Goal: Task Accomplishment & Management: Manage account settings

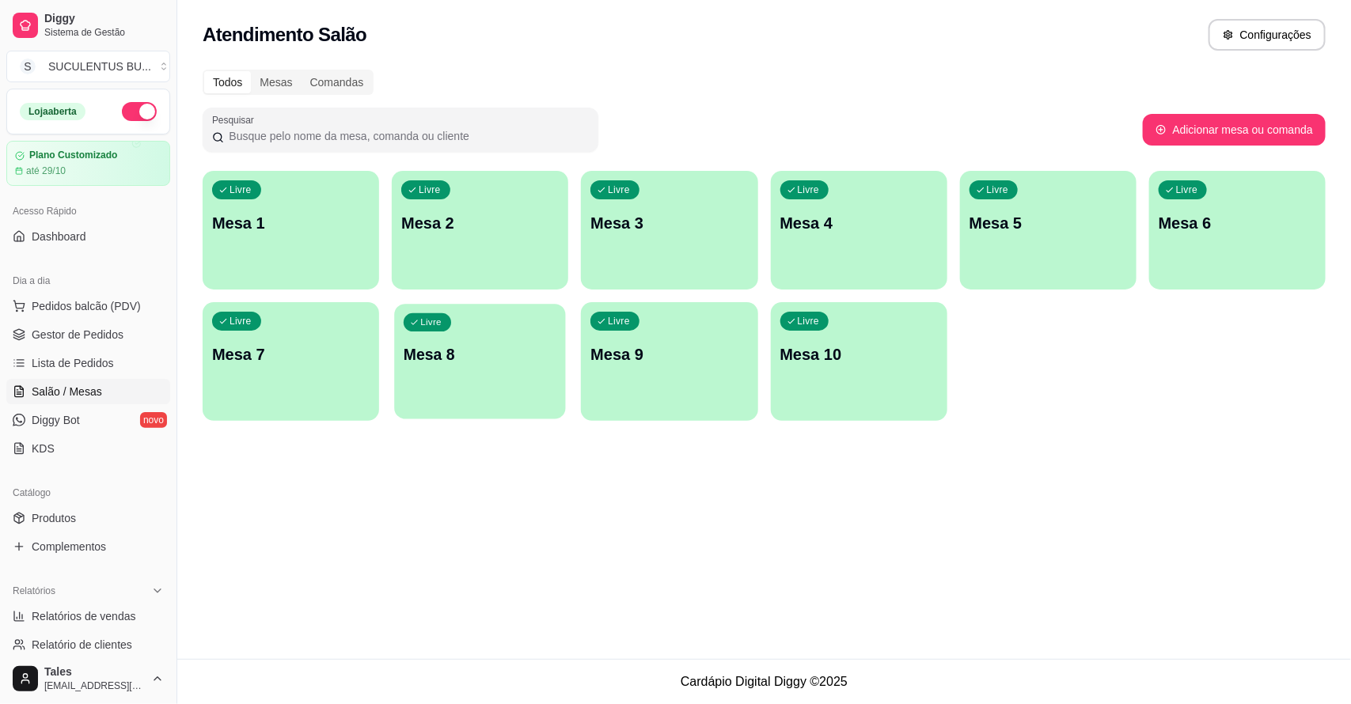
click at [460, 418] on div "button" at bounding box center [480, 409] width 171 height 18
click at [25, 337] on link "Gestor de Pedidos" at bounding box center [88, 334] width 164 height 25
click at [69, 331] on span "Gestor de Pedidos" at bounding box center [78, 335] width 92 height 16
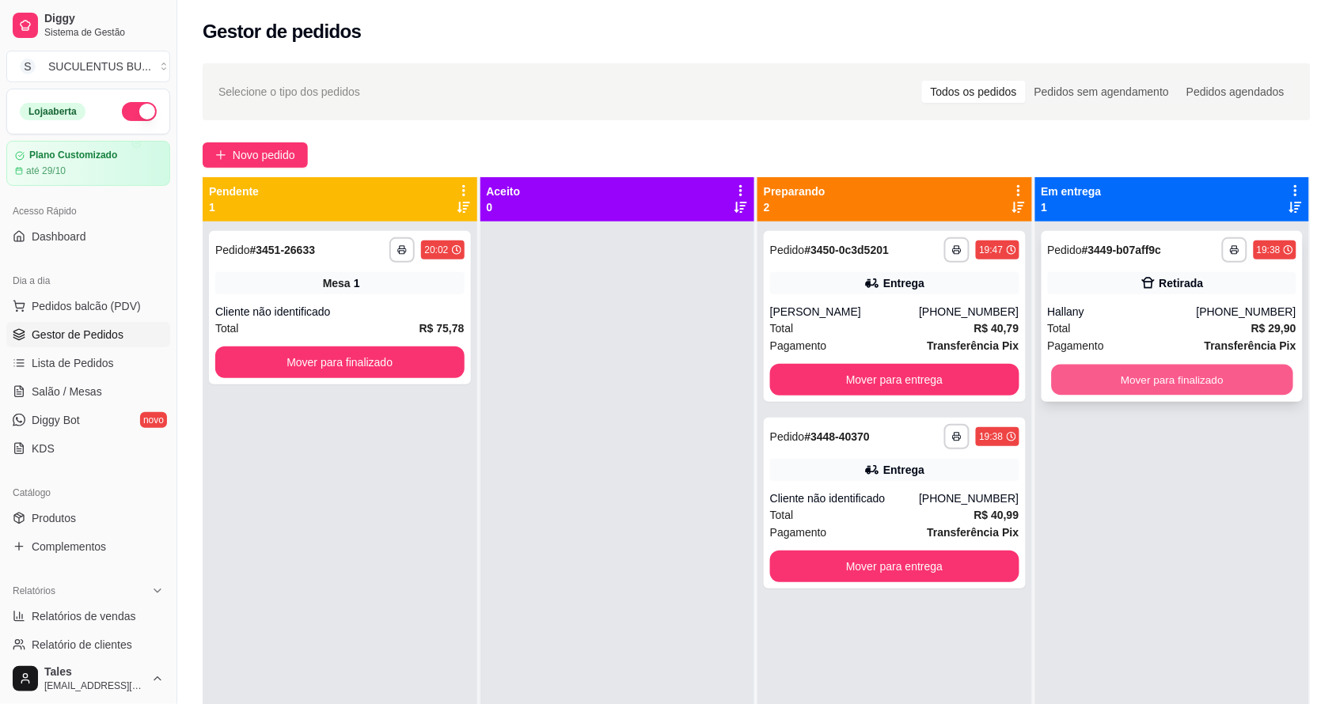
click at [1129, 386] on button "Mover para finalizado" at bounding box center [1171, 380] width 241 height 31
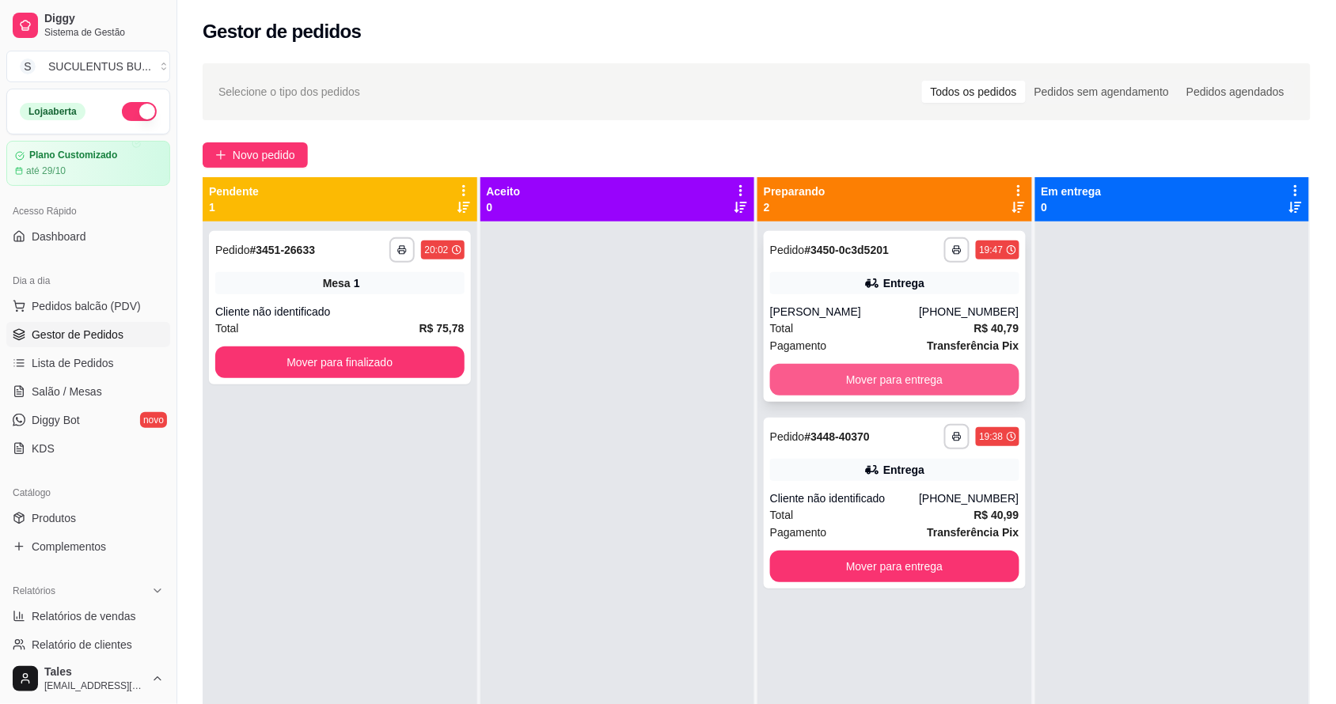
click at [902, 378] on button "Mover para entrega" at bounding box center [894, 380] width 249 height 32
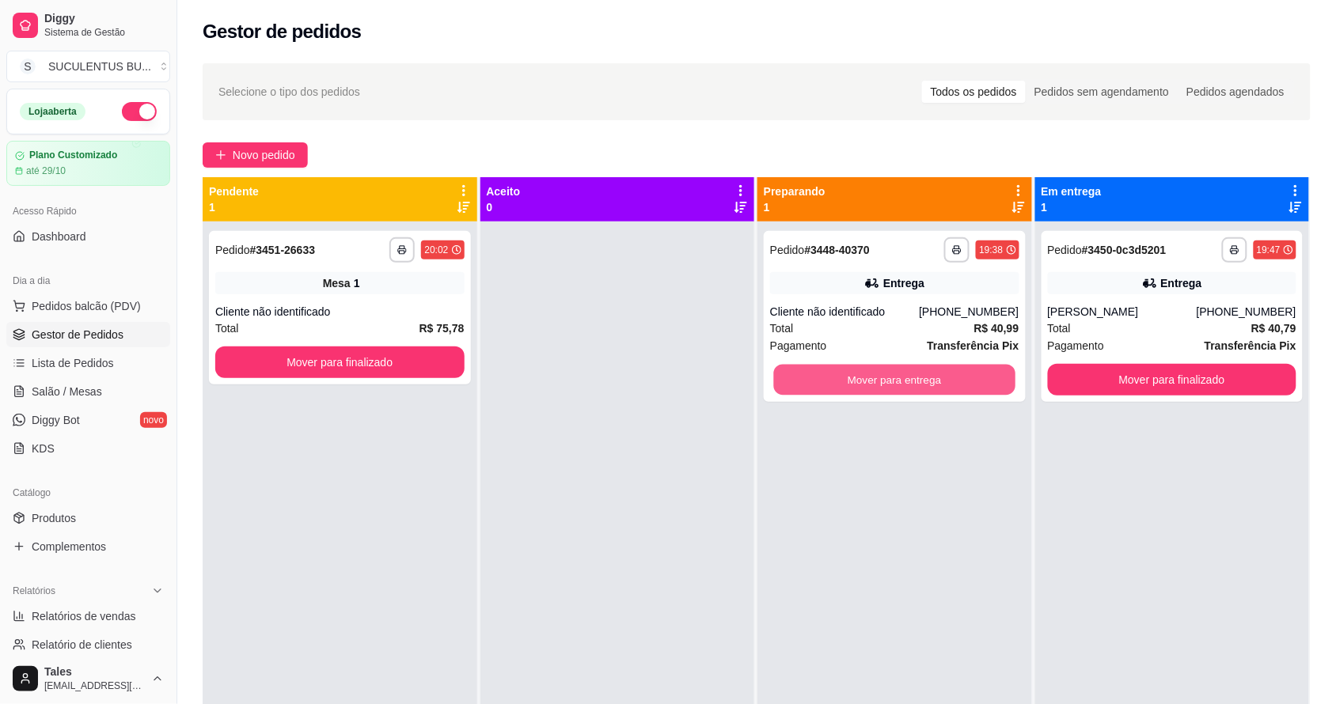
click at [902, 378] on button "Mover para entrega" at bounding box center [894, 380] width 241 height 31
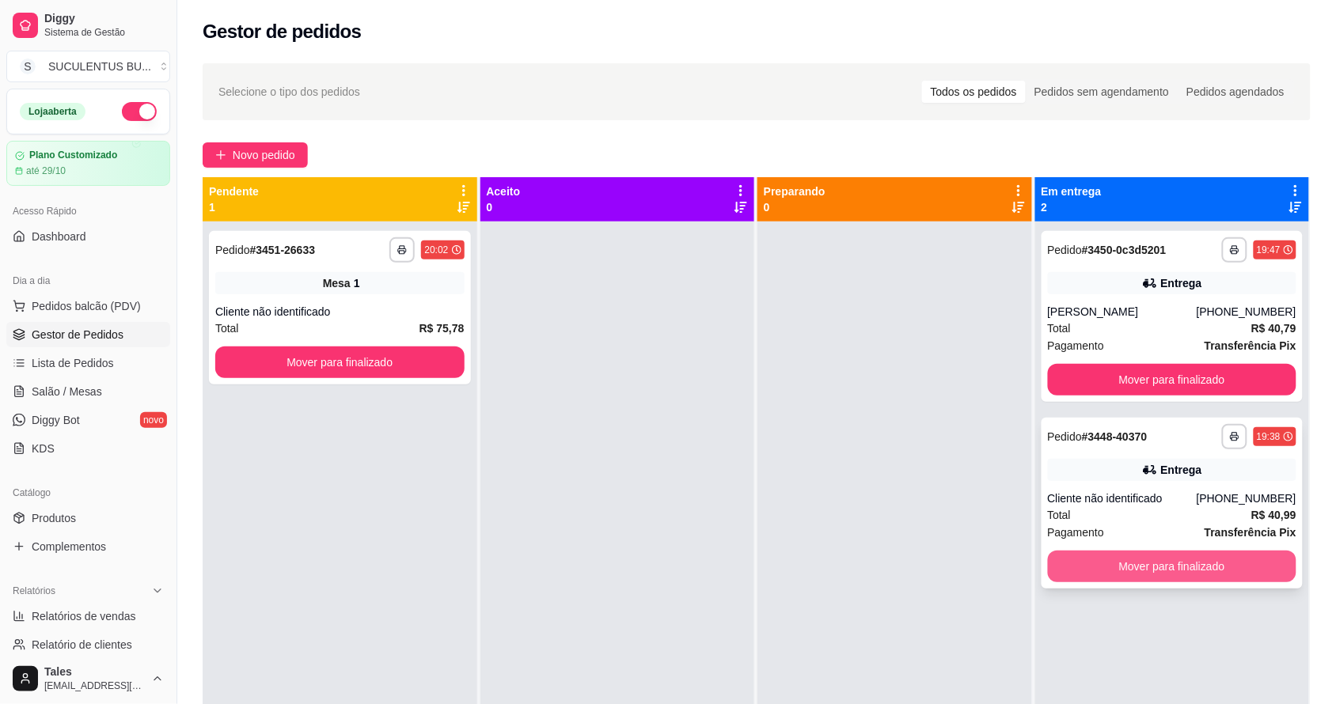
click at [1181, 560] on button "Mover para finalizado" at bounding box center [1172, 567] width 249 height 32
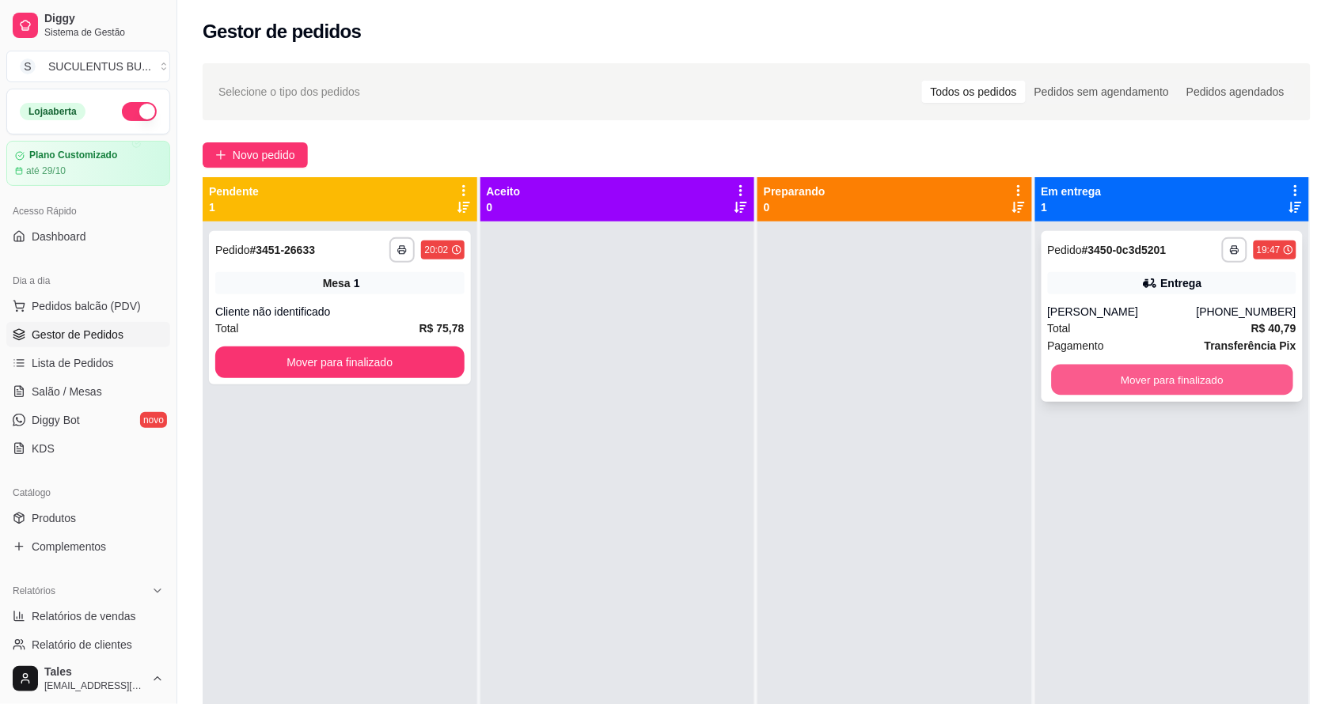
click at [1185, 388] on button "Mover para finalizado" at bounding box center [1171, 380] width 241 height 31
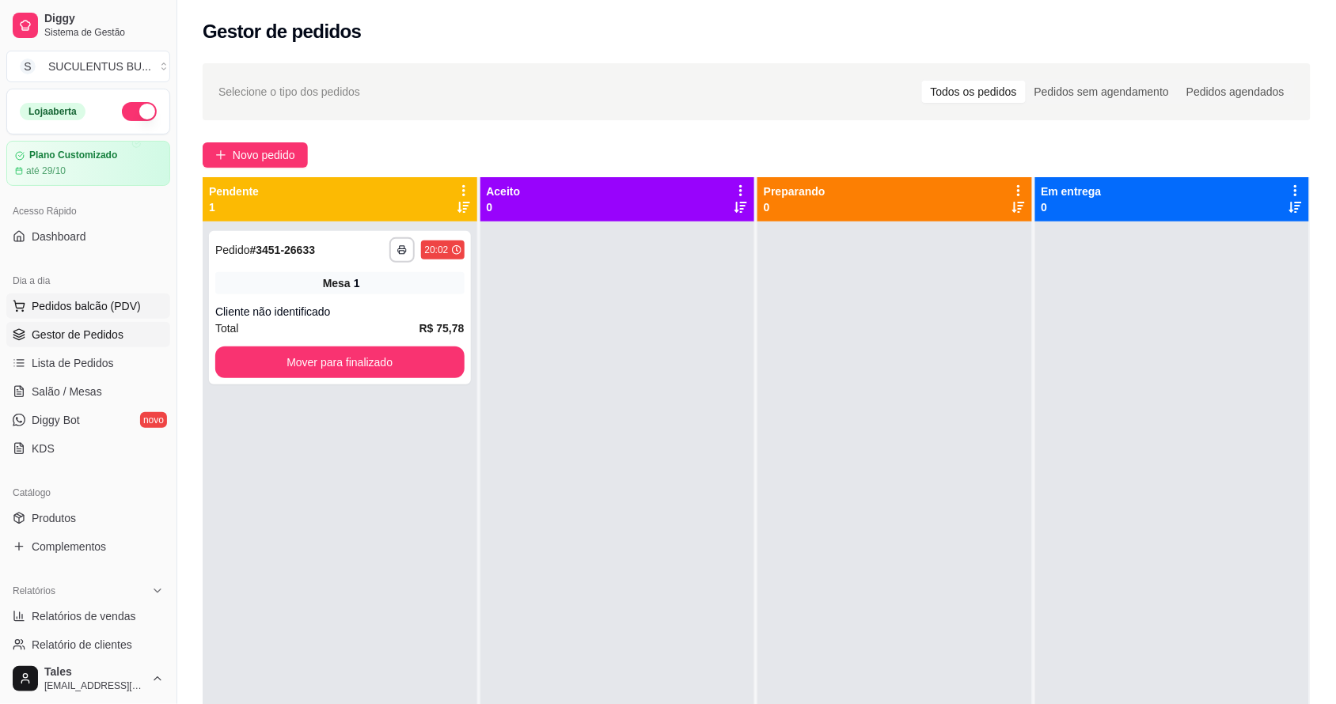
click at [123, 309] on span "Pedidos balcão (PDV)" at bounding box center [86, 306] width 109 height 16
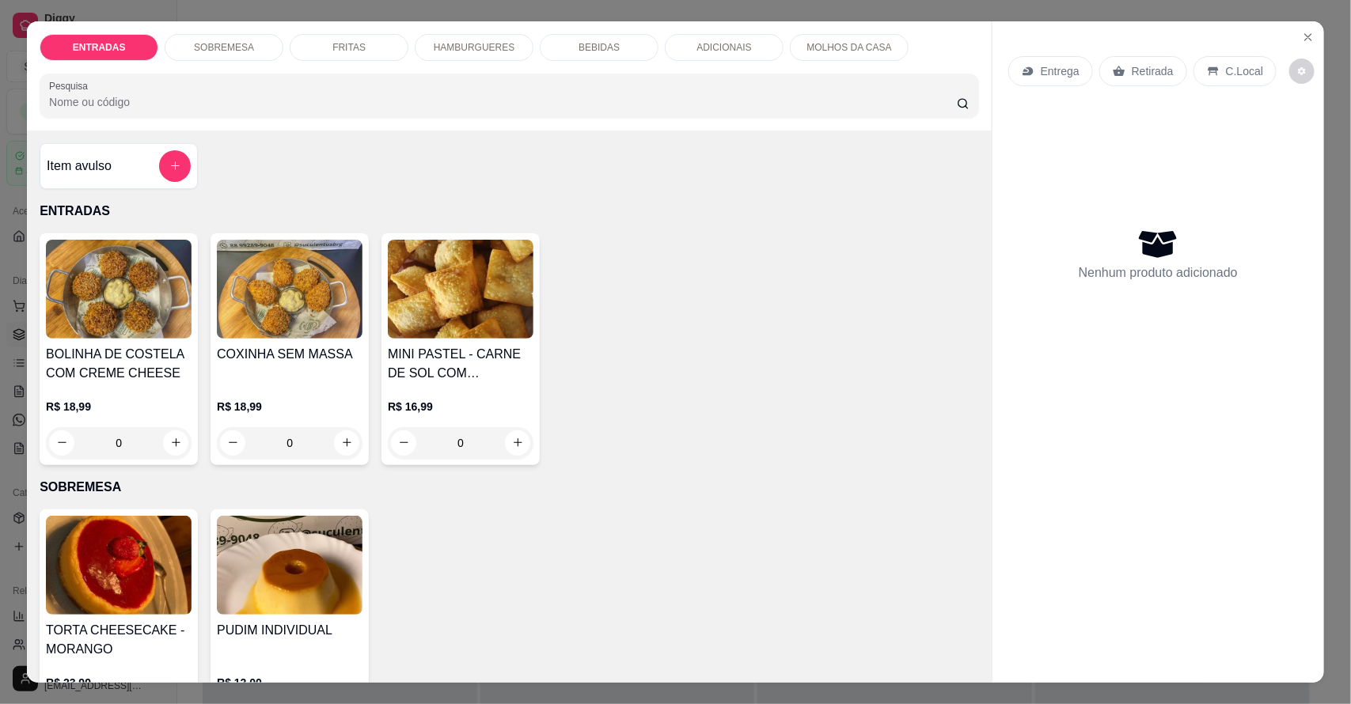
click at [1247, 78] on p "C.Local" at bounding box center [1244, 71] width 37 height 16
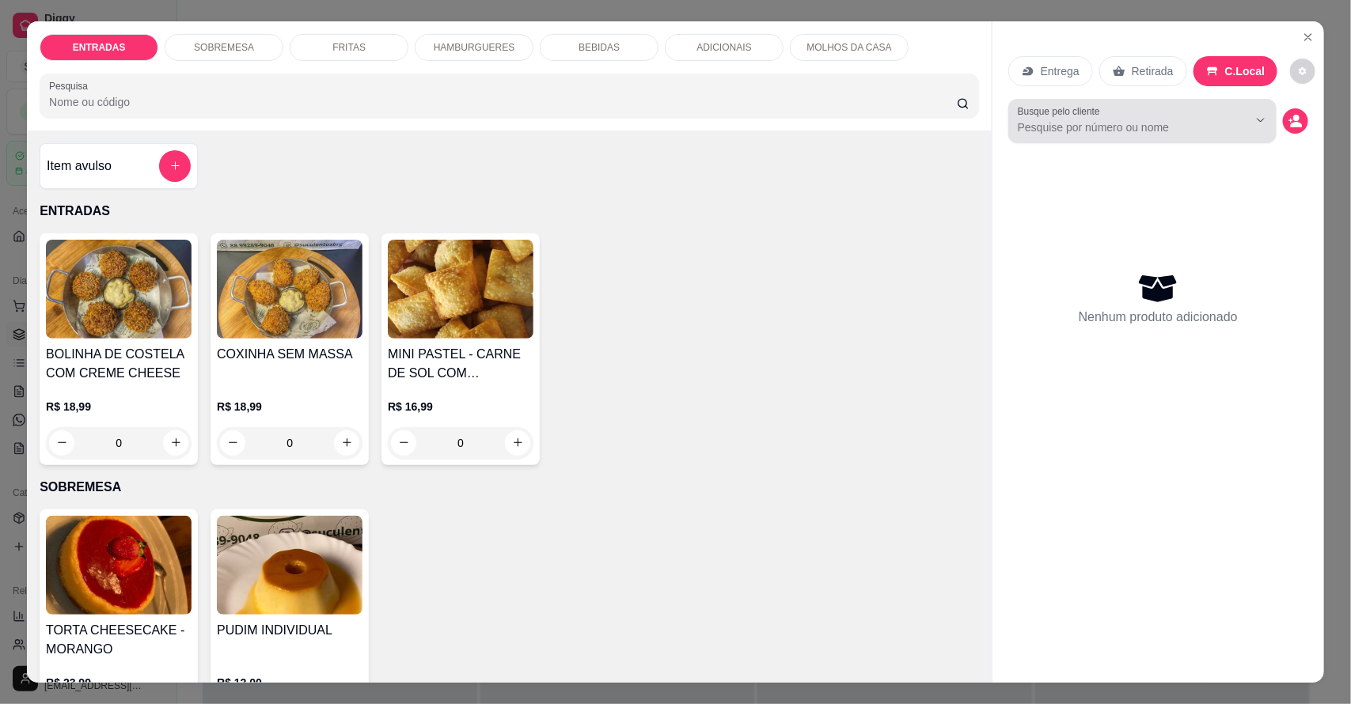
click at [1188, 141] on div "Busque pelo cliente" at bounding box center [1142, 121] width 268 height 44
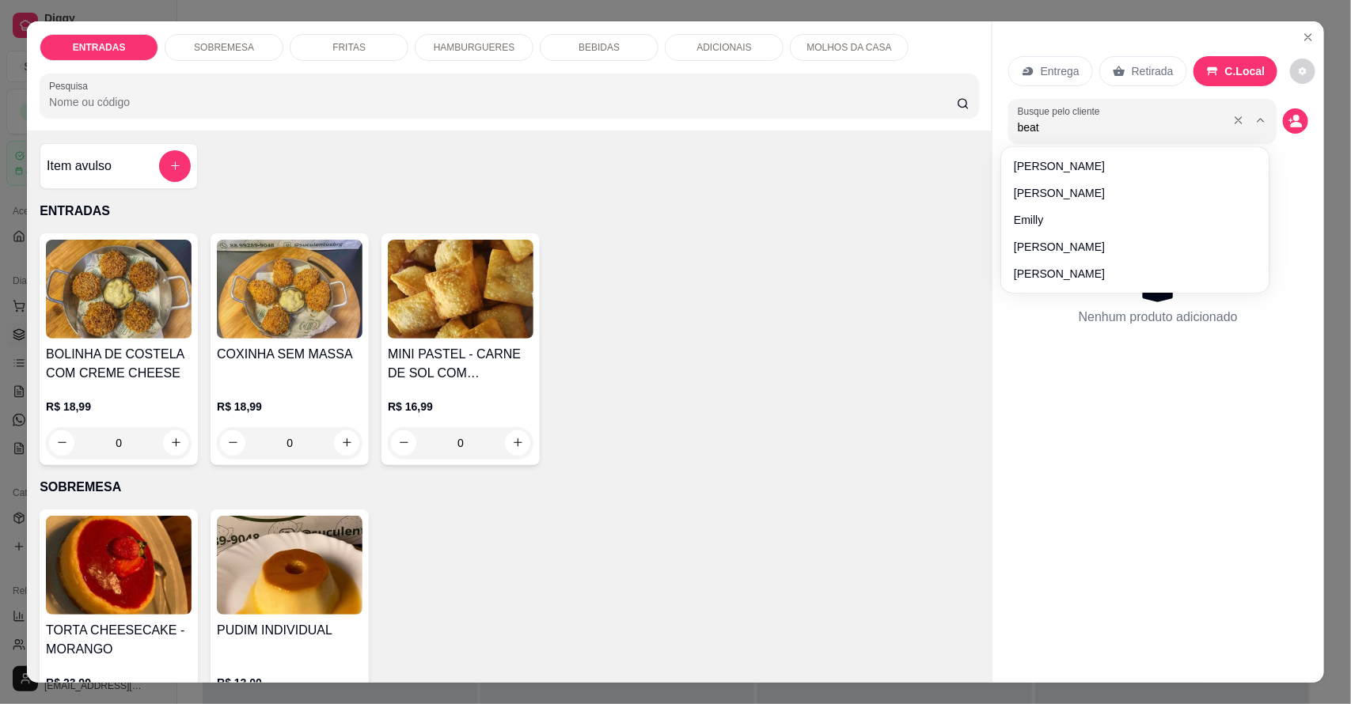
type input "beatr"
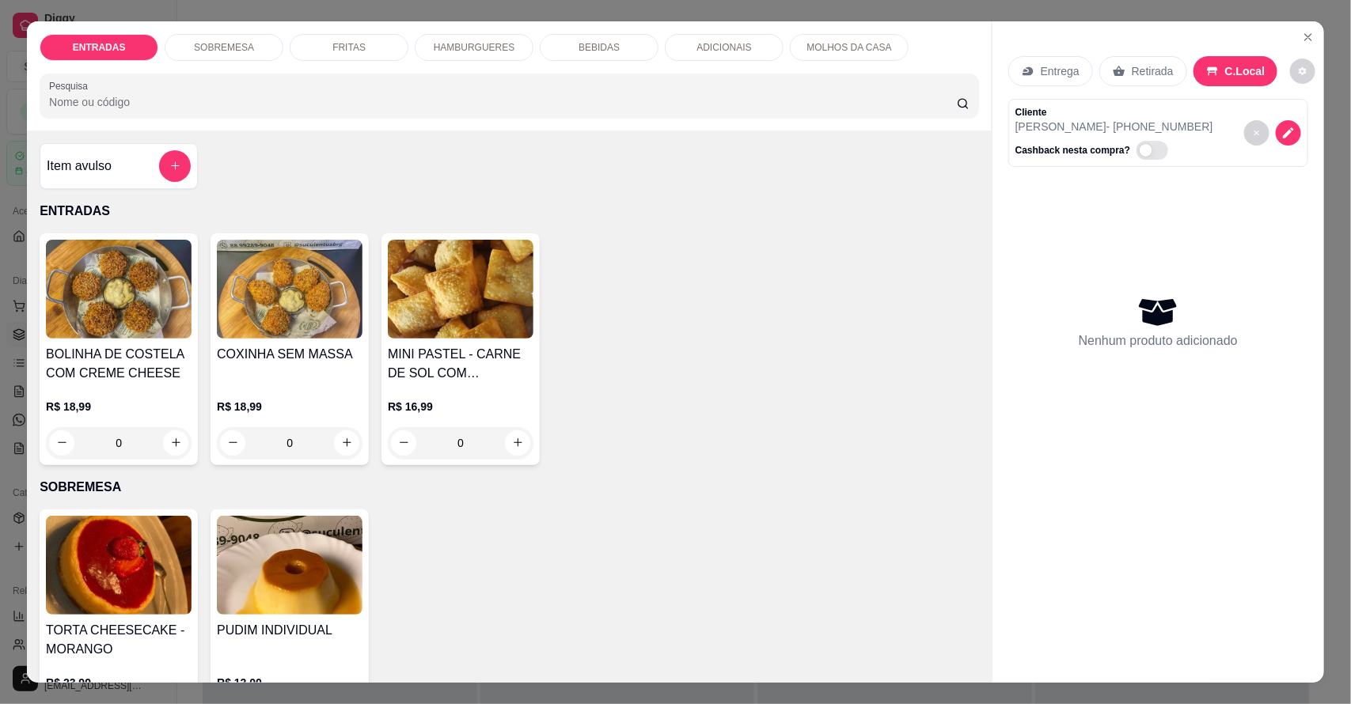
click at [491, 48] on p "HAMBURGUERES" at bounding box center [475, 47] width 82 height 13
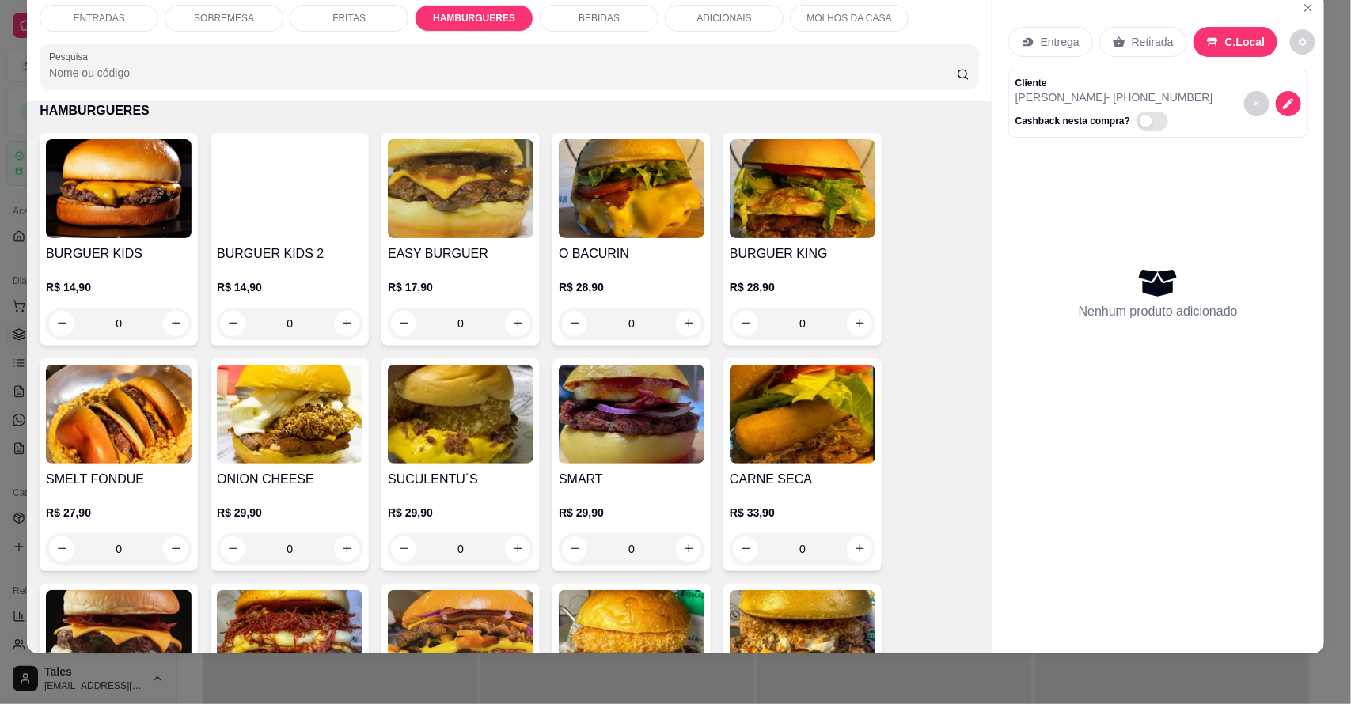
scroll to position [1342, 0]
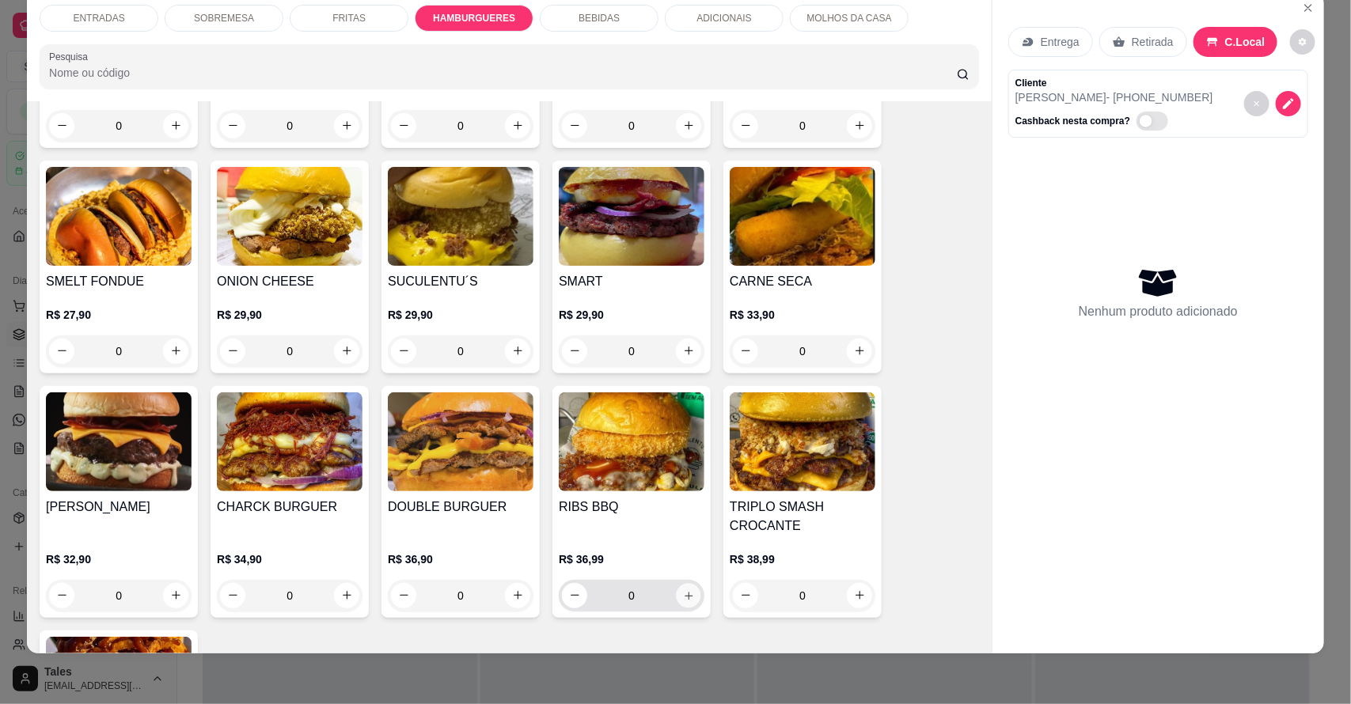
click at [690, 594] on button "increase-product-quantity" at bounding box center [689, 595] width 25 height 25
type input "1"
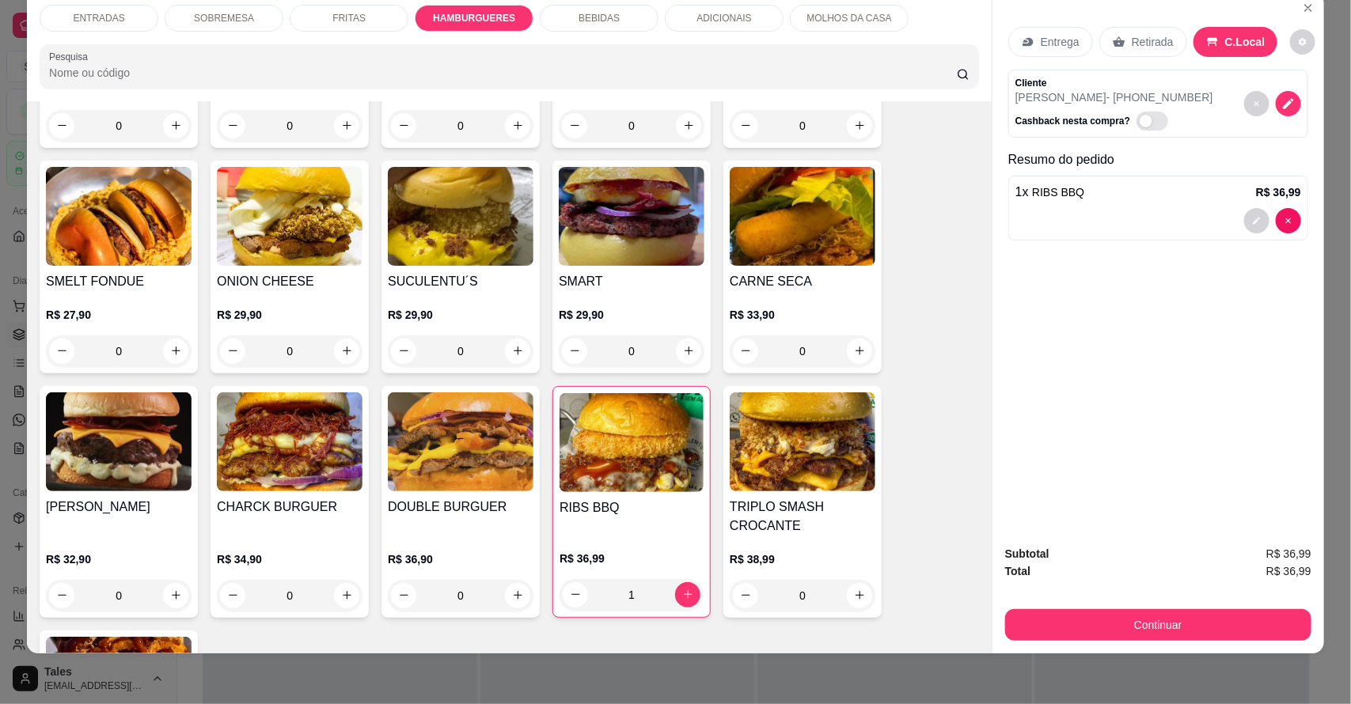
click at [620, 21] on div "BEBIDAS" at bounding box center [599, 18] width 119 height 27
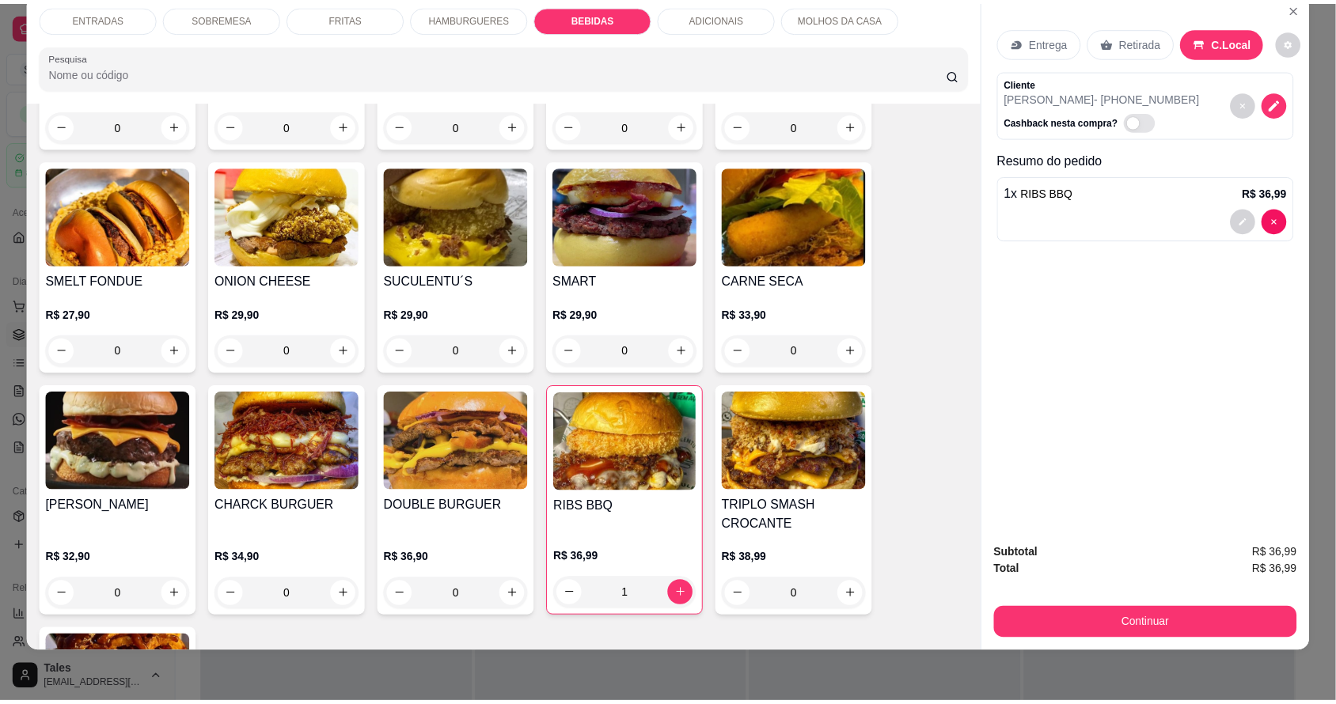
scroll to position [2097, 0]
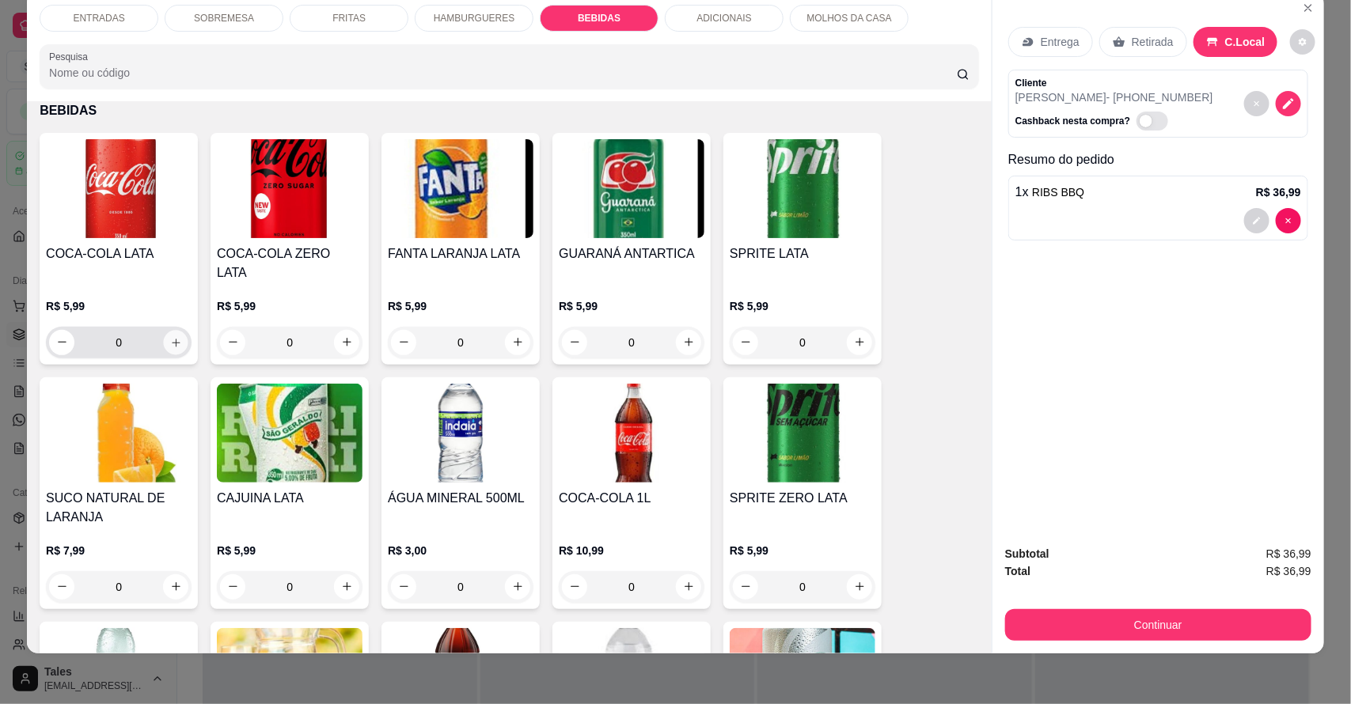
click at [170, 336] on icon "increase-product-quantity" at bounding box center [176, 342] width 12 height 12
type input "1"
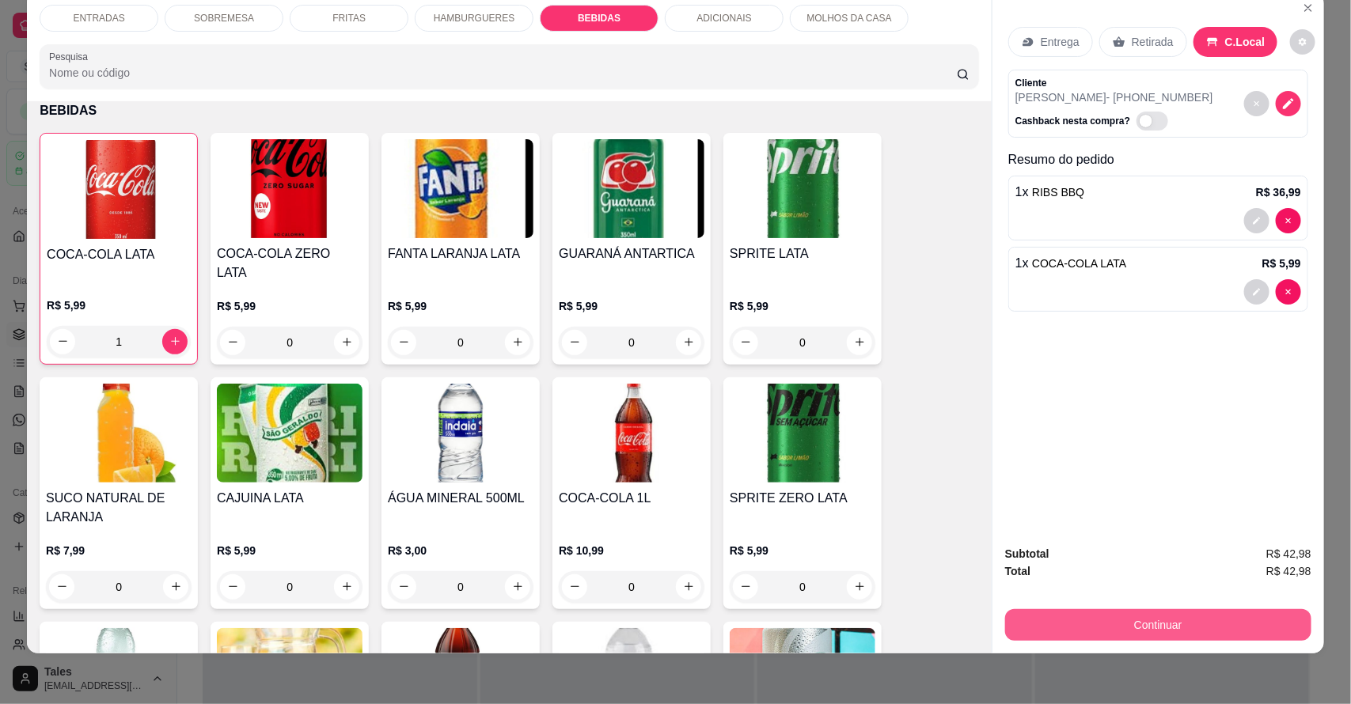
click at [1096, 622] on button "Continuar" at bounding box center [1158, 625] width 306 height 32
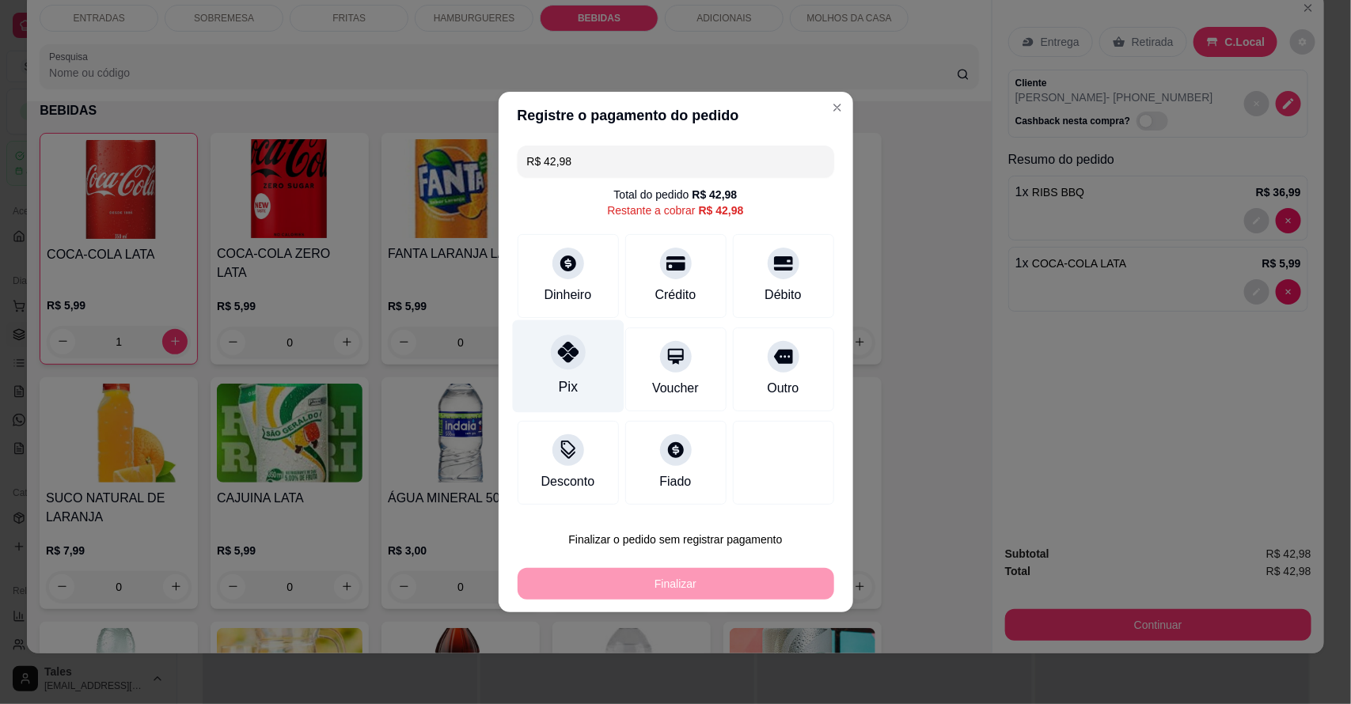
click at [570, 358] on icon at bounding box center [567, 352] width 21 height 21
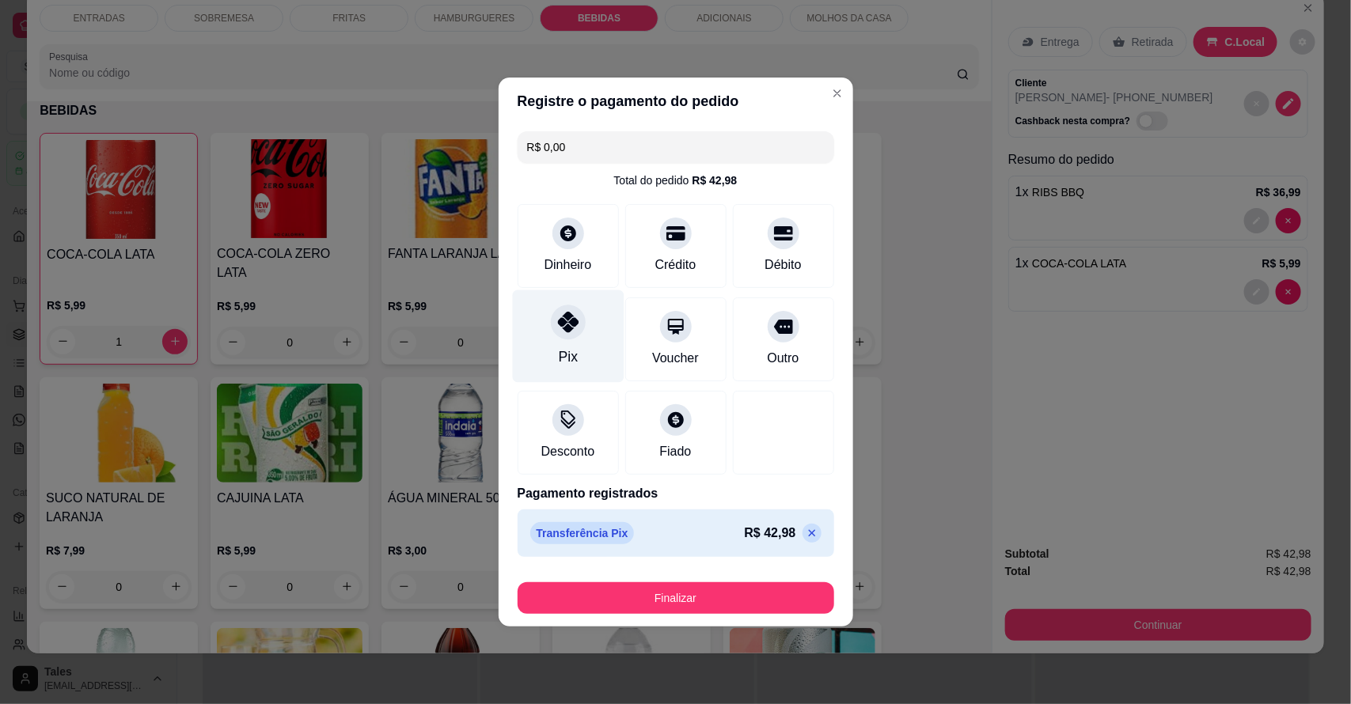
type input "R$ 0,00"
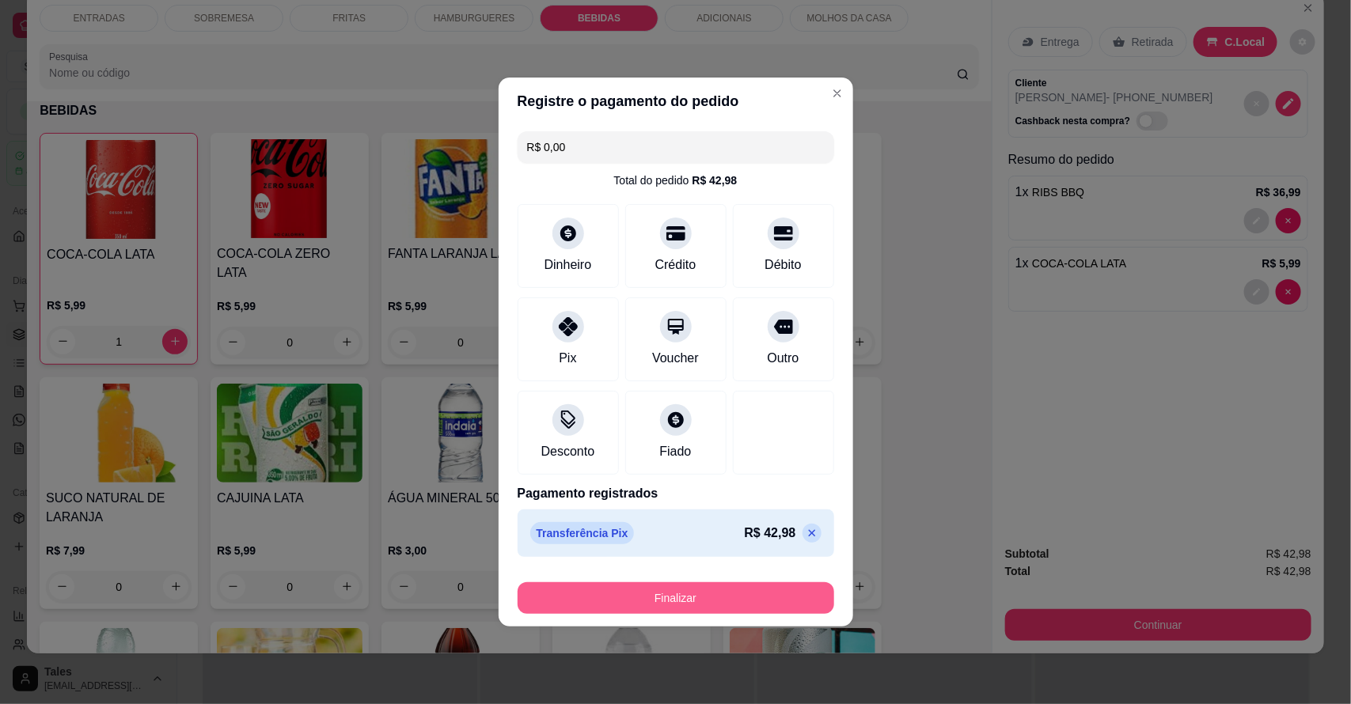
click at [702, 592] on button "Finalizar" at bounding box center [676, 598] width 317 height 32
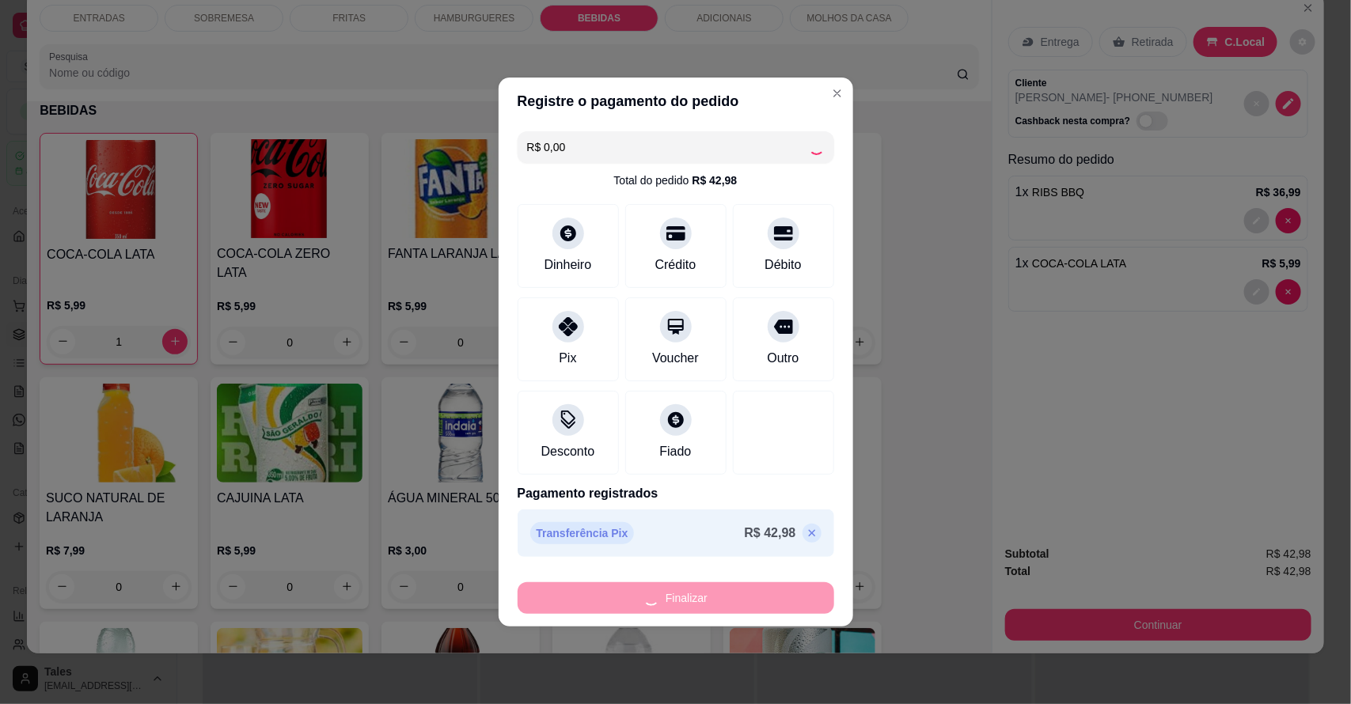
type input "0"
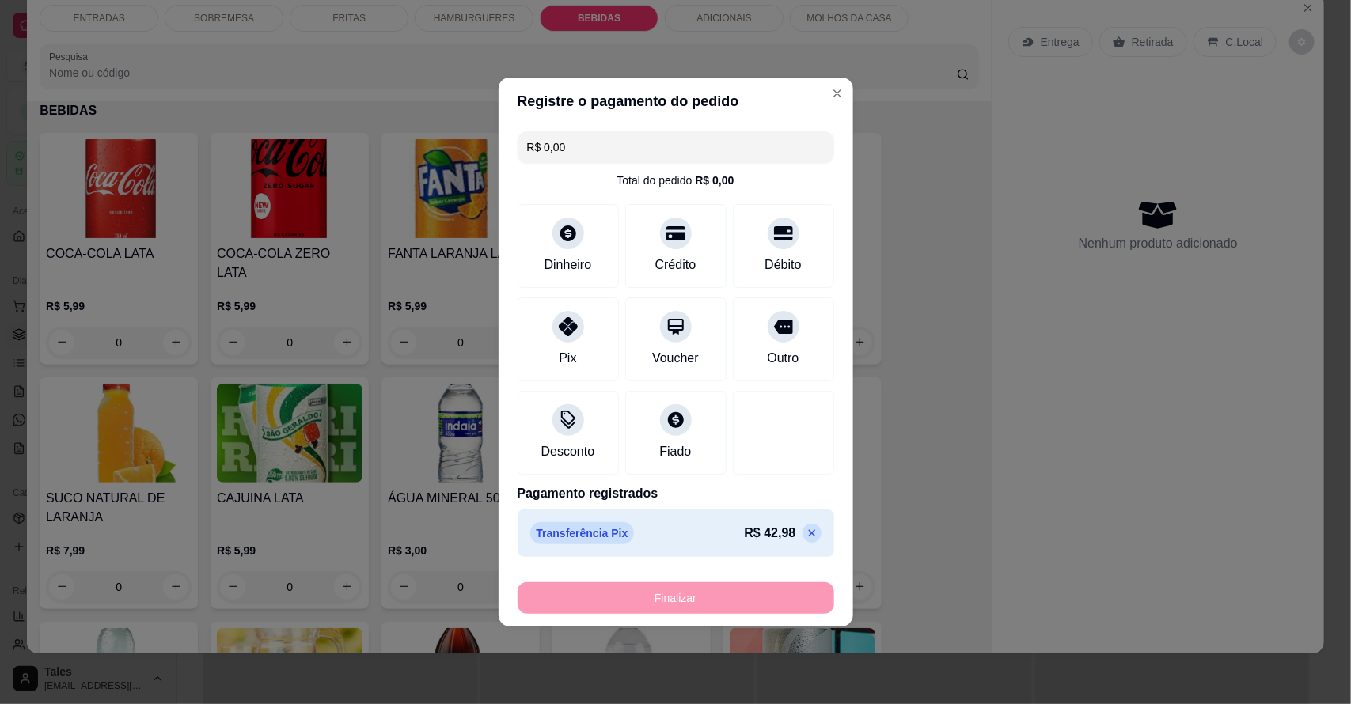
type input "-R$ 42,98"
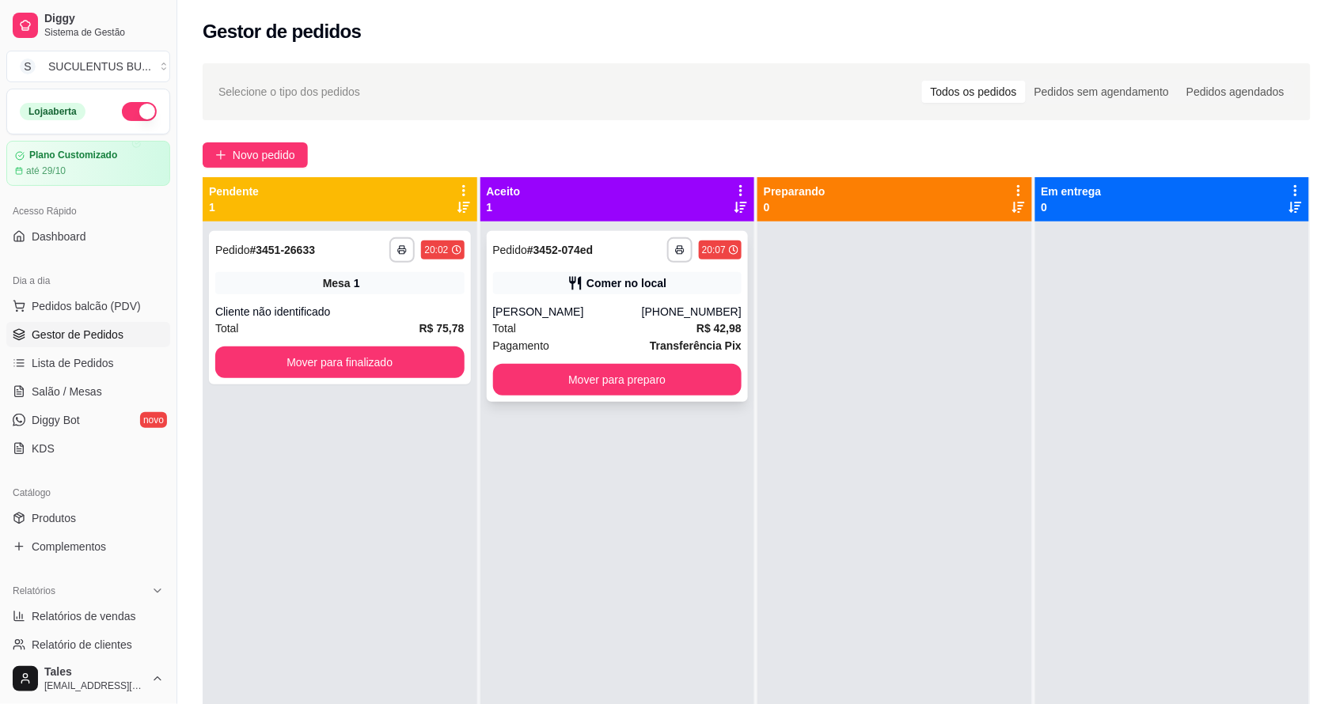
click at [592, 305] on div "[PERSON_NAME]" at bounding box center [567, 312] width 149 height 16
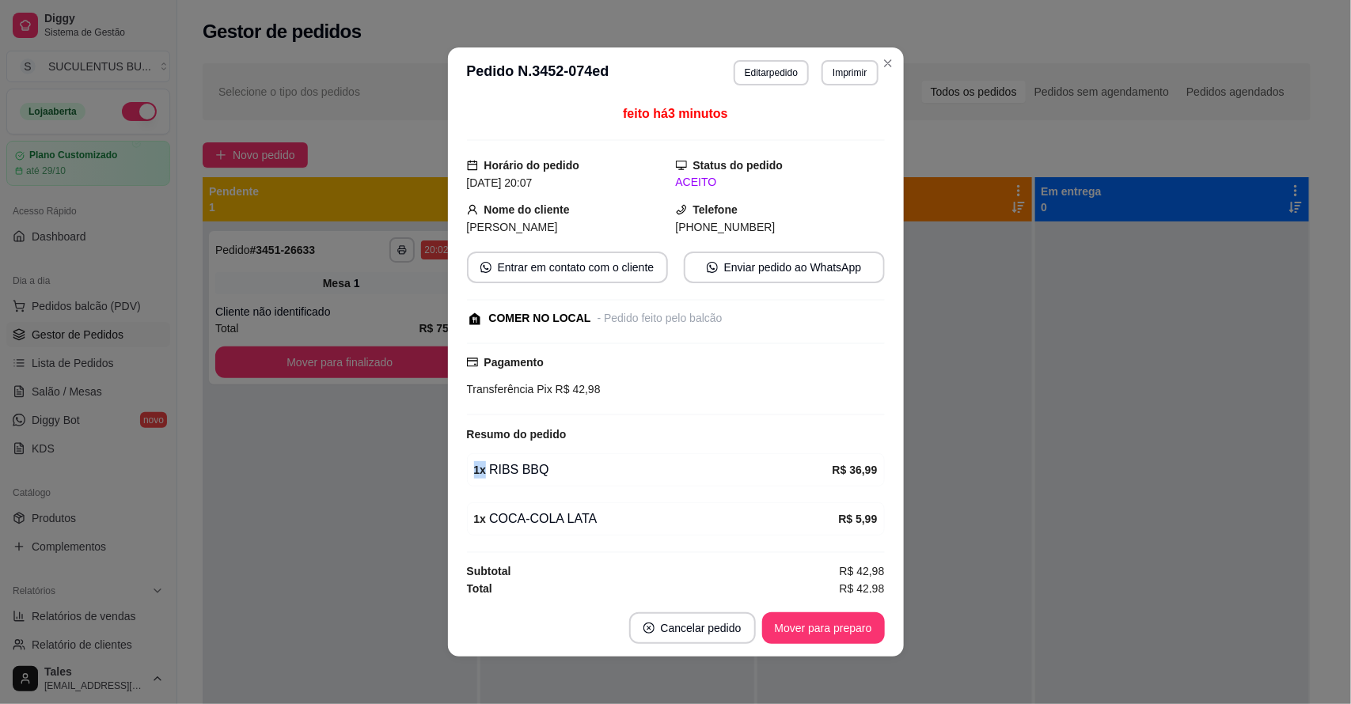
drag, startPoint x: 467, startPoint y: 472, endPoint x: 582, endPoint y: 465, distance: 115.7
click at [582, 465] on div "1 x RIBS BBQ" at bounding box center [653, 470] width 359 height 19
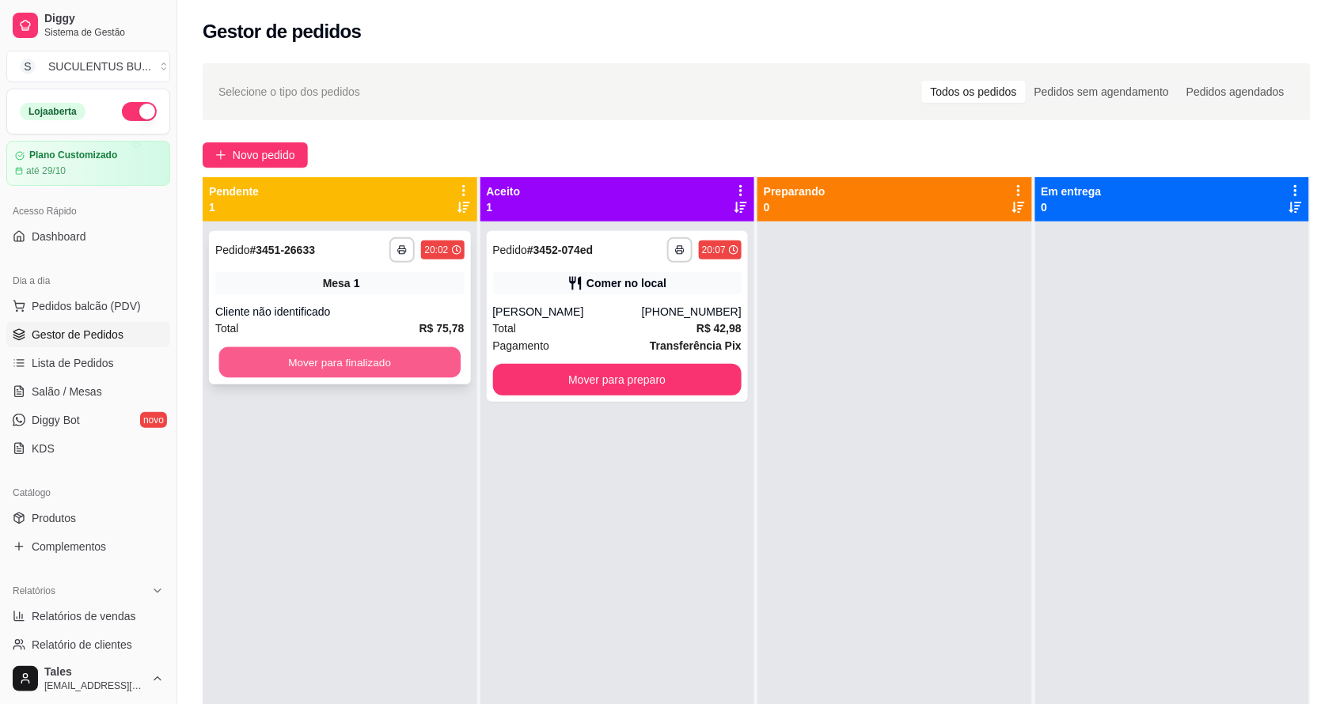
click at [417, 362] on button "Mover para finalizado" at bounding box center [339, 362] width 241 height 31
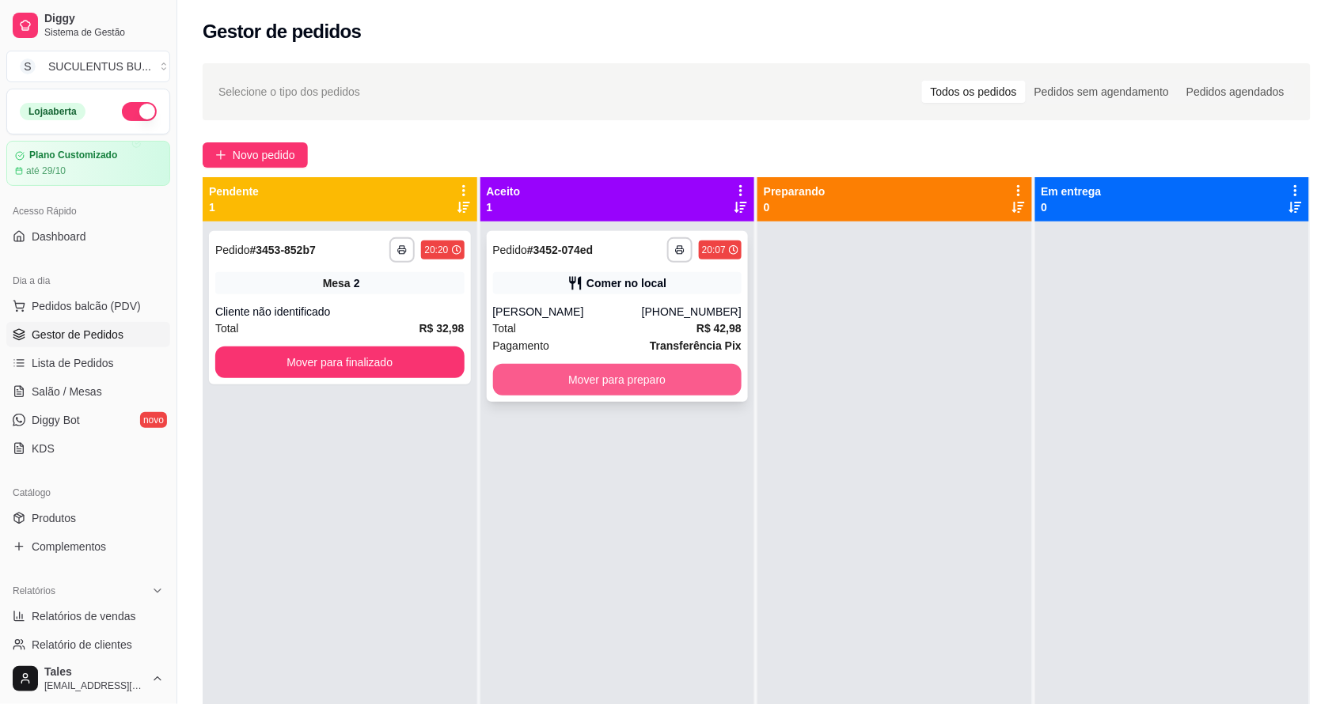
click at [631, 388] on button "Mover para preparo" at bounding box center [617, 380] width 249 height 32
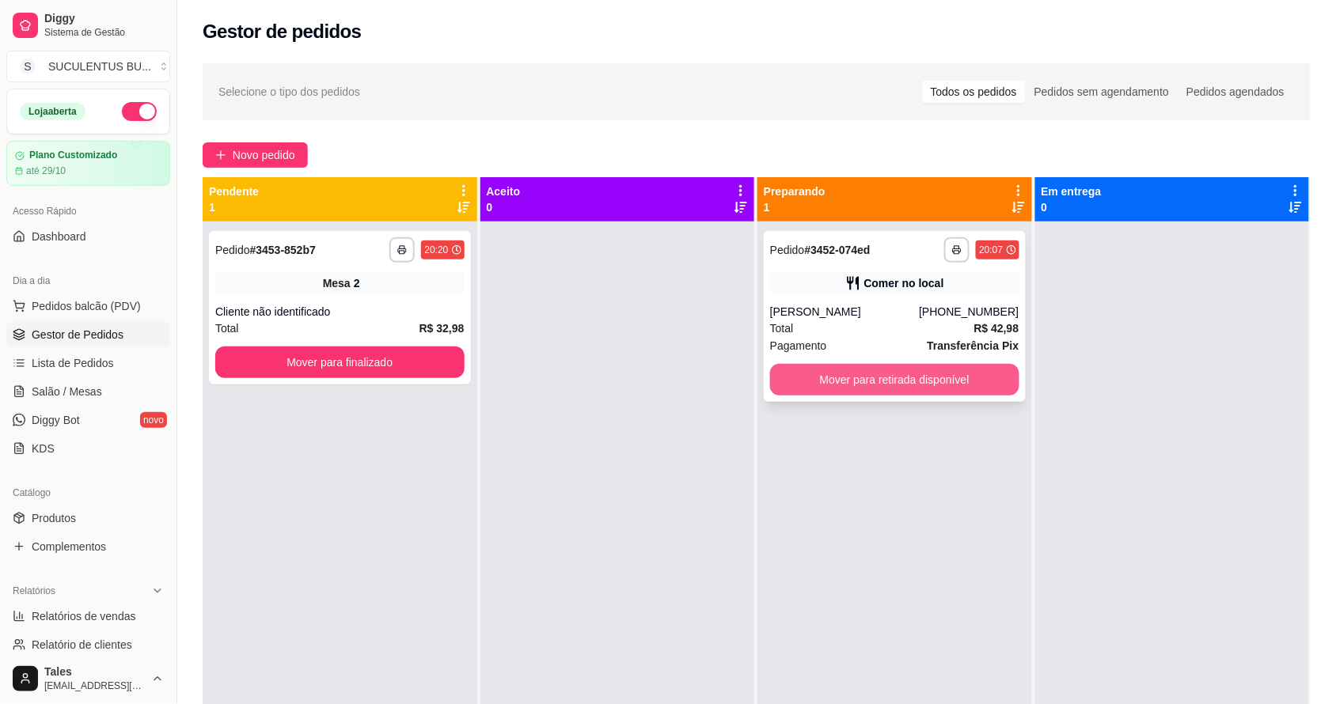
click at [912, 376] on button "Mover para retirada disponível" at bounding box center [894, 380] width 249 height 32
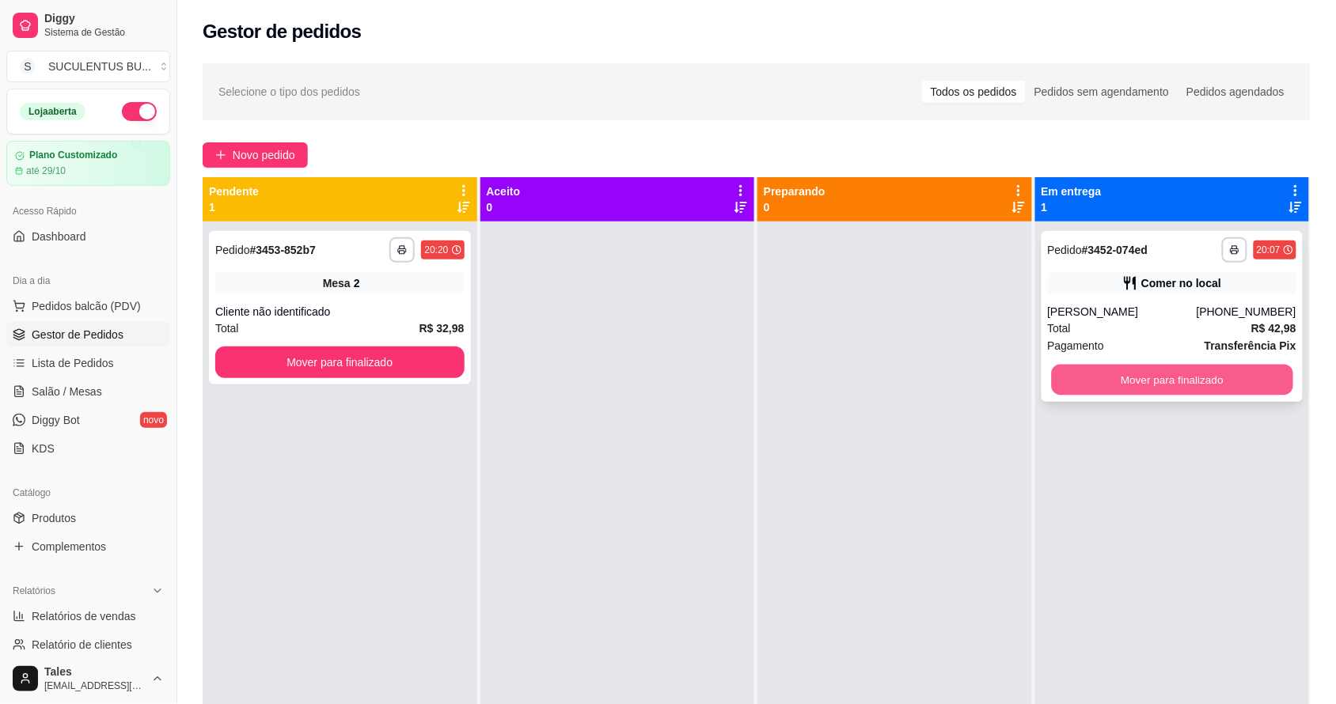
click at [1149, 381] on button "Mover para finalizado" at bounding box center [1171, 380] width 241 height 31
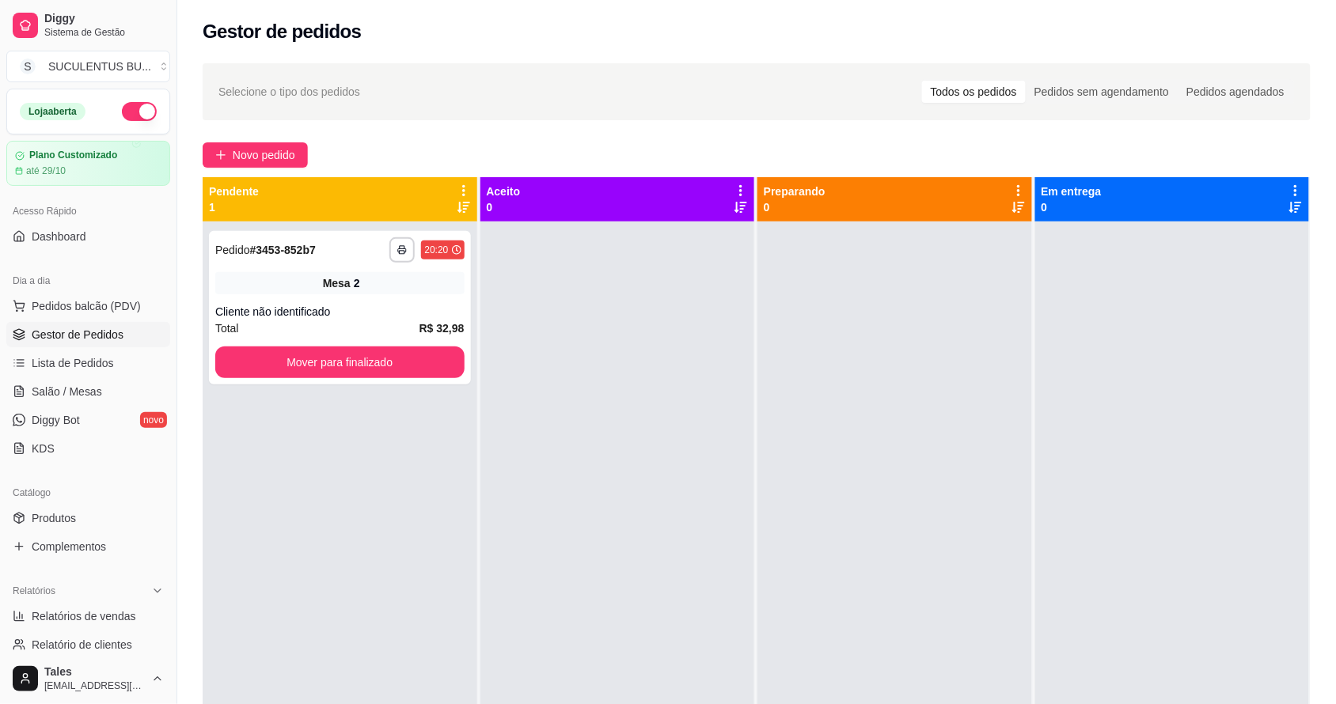
click at [1003, 499] on div at bounding box center [894, 574] width 275 height 704
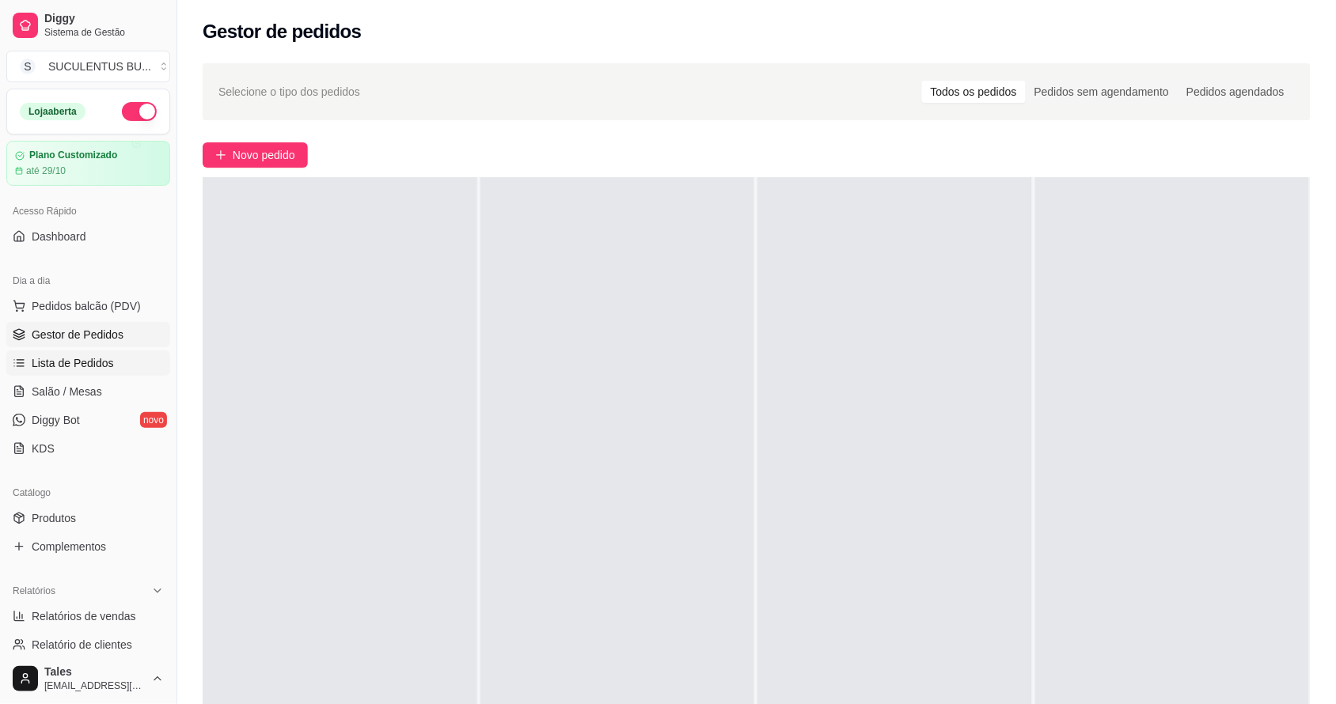
click at [120, 356] on link "Lista de Pedidos" at bounding box center [88, 363] width 164 height 25
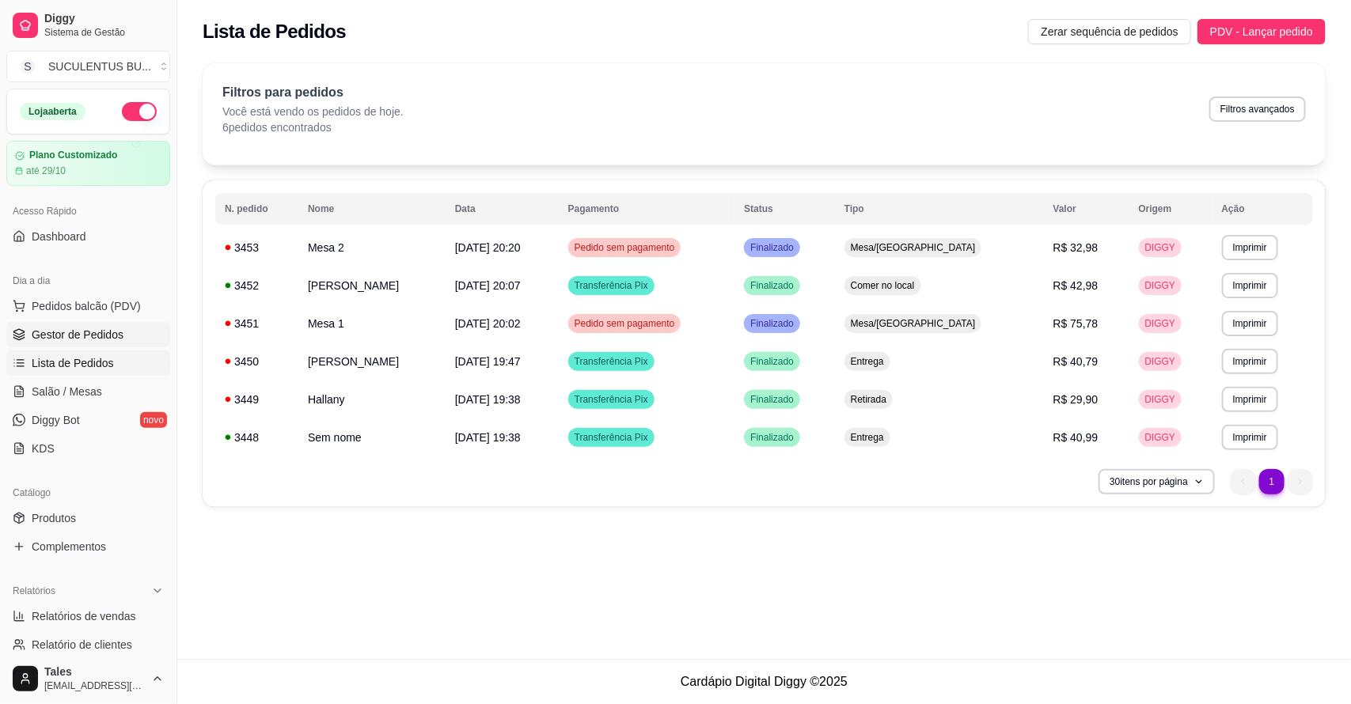
click at [108, 343] on span "Gestor de Pedidos" at bounding box center [78, 335] width 92 height 16
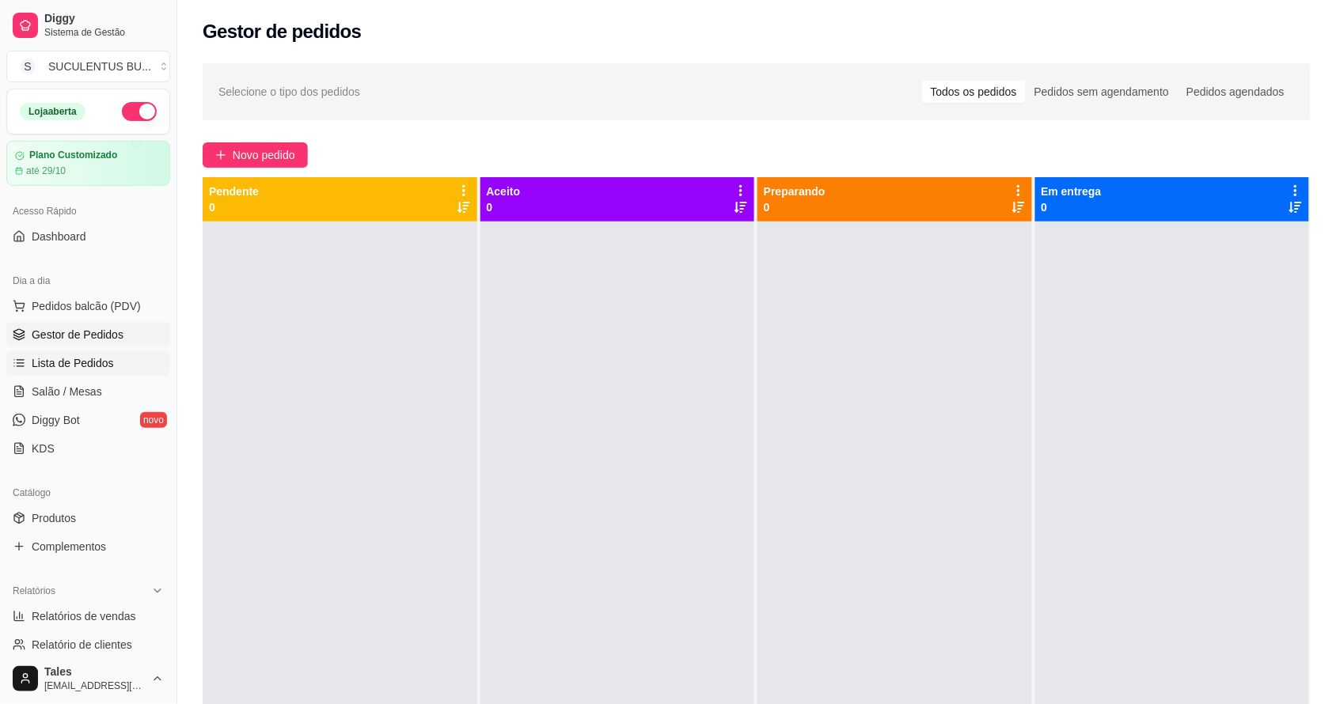
click at [112, 364] on link "Lista de Pedidos" at bounding box center [88, 363] width 164 height 25
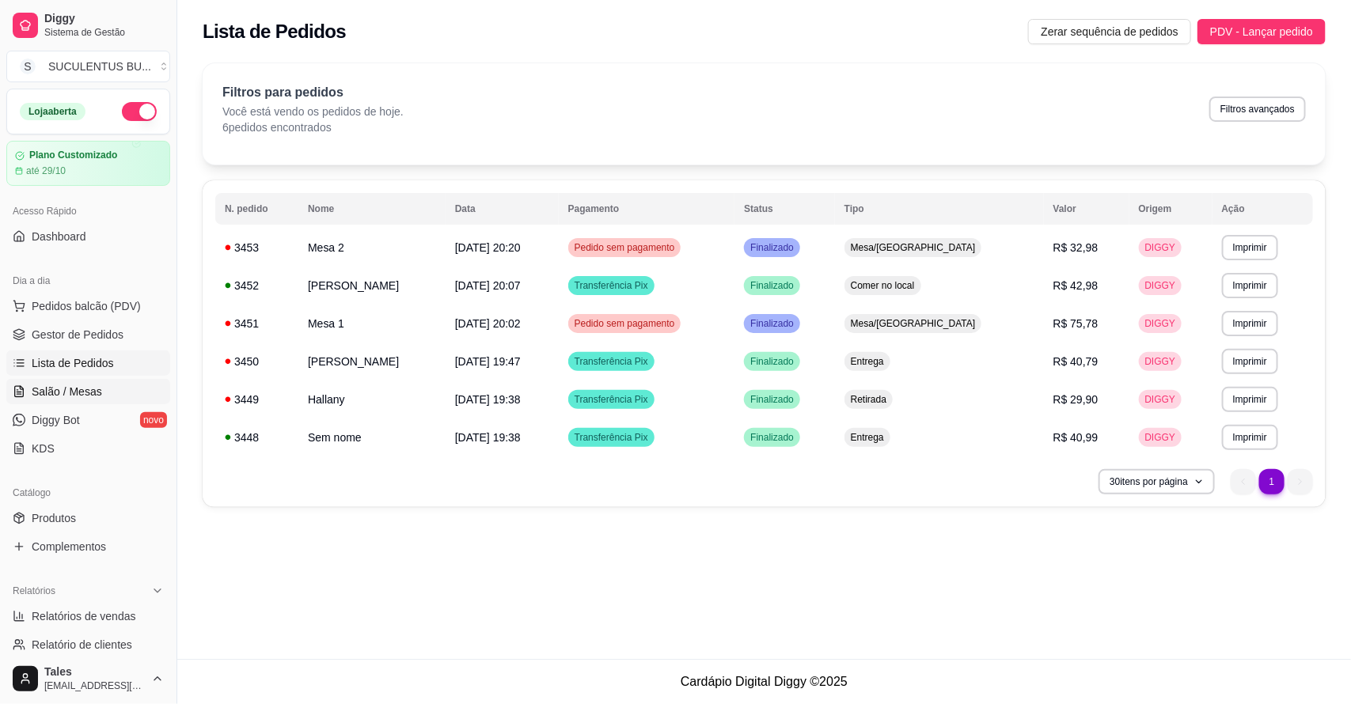
click at [85, 392] on span "Salão / Mesas" at bounding box center [67, 392] width 70 height 16
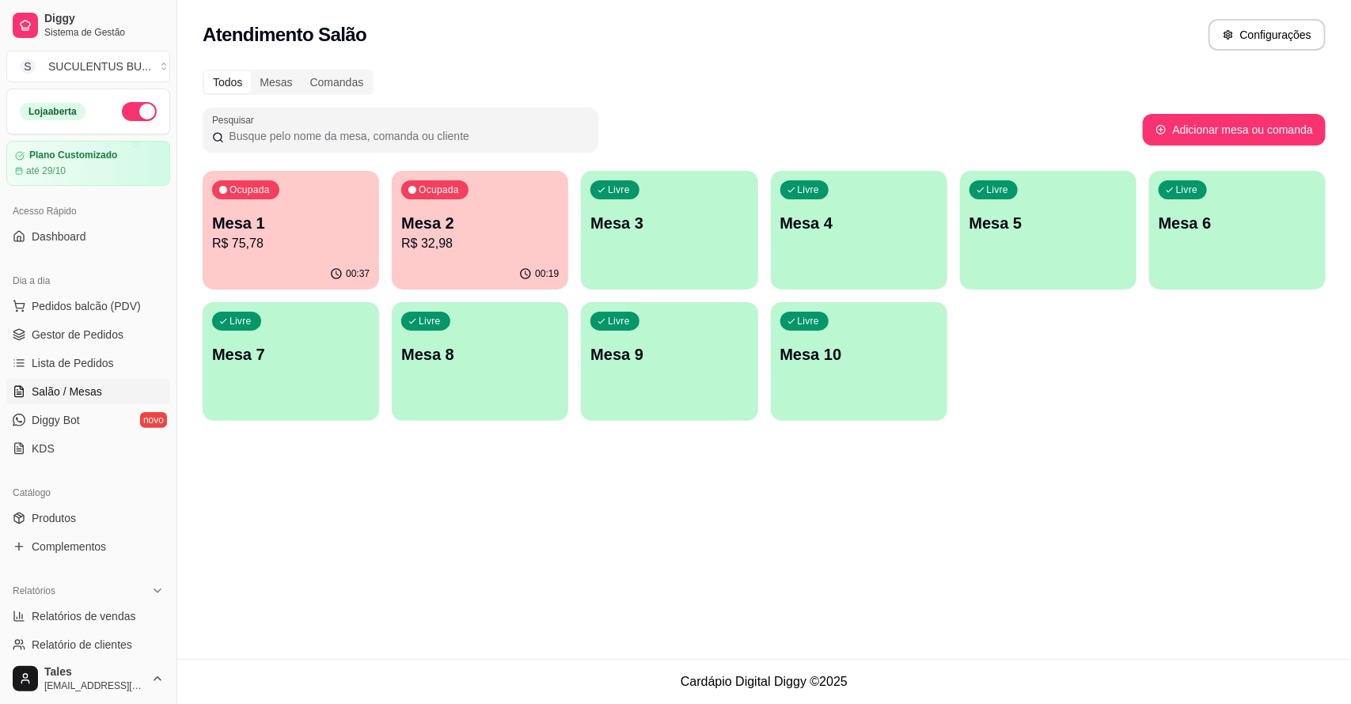
click at [298, 262] on button "Ocupada Mesa 1 R$ 75,78 00:37" at bounding box center [291, 230] width 176 height 119
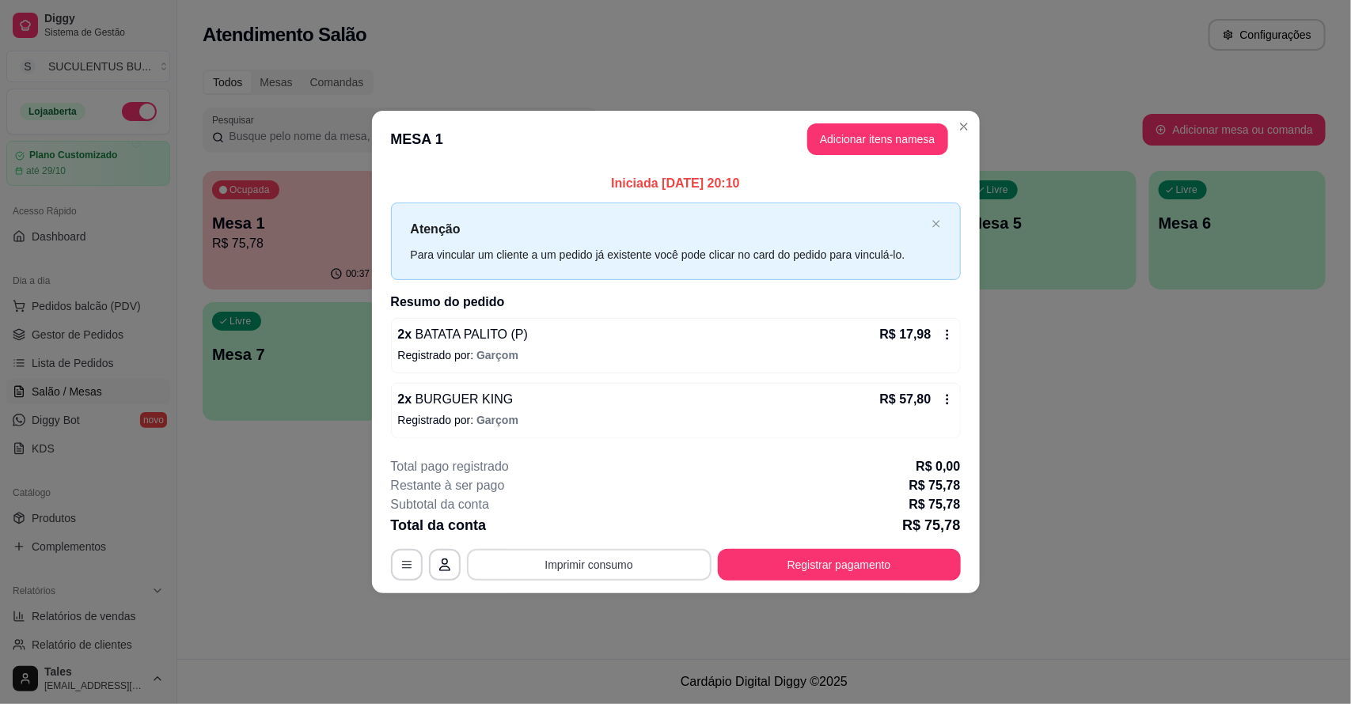
click at [630, 563] on button "Imprimir consumo" at bounding box center [589, 565] width 245 height 32
click at [639, 525] on button "IMPRESSORA CAIXA" at bounding box center [594, 528] width 131 height 25
click at [651, 572] on button "Imprimir consumo" at bounding box center [588, 564] width 237 height 31
click at [617, 528] on button "IMPRESSORA CAIXA" at bounding box center [594, 528] width 131 height 25
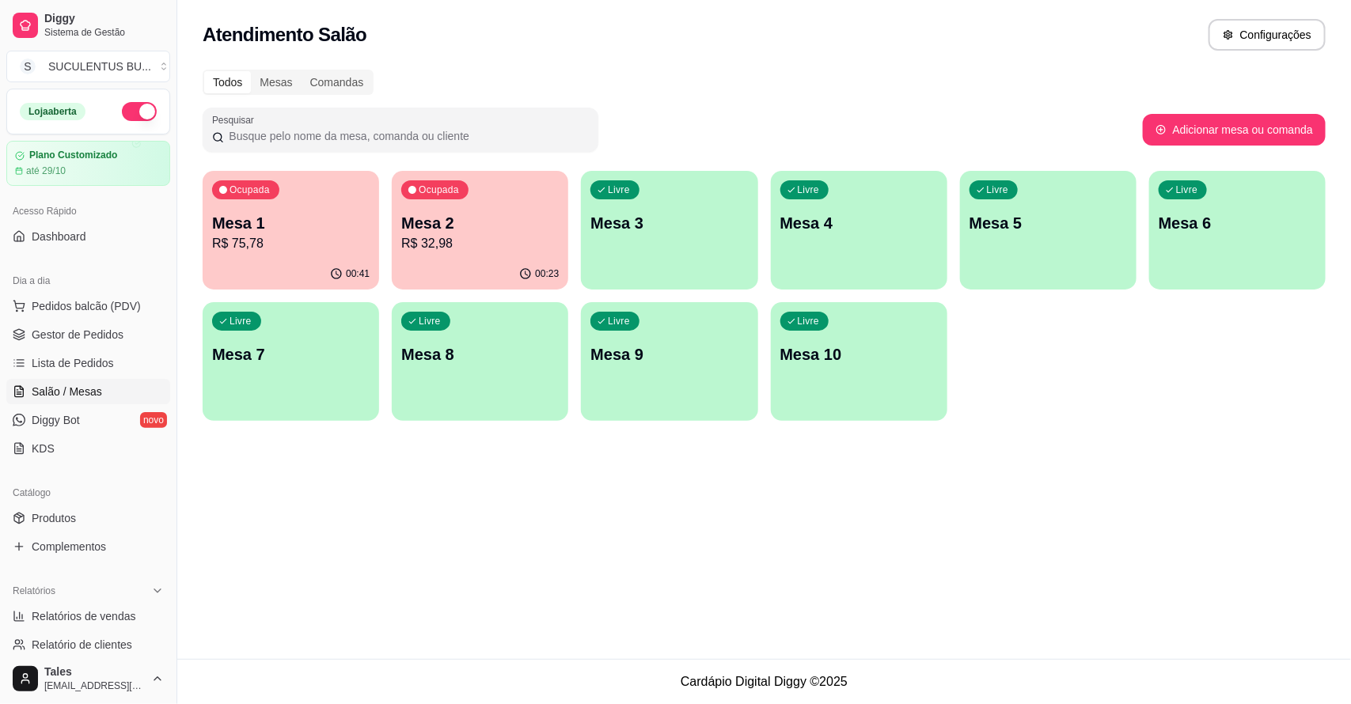
click at [509, 278] on div "00:23" at bounding box center [480, 274] width 176 height 31
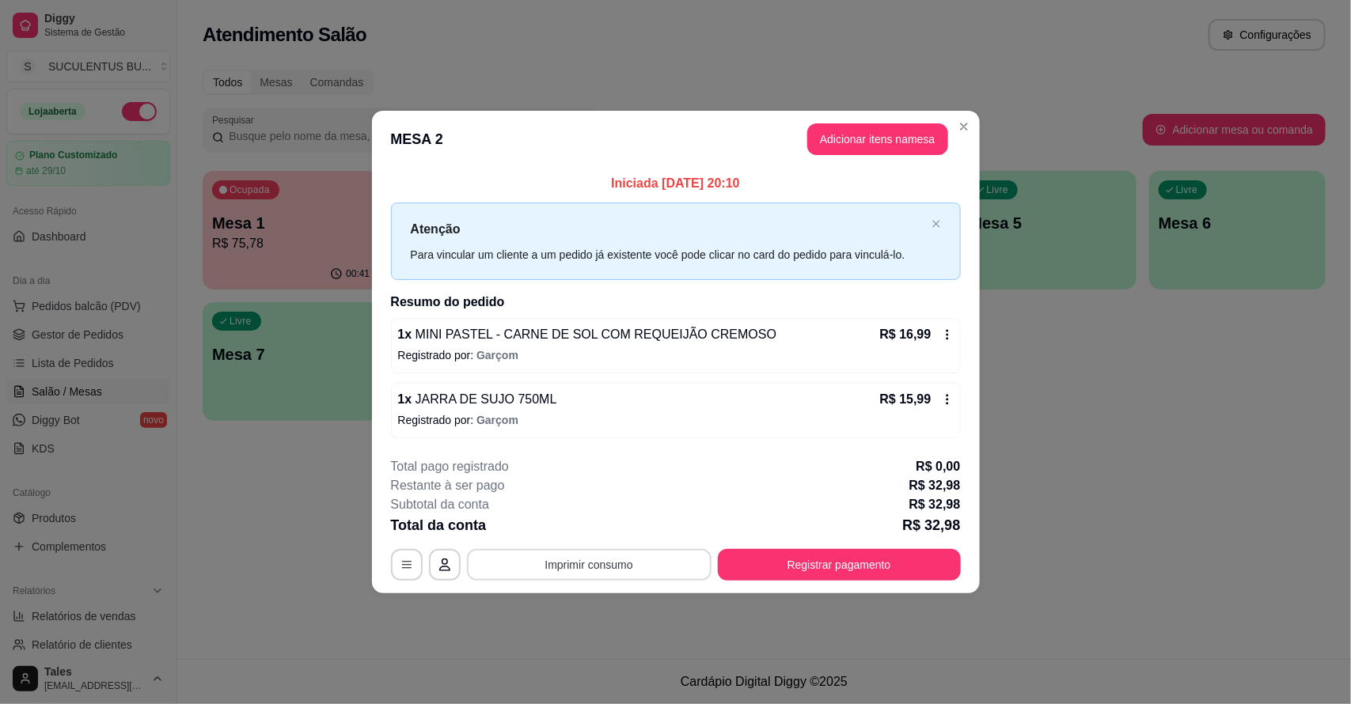
click at [641, 579] on button "Imprimir consumo" at bounding box center [589, 565] width 245 height 32
click at [601, 529] on button "IMPRESSORA CAIXA" at bounding box center [594, 528] width 127 height 25
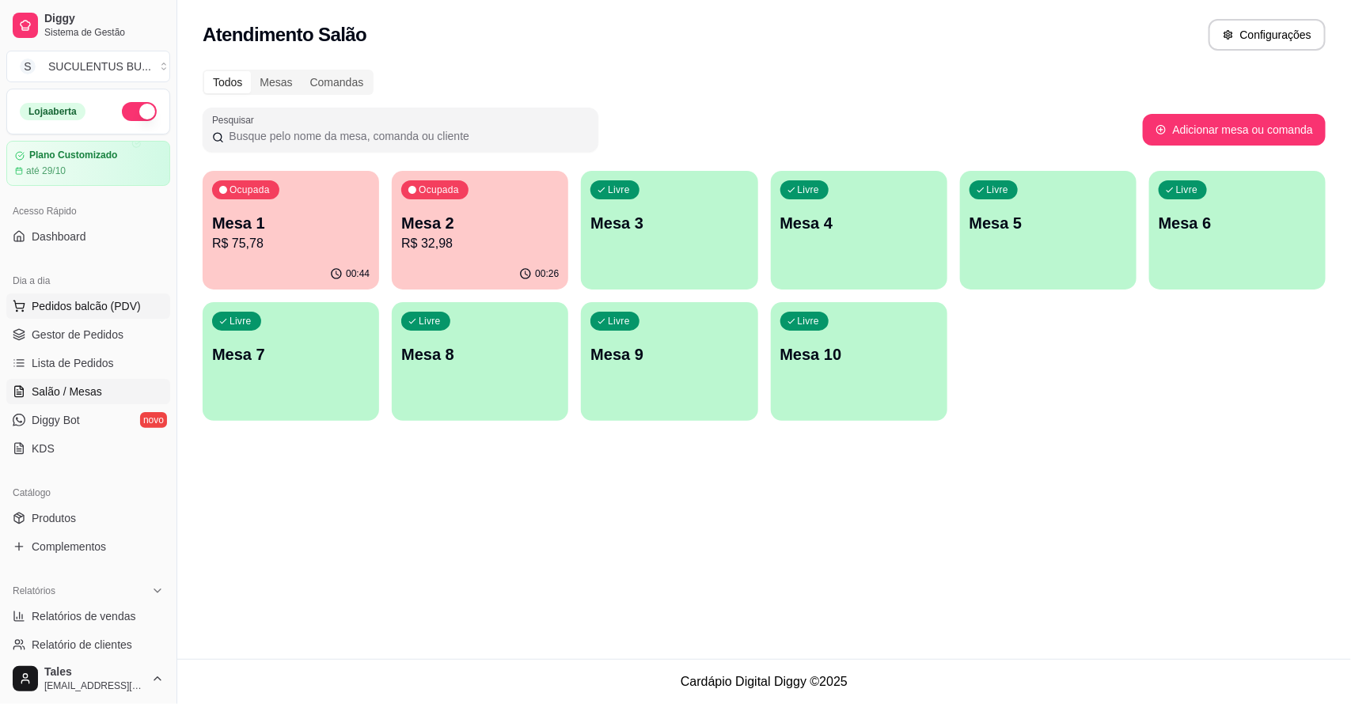
click at [125, 309] on span "Pedidos balcão (PDV)" at bounding box center [86, 306] width 109 height 16
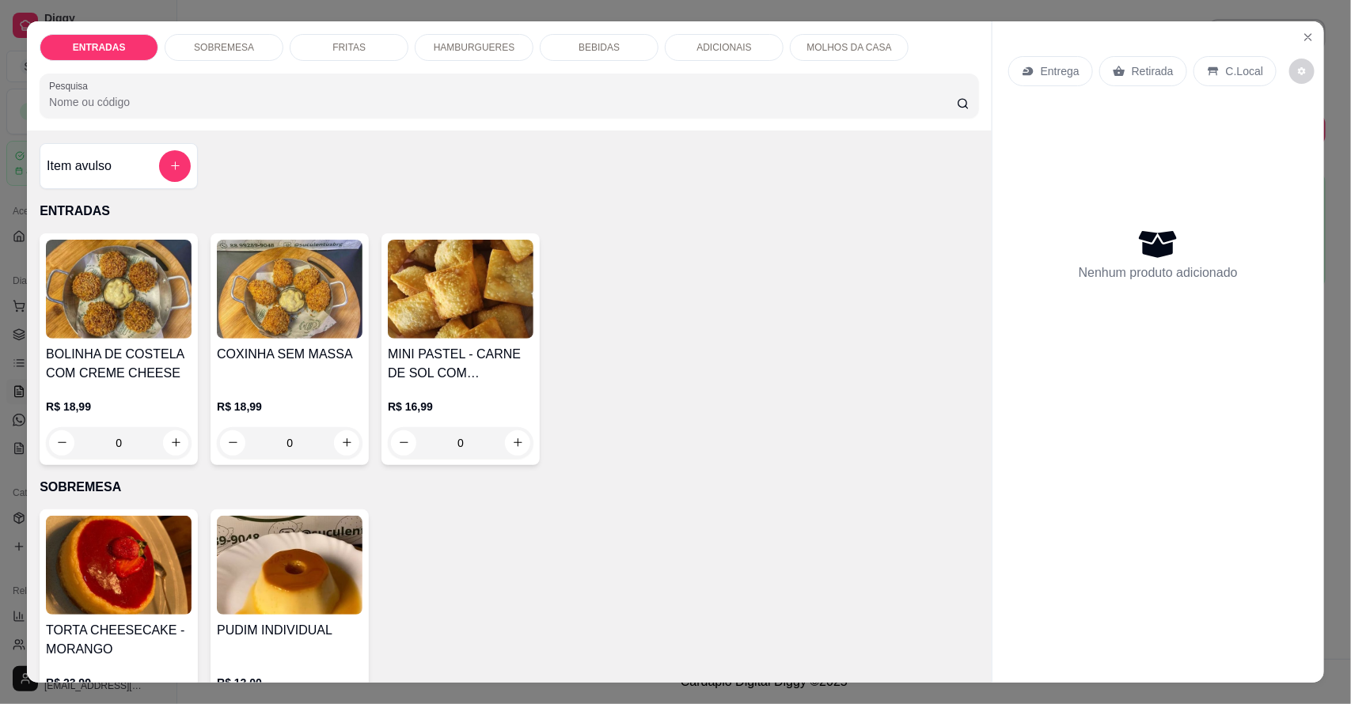
click at [453, 53] on p "HAMBURGUERES" at bounding box center [475, 47] width 82 height 13
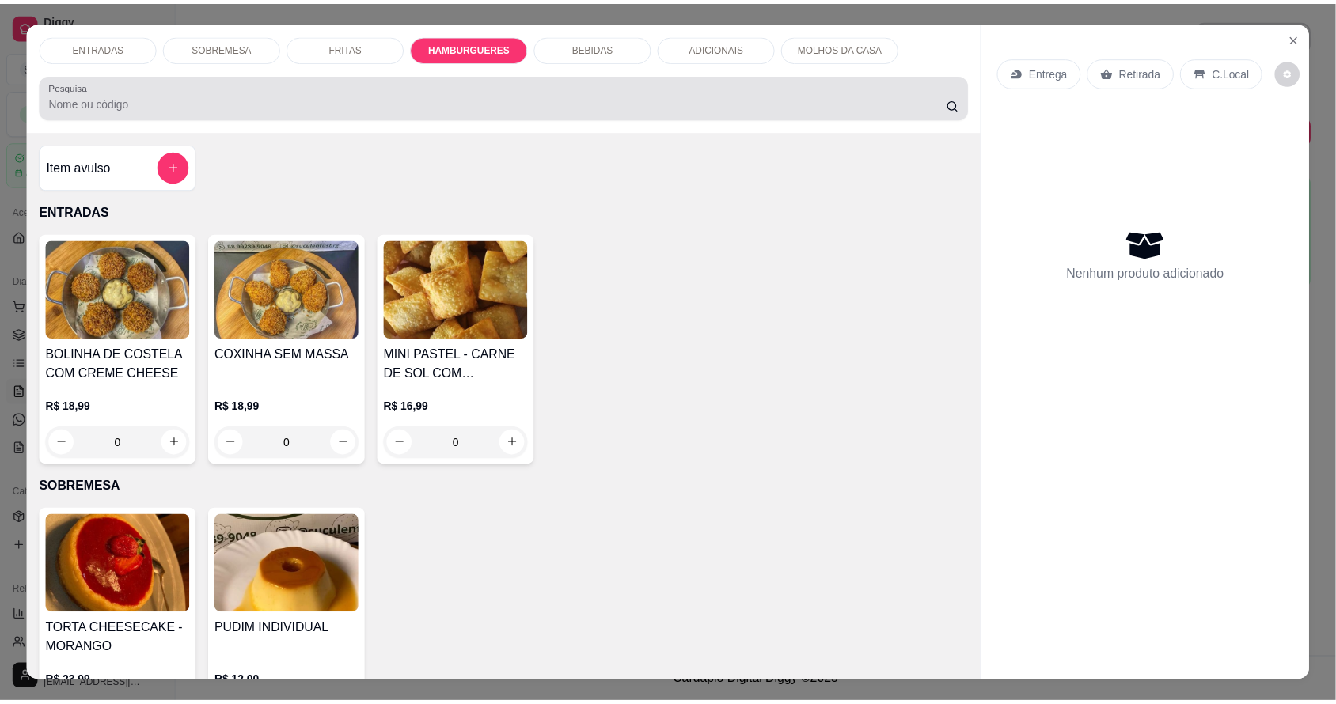
scroll to position [29, 0]
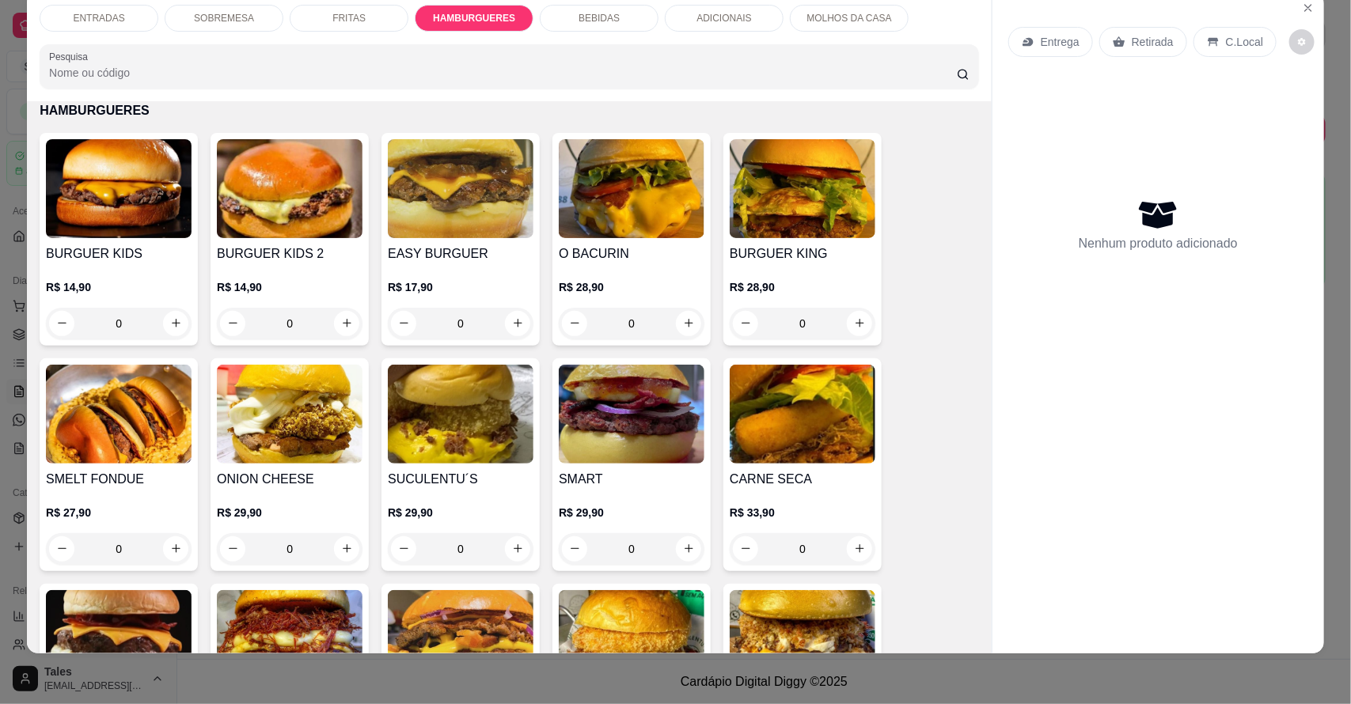
click at [517, 317] on div "0" at bounding box center [461, 324] width 146 height 32
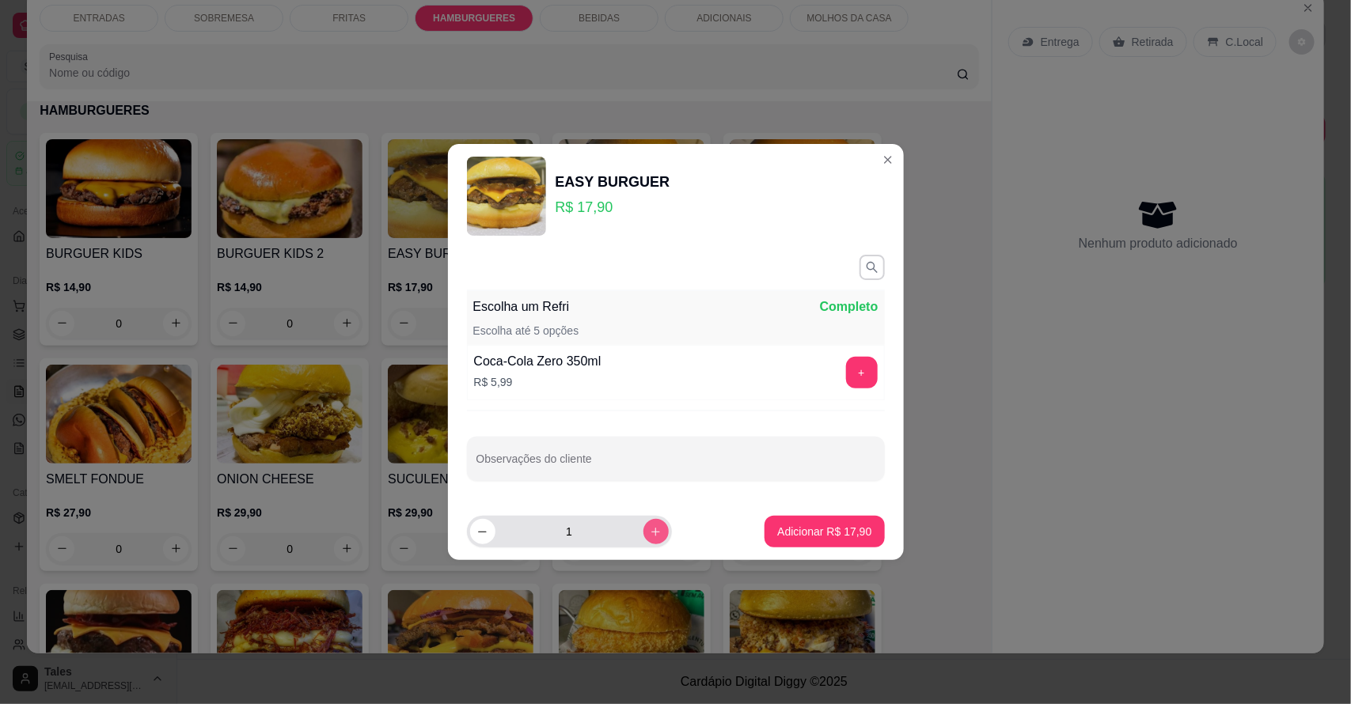
click at [645, 541] on button "increase-product-quantity" at bounding box center [655, 531] width 25 height 25
type input "3"
click at [837, 525] on p "Adicionar R$ 53,70" at bounding box center [824, 532] width 94 height 16
type input "3"
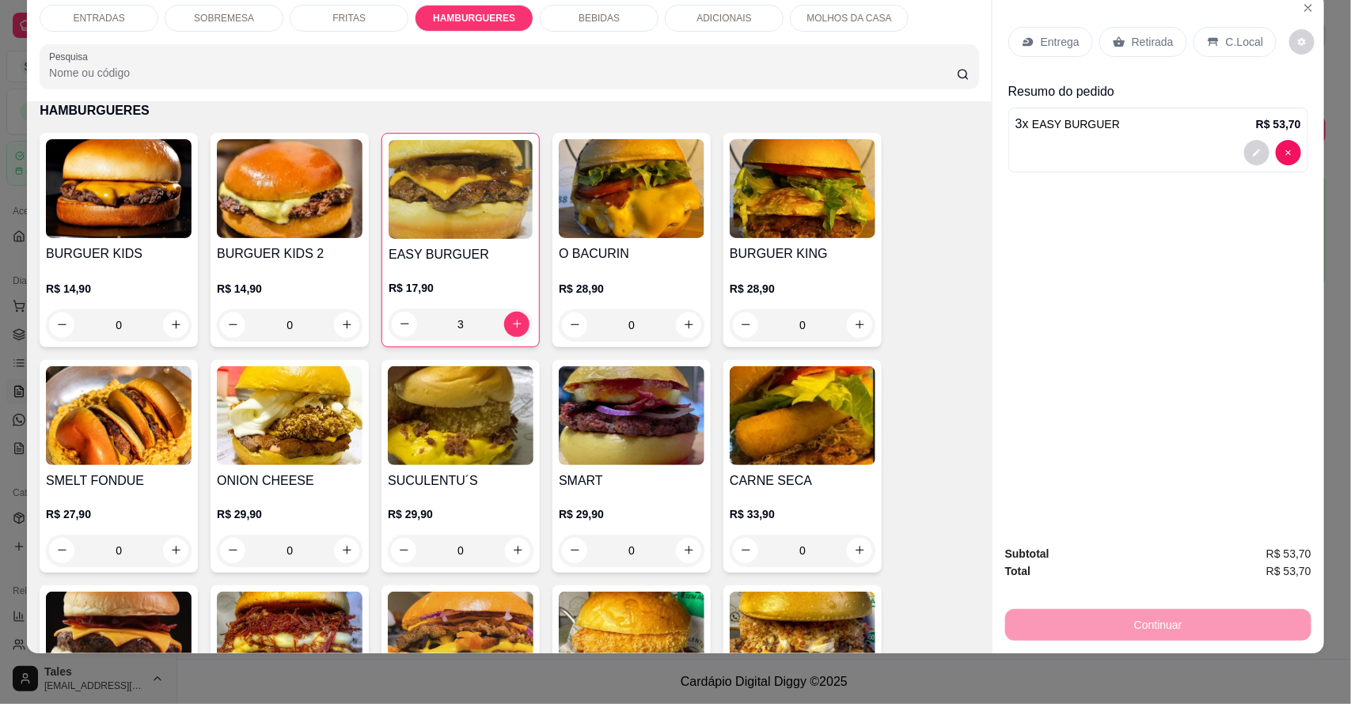
click at [1043, 44] on p "Entrega" at bounding box center [1060, 42] width 39 height 16
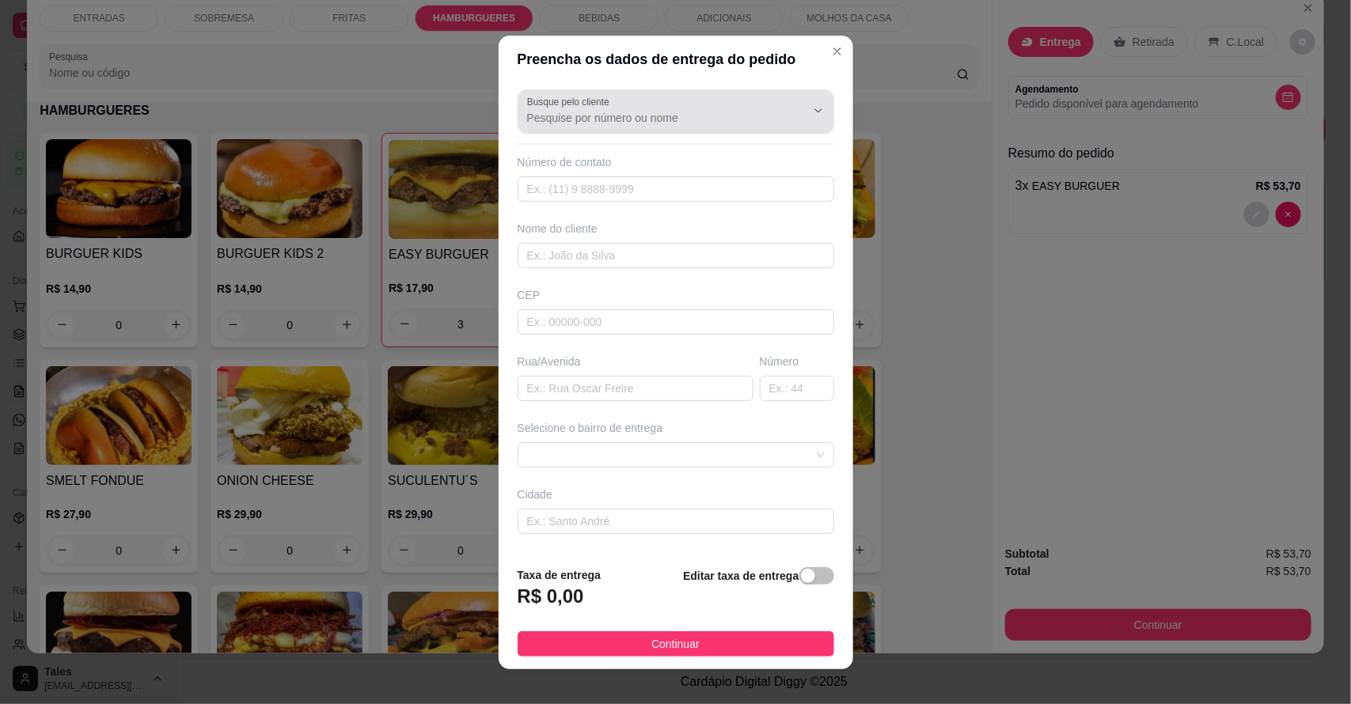
click at [591, 110] on input "Busque pelo cliente" at bounding box center [653, 118] width 253 height 16
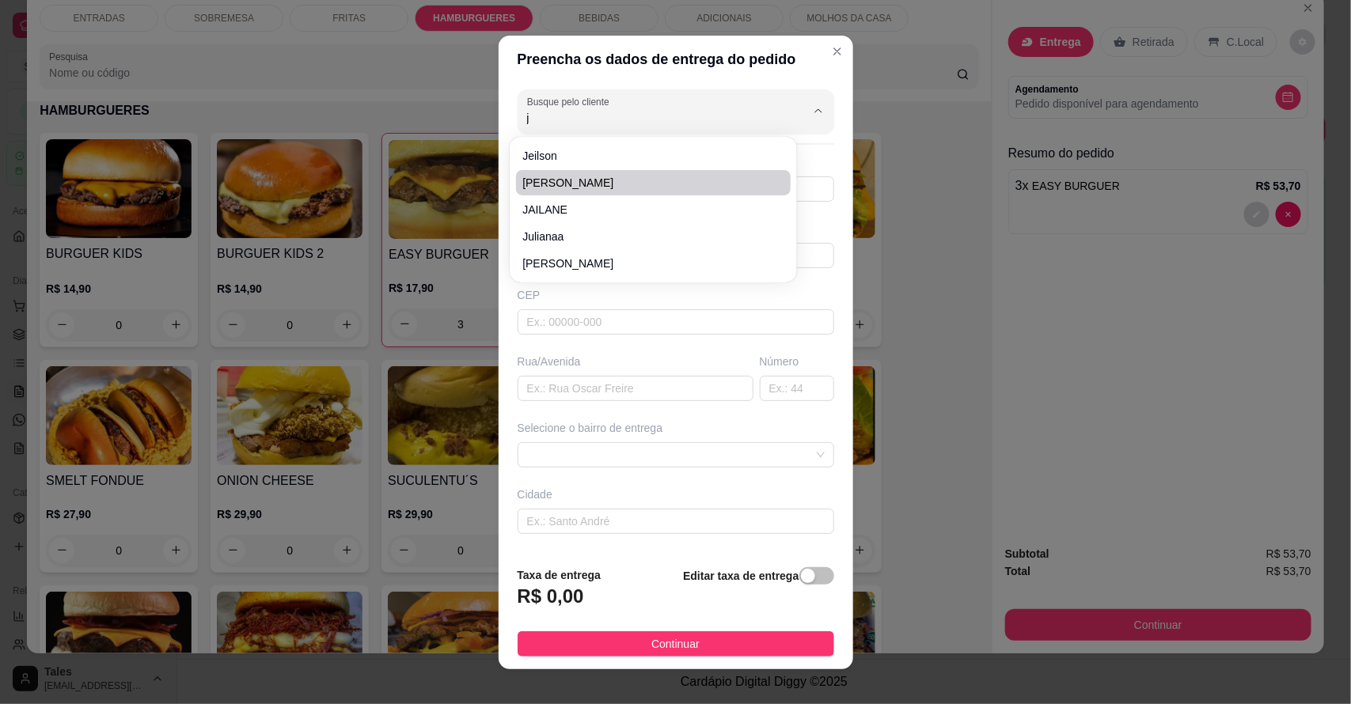
type input "j"
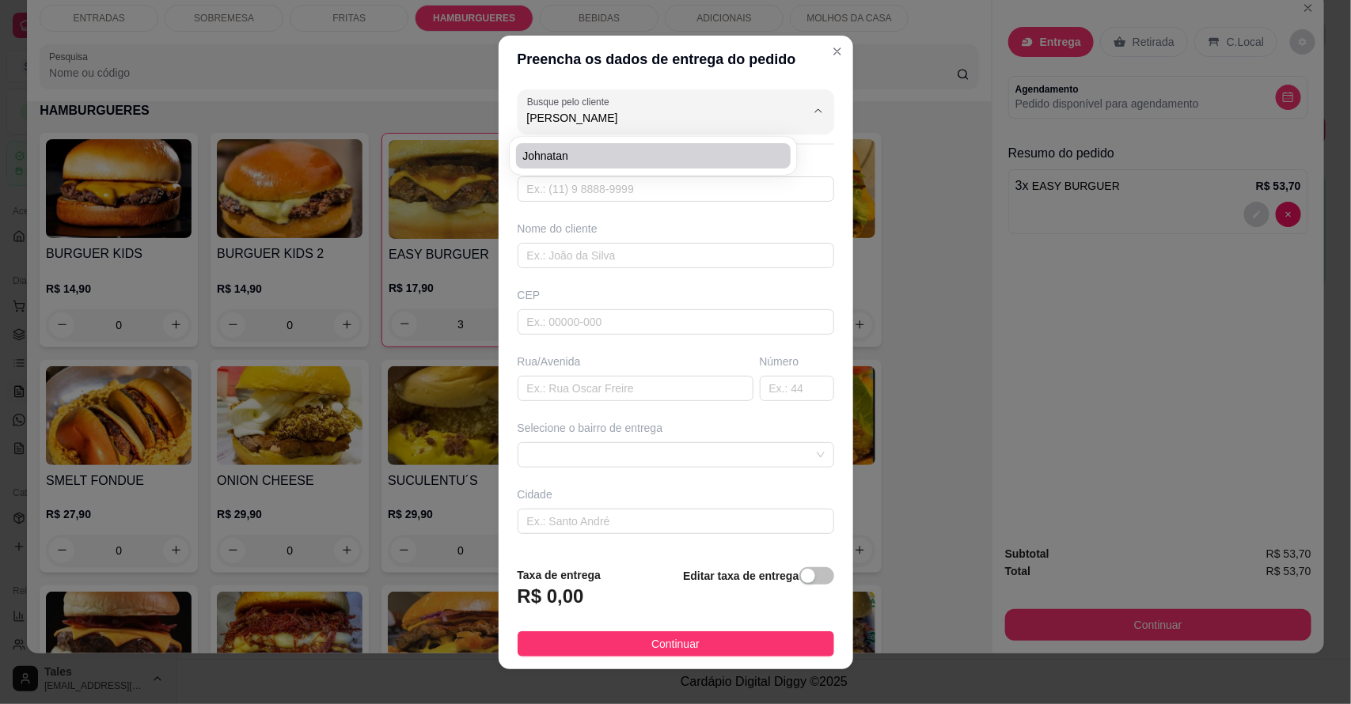
click at [596, 153] on span "Johnatan" at bounding box center [645, 156] width 246 height 16
type input "Johnatan"
type input "88992436990"
type input "Johnatan"
type input "63155000"
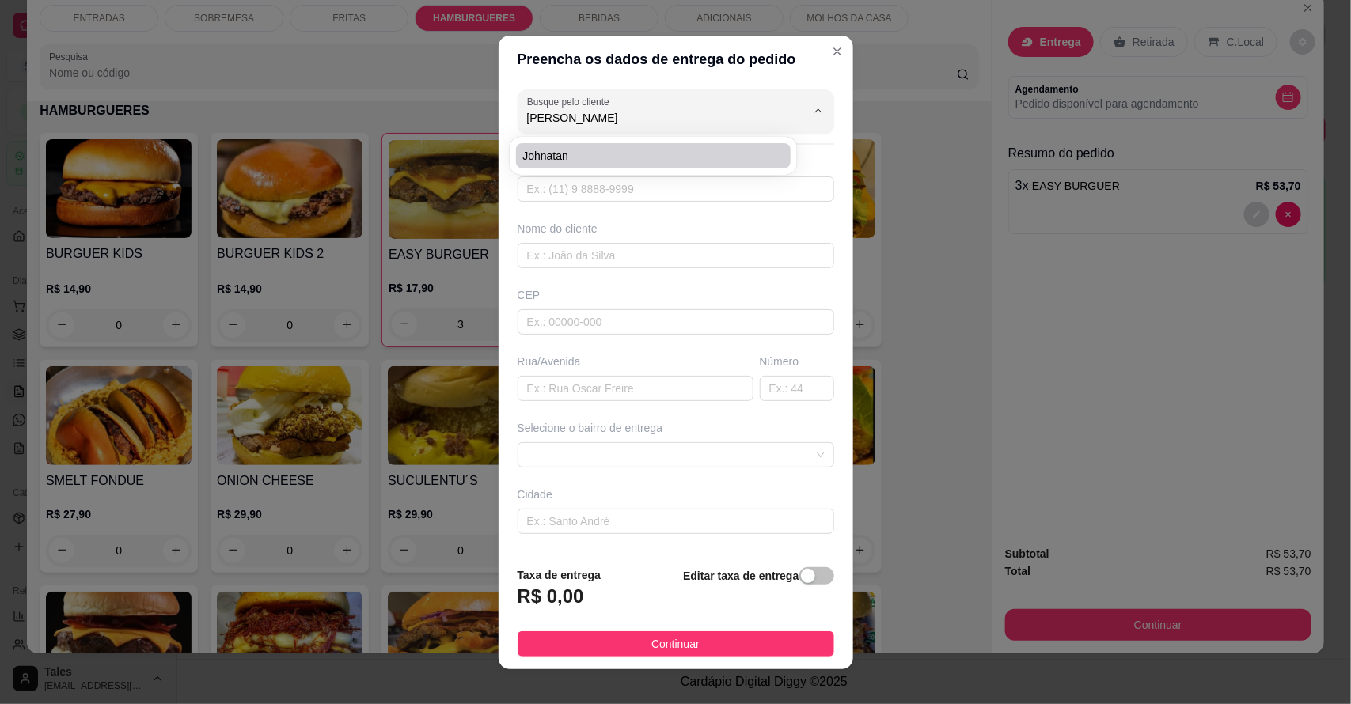
type input "Travessa [GEOGRAPHIC_DATA]"
type input "38"
type input "Salitre"
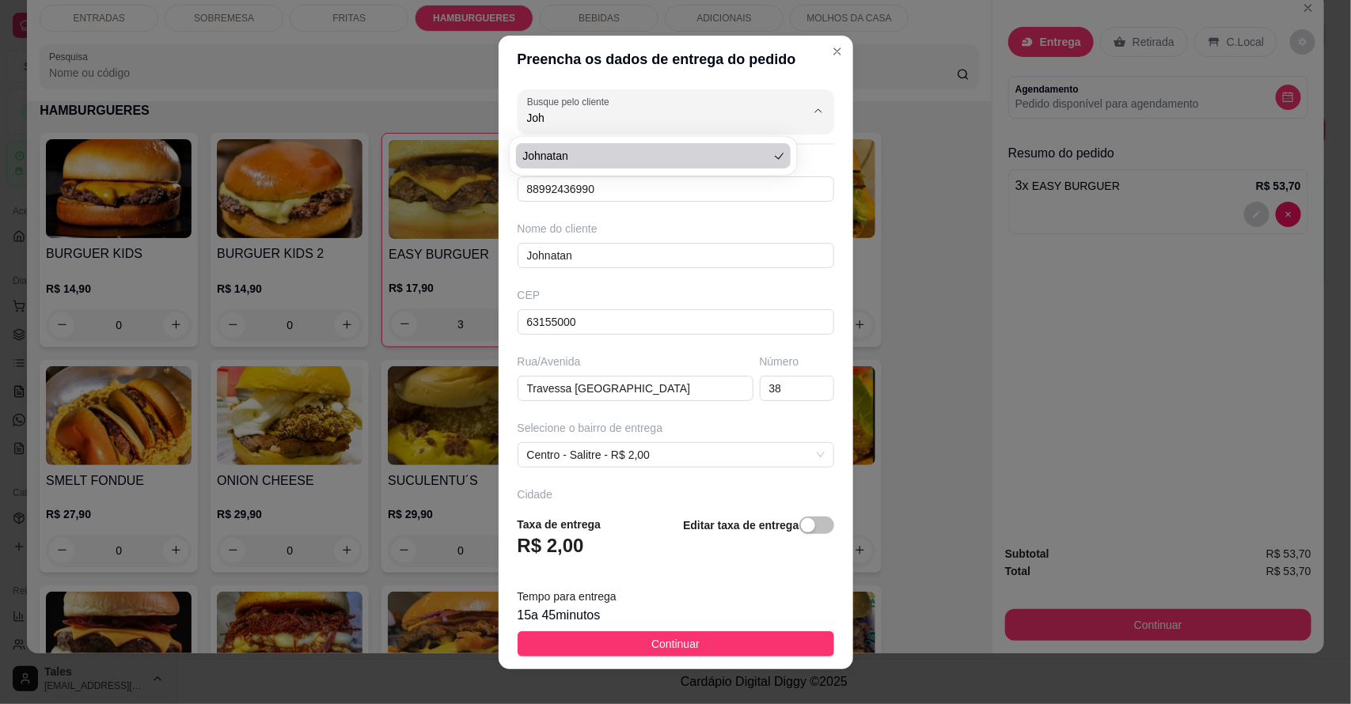
type input "Johnatan"
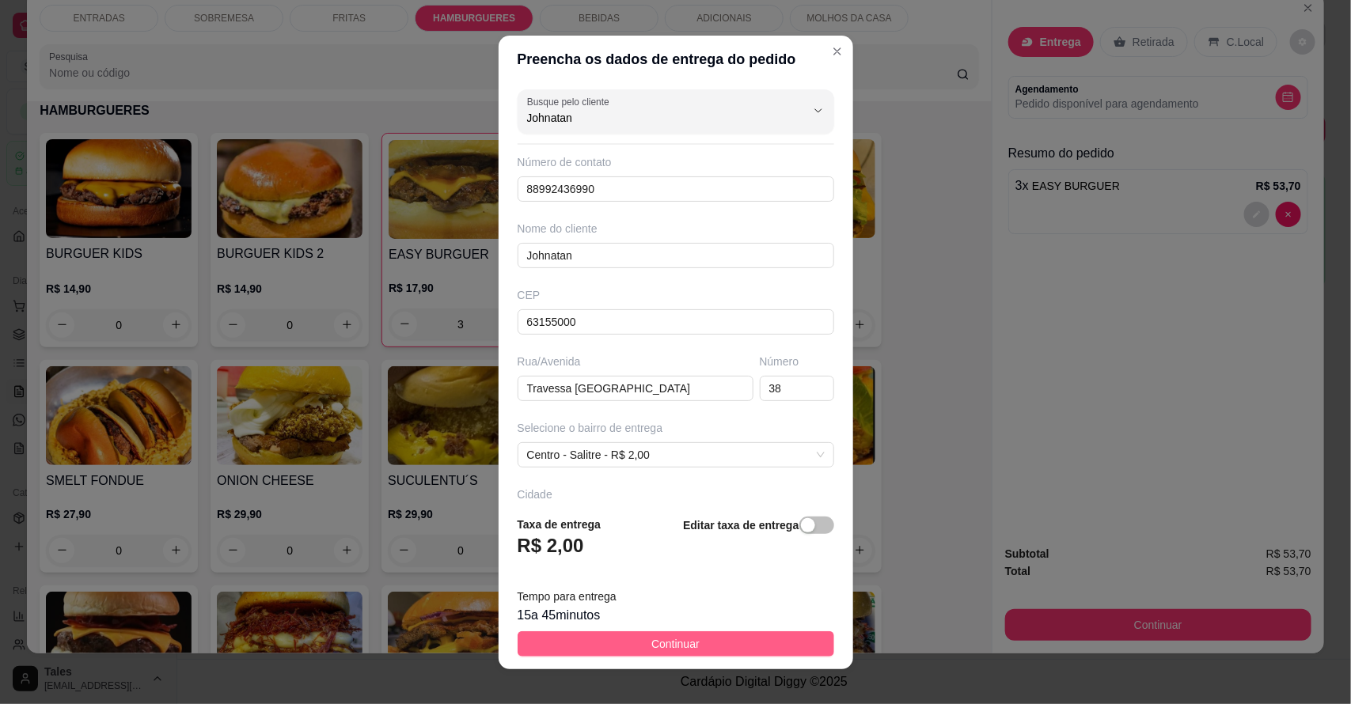
click at [630, 639] on button "Continuar" at bounding box center [676, 644] width 317 height 25
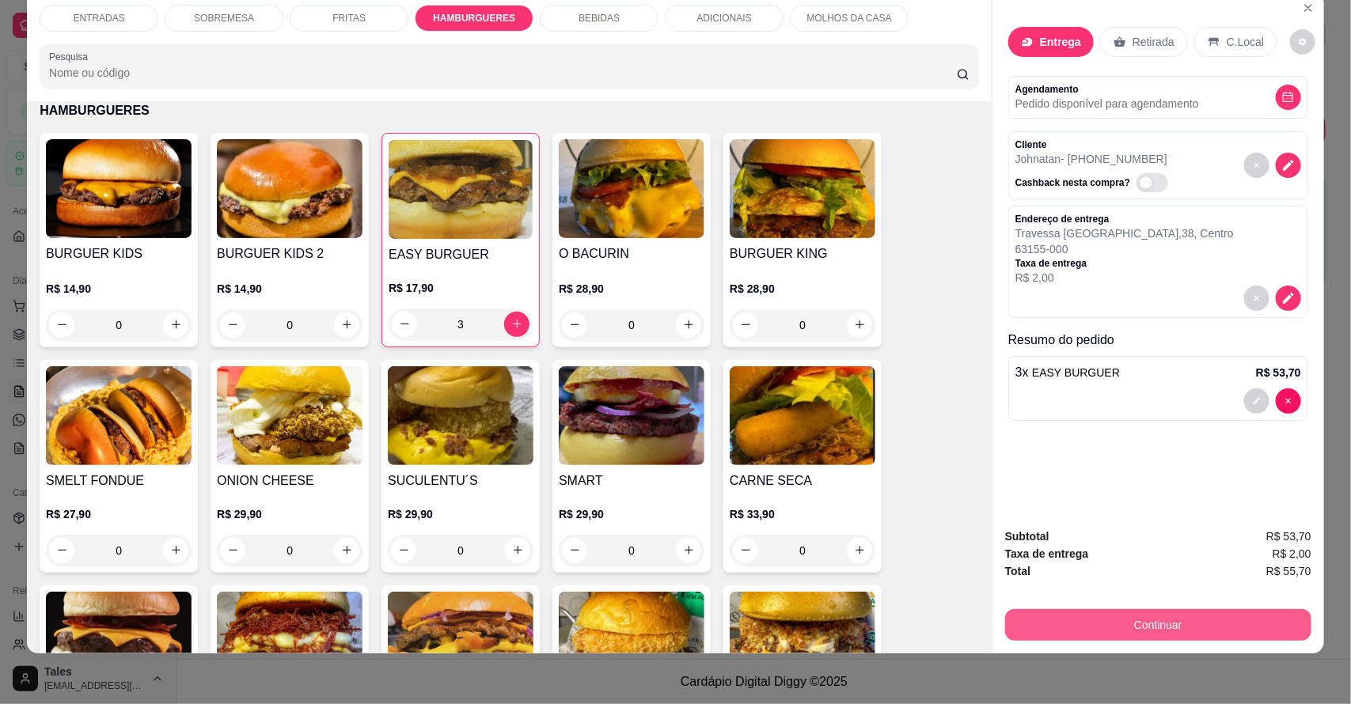
click at [1248, 620] on button "Continuar" at bounding box center [1158, 625] width 306 height 32
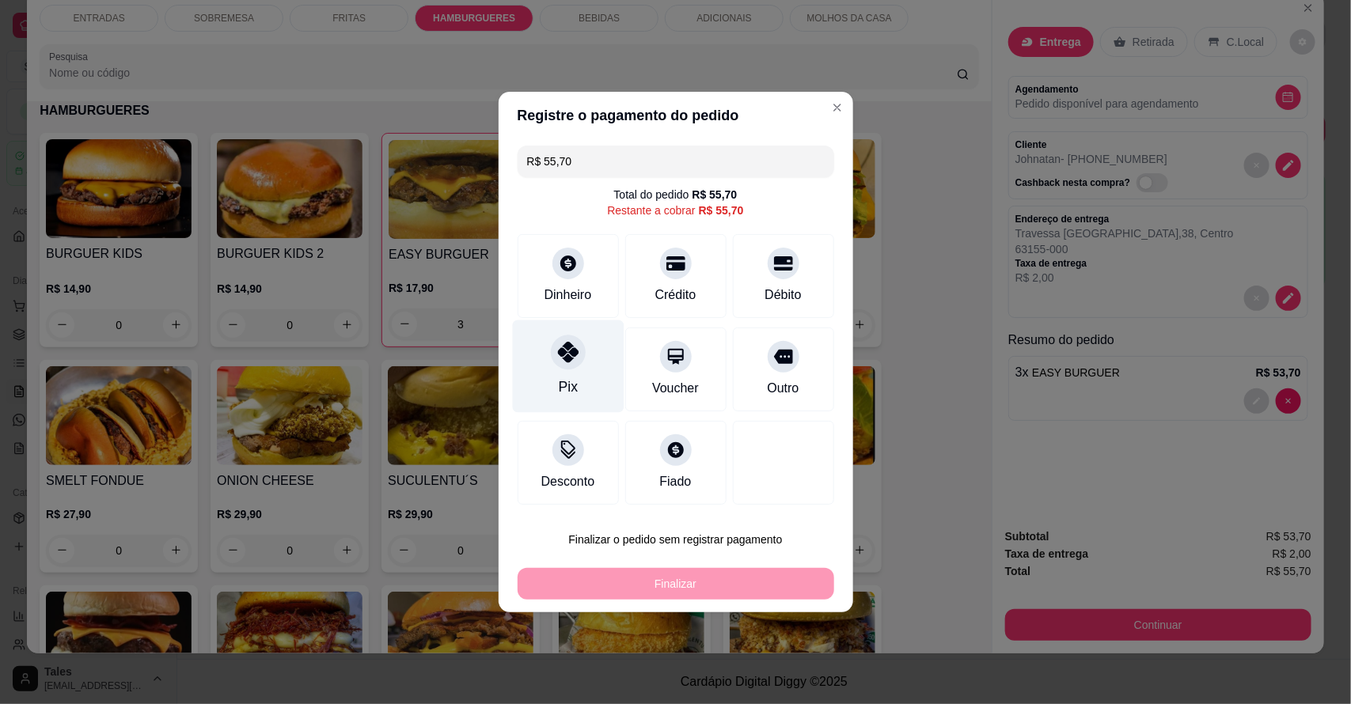
click at [579, 359] on div at bounding box center [568, 352] width 35 height 35
type input "R$ 0,00"
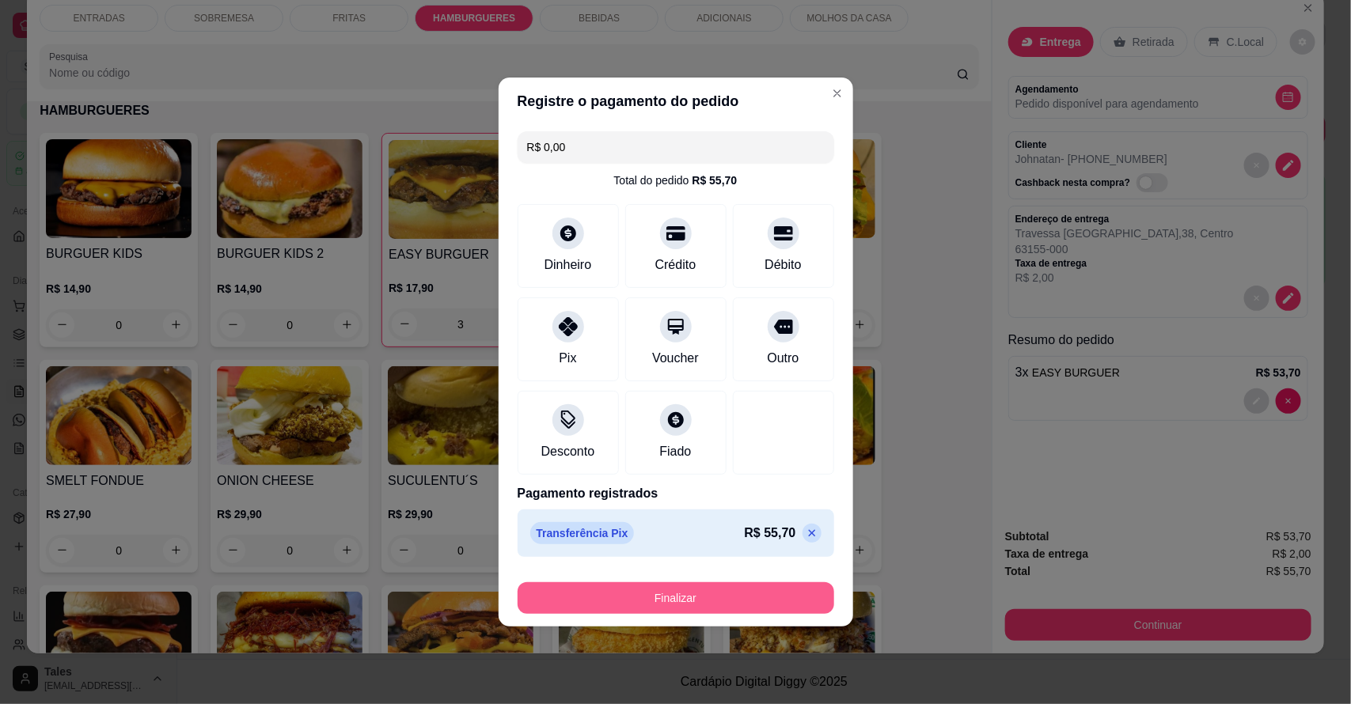
click at [636, 603] on button "Finalizar" at bounding box center [676, 598] width 317 height 32
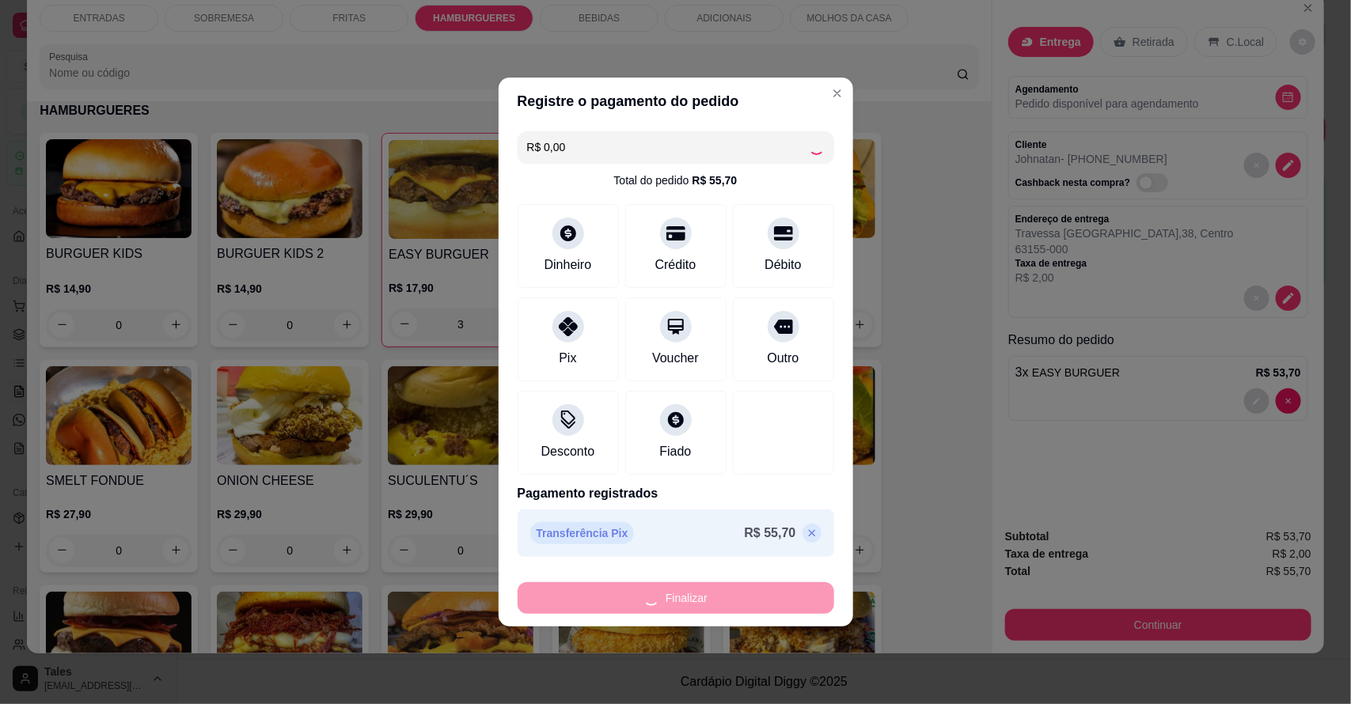
type input "0"
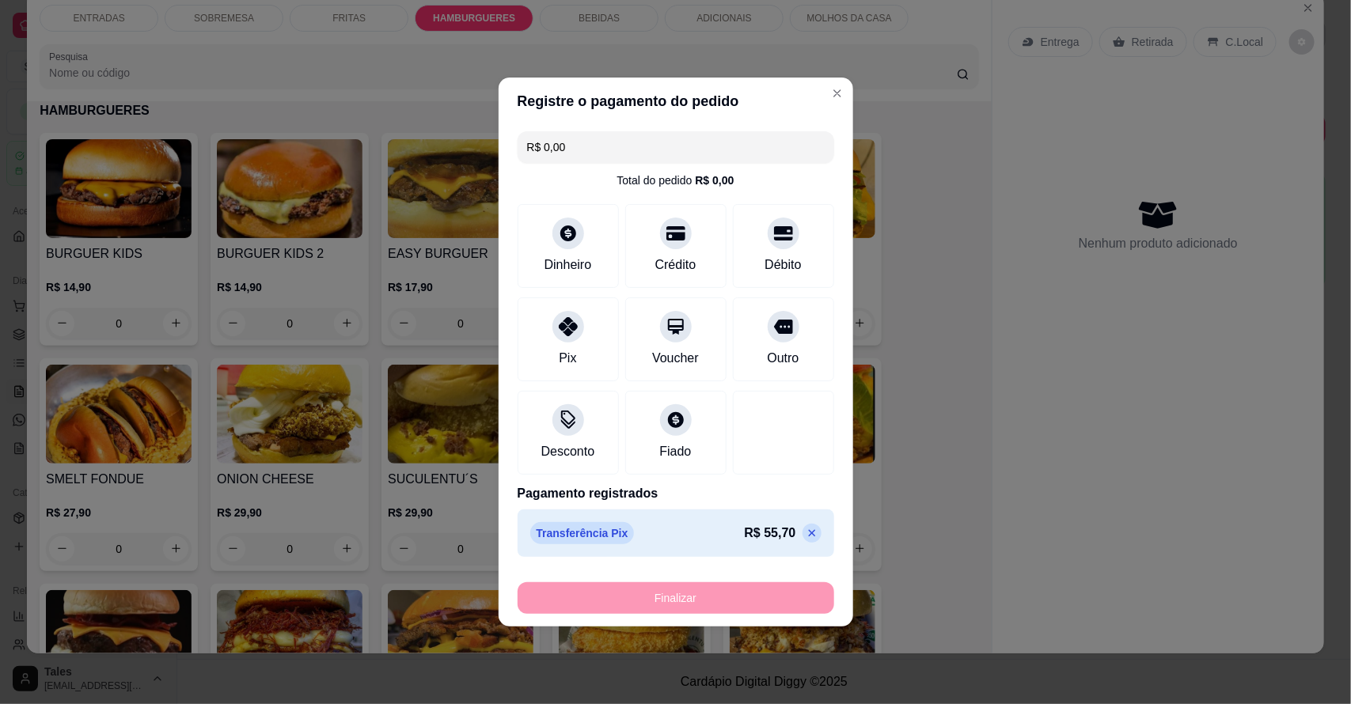
type input "-R$ 55,70"
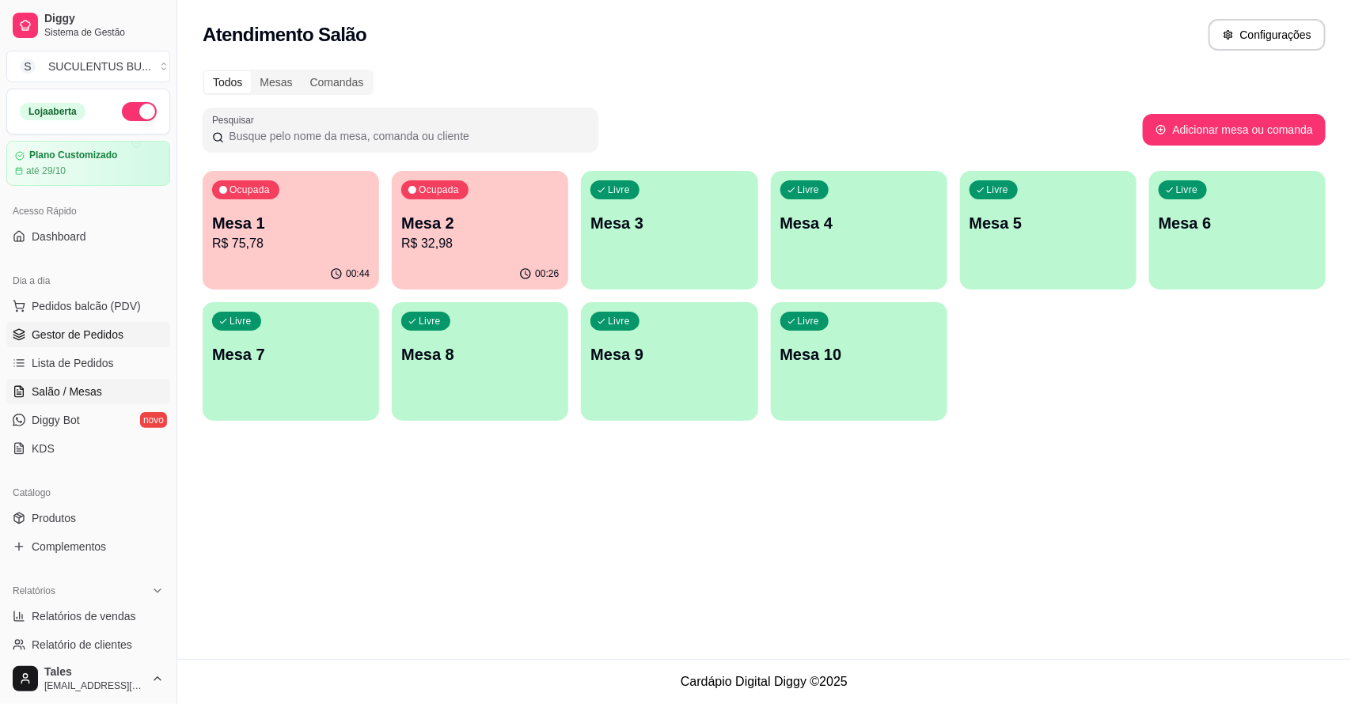
click at [104, 339] on span "Gestor de Pedidos" at bounding box center [78, 335] width 92 height 16
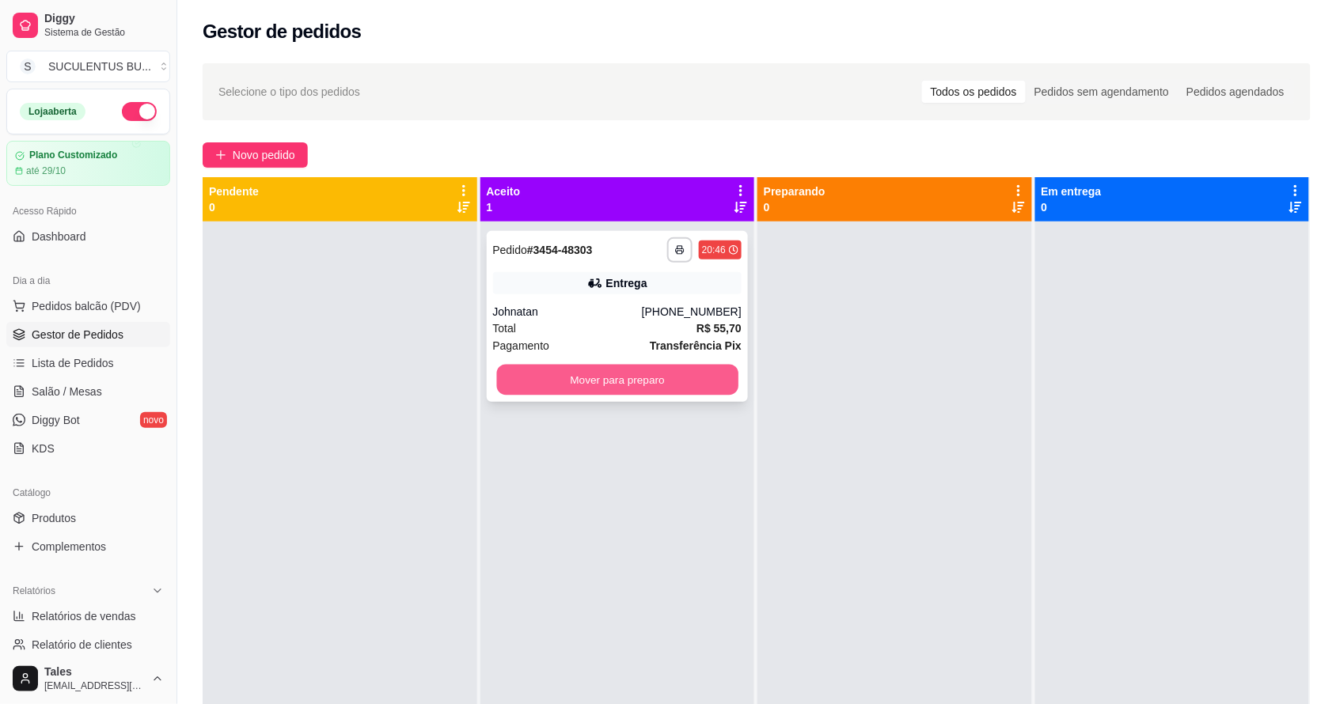
click at [615, 374] on button "Mover para preparo" at bounding box center [616, 380] width 241 height 31
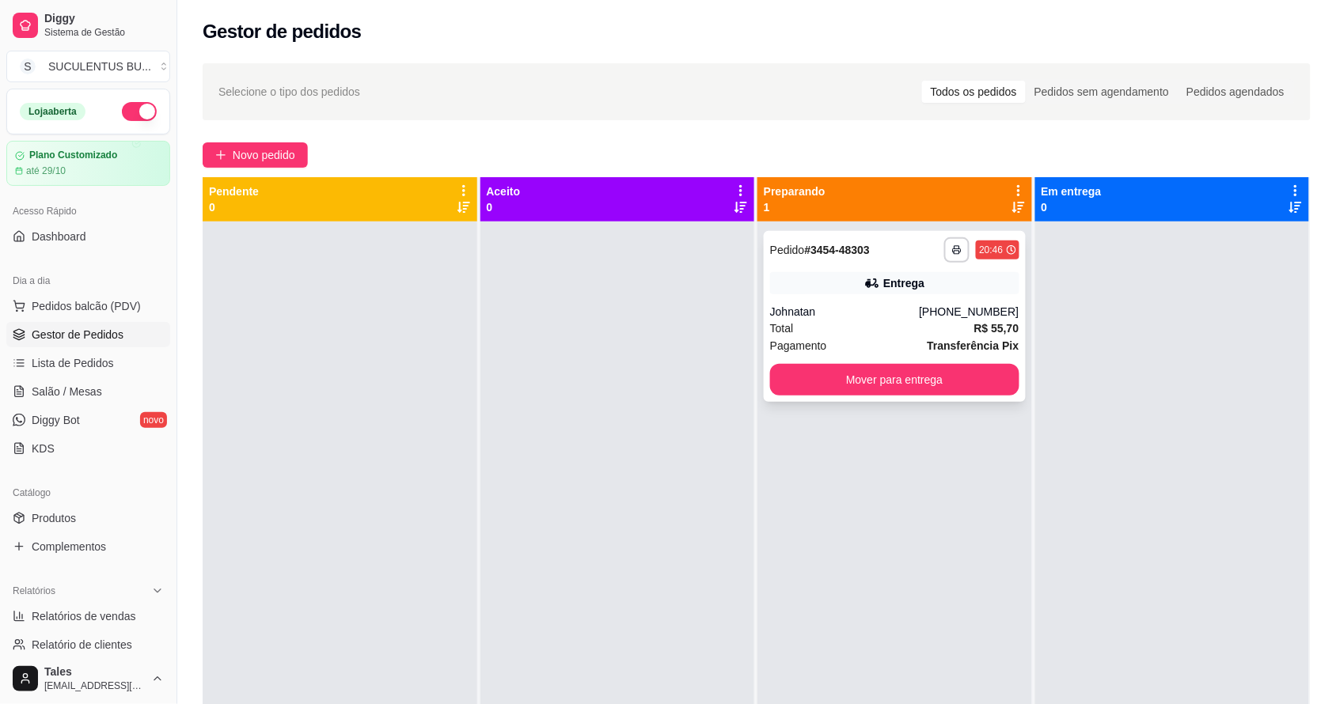
click at [882, 327] on div "Total R$ 55,70" at bounding box center [894, 328] width 249 height 17
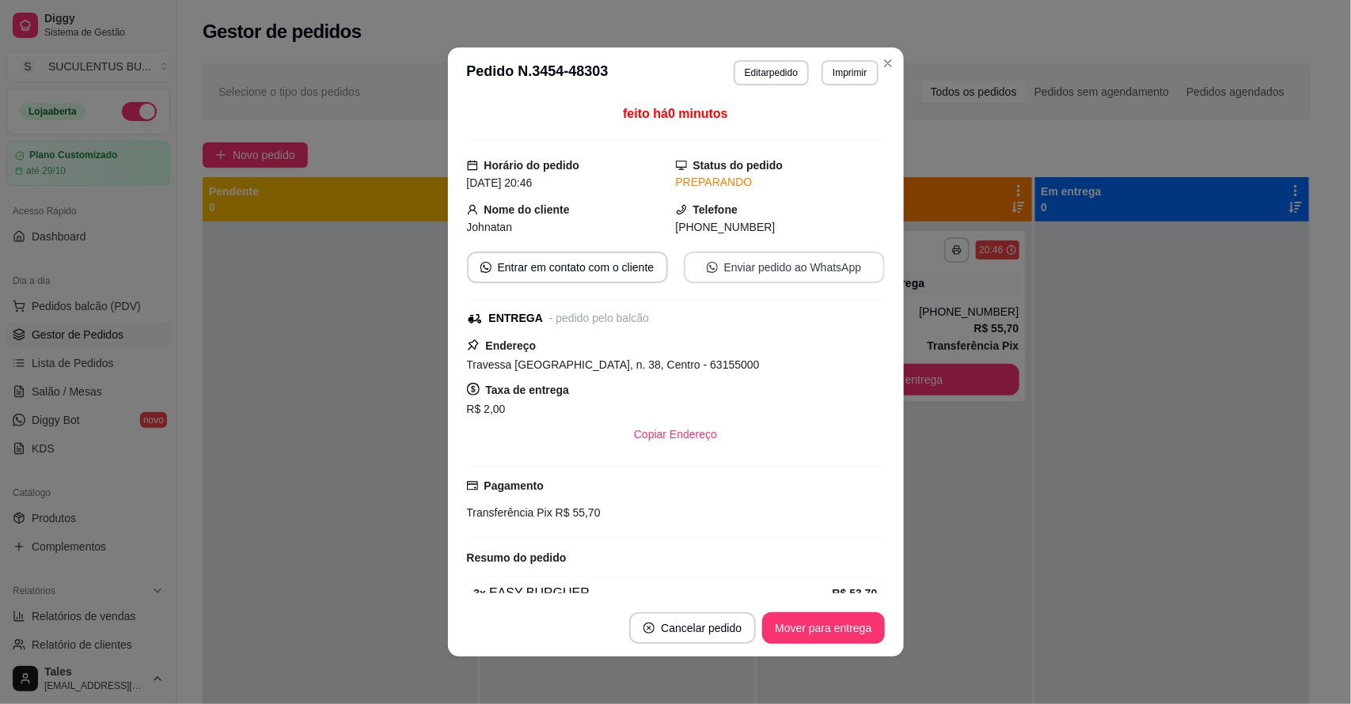
click at [750, 269] on button "Enviar pedido ao WhatsApp" at bounding box center [784, 268] width 201 height 32
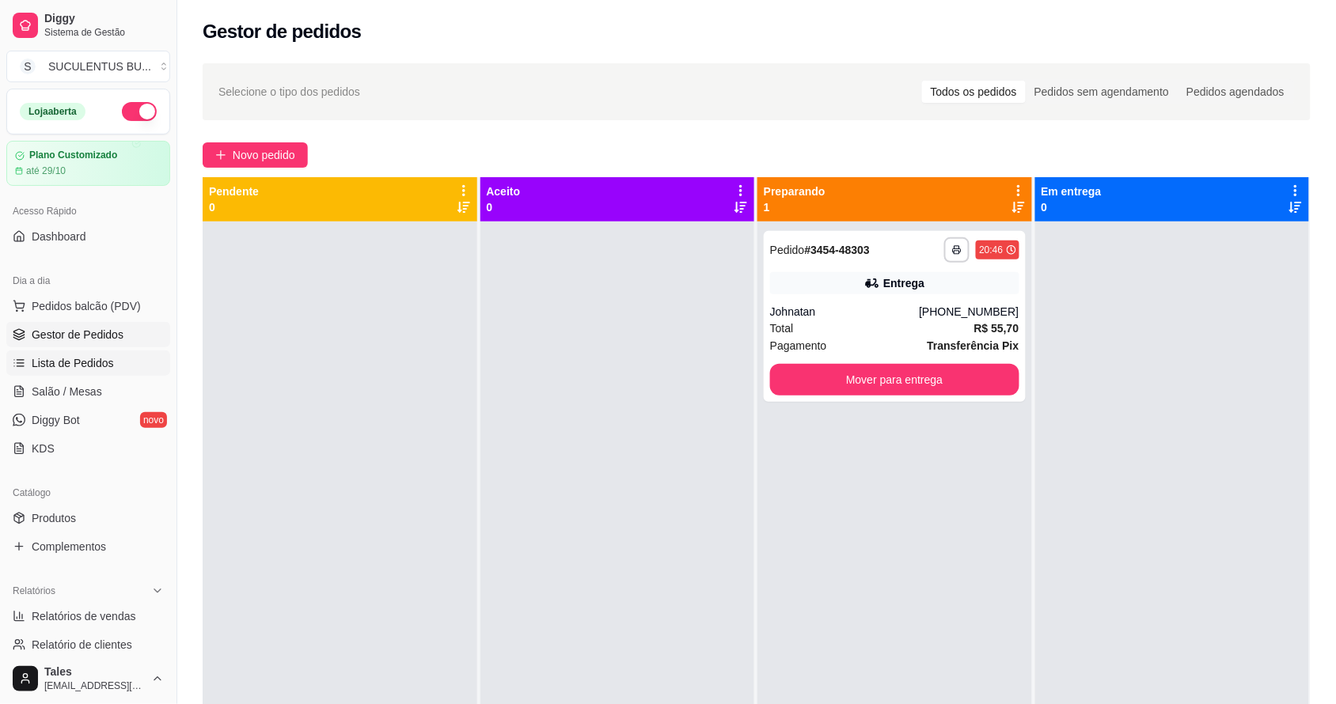
click at [93, 369] on span "Lista de Pedidos" at bounding box center [73, 363] width 82 height 16
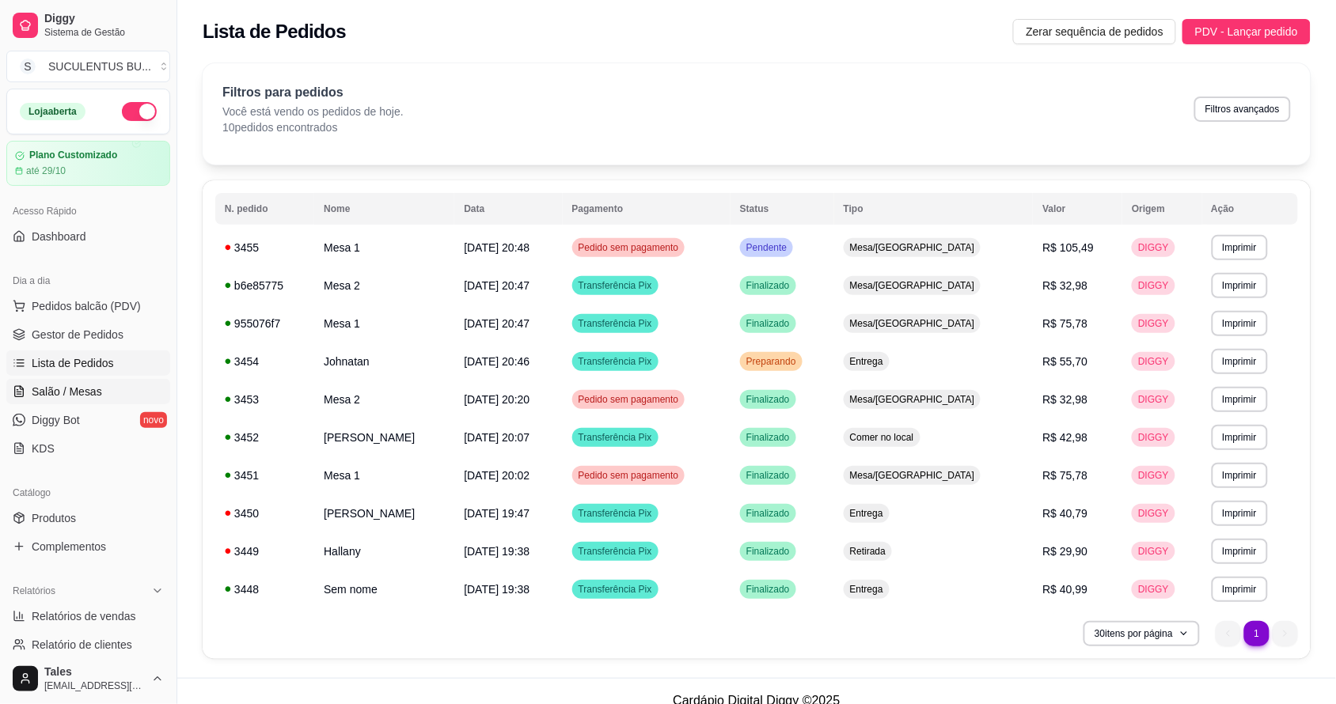
click at [36, 402] on link "Salão / Mesas" at bounding box center [88, 391] width 164 height 25
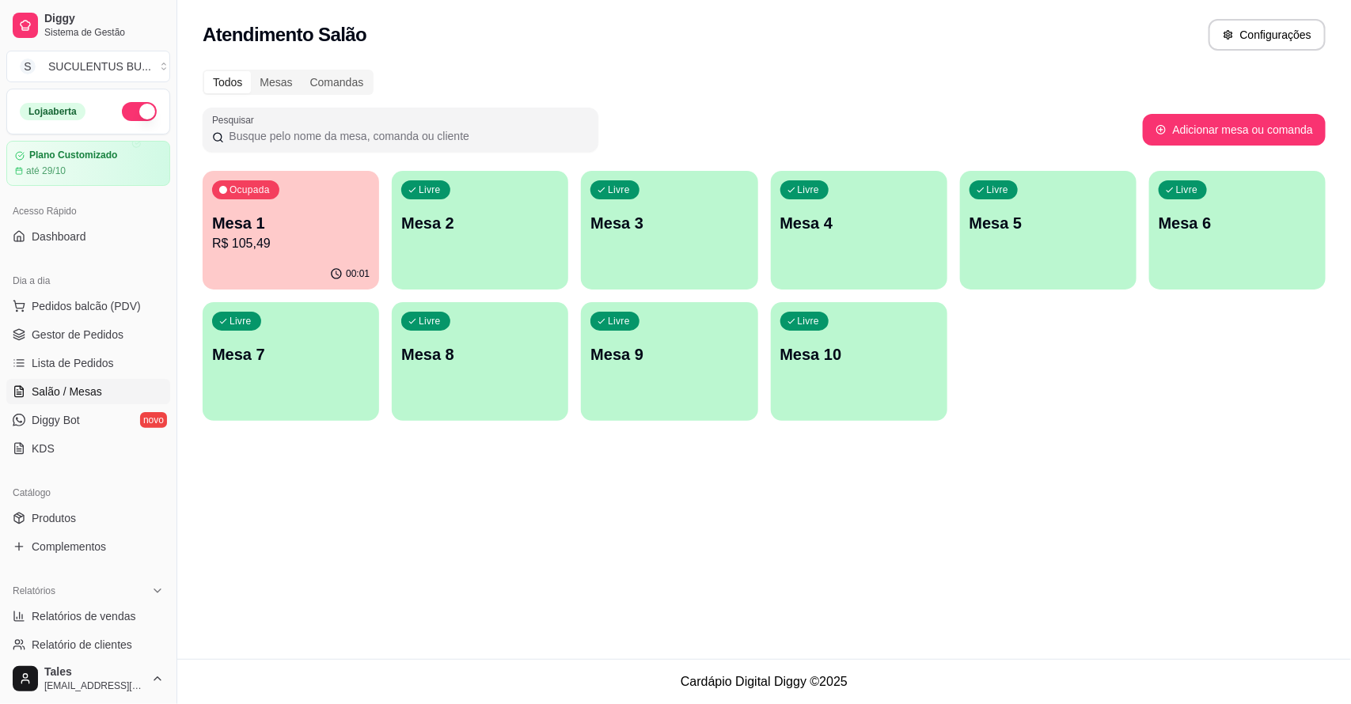
click at [305, 212] on p "Mesa 1" at bounding box center [290, 223] width 157 height 22
click at [60, 364] on span "Lista de Pedidos" at bounding box center [73, 363] width 82 height 16
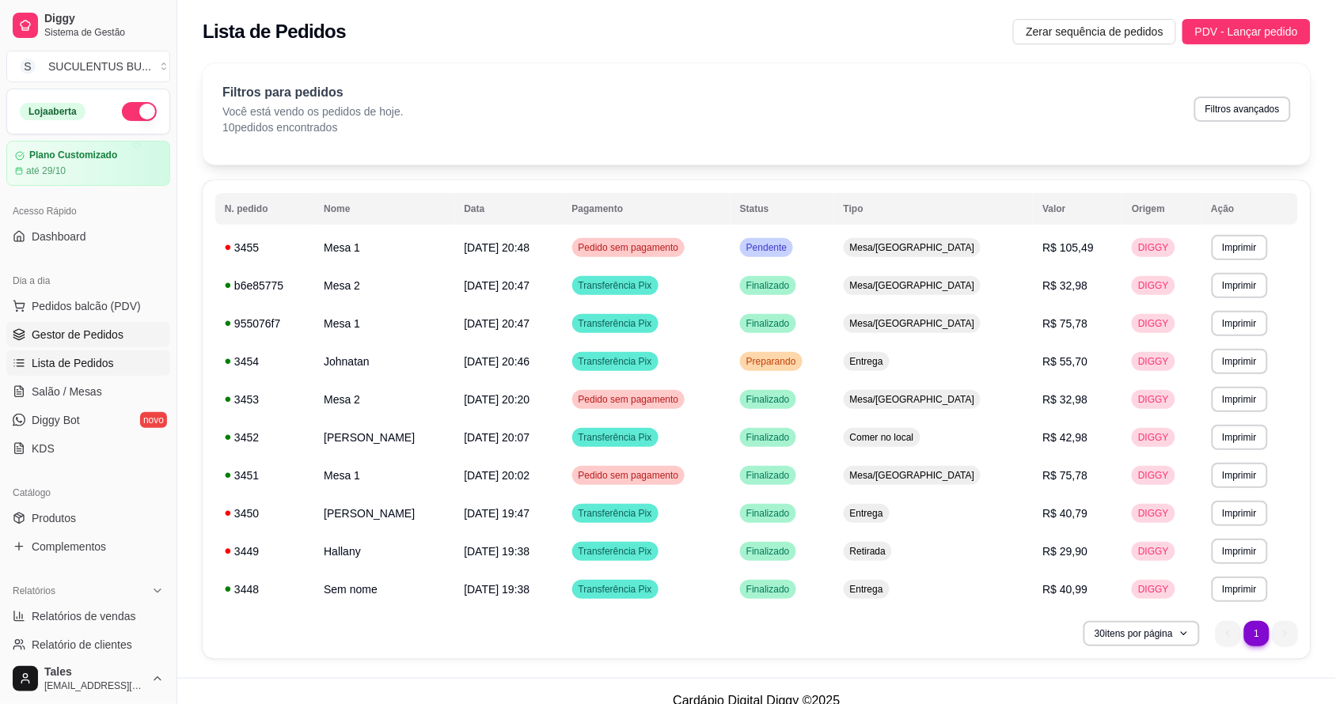
click at [60, 331] on span "Gestor de Pedidos" at bounding box center [78, 335] width 92 height 16
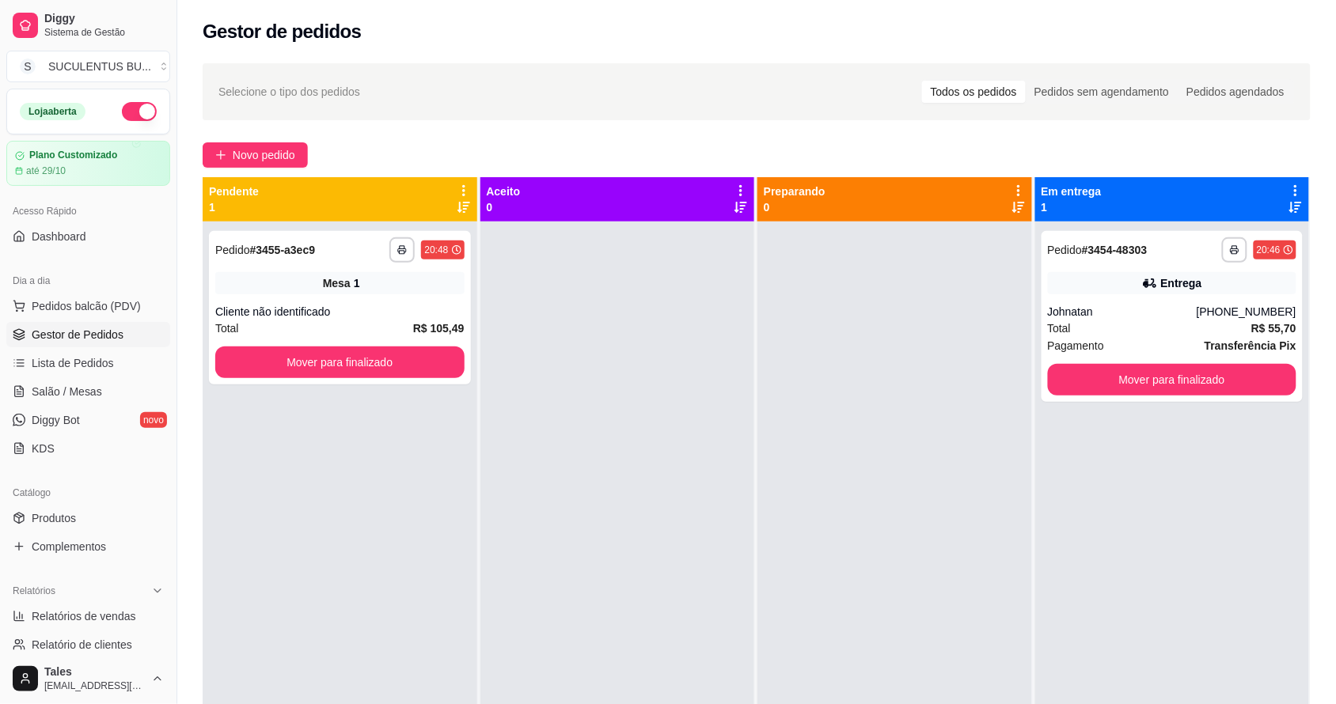
drag, startPoint x: 107, startPoint y: 555, endPoint x: 271, endPoint y: 604, distance: 171.0
click at [271, 603] on div "**********" at bounding box center [340, 574] width 275 height 704
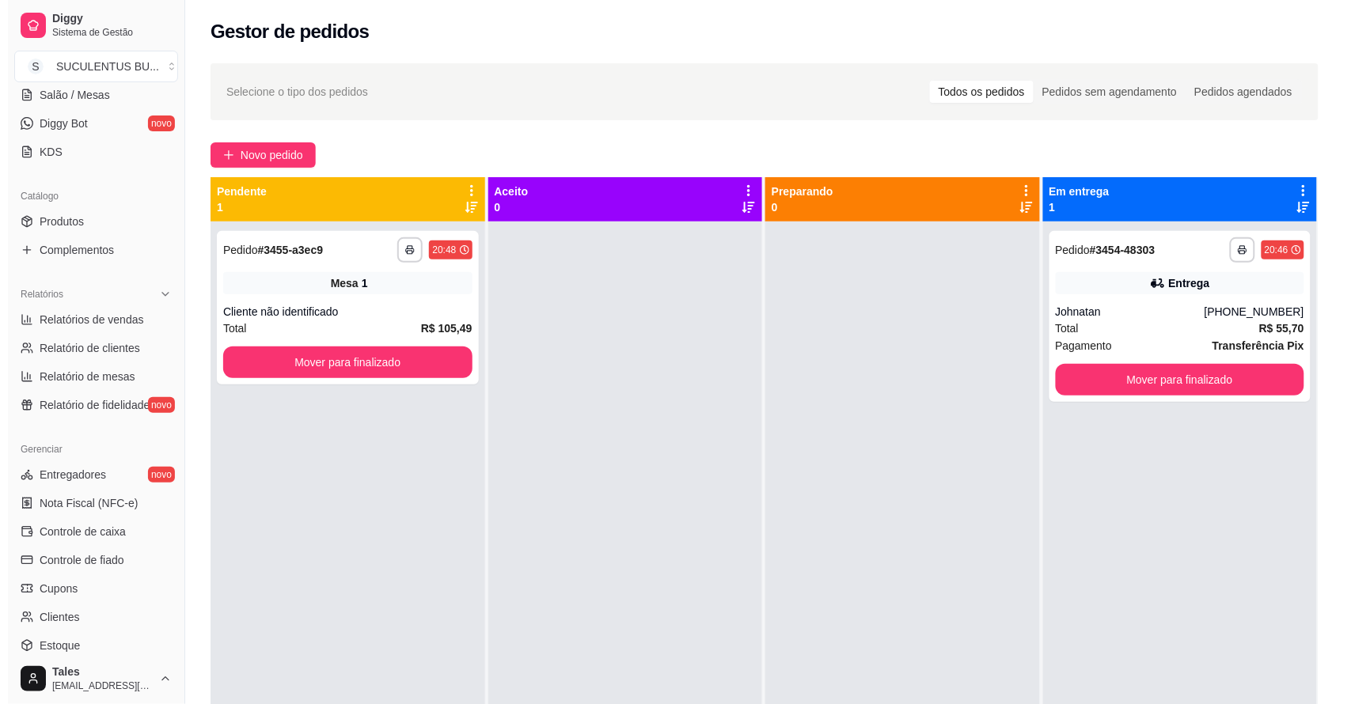
scroll to position [434, 0]
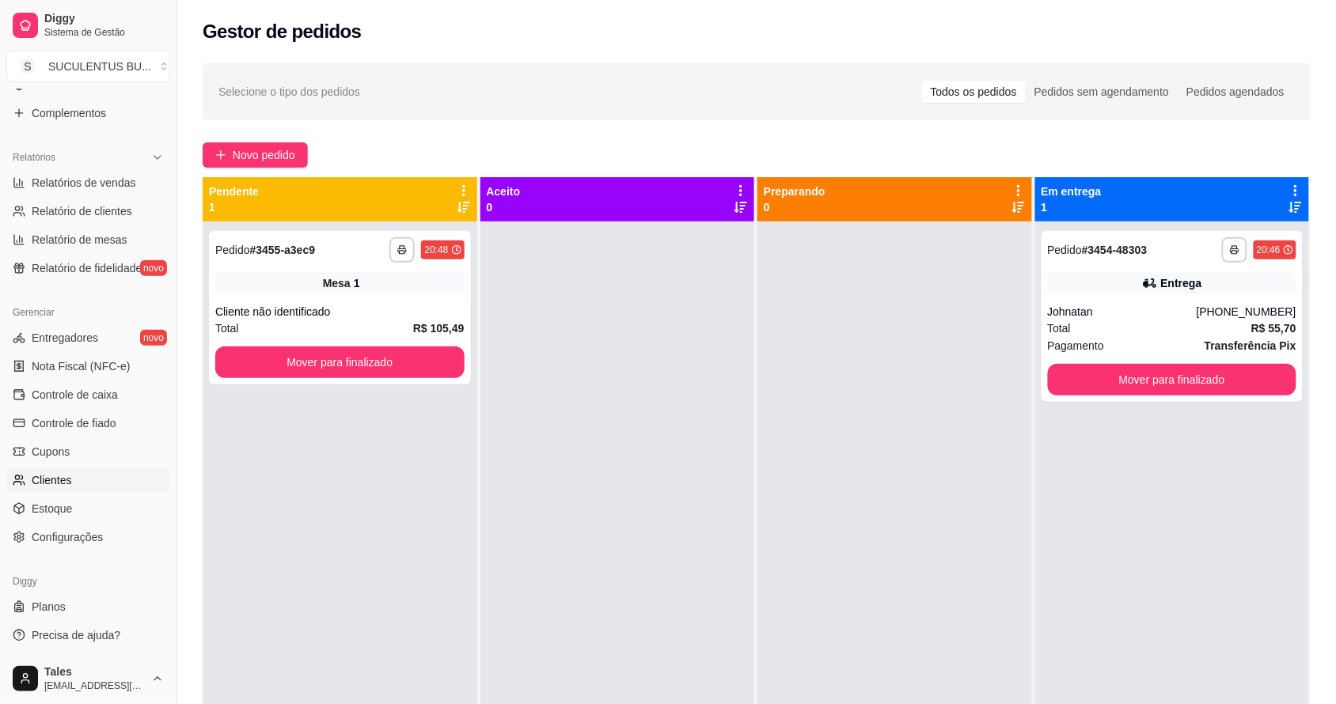
click at [84, 483] on link "Clientes" at bounding box center [88, 480] width 164 height 25
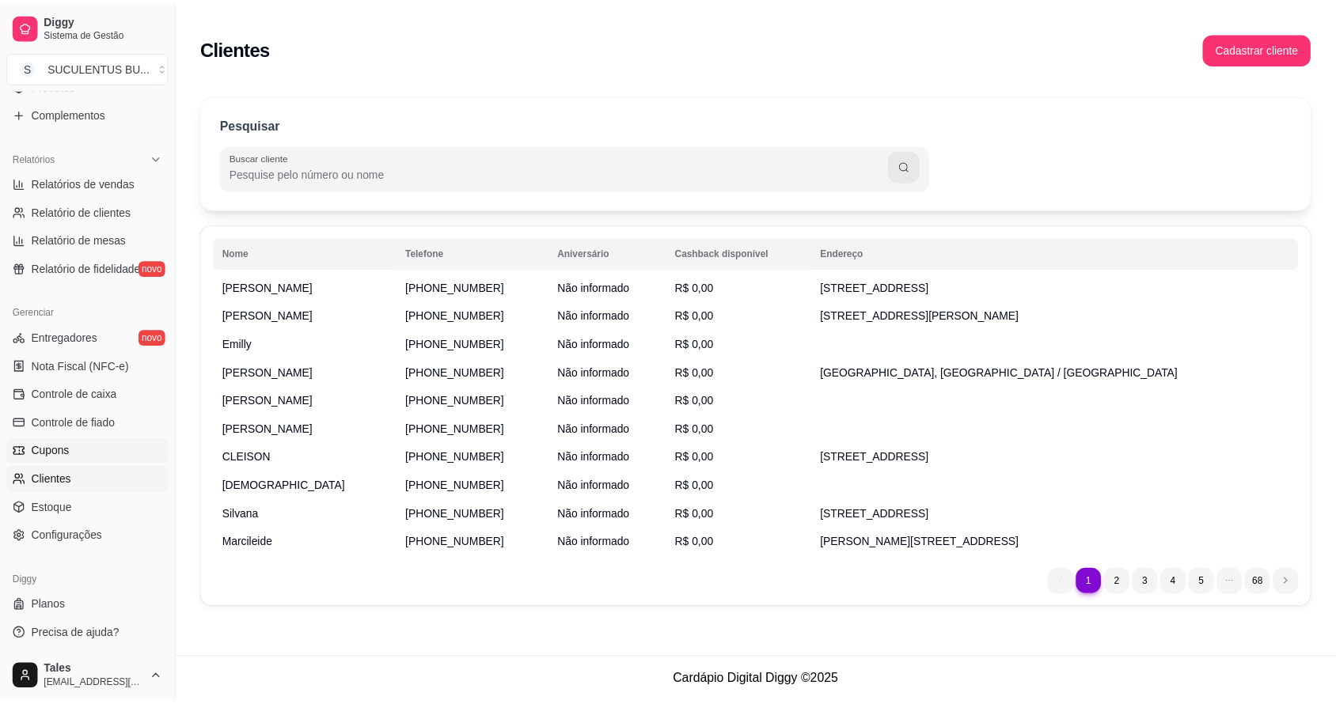
scroll to position [137, 0]
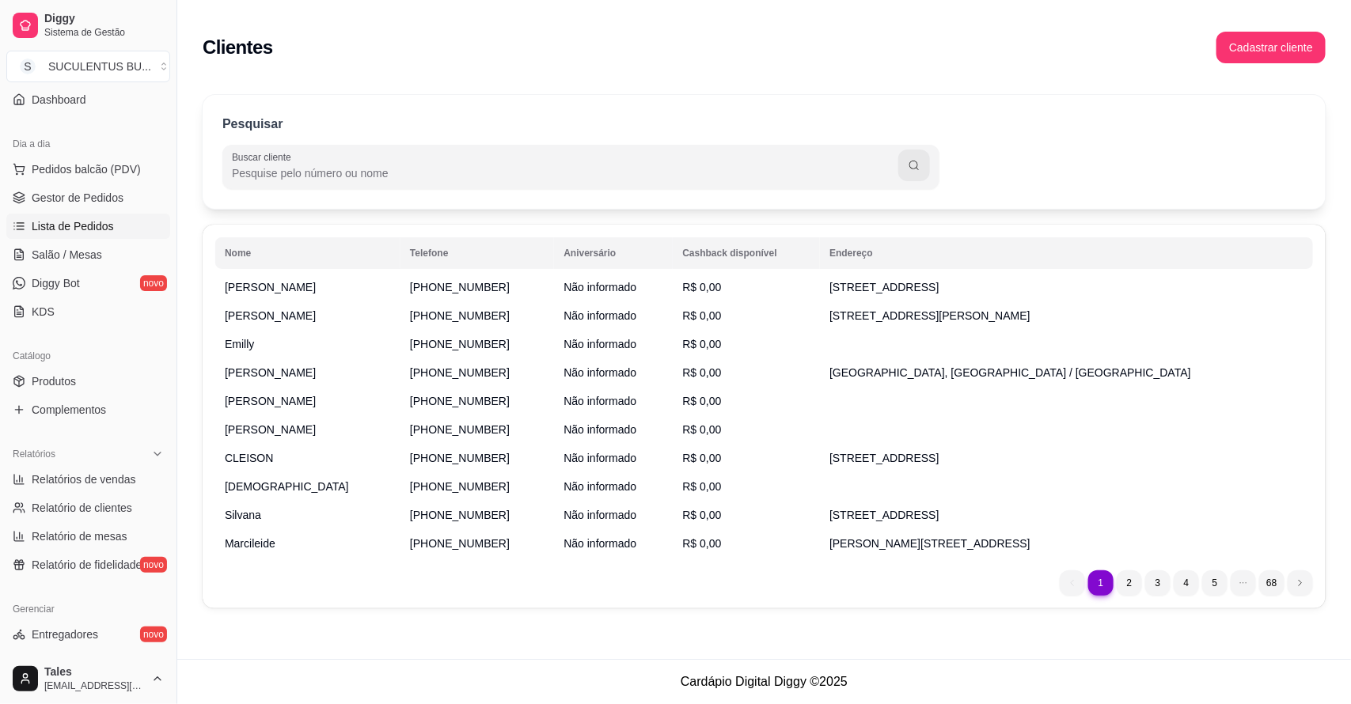
click at [117, 224] on link "Lista de Pedidos" at bounding box center [88, 226] width 164 height 25
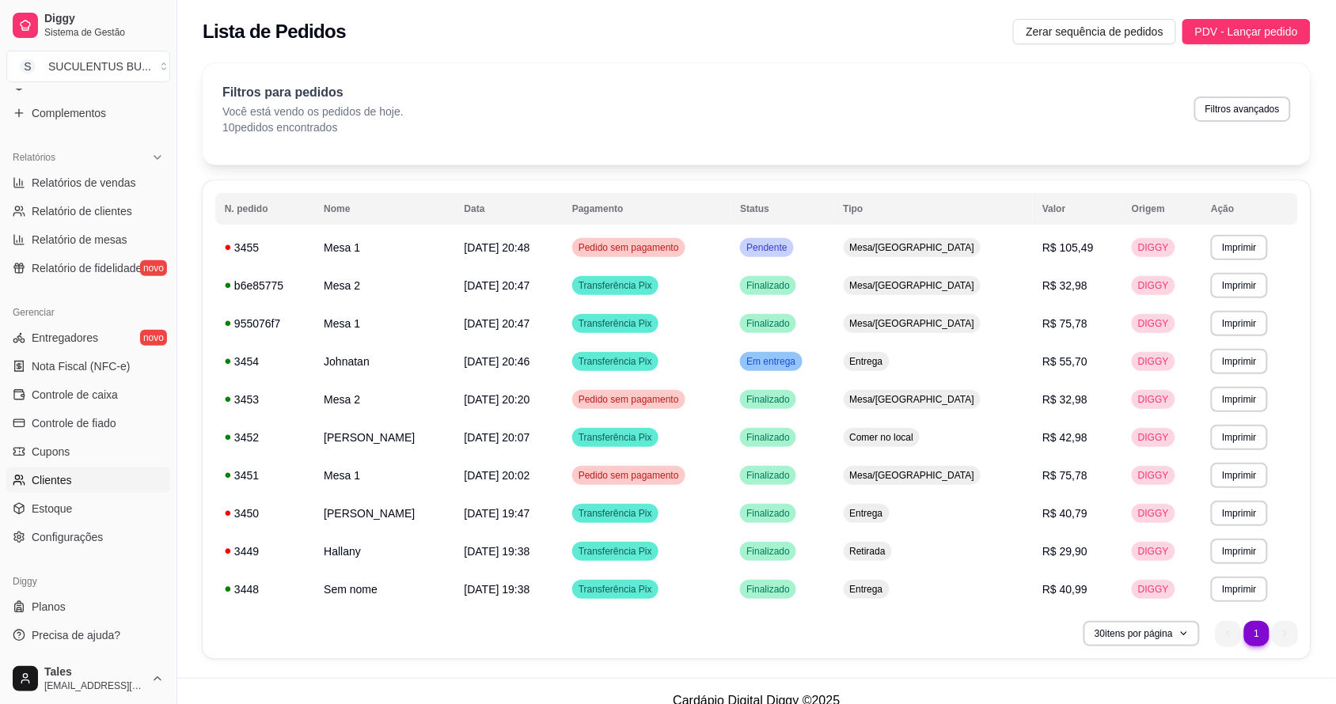
scroll to position [18, 0]
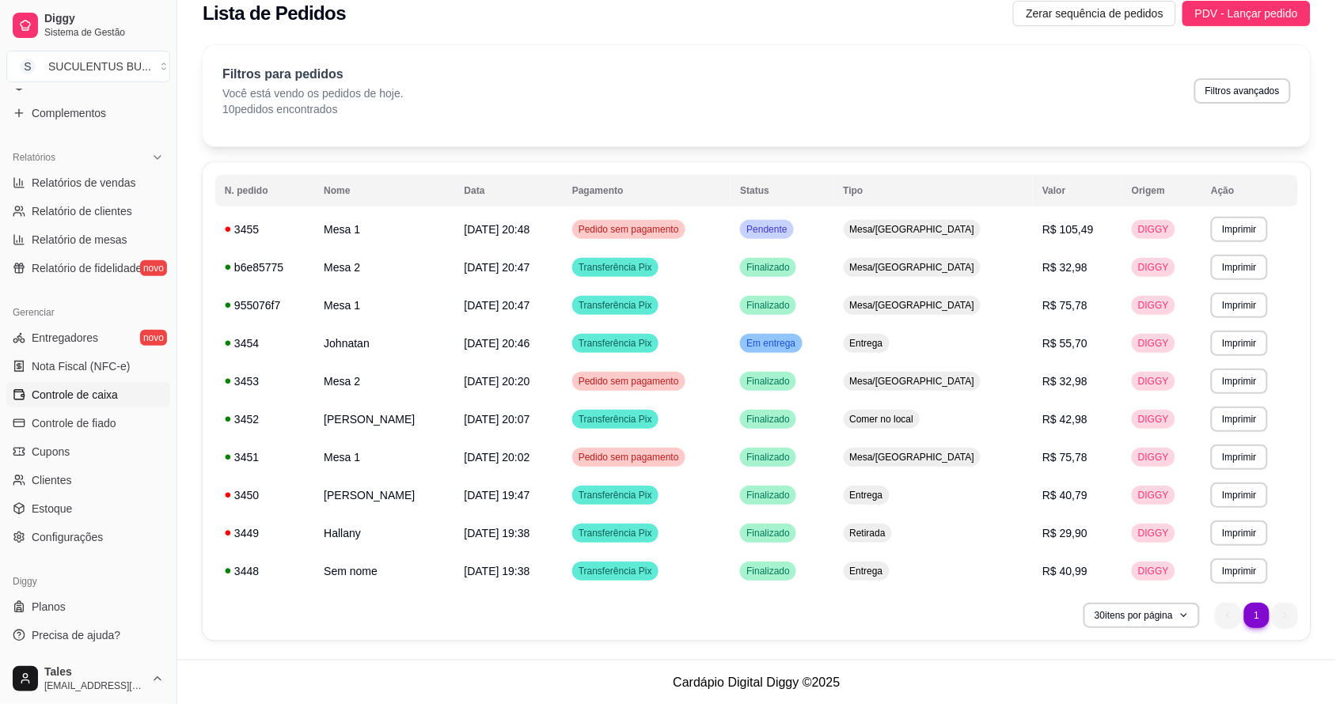
click at [66, 387] on span "Controle de caixa" at bounding box center [75, 395] width 86 height 16
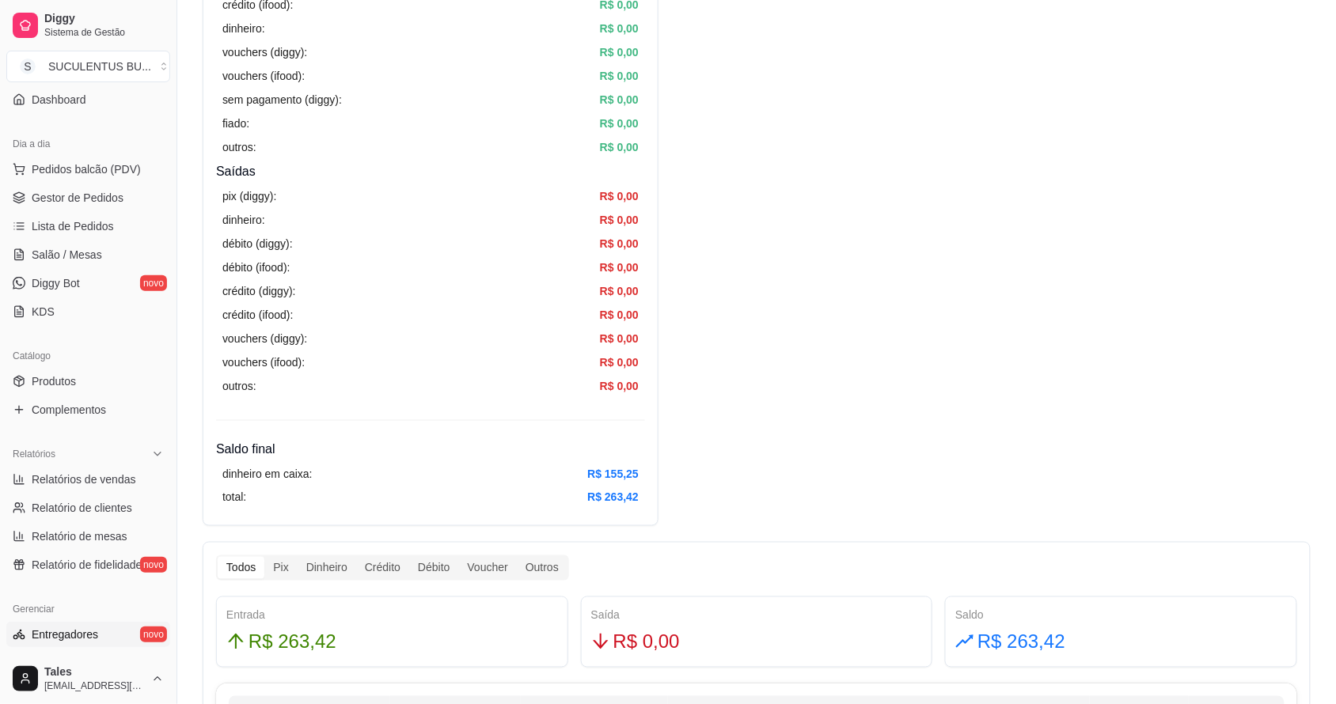
scroll to position [38, 0]
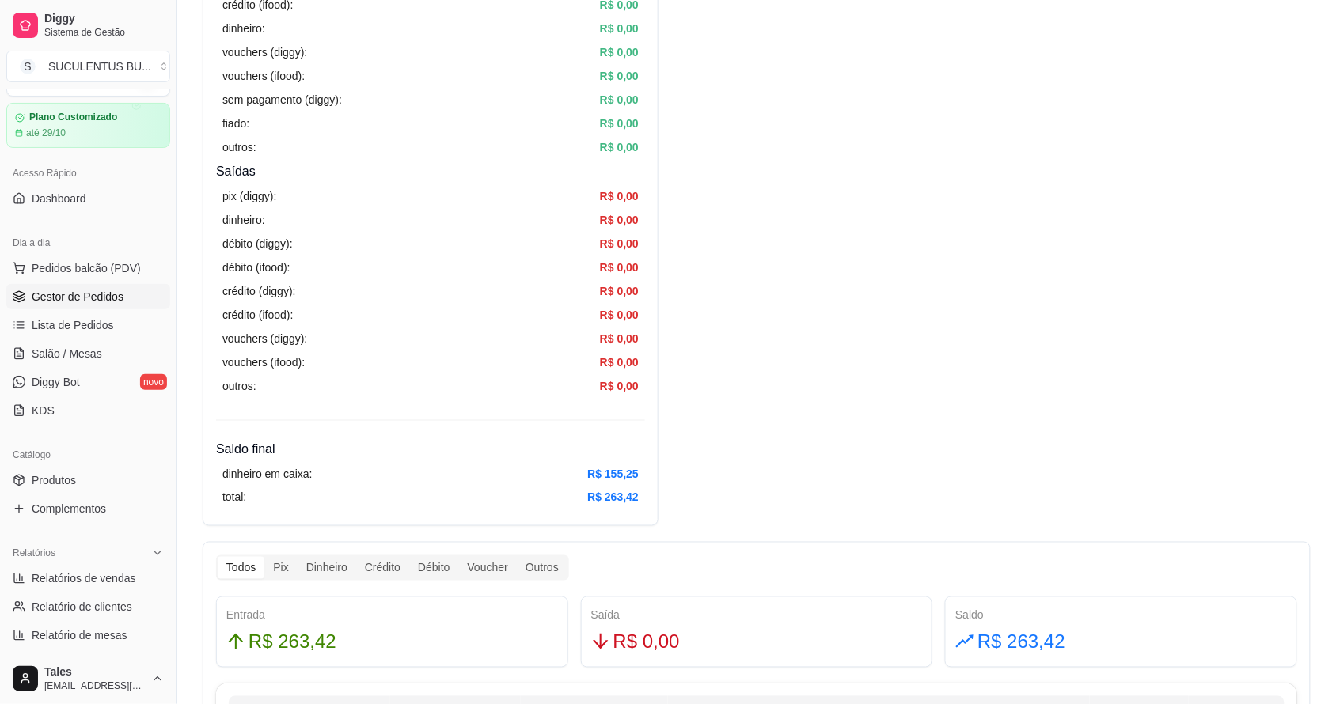
click at [97, 294] on span "Gestor de Pedidos" at bounding box center [78, 297] width 92 height 16
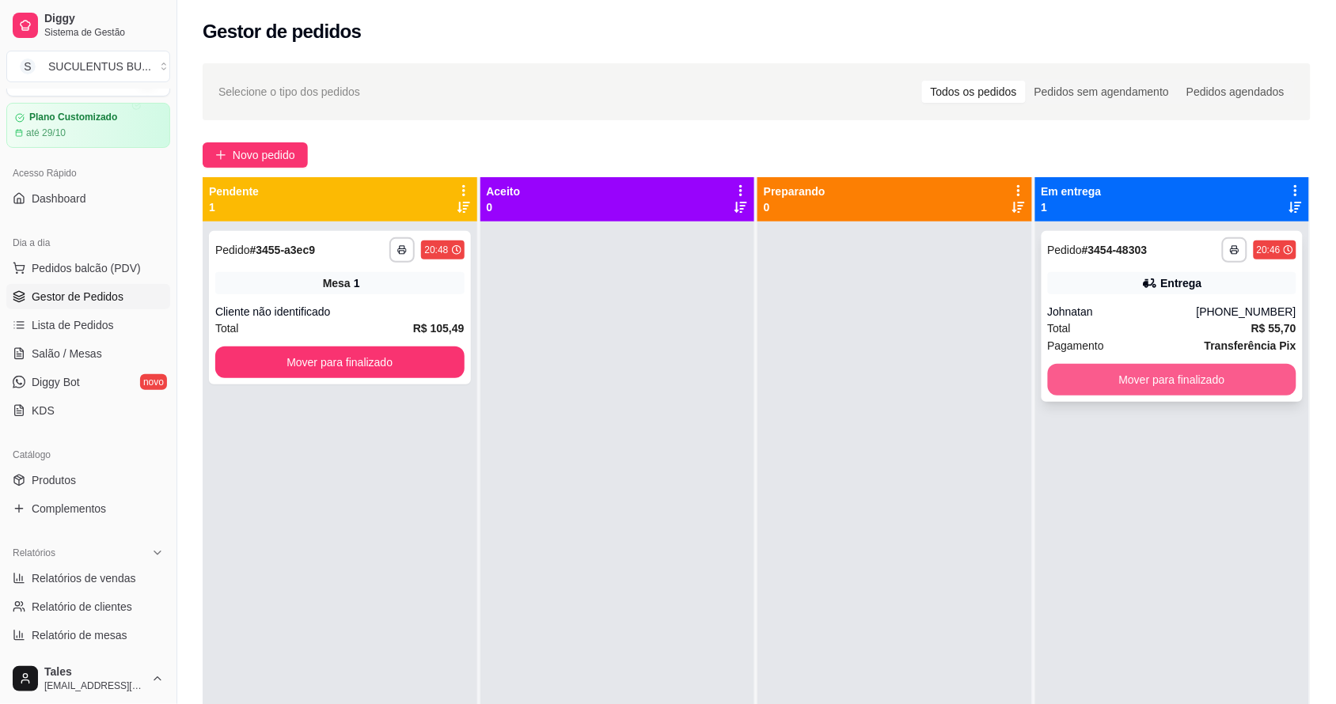
click at [1205, 373] on button "Mover para finalizado" at bounding box center [1172, 380] width 249 height 32
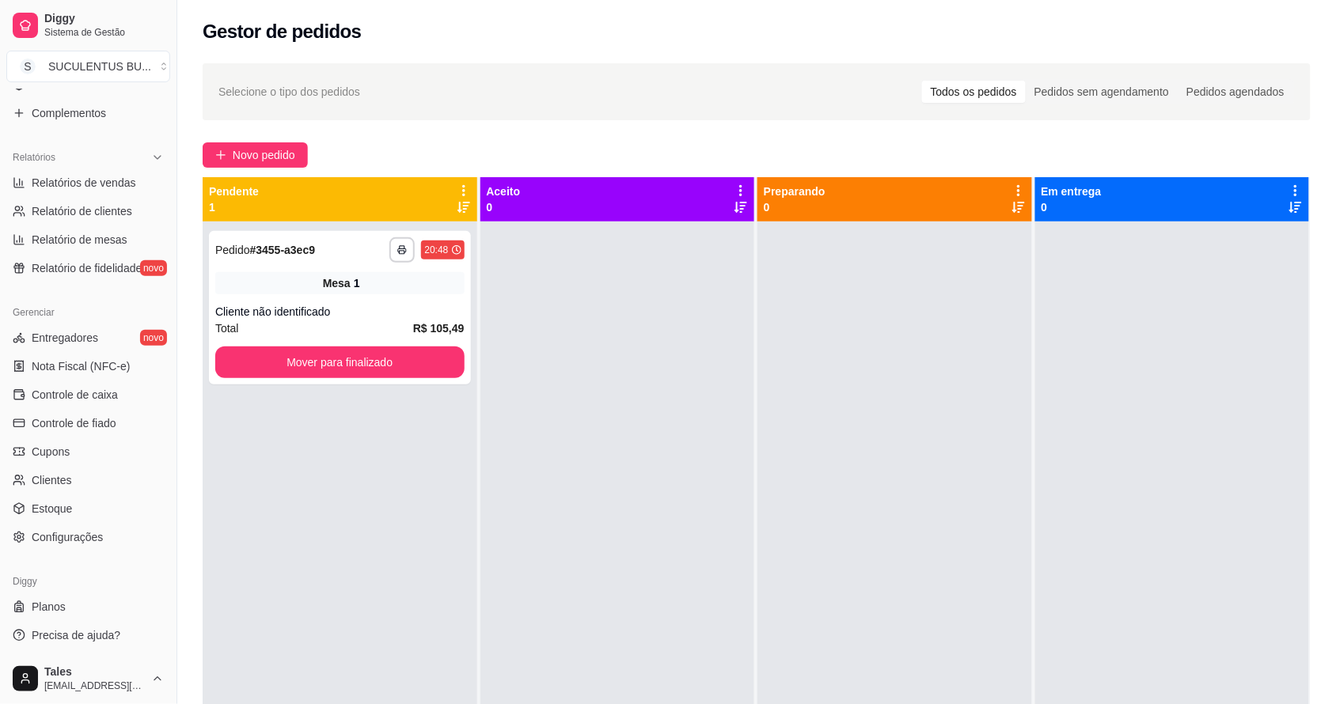
scroll to position [241, 0]
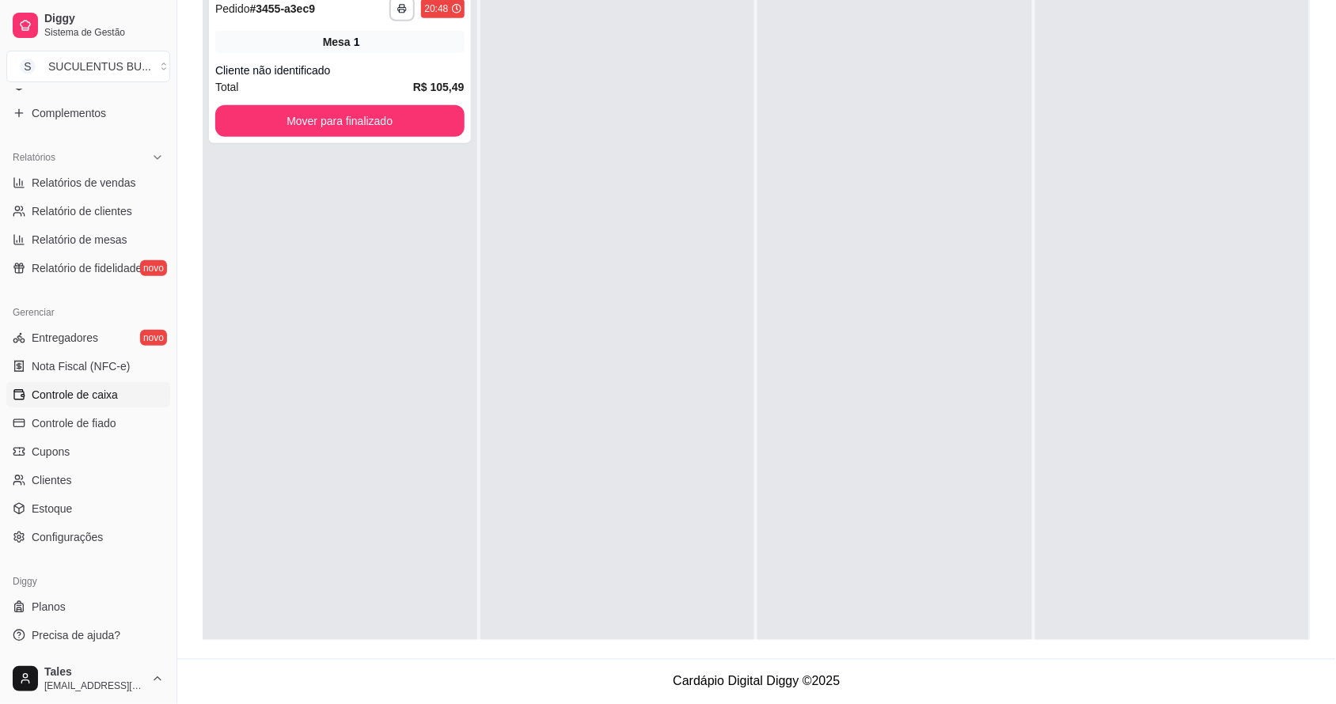
click at [60, 390] on span "Controle de caixa" at bounding box center [75, 395] width 86 height 16
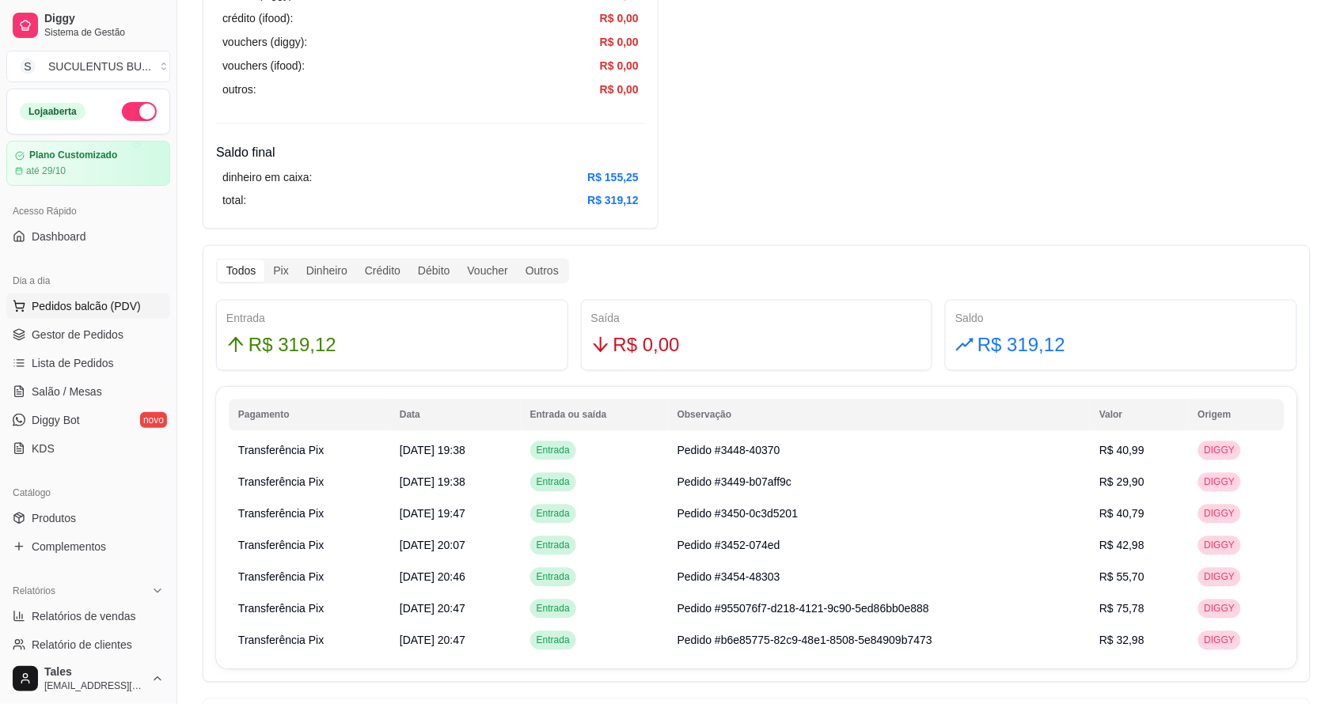
click at [108, 305] on span "Pedidos balcão (PDV)" at bounding box center [86, 306] width 109 height 16
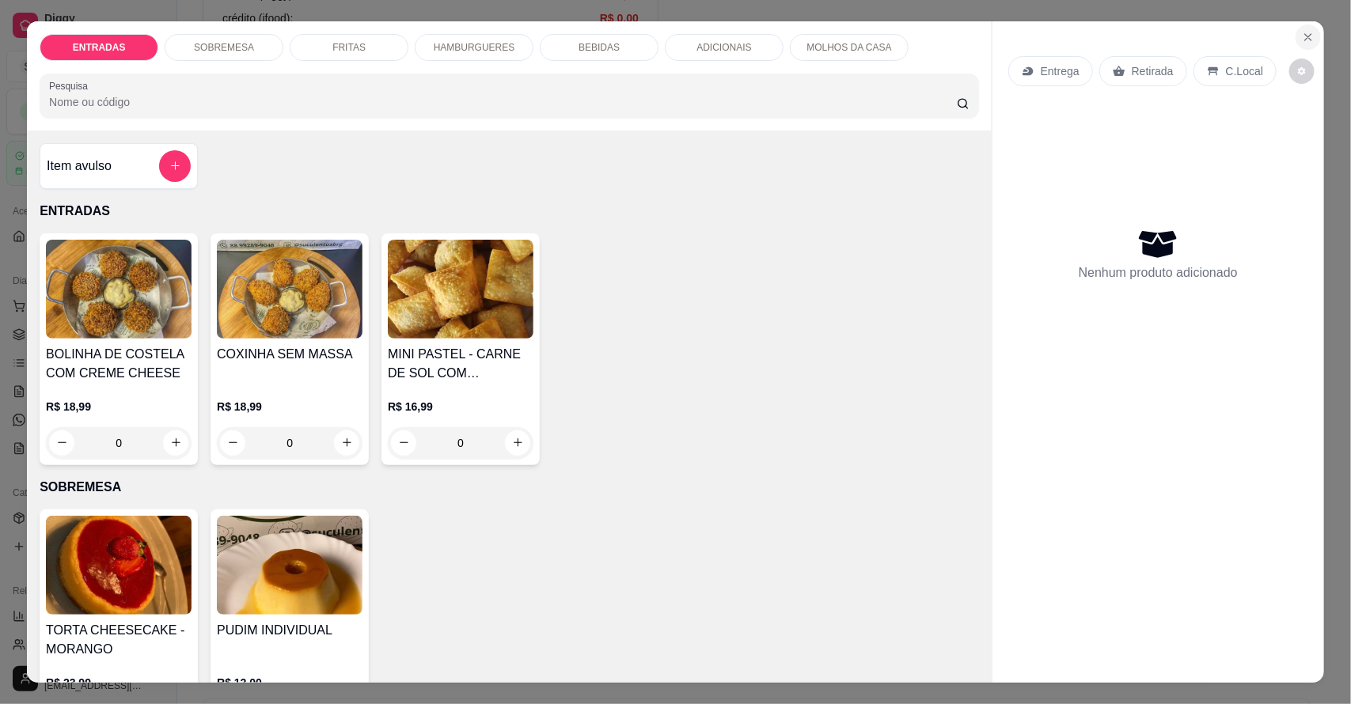
click at [1306, 40] on icon "Close" at bounding box center [1308, 37] width 13 height 13
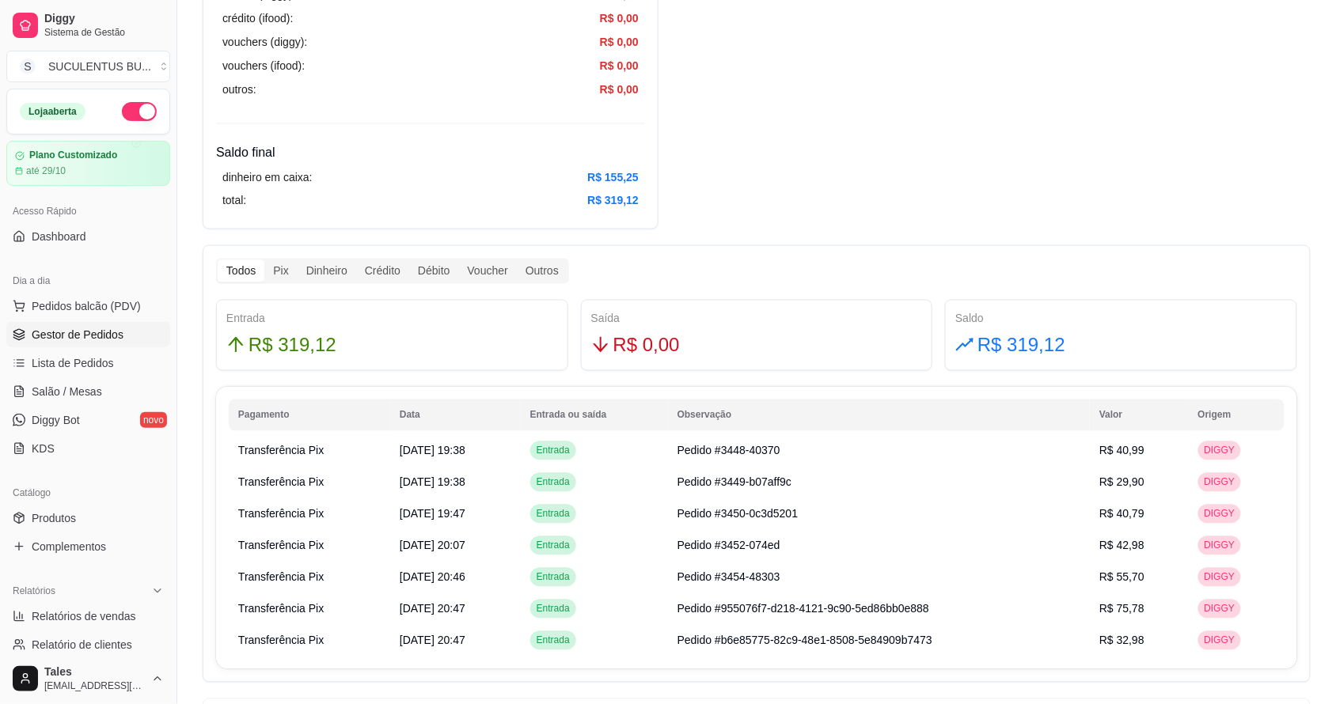
click at [83, 335] on span "Gestor de Pedidos" at bounding box center [78, 335] width 92 height 16
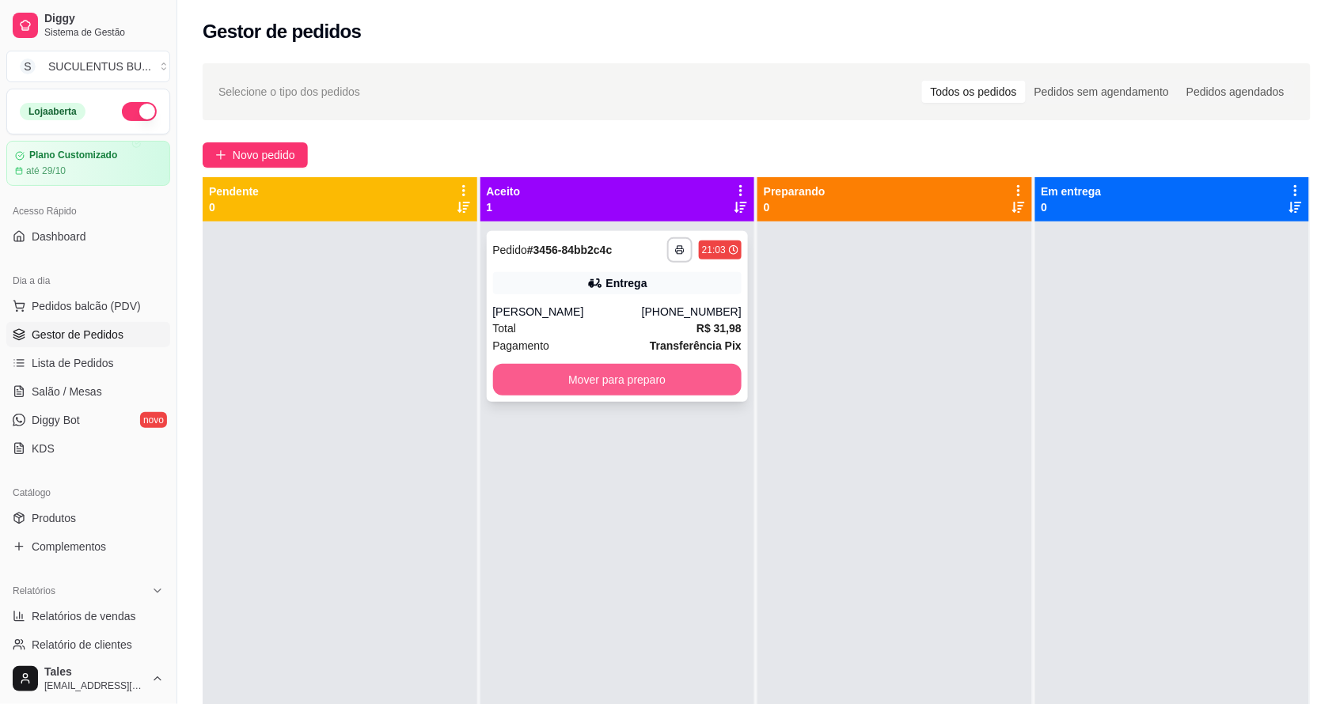
click at [617, 381] on button "Mover para preparo" at bounding box center [617, 380] width 249 height 32
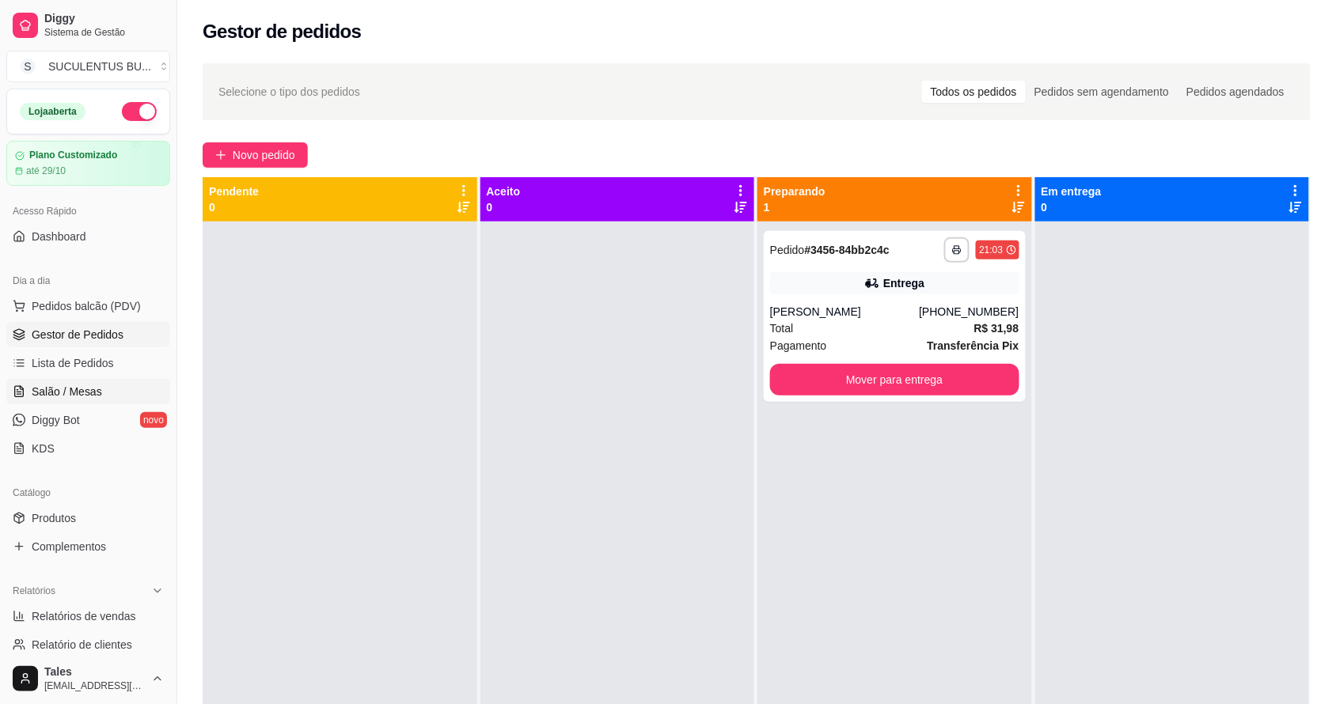
click at [85, 390] on span "Salão / Mesas" at bounding box center [67, 392] width 70 height 16
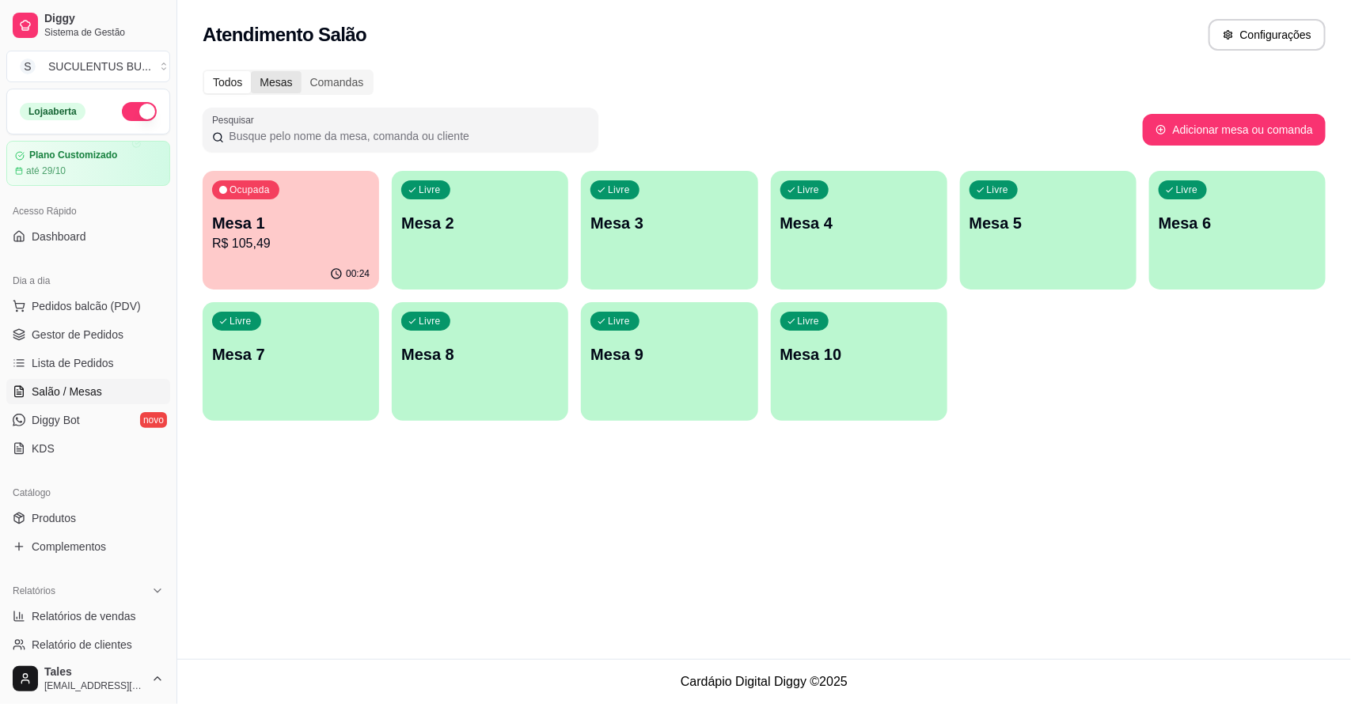
click at [279, 80] on div "Mesas" at bounding box center [276, 82] width 50 height 22
click at [251, 71] on input "Mesas" at bounding box center [251, 71] width 0 height 0
click at [318, 81] on div "Comandas" at bounding box center [337, 82] width 71 height 22
click at [302, 71] on input "Comandas" at bounding box center [302, 71] width 0 height 0
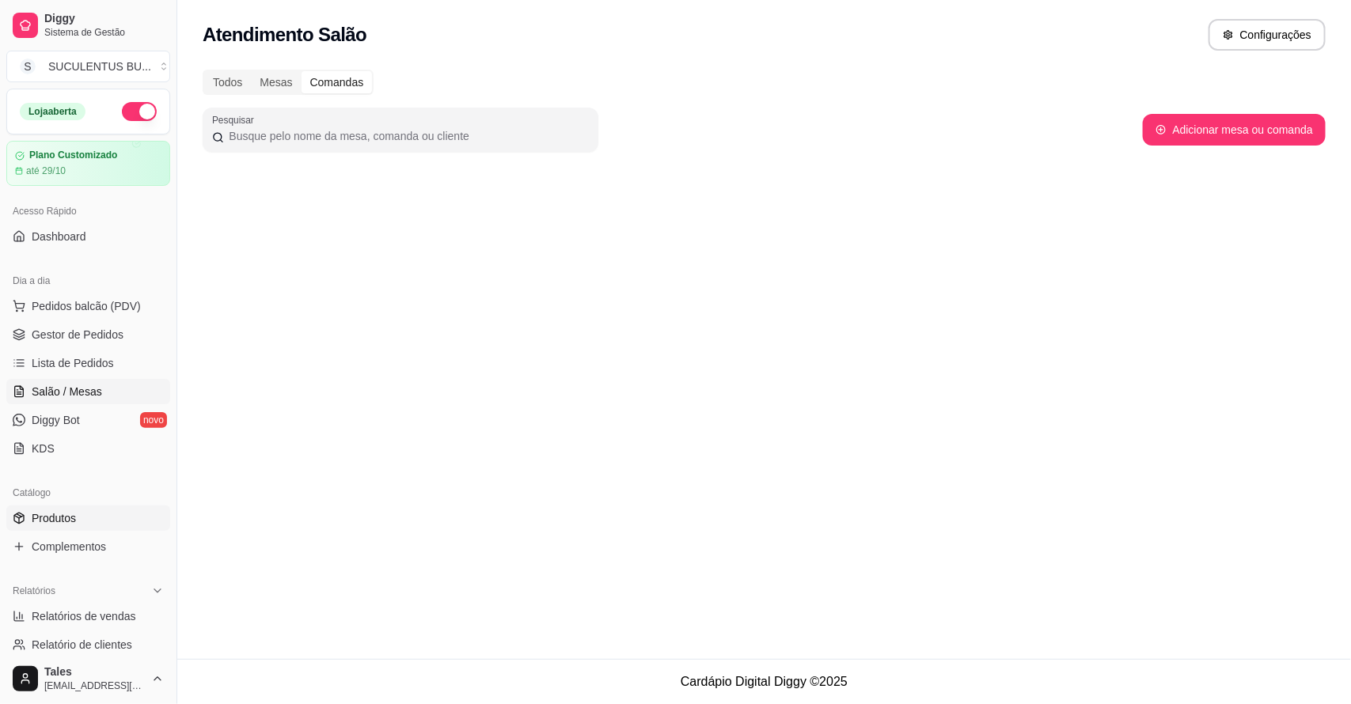
drag, startPoint x: 319, startPoint y: 81, endPoint x: 116, endPoint y: 509, distance: 474.0
click at [116, 509] on link "Produtos" at bounding box center [88, 518] width 164 height 25
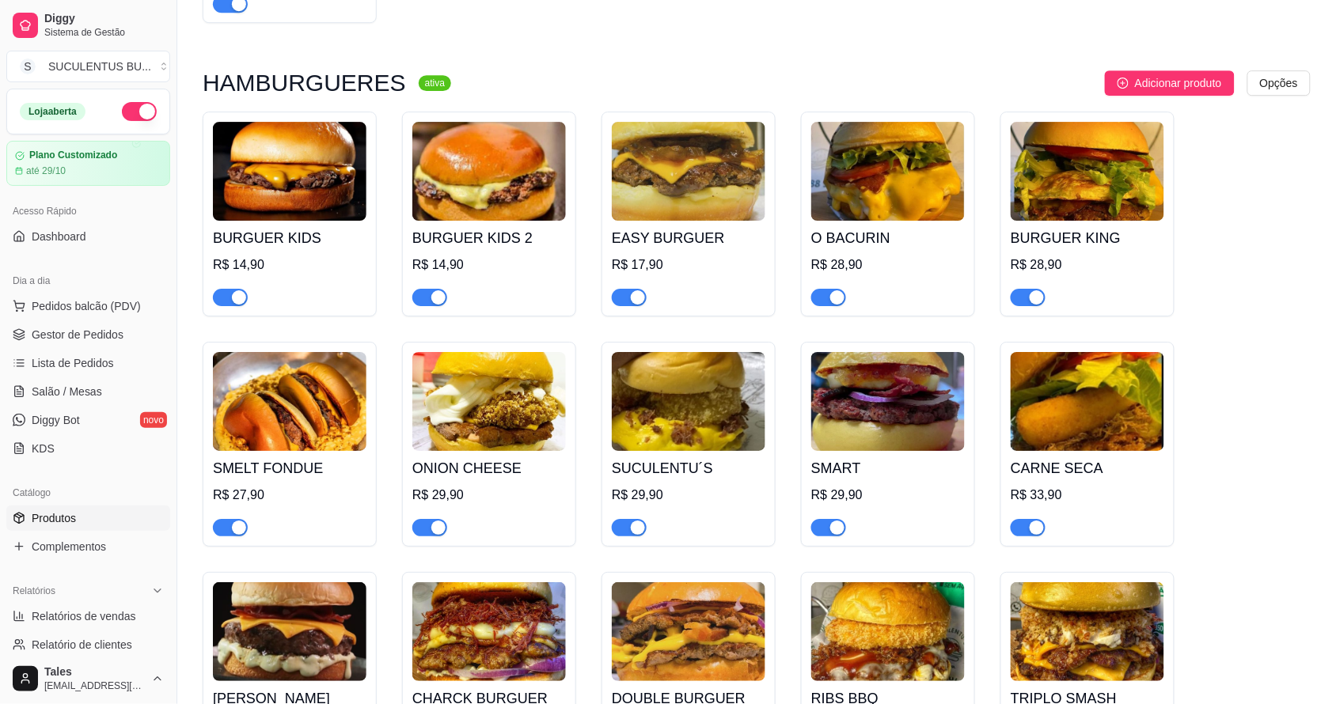
scroll to position [1583, 0]
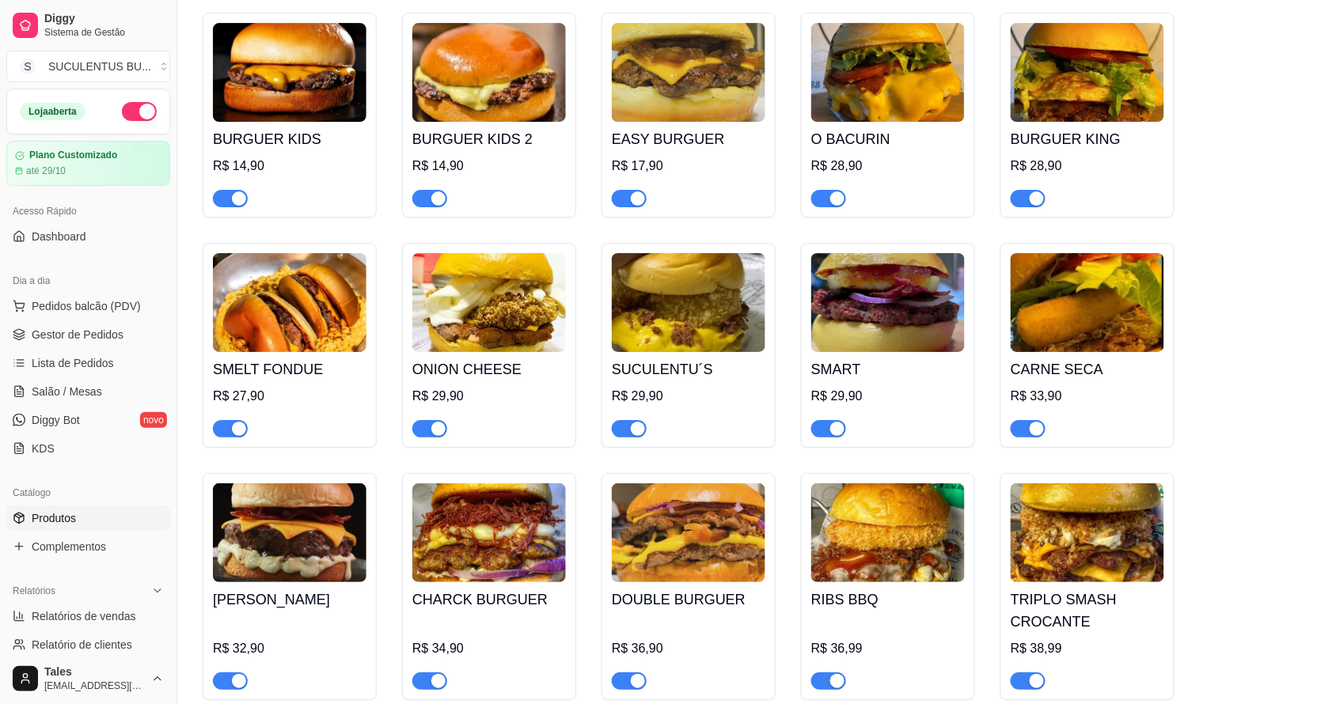
drag, startPoint x: 662, startPoint y: 476, endPoint x: 1227, endPoint y: 430, distance: 566.9
click at [1229, 430] on div "BURGUER KIDS R$ 14,90 BURGUER KIDS 2 R$ 14,90 EASY BURGUER R$ 17,90 O BACURIN R…" at bounding box center [757, 472] width 1108 height 918
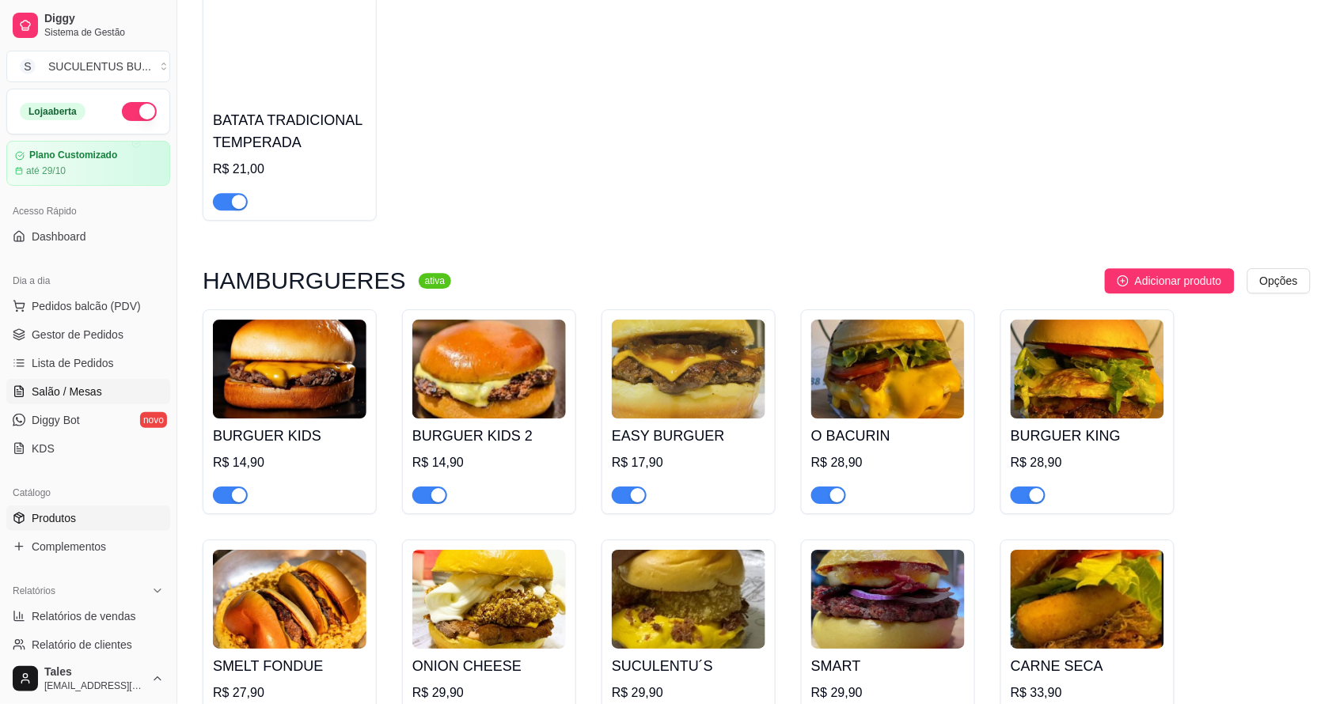
scroll to position [890, 0]
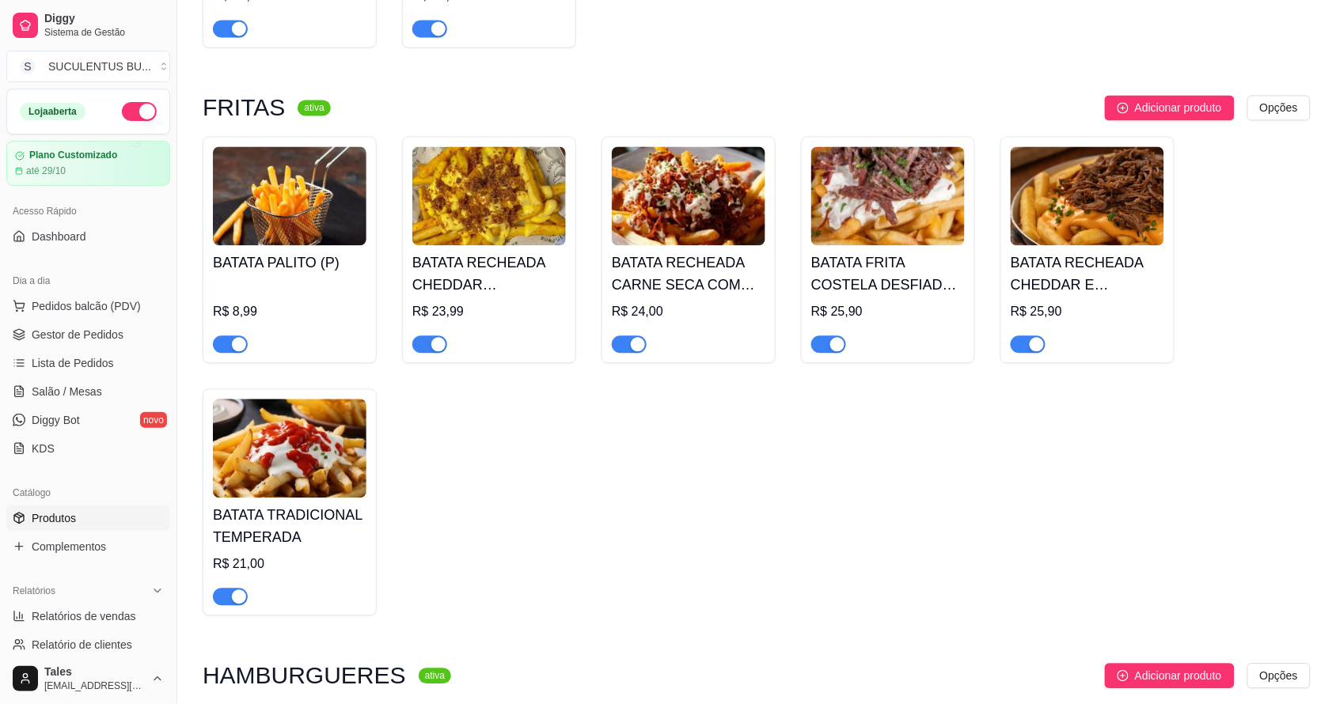
click at [124, 321] on ul "Pedidos balcão (PDV) Gestor de Pedidos Lista de Pedidos Salão / Mesas Diggy Bot…" at bounding box center [88, 378] width 164 height 168
click at [113, 331] on span "Gestor de Pedidos" at bounding box center [78, 335] width 92 height 16
click at [40, 334] on span "Gestor de Pedidos" at bounding box center [78, 335] width 92 height 16
click at [108, 331] on span "Gestor de Pedidos" at bounding box center [78, 335] width 92 height 16
click at [115, 331] on span "Gestor de Pedidos" at bounding box center [78, 335] width 92 height 16
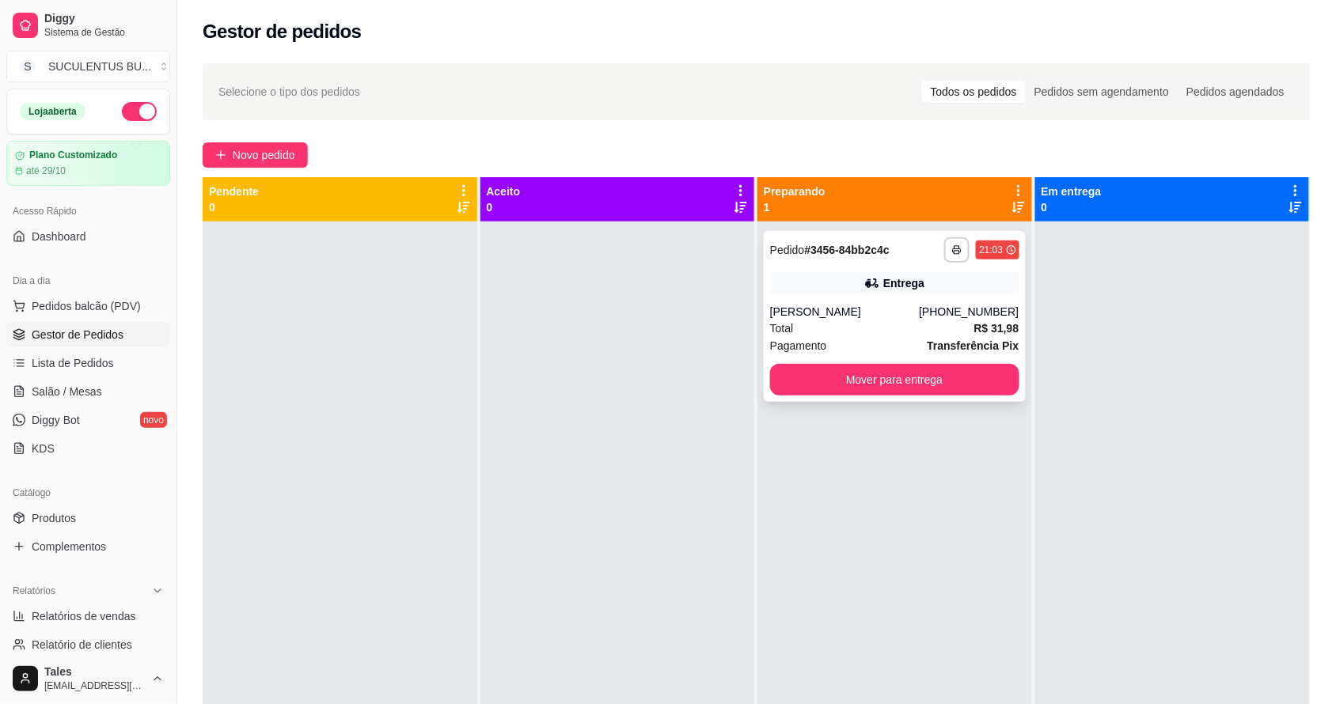
click at [992, 362] on div "**********" at bounding box center [895, 316] width 262 height 171
click at [975, 392] on button "Mover para entrega" at bounding box center [894, 380] width 241 height 31
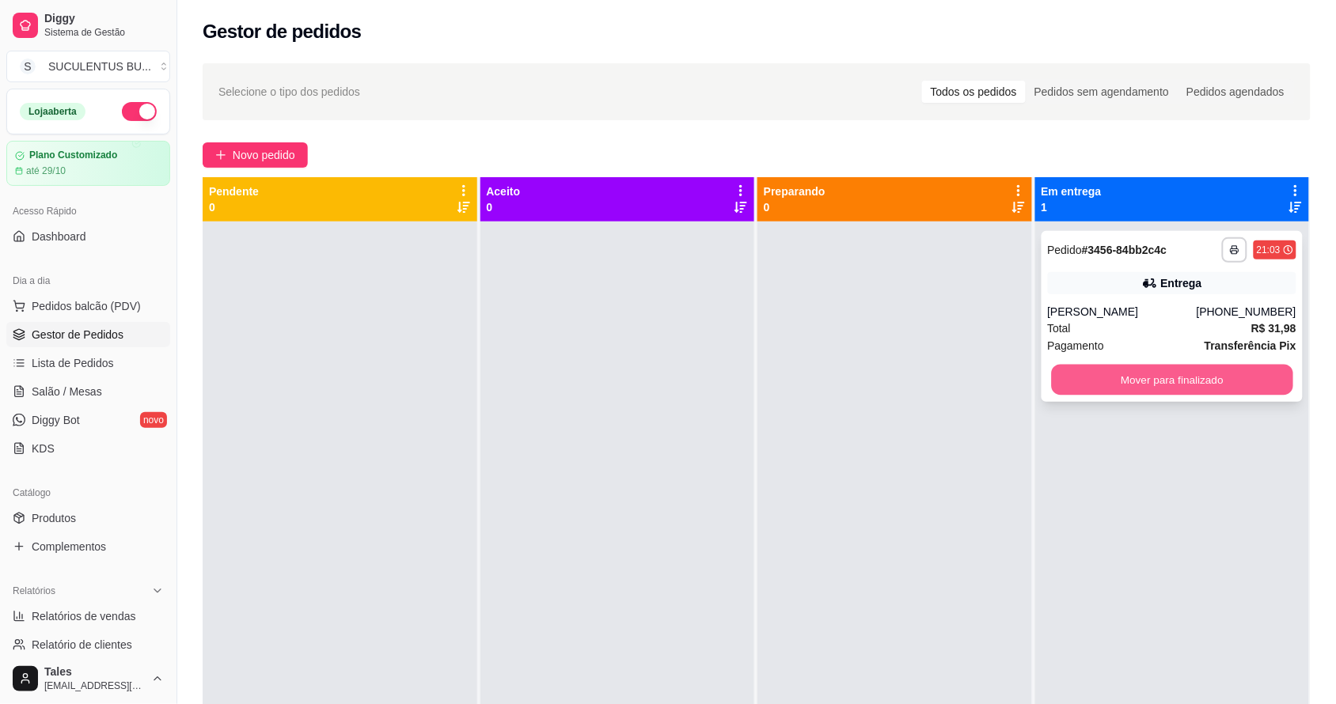
click at [1118, 369] on button "Mover para finalizado" at bounding box center [1171, 380] width 241 height 31
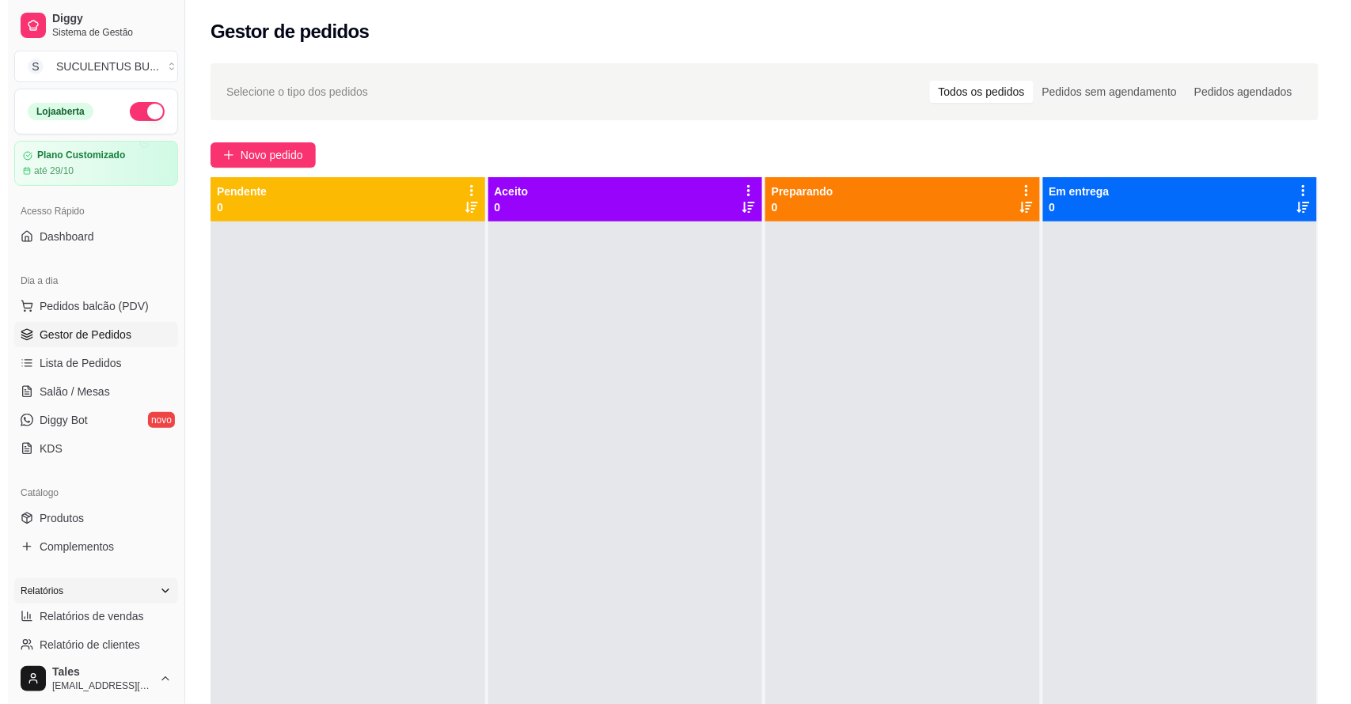
scroll to position [99, 0]
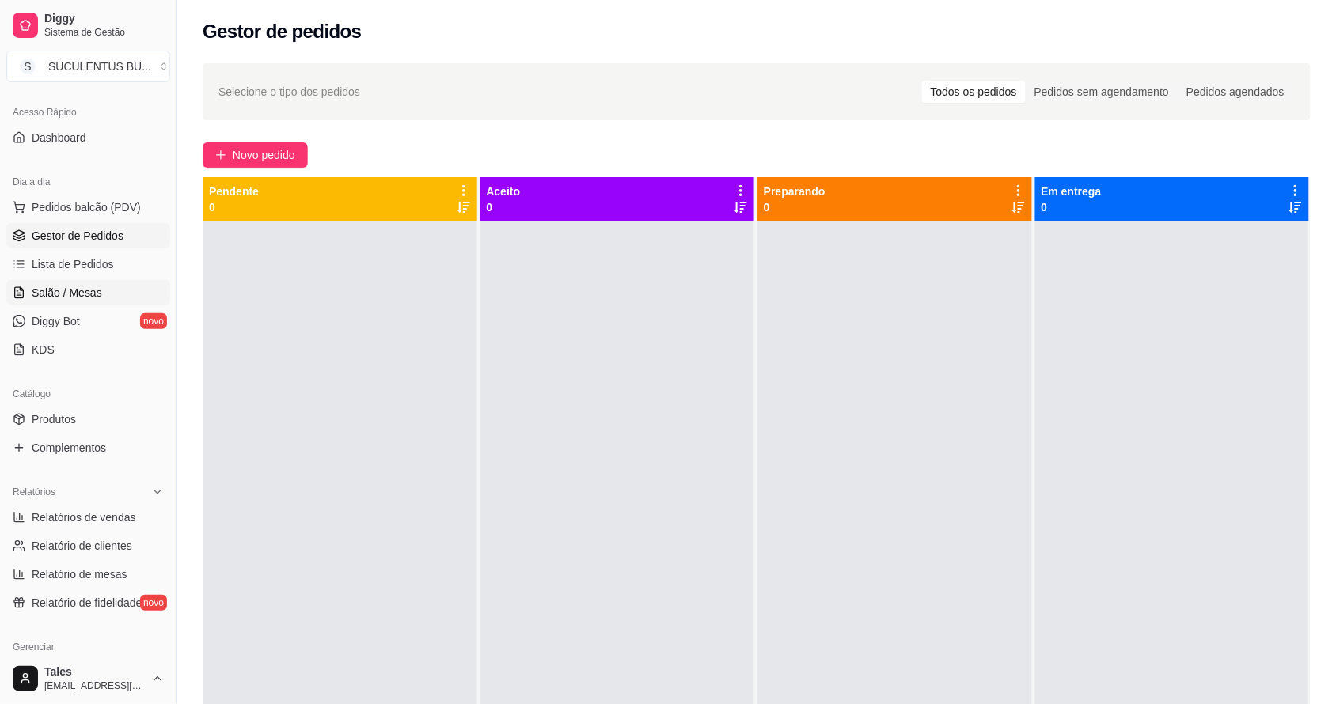
click at [92, 294] on span "Salão / Mesas" at bounding box center [67, 293] width 70 height 16
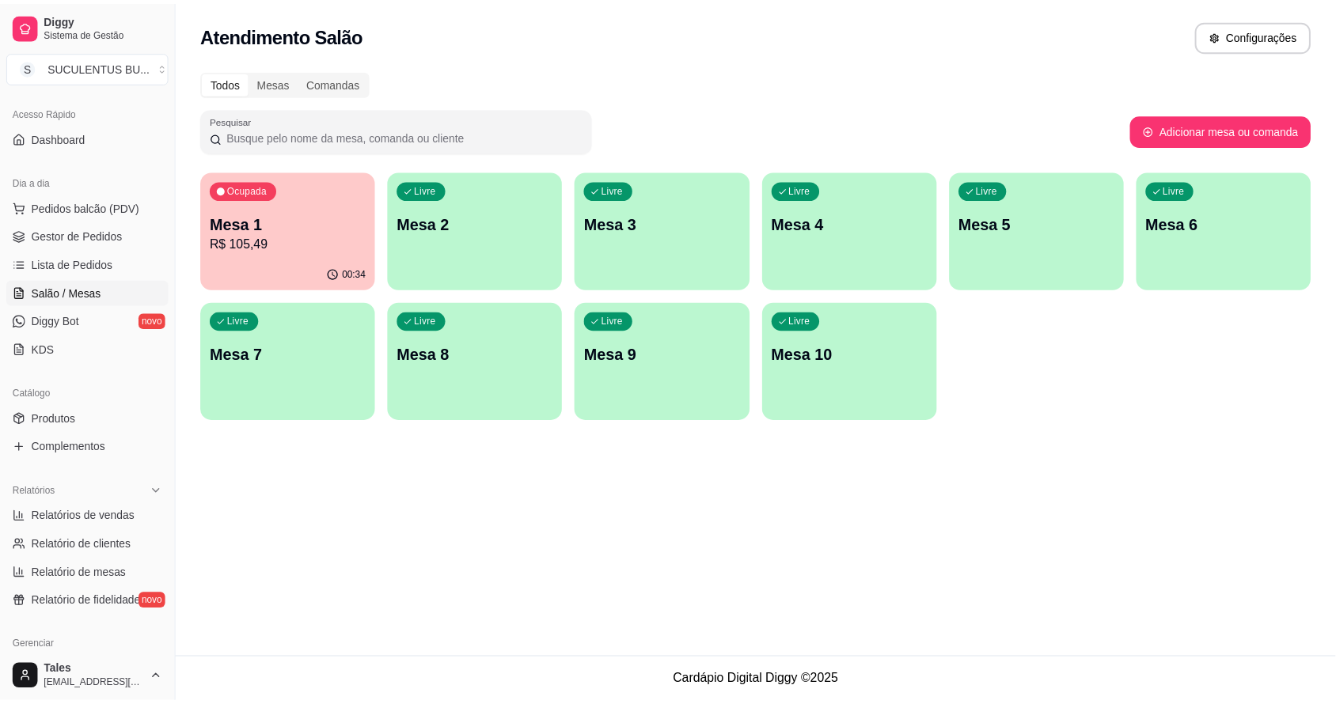
scroll to position [434, 0]
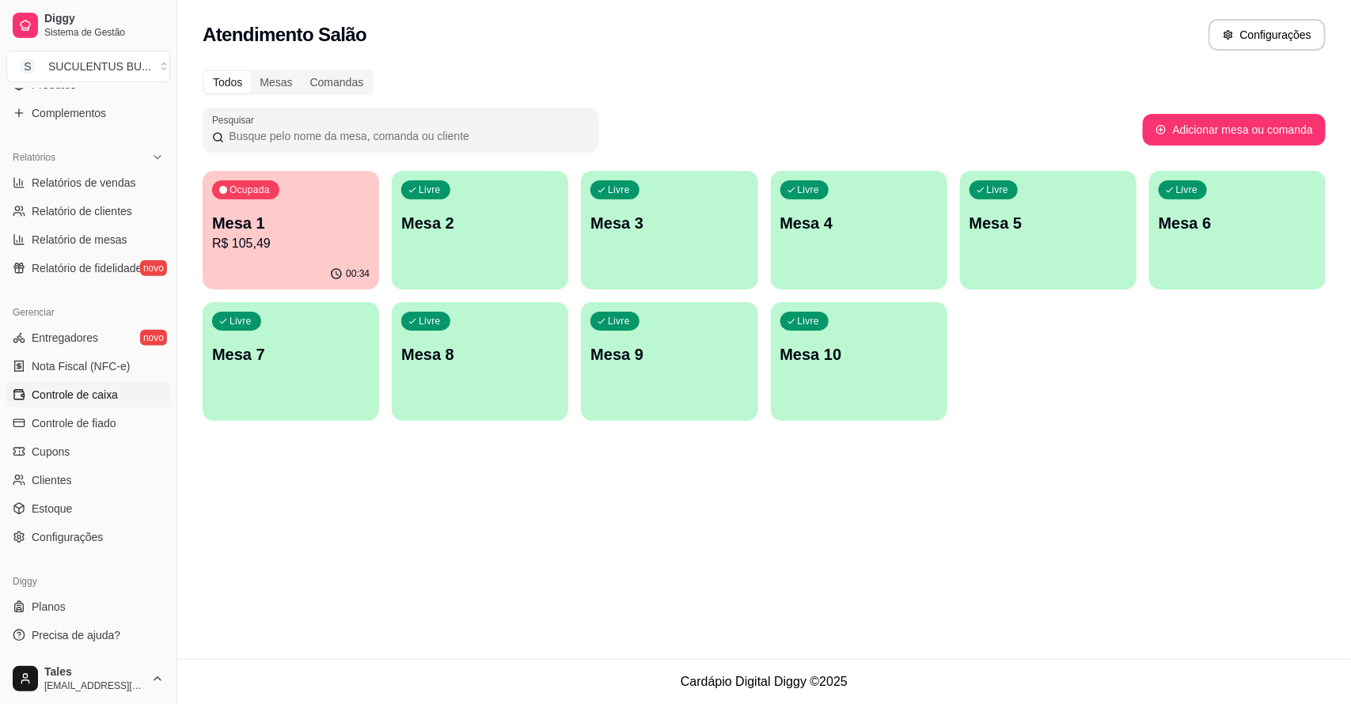
click at [97, 390] on span "Controle de caixa" at bounding box center [75, 395] width 86 height 16
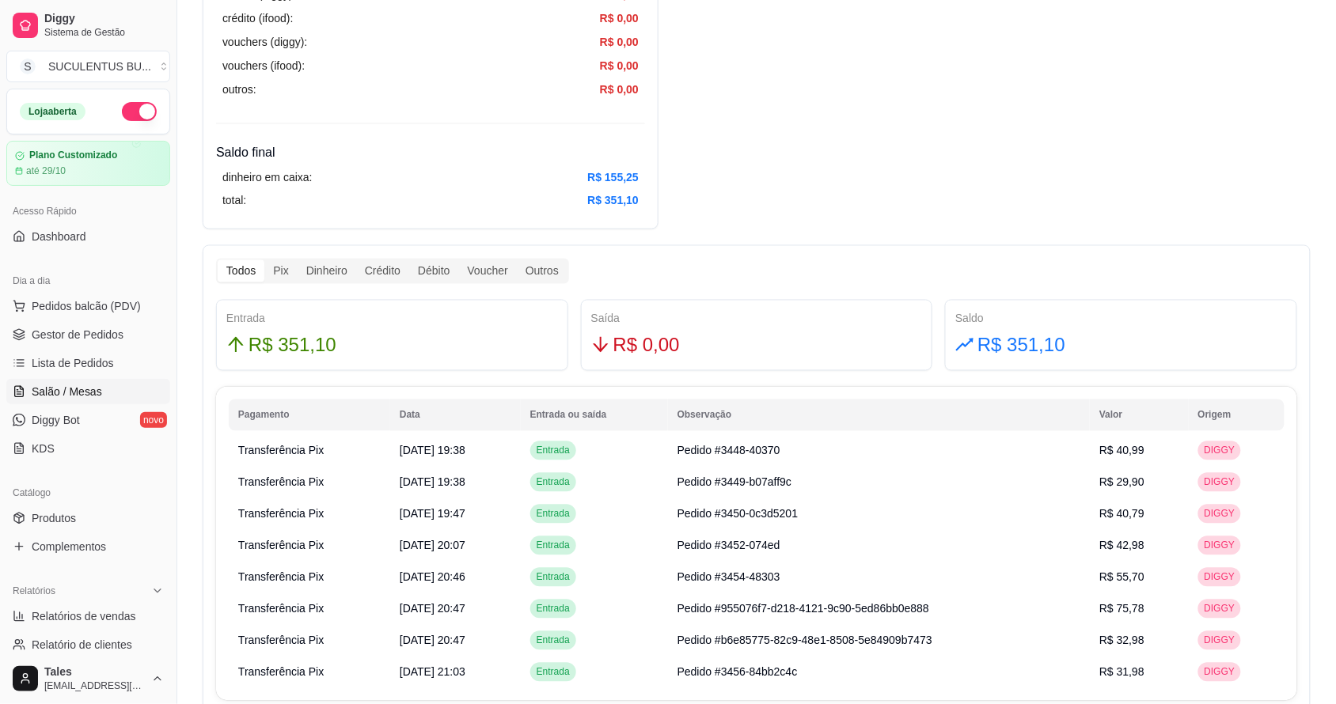
scroll to position [198, 0]
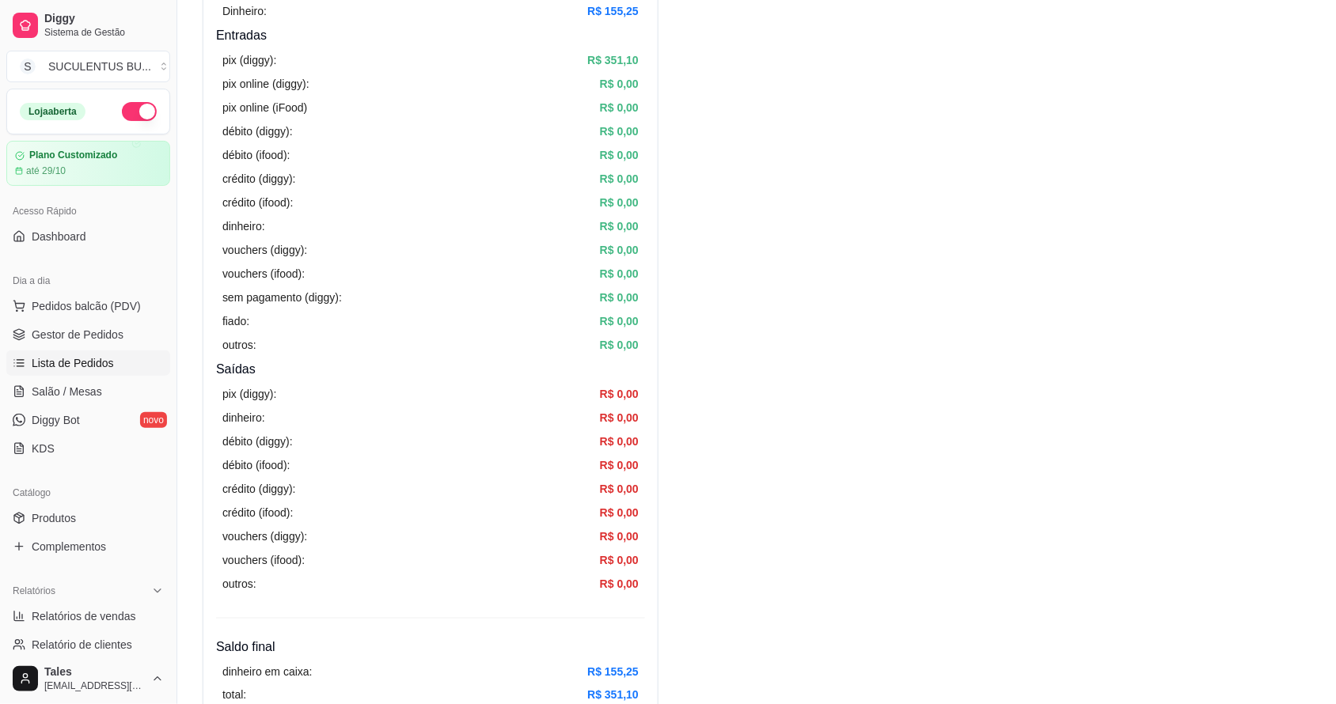
click at [108, 357] on span "Lista de Pedidos" at bounding box center [73, 363] width 82 height 16
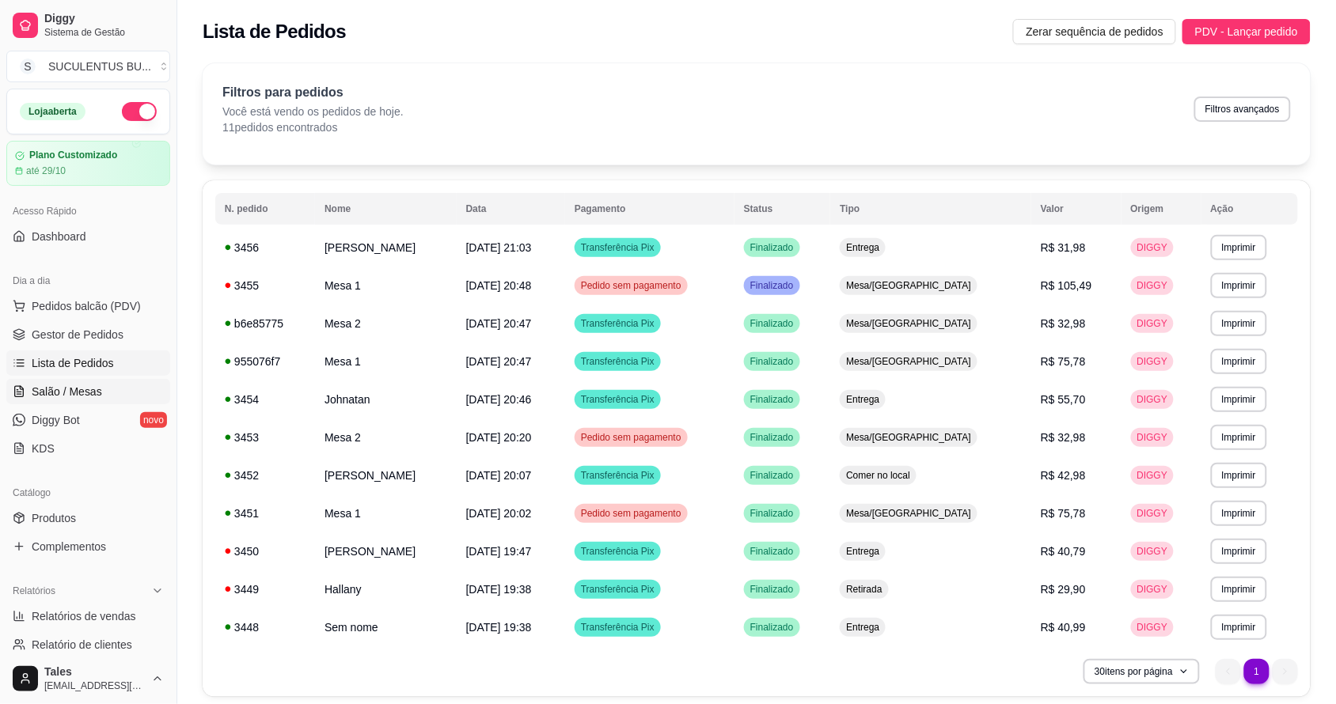
click at [68, 390] on span "Salão / Mesas" at bounding box center [67, 392] width 70 height 16
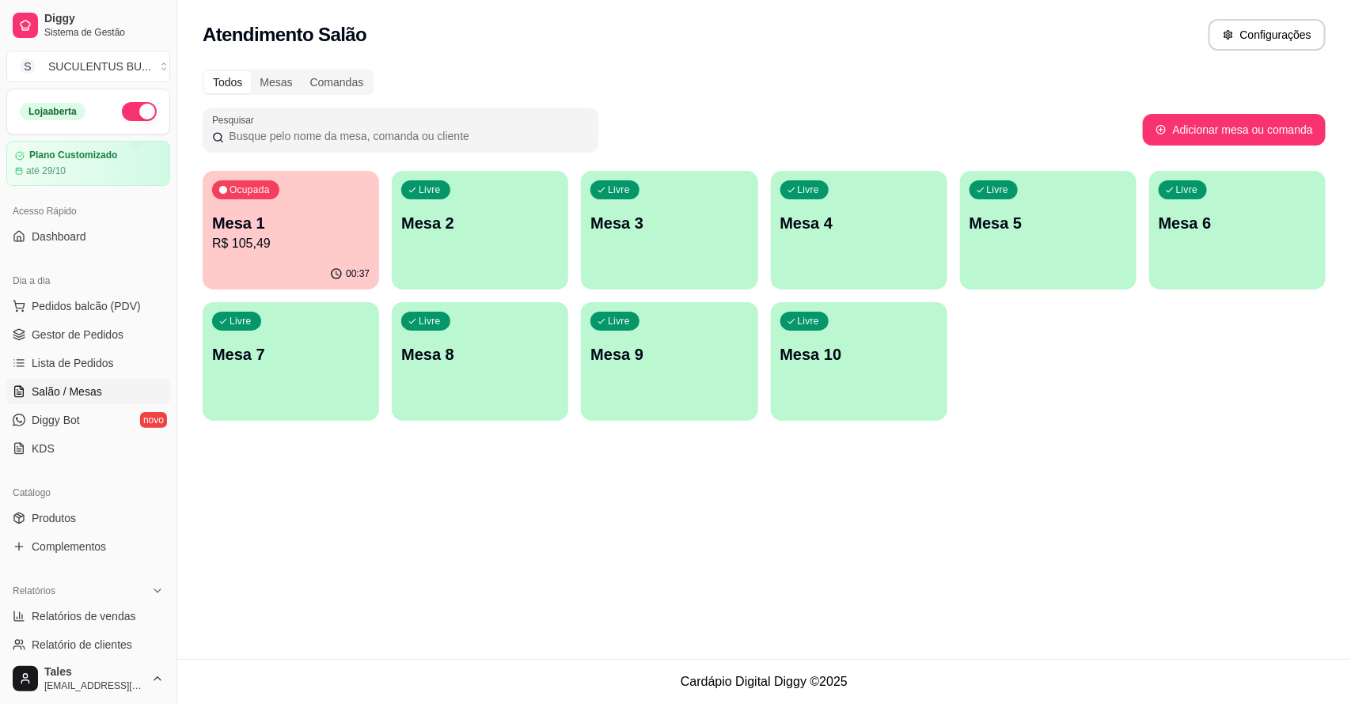
click at [268, 242] on p "R$ 105,49" at bounding box center [290, 243] width 157 height 19
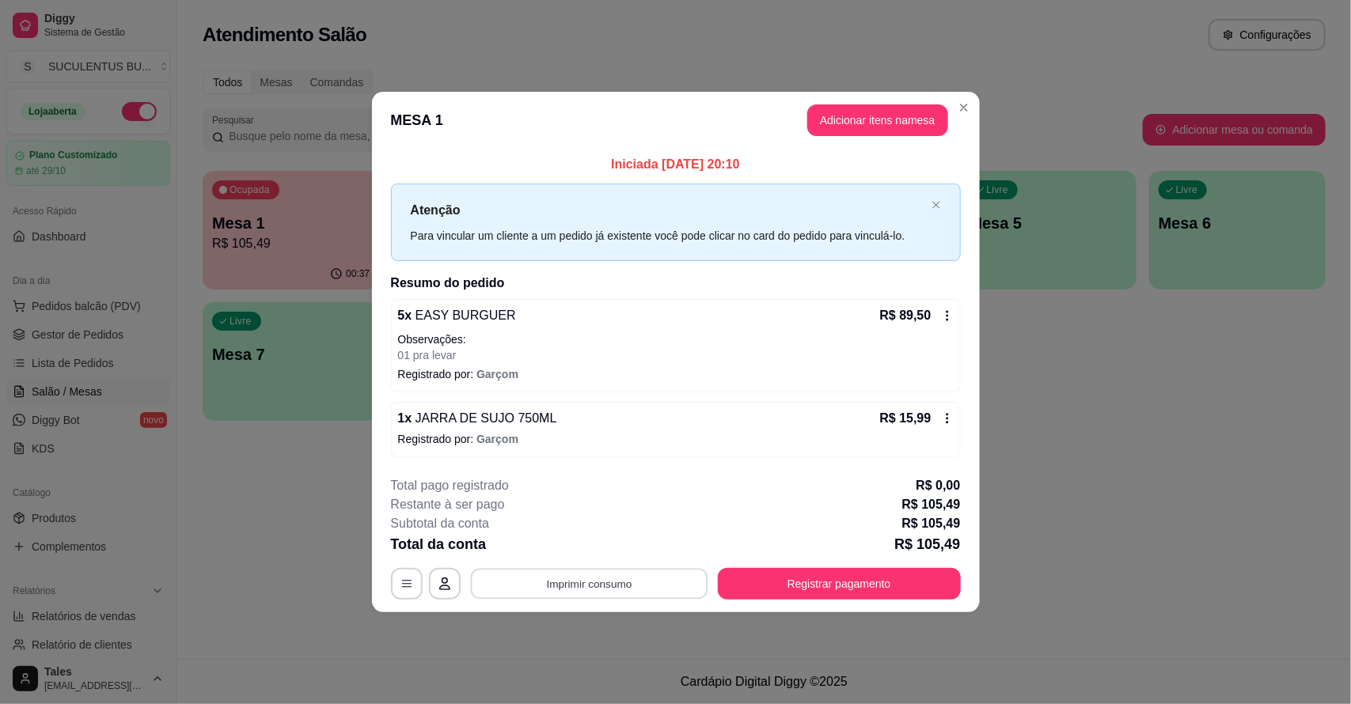
click at [531, 591] on button "Imprimir consumo" at bounding box center [588, 583] width 237 height 31
click at [559, 541] on button "IMPRESSORA CAIXA" at bounding box center [594, 547] width 131 height 25
click at [761, 586] on button "Registrar pagamento" at bounding box center [839, 584] width 243 height 32
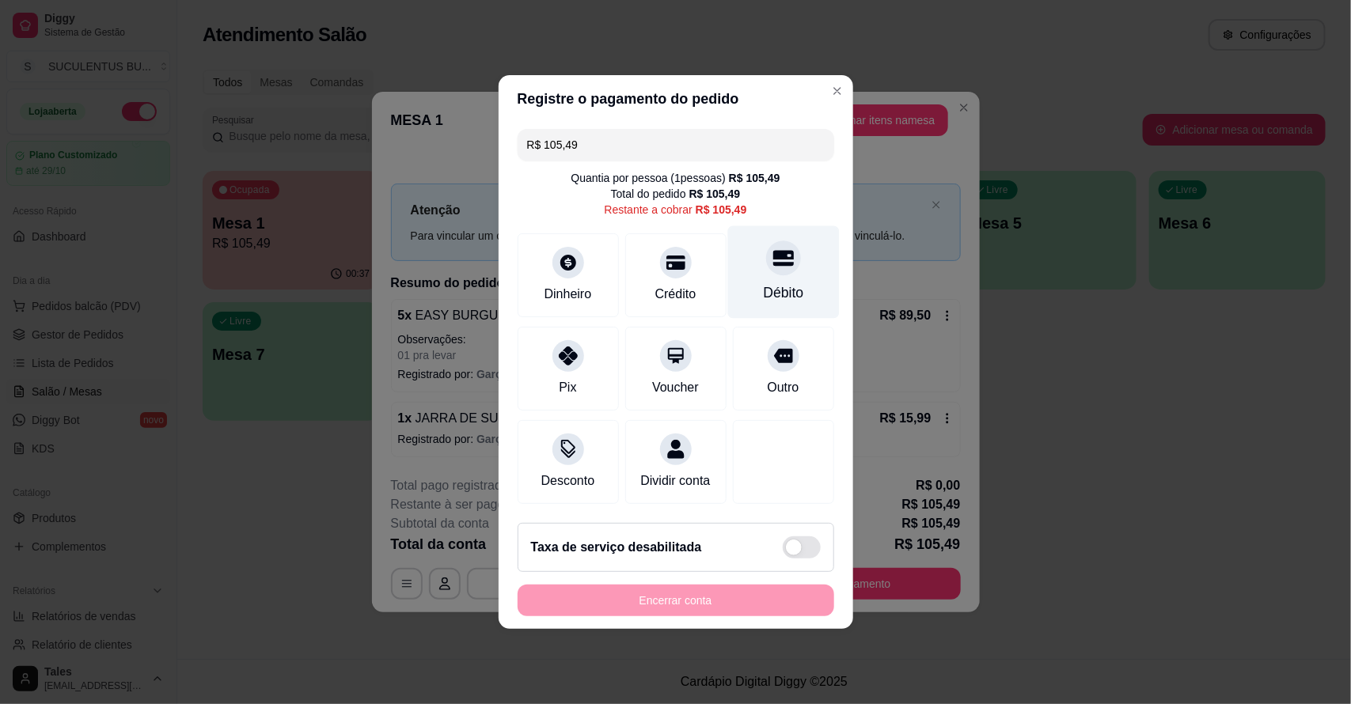
click at [765, 283] on div "Débito" at bounding box center [783, 293] width 40 height 21
type input "R$ 0,00"
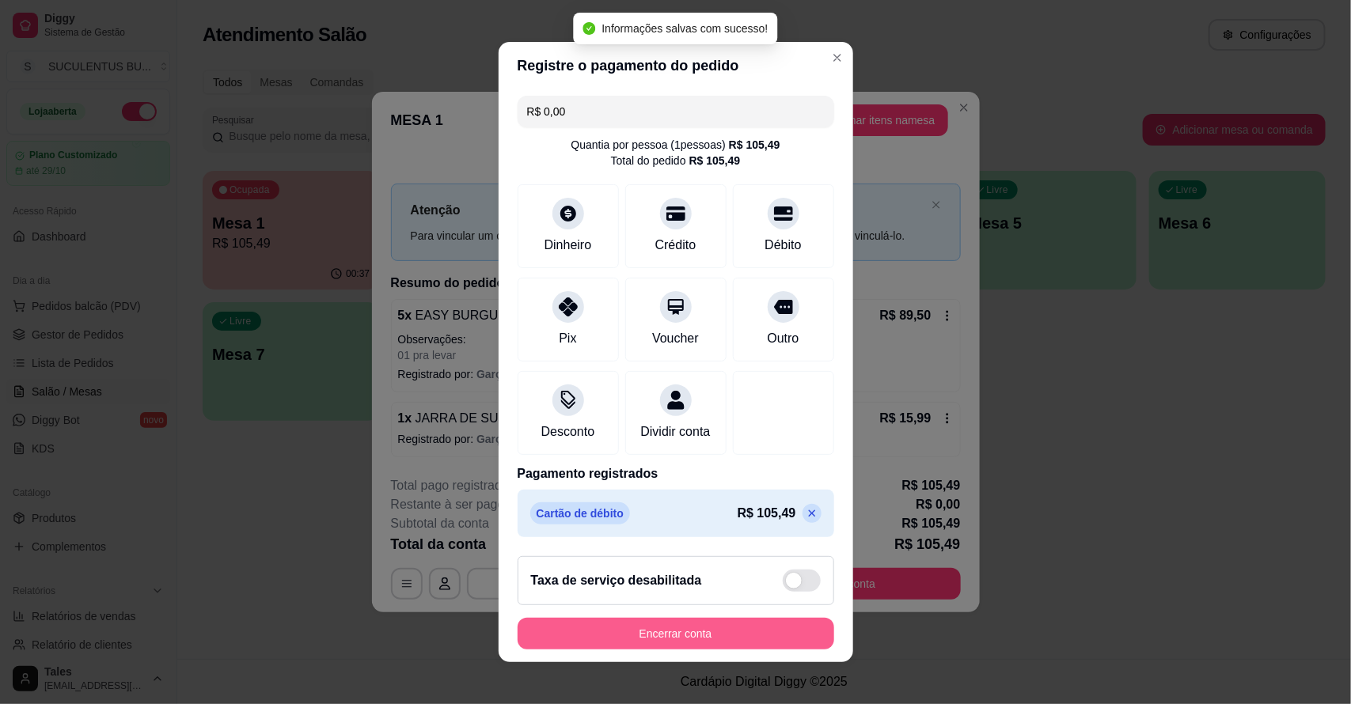
click at [685, 650] on button "Encerrar conta" at bounding box center [676, 634] width 317 height 32
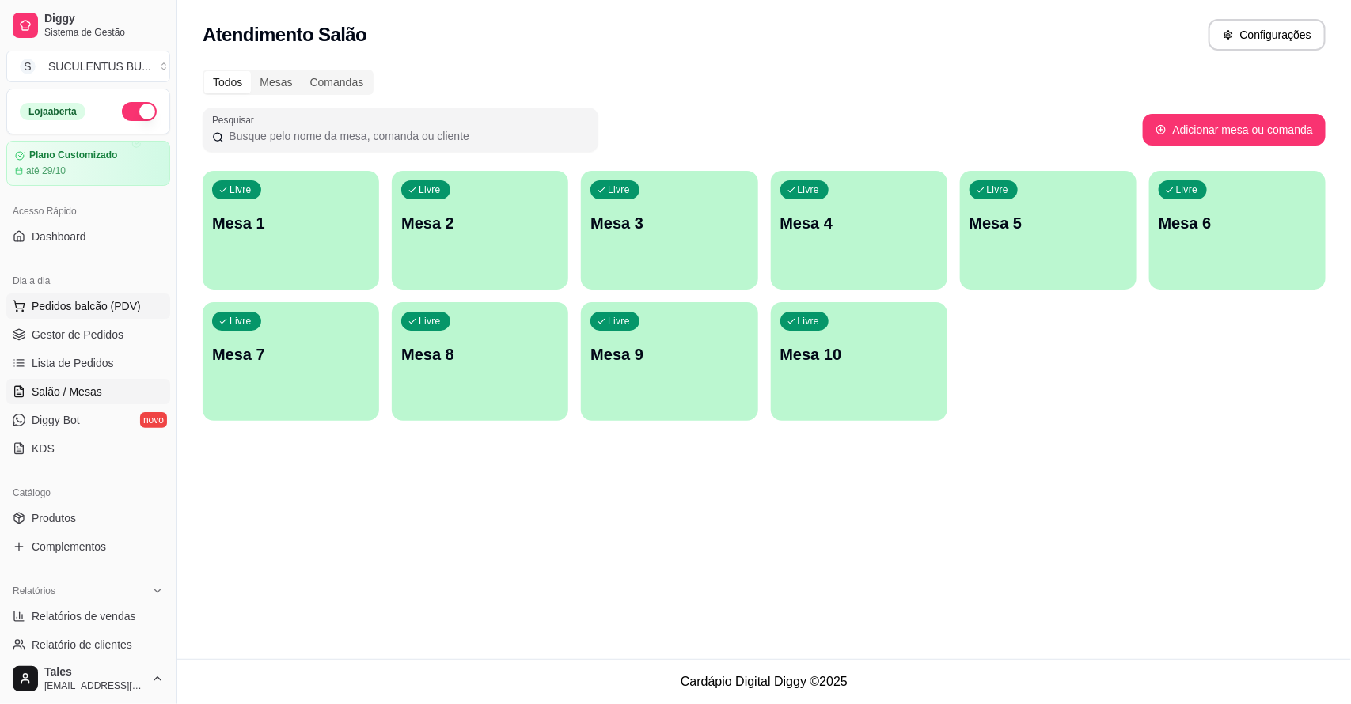
click at [82, 314] on span "Pedidos balcão (PDV)" at bounding box center [86, 306] width 109 height 16
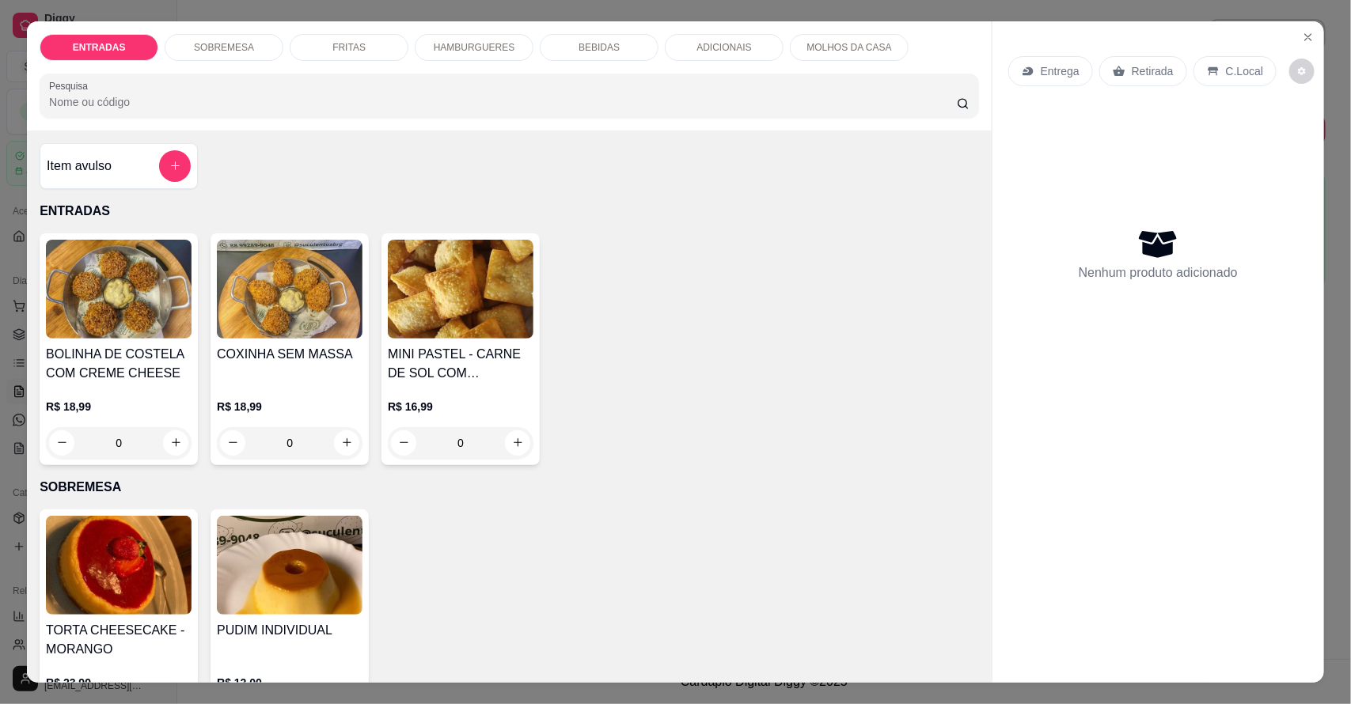
click at [453, 41] on p "HAMBURGUERES" at bounding box center [475, 47] width 82 height 13
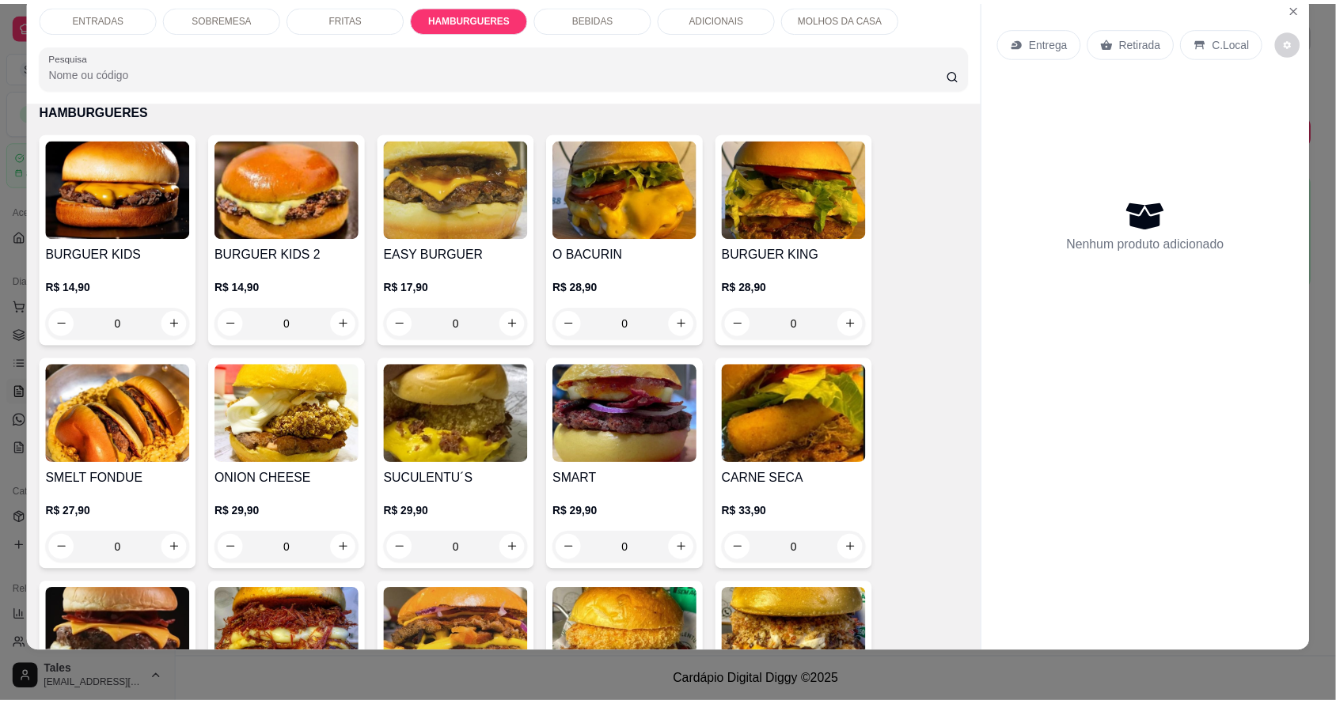
scroll to position [1441, 0]
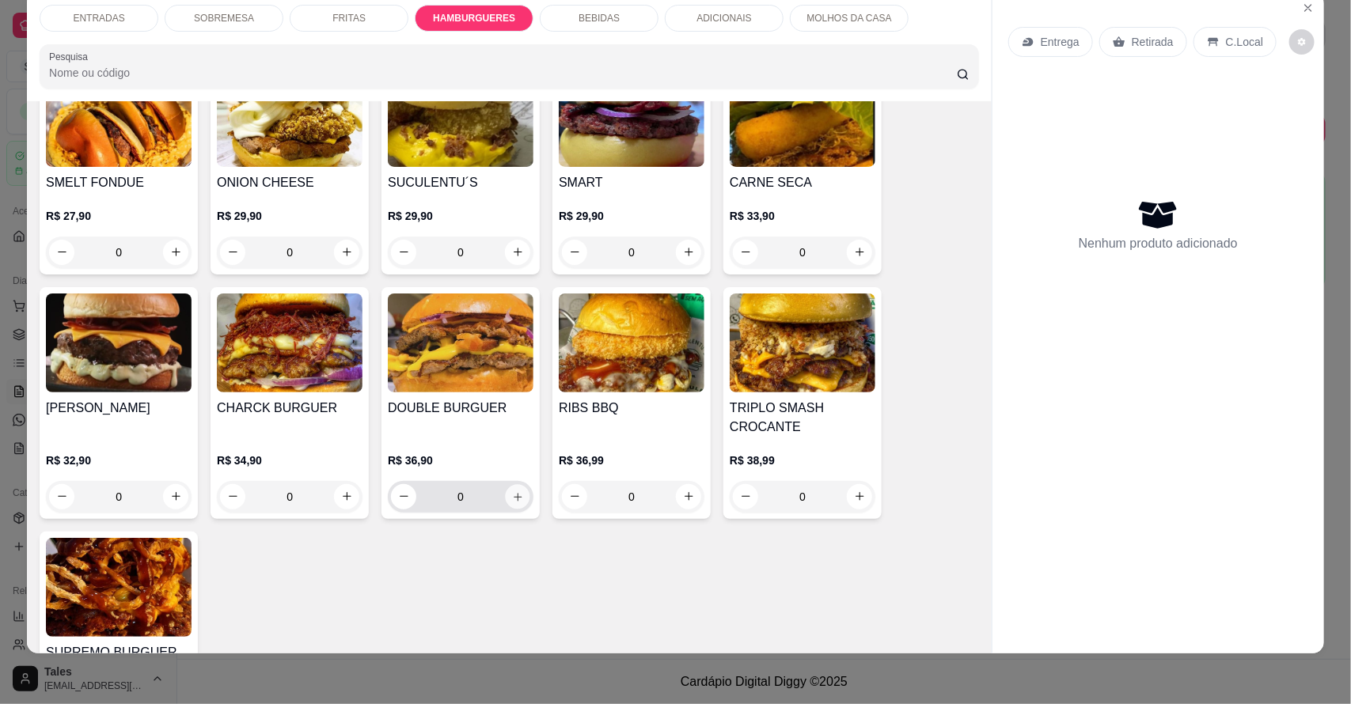
click at [512, 499] on icon "increase-product-quantity" at bounding box center [518, 497] width 12 height 12
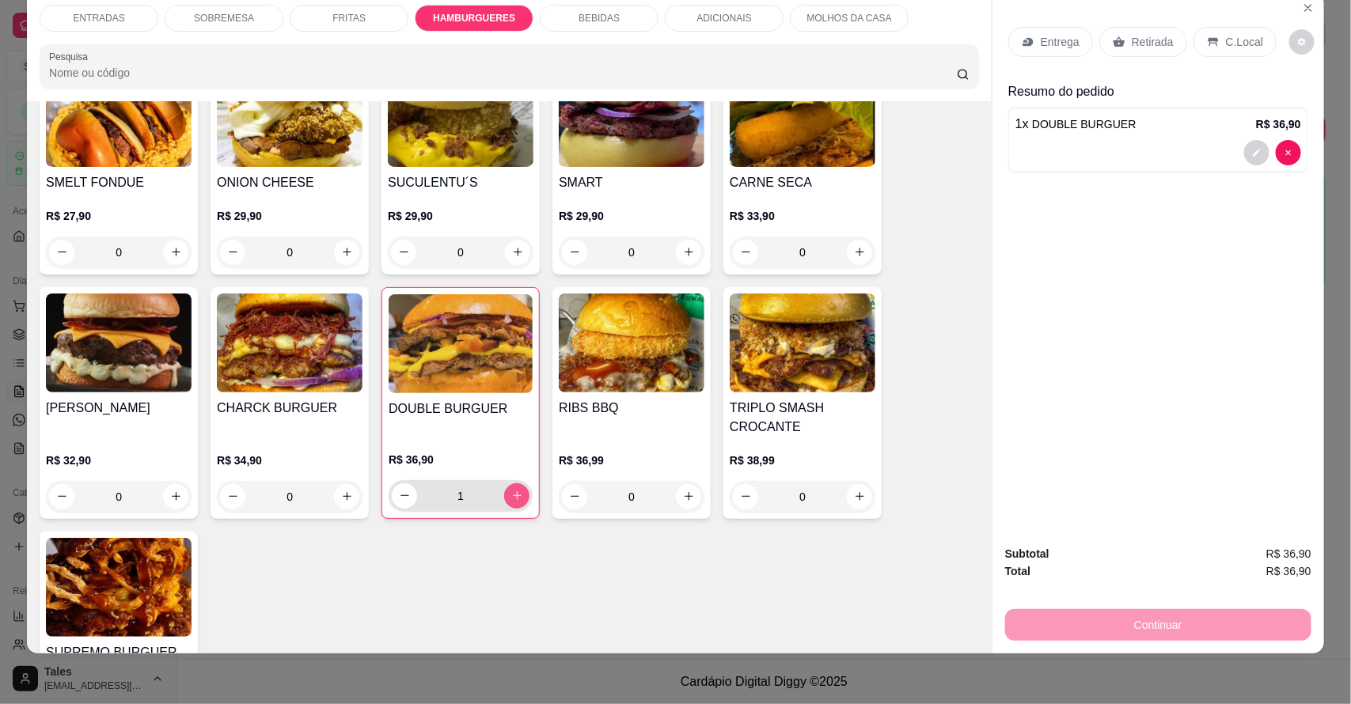
click at [511, 500] on icon "increase-product-quantity" at bounding box center [517, 496] width 12 height 12
type input "2"
click at [1136, 48] on p "Retirada" at bounding box center [1153, 42] width 42 height 16
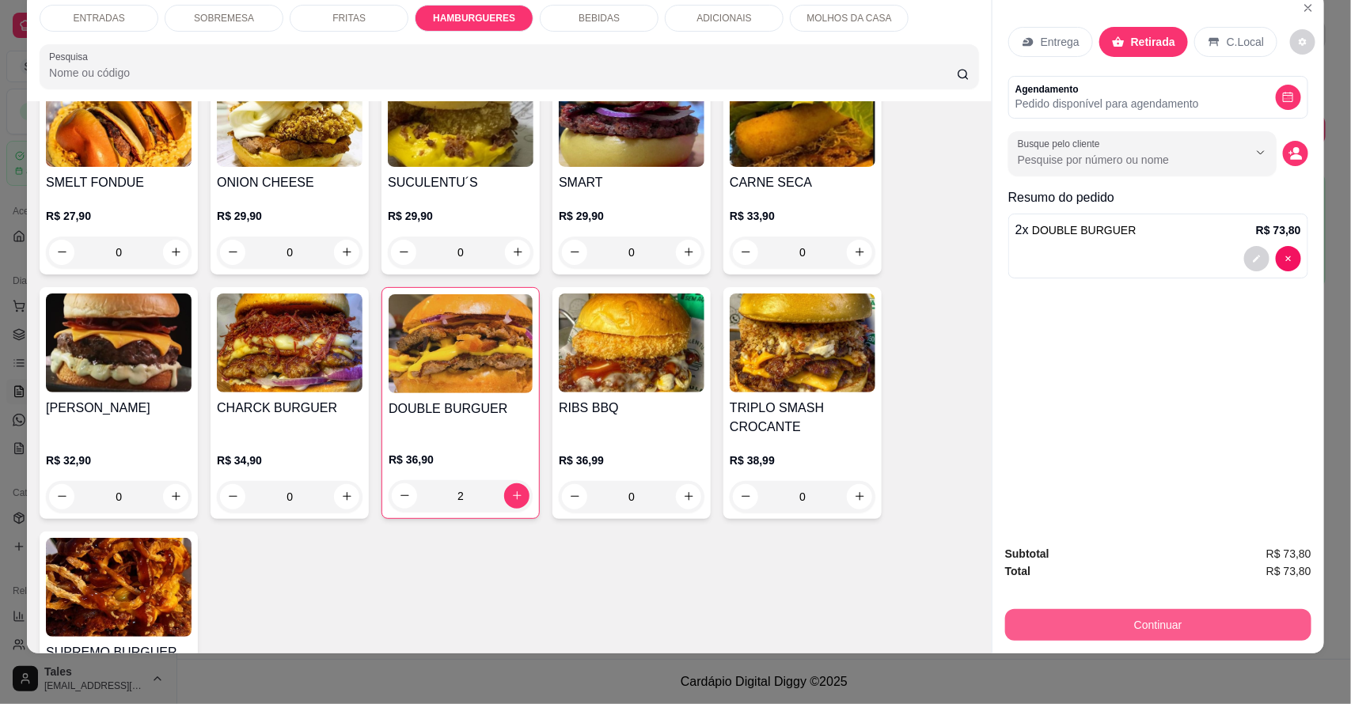
click at [1204, 618] on button "Continuar" at bounding box center [1158, 625] width 306 height 32
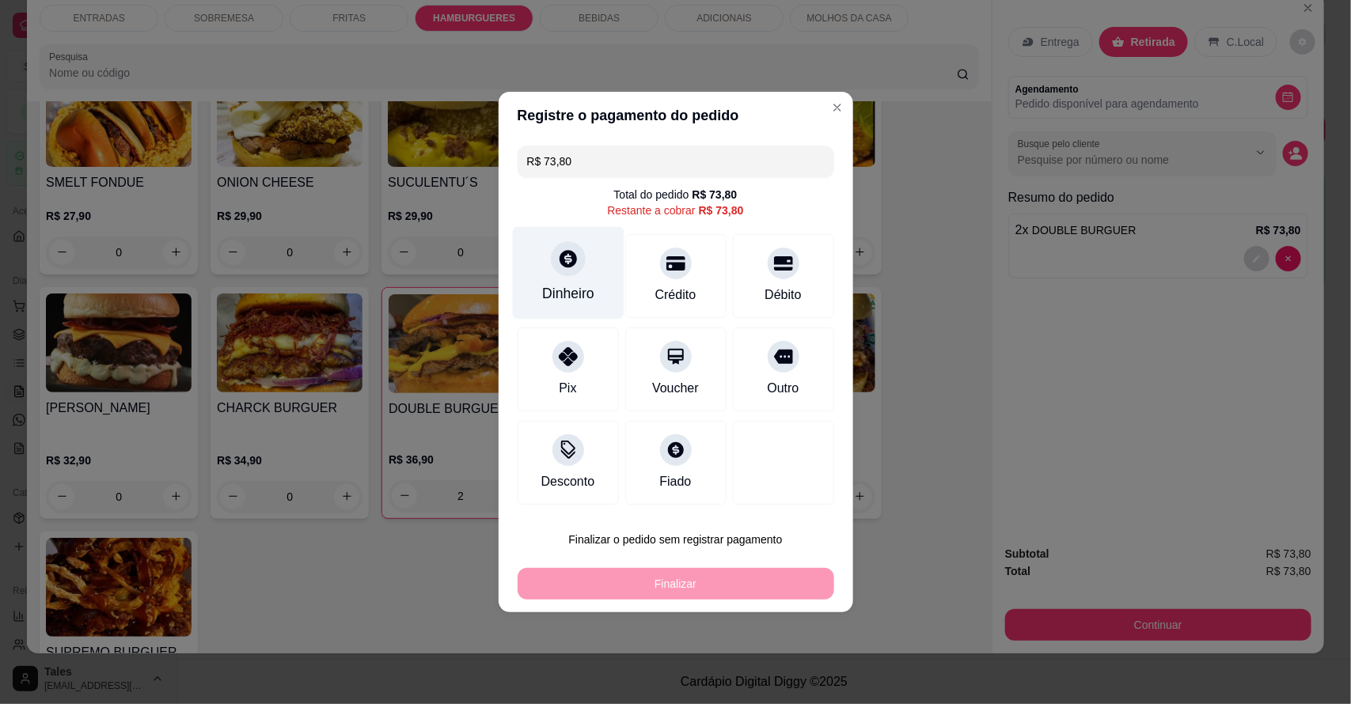
click at [587, 259] on div "Dinheiro" at bounding box center [568, 273] width 112 height 93
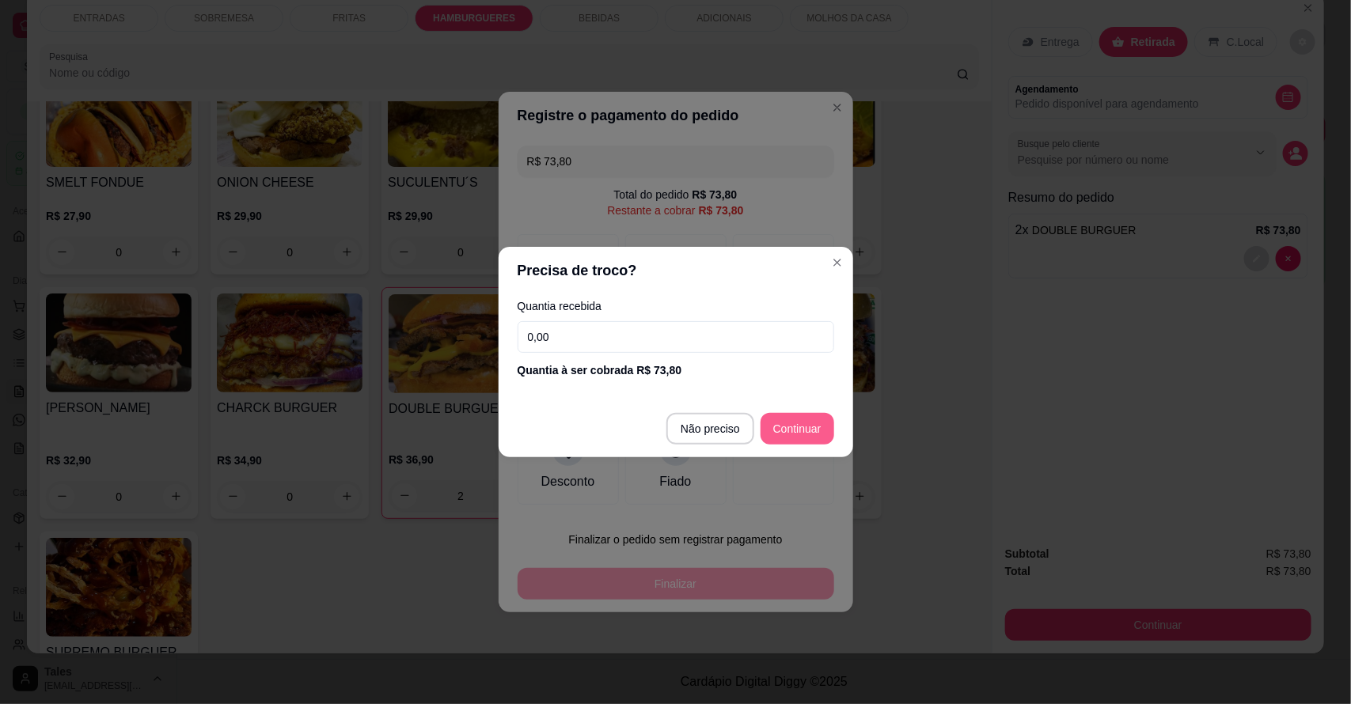
type input "R$ 0,00"
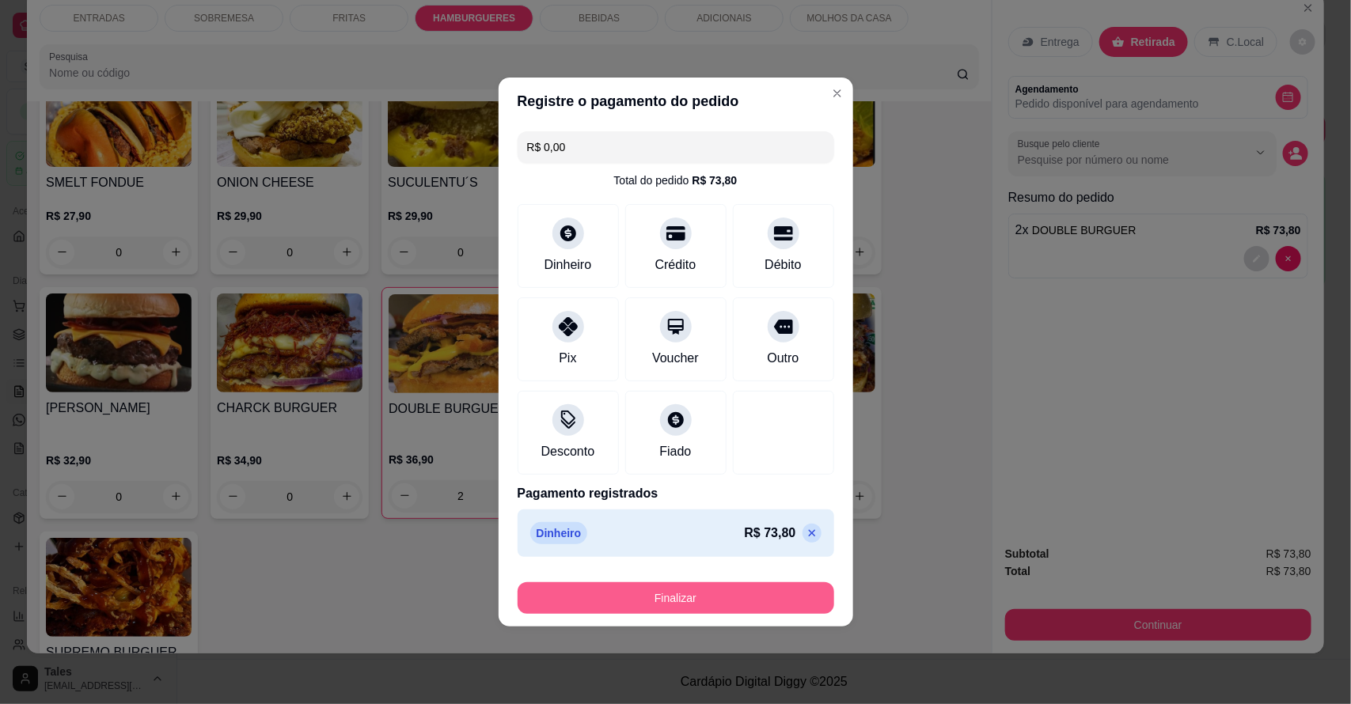
click at [750, 592] on button "Finalizar" at bounding box center [676, 598] width 317 height 32
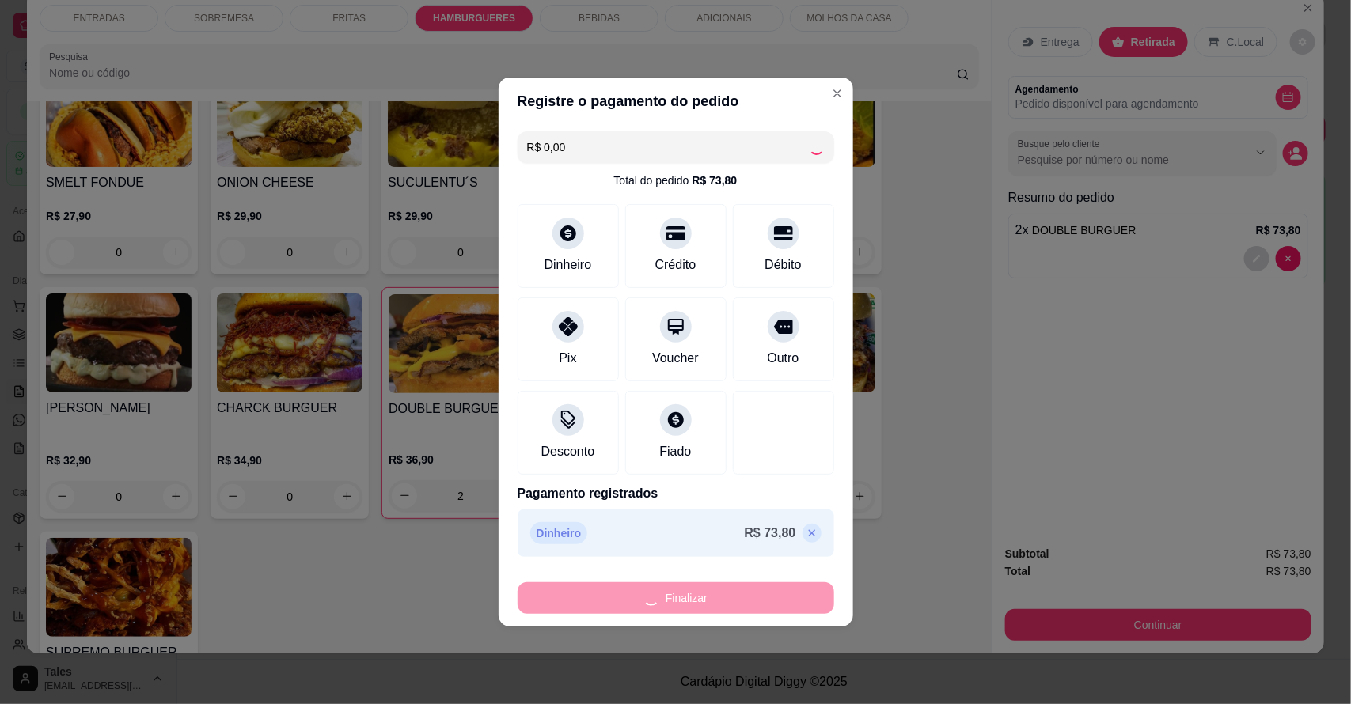
type input "0"
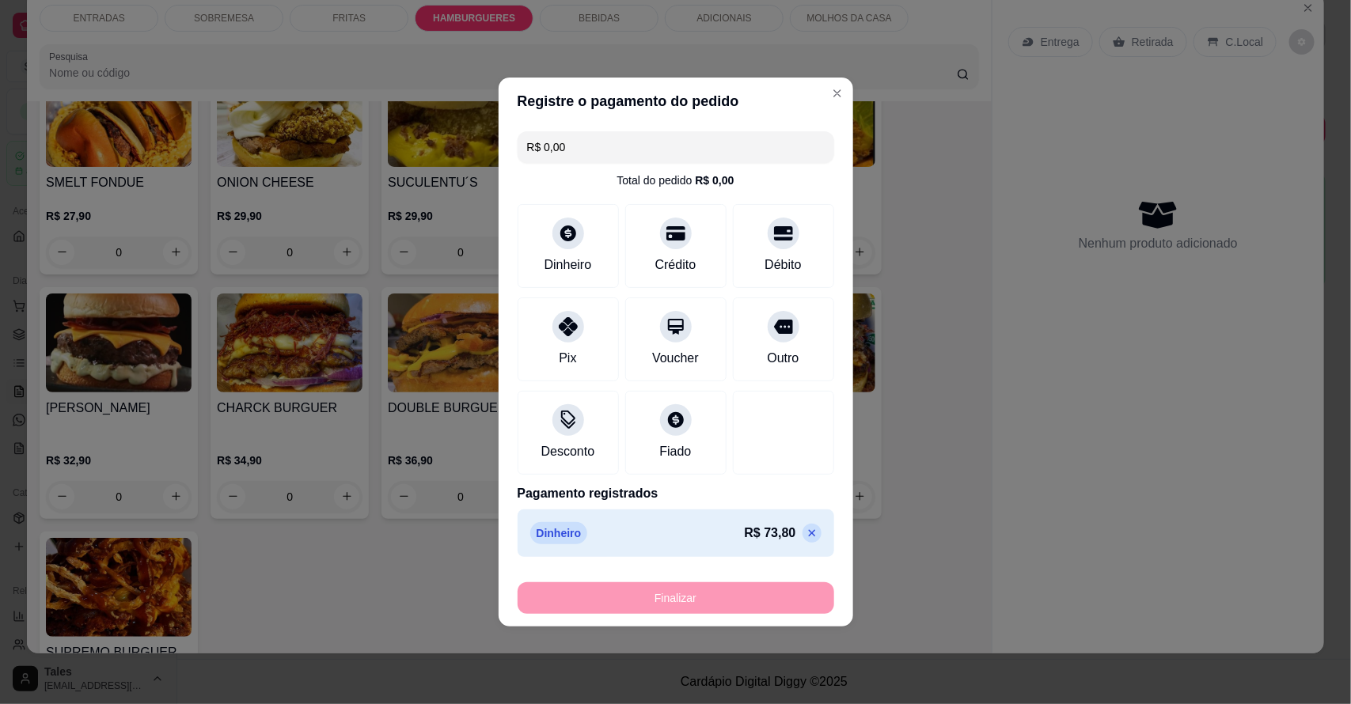
type input "-R$ 73,80"
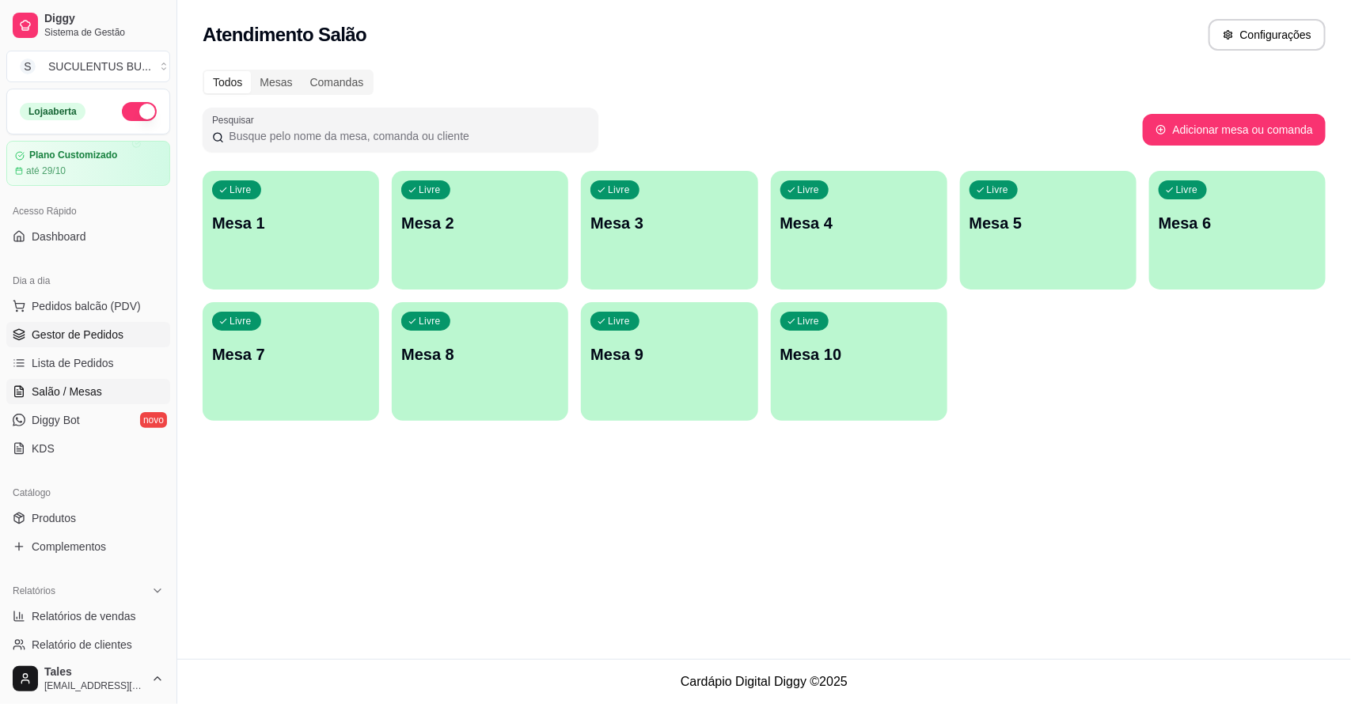
click at [40, 344] on link "Gestor de Pedidos" at bounding box center [88, 334] width 164 height 25
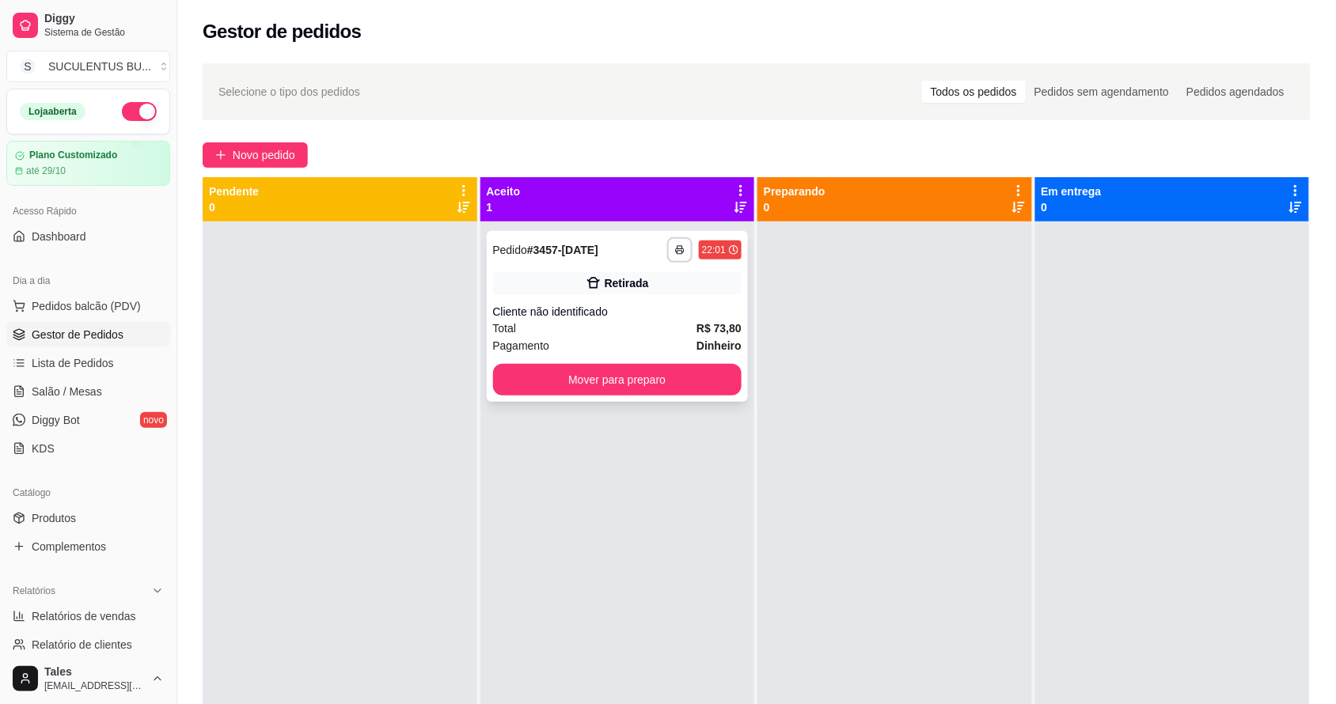
click at [636, 298] on div "**********" at bounding box center [618, 316] width 262 height 171
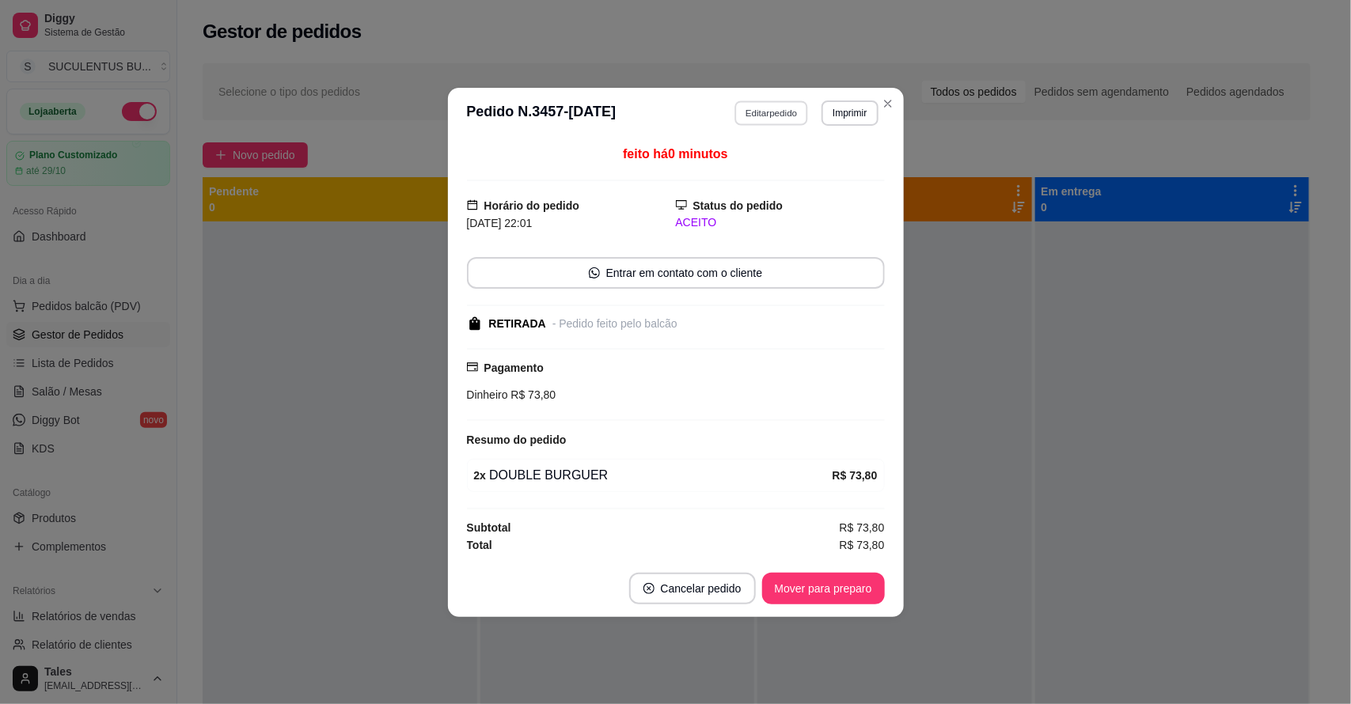
click at [752, 101] on button "Editar pedido" at bounding box center [771, 113] width 74 height 25
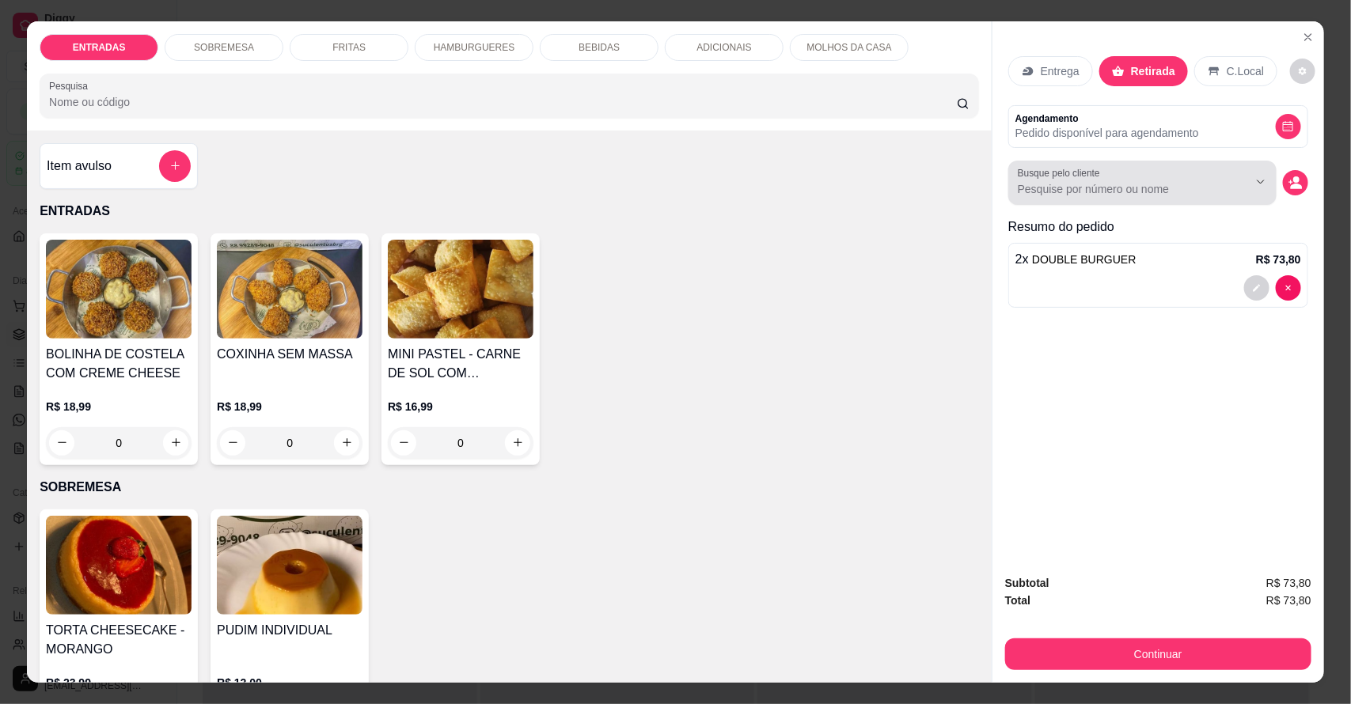
click at [1224, 194] on div at bounding box center [1248, 182] width 51 height 30
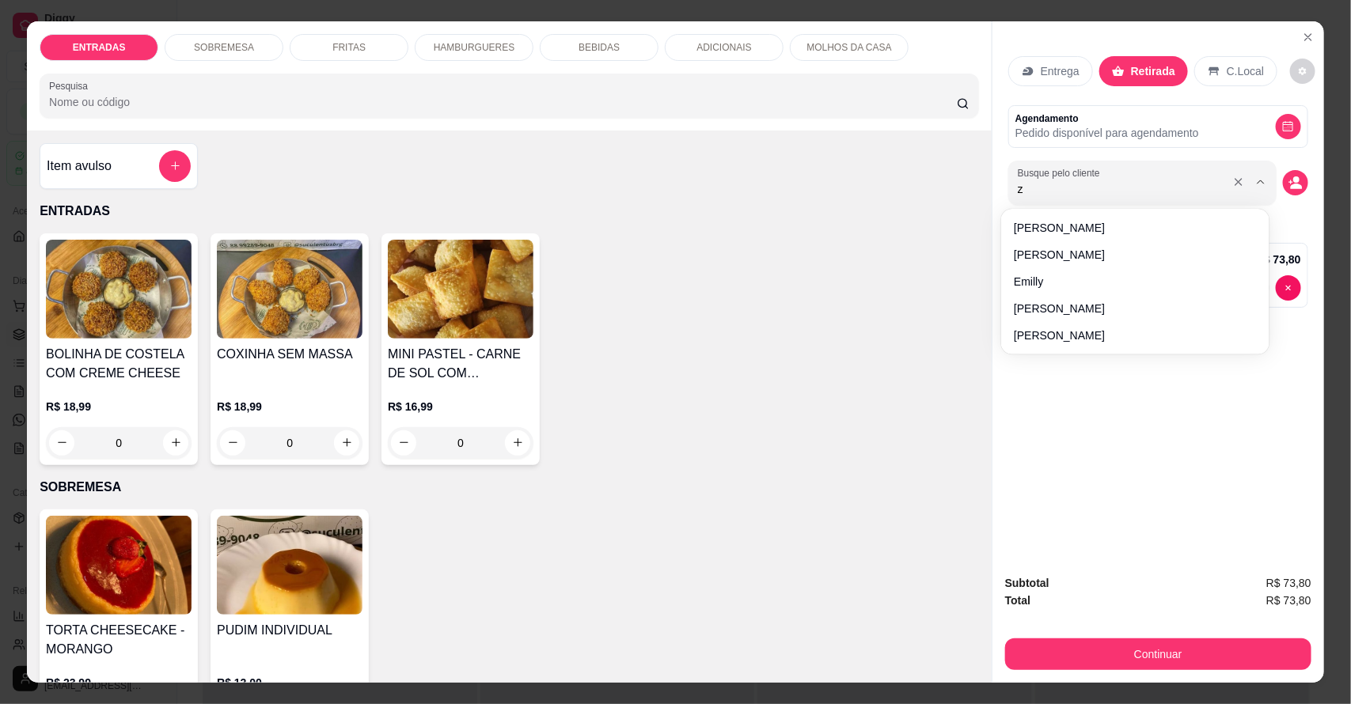
type input "ze"
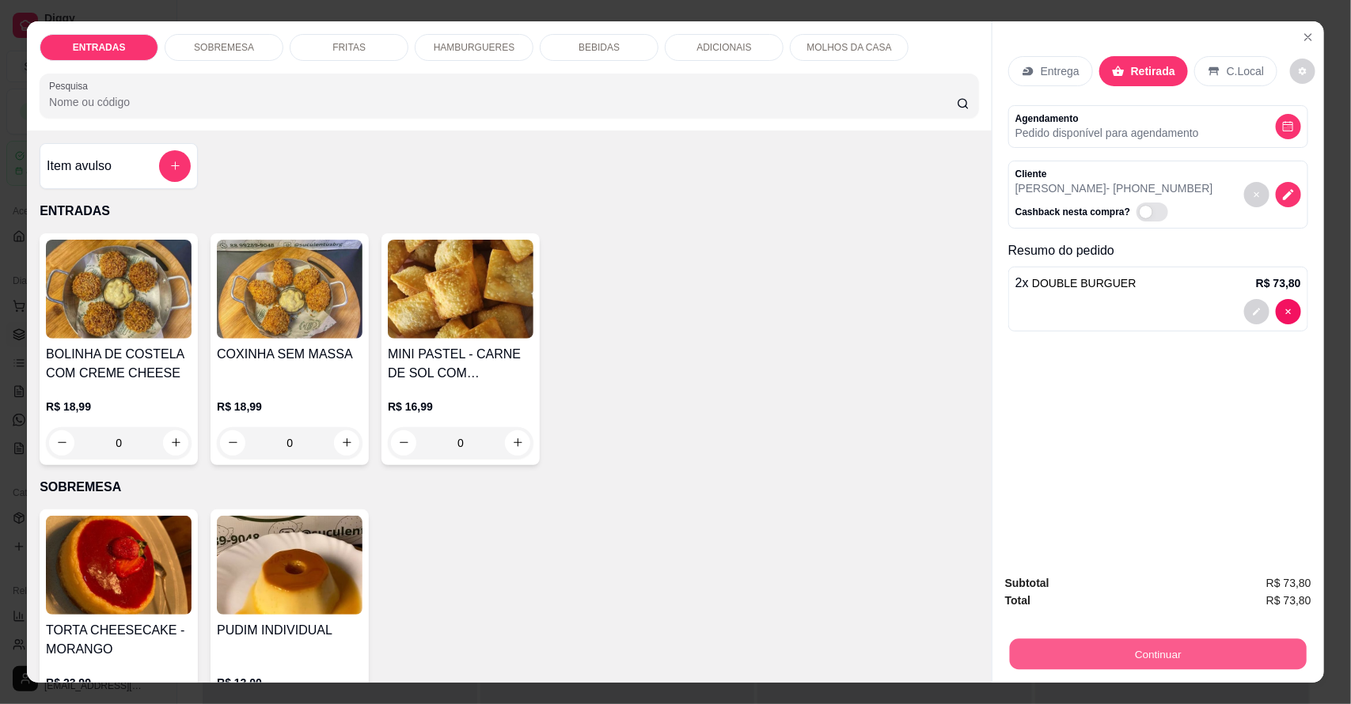
click at [1216, 642] on button "Continuar" at bounding box center [1158, 654] width 297 height 31
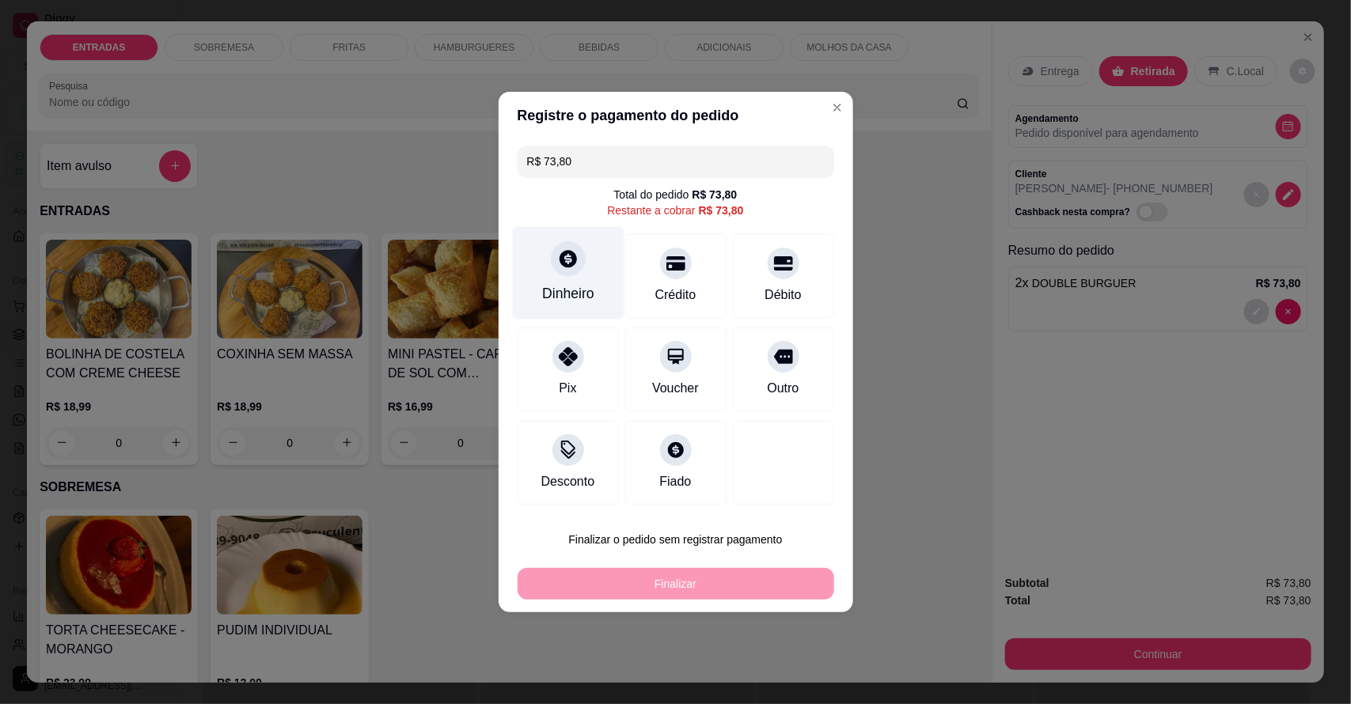
click at [545, 271] on div "Dinheiro" at bounding box center [568, 273] width 112 height 93
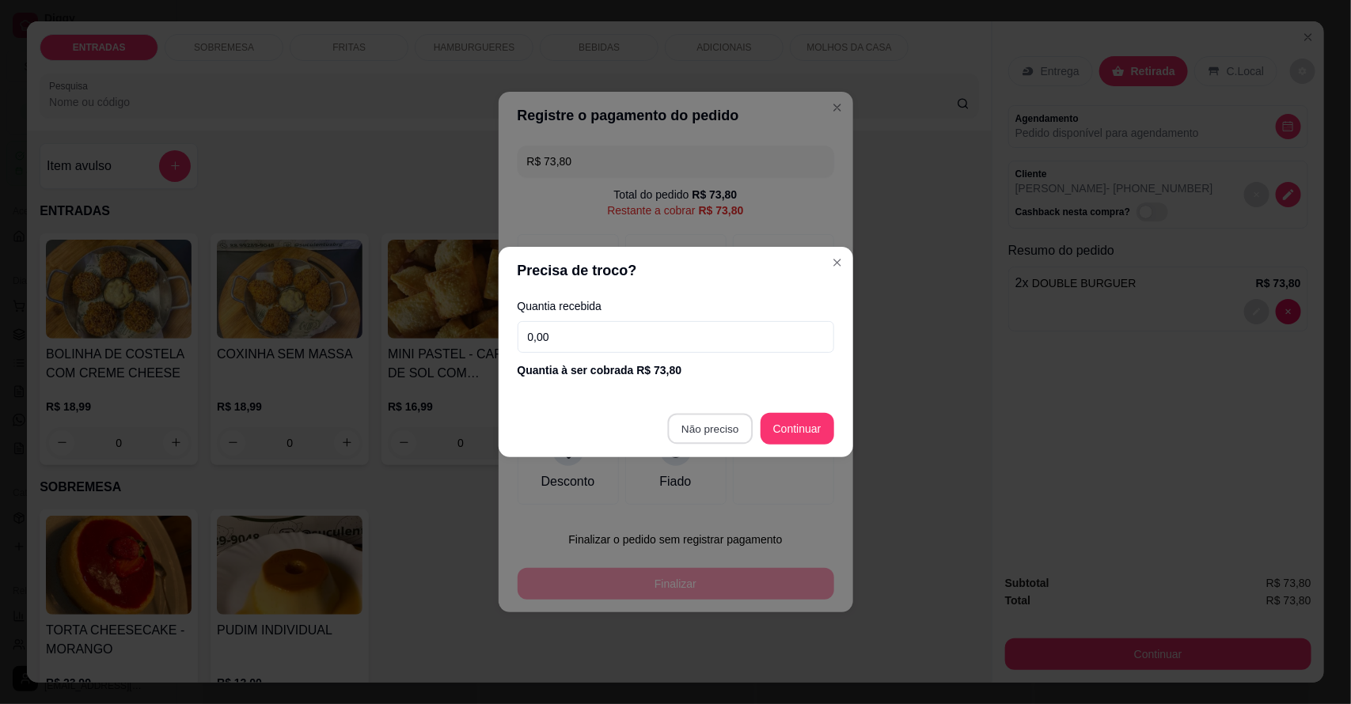
type input "R$ 0,00"
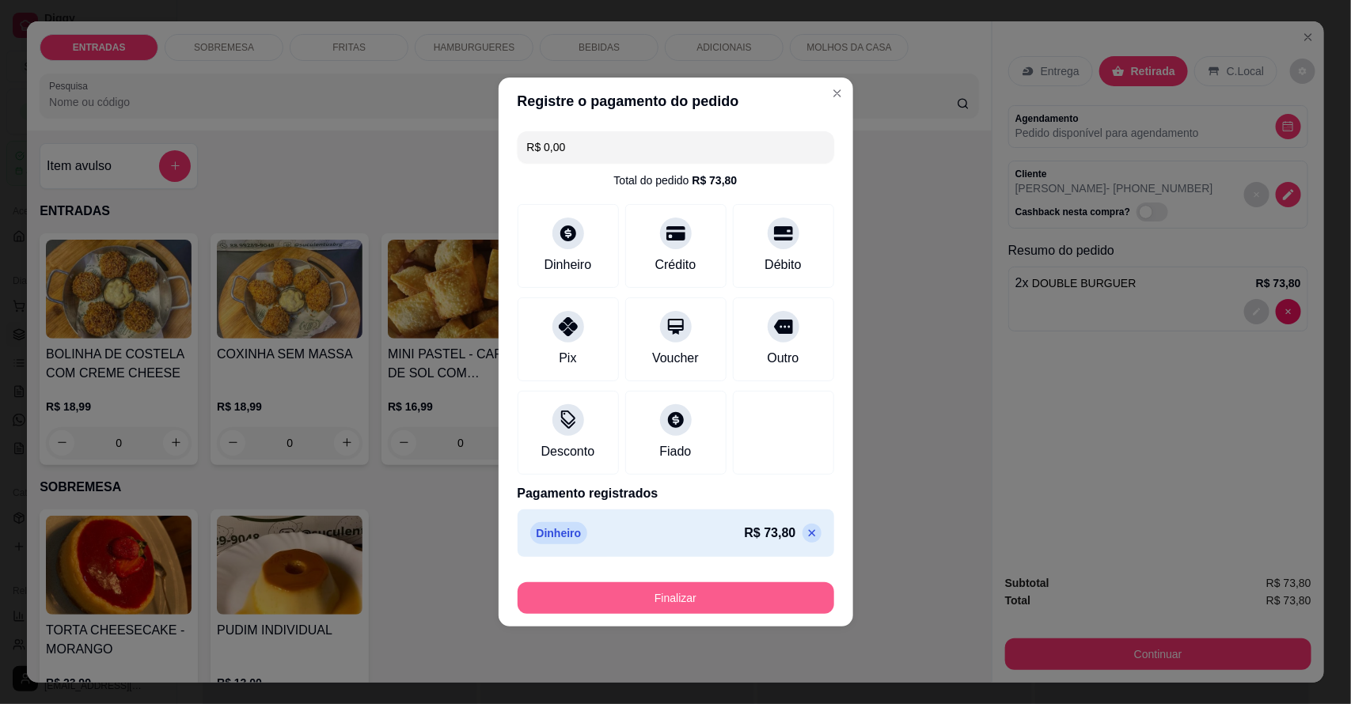
click at [698, 601] on button "Finalizar" at bounding box center [676, 598] width 317 height 32
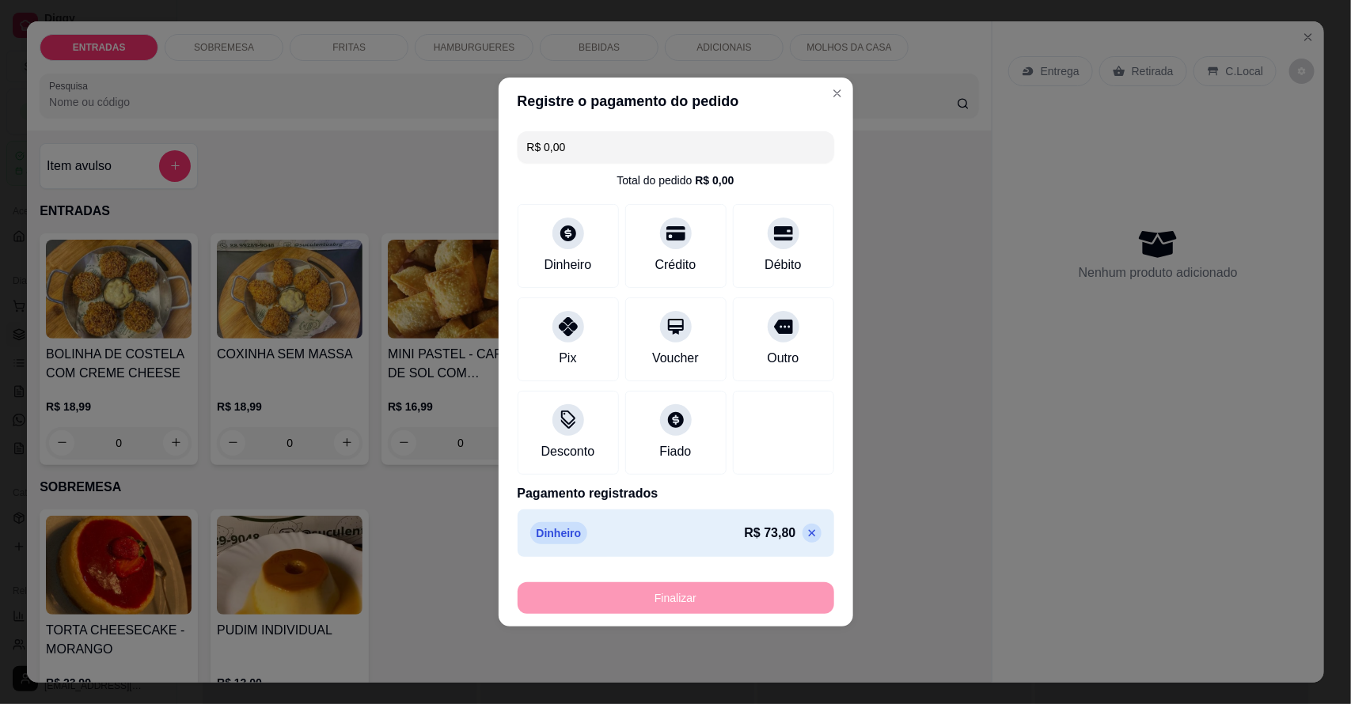
type input "0"
type input "-R$ 73,80"
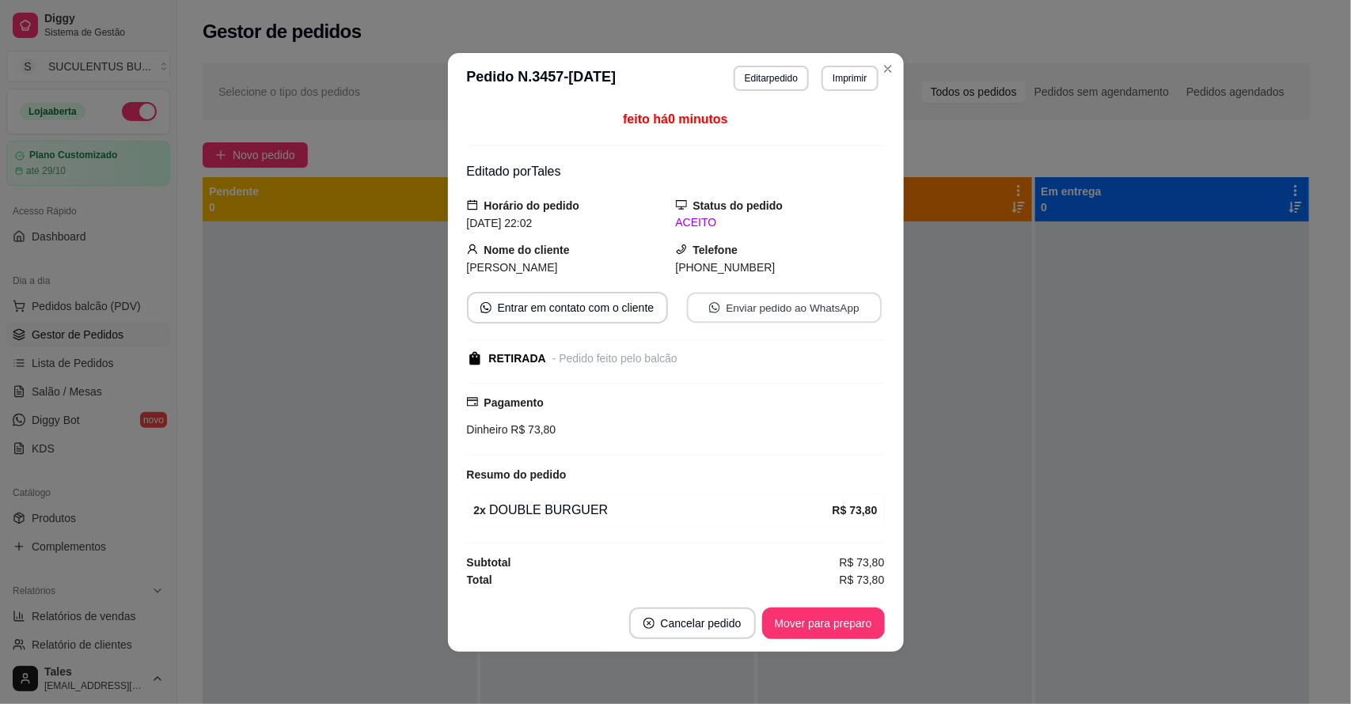
click at [832, 307] on button "Enviar pedido ao WhatsApp" at bounding box center [783, 307] width 195 height 31
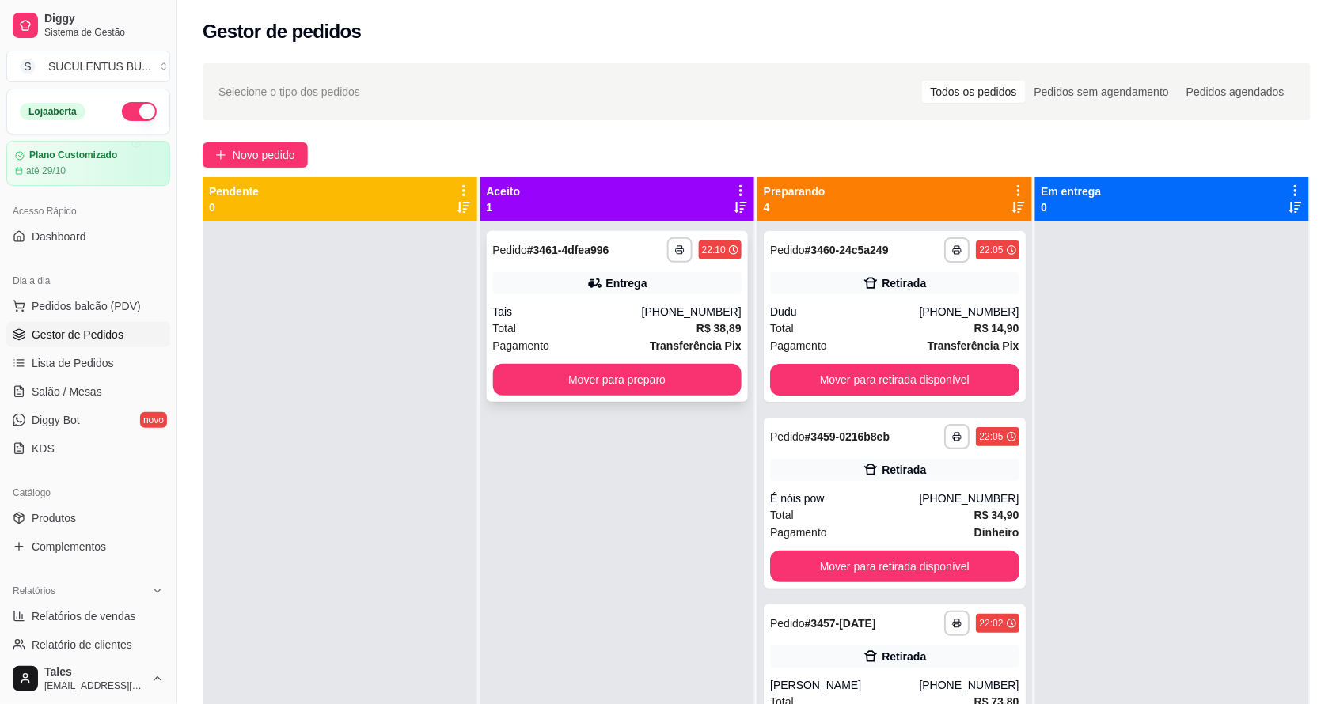
click at [678, 285] on div "Entrega" at bounding box center [617, 283] width 249 height 22
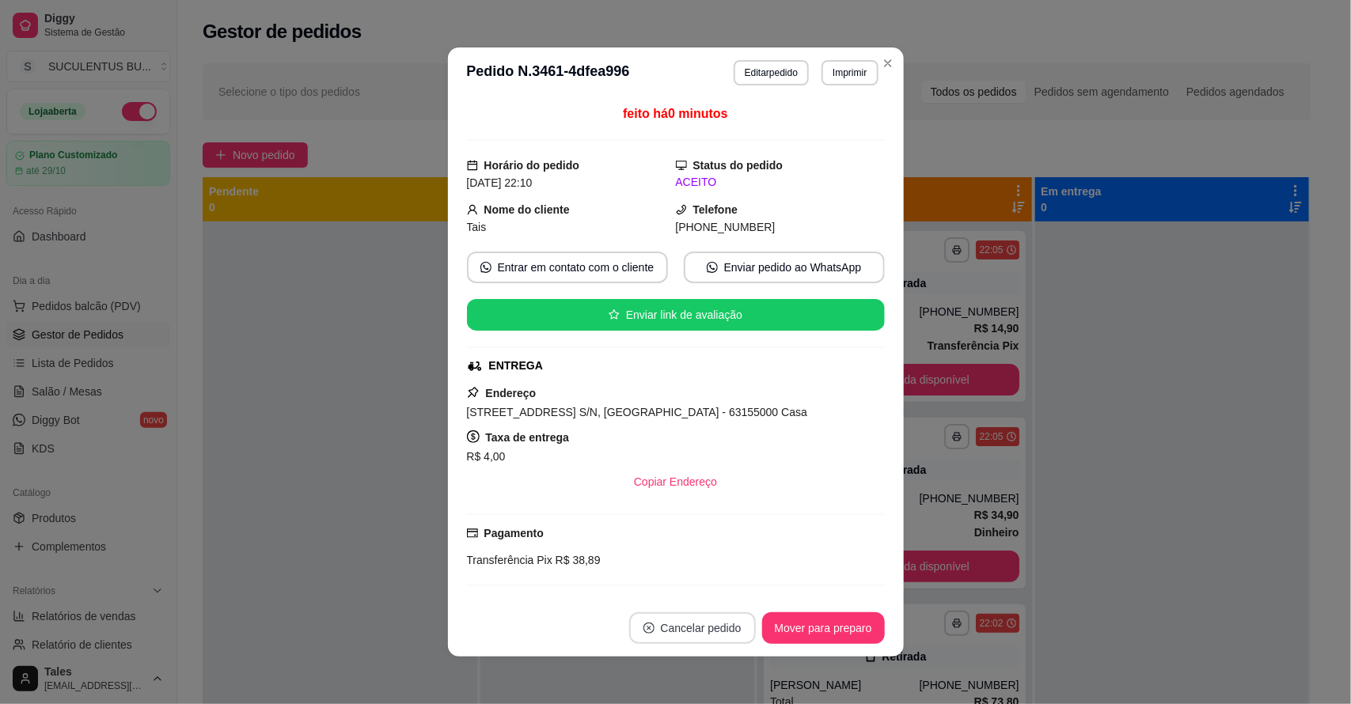
click at [699, 632] on button "Cancelar pedido" at bounding box center [692, 629] width 127 height 32
click at [714, 582] on button "Sim" at bounding box center [728, 589] width 63 height 32
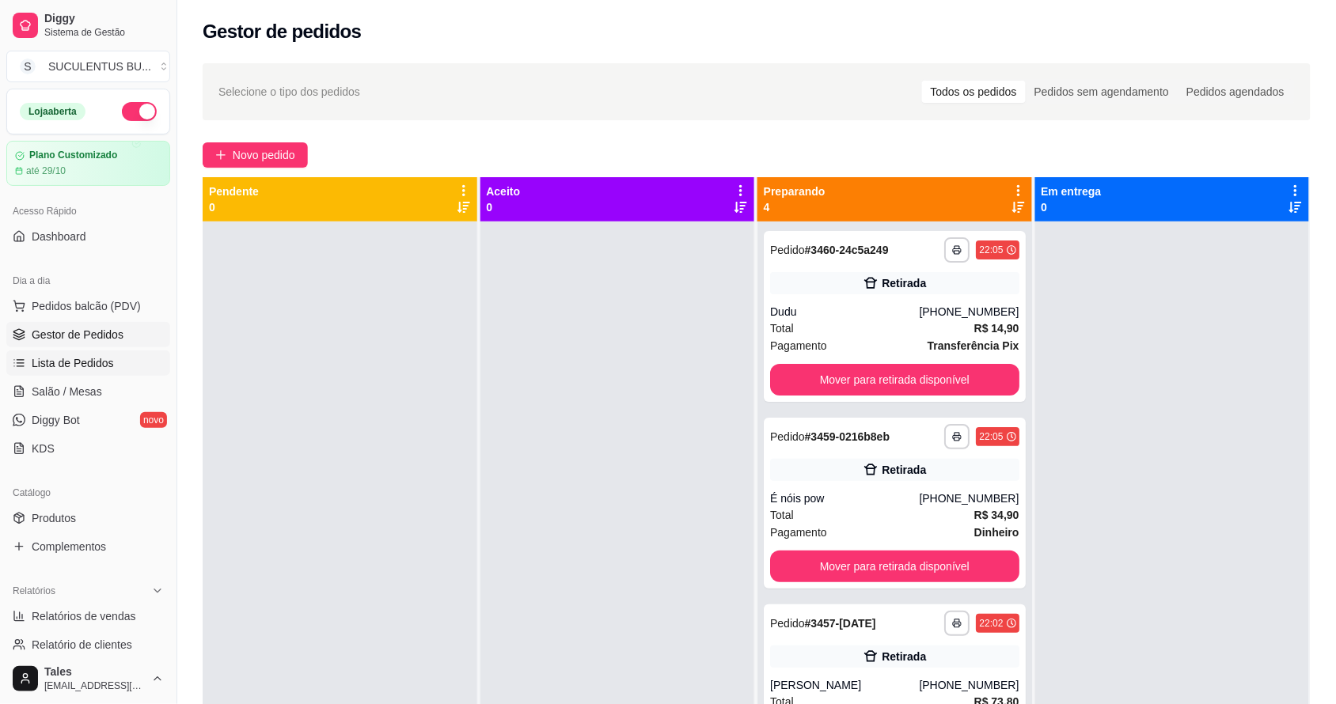
click at [105, 364] on span "Lista de Pedidos" at bounding box center [73, 363] width 82 height 16
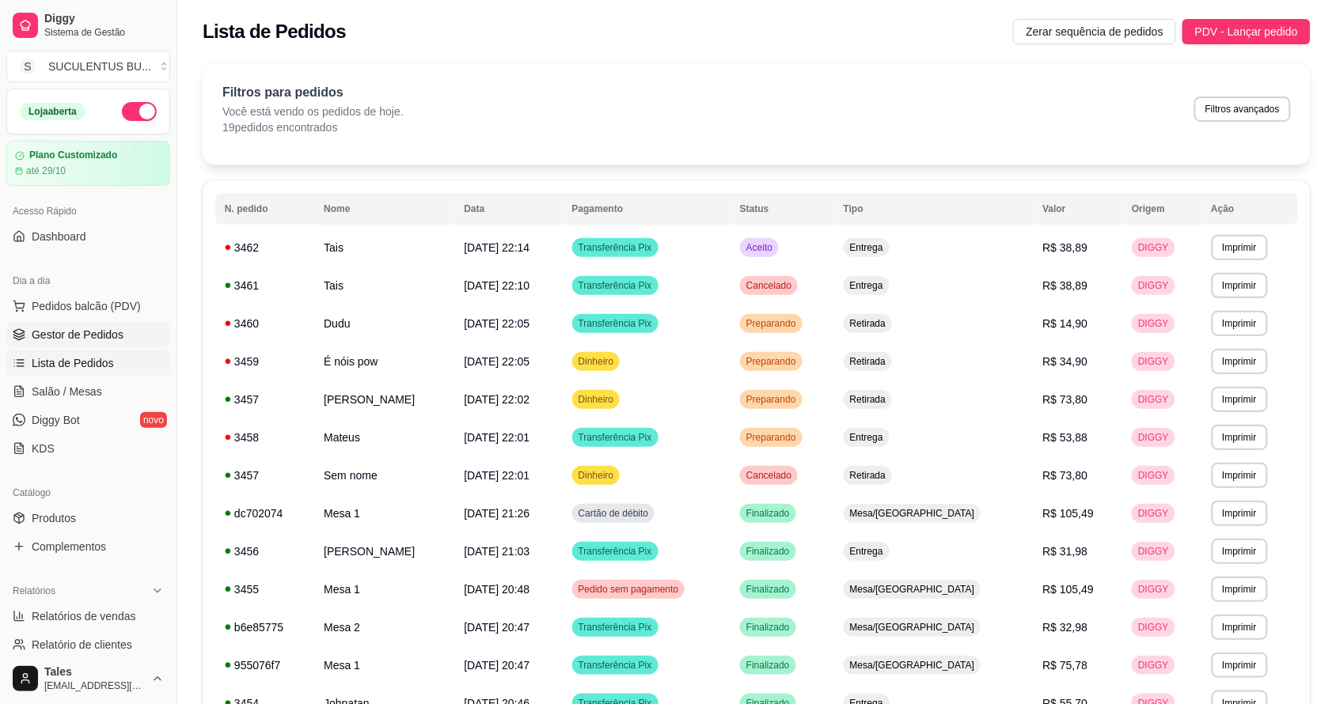
click at [44, 334] on span "Gestor de Pedidos" at bounding box center [78, 335] width 92 height 16
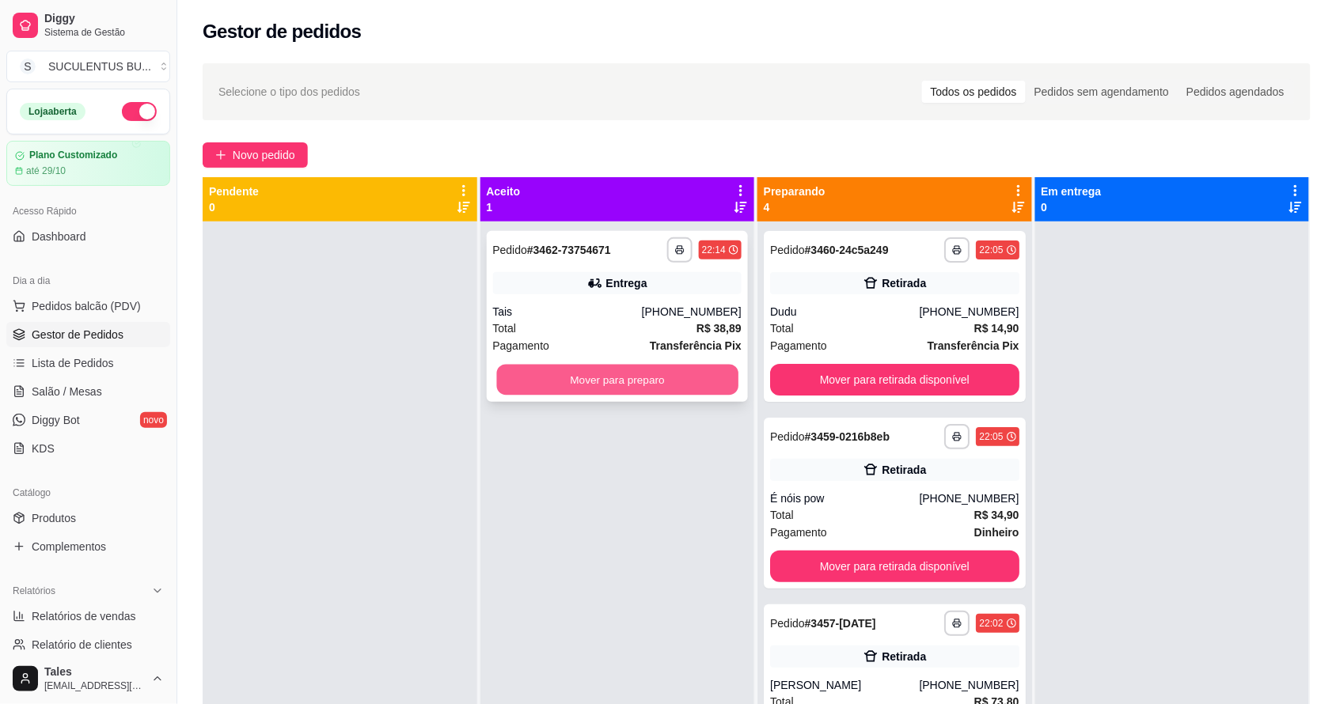
click at [700, 384] on button "Mover para preparo" at bounding box center [616, 380] width 241 height 31
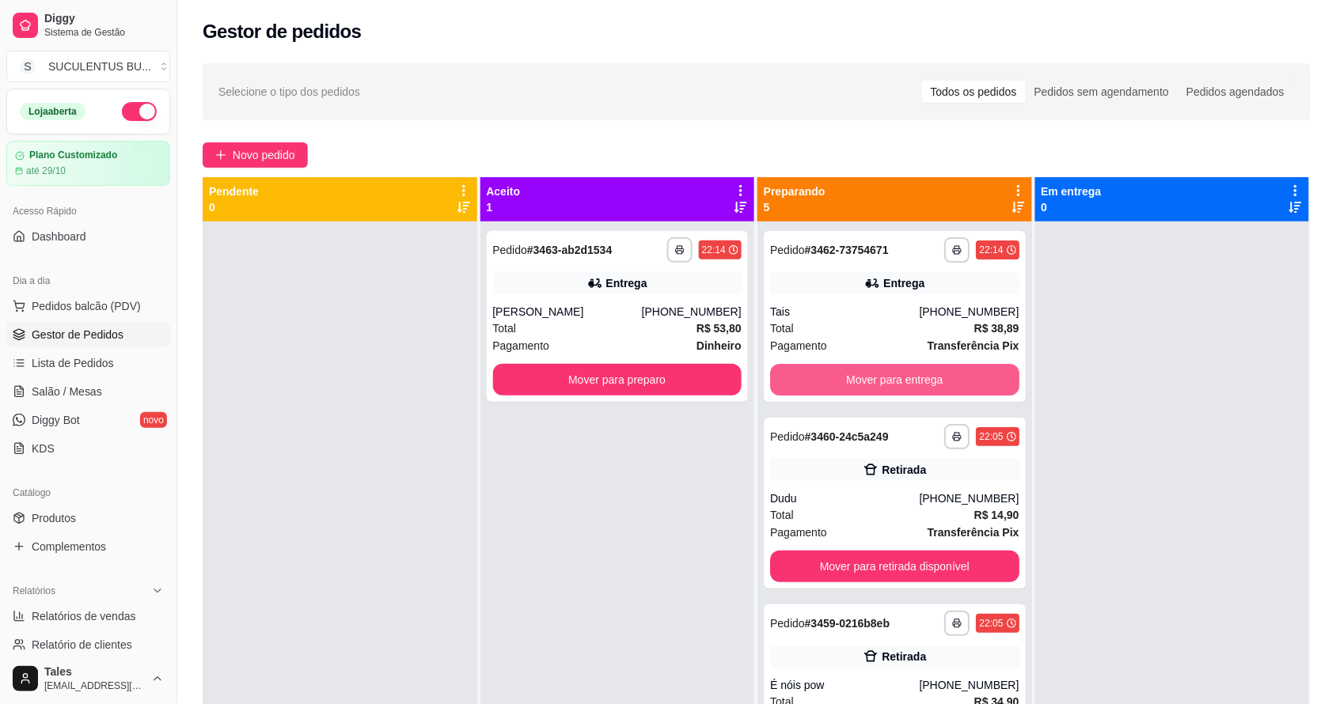
scroll to position [198, 0]
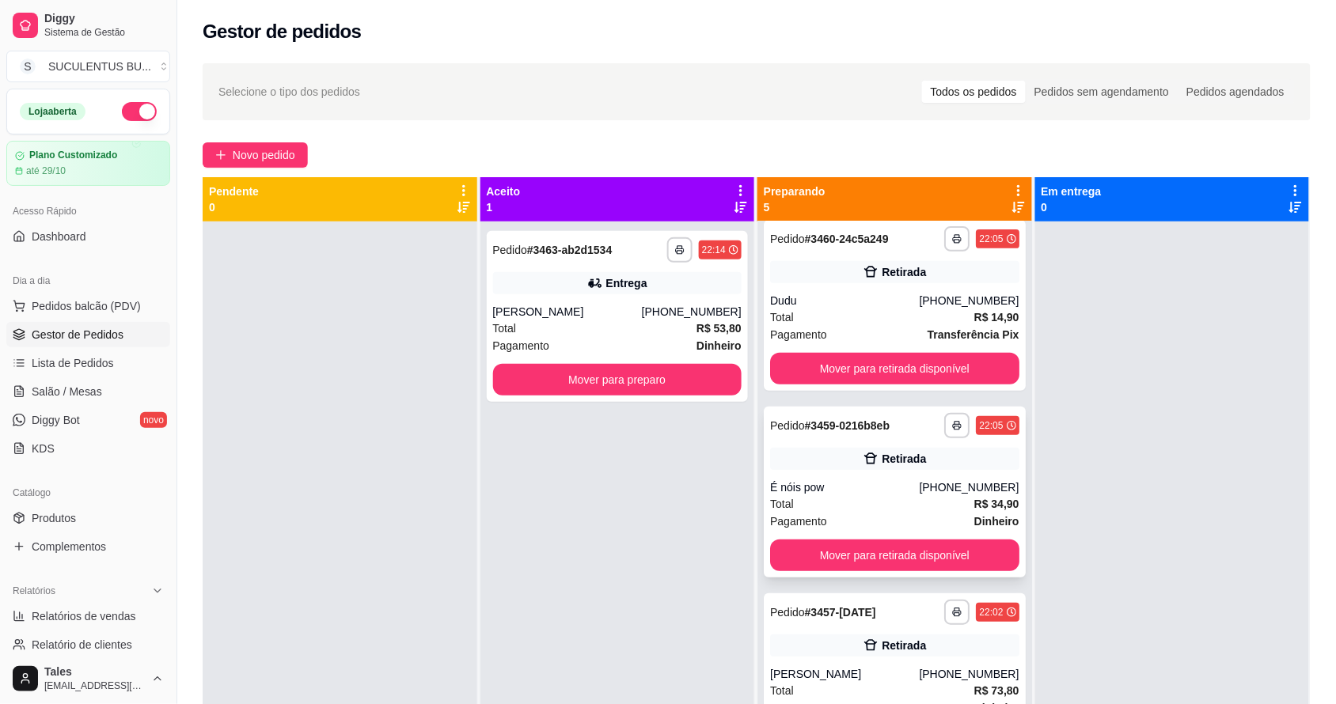
click at [887, 497] on div "Total R$ 34,90" at bounding box center [894, 503] width 249 height 17
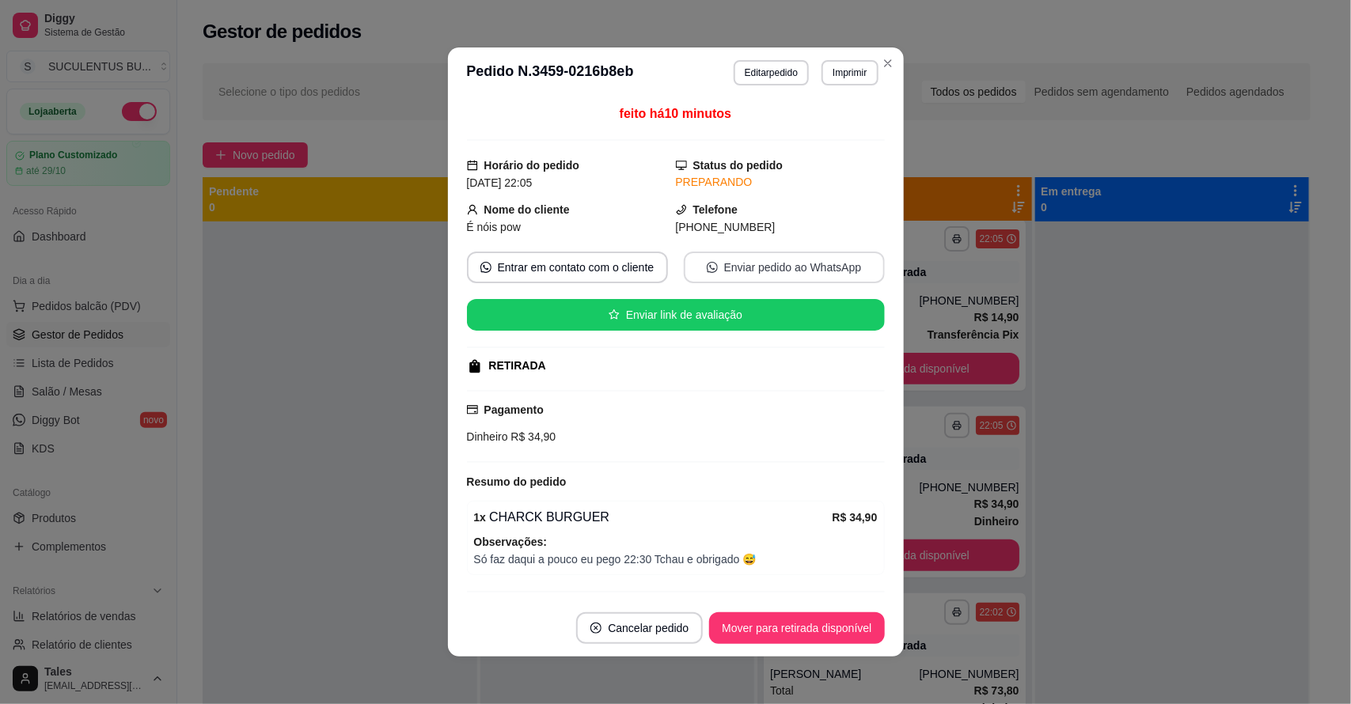
click at [814, 256] on button "Enviar pedido ao WhatsApp" at bounding box center [784, 268] width 201 height 32
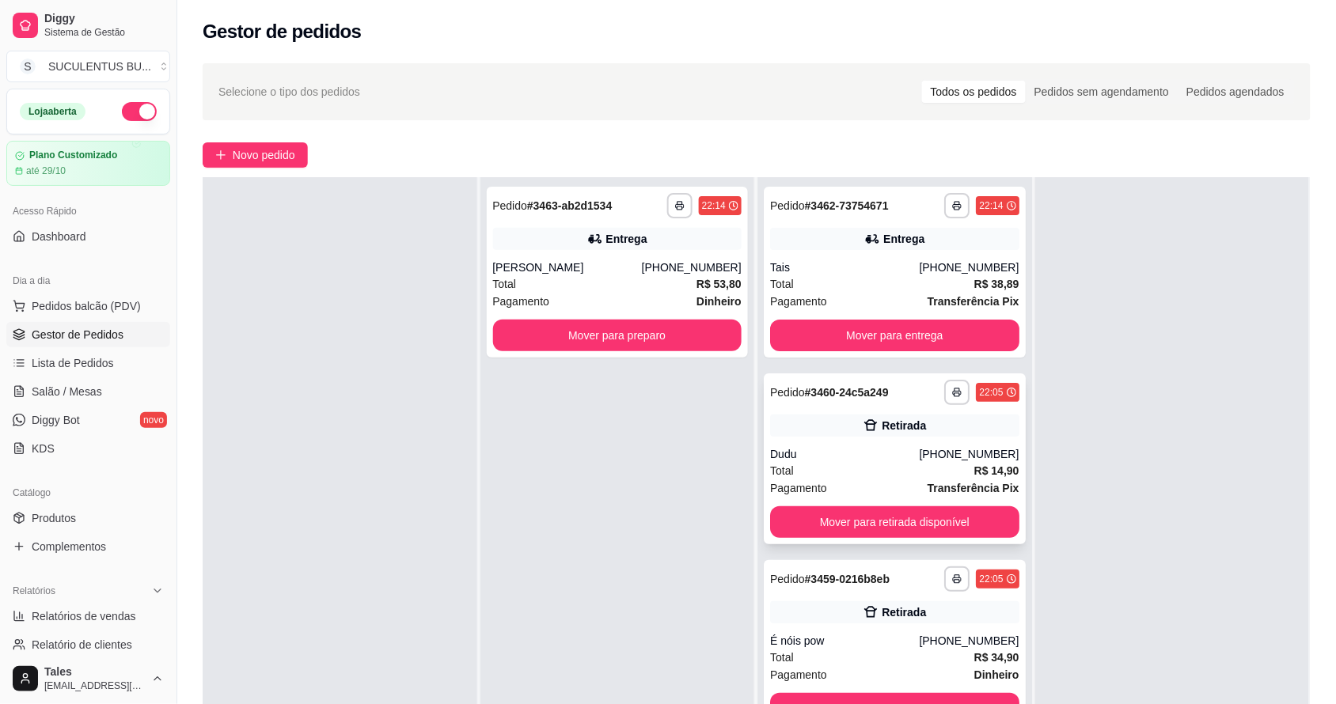
scroll to position [0, 0]
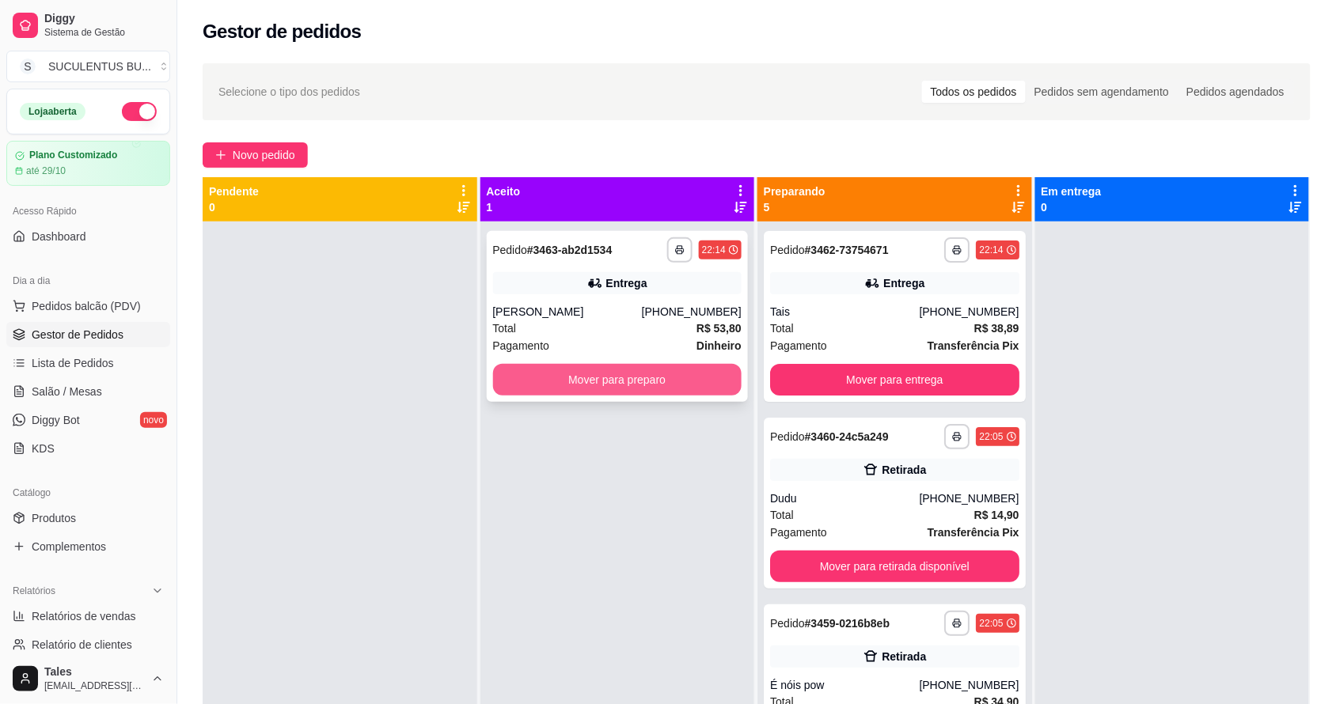
click at [647, 368] on button "Mover para preparo" at bounding box center [617, 380] width 249 height 32
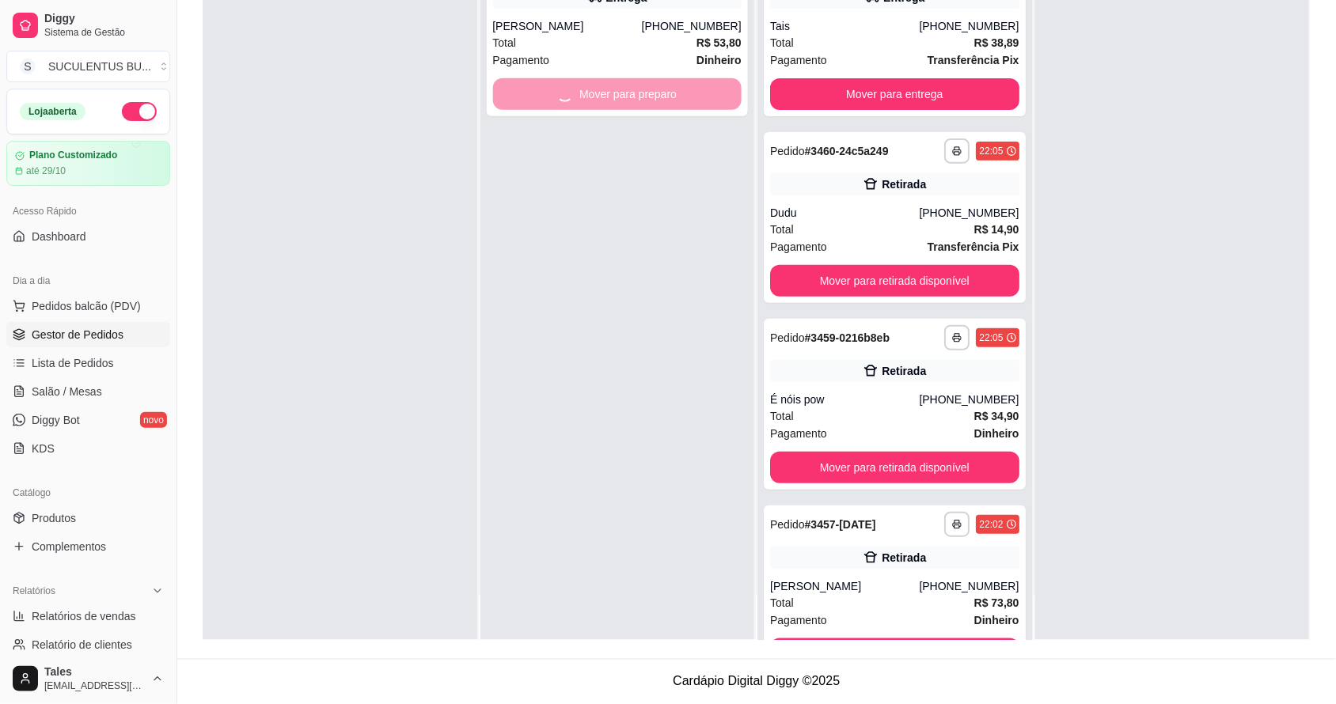
click at [1188, 60] on div at bounding box center [1172, 288] width 275 height 704
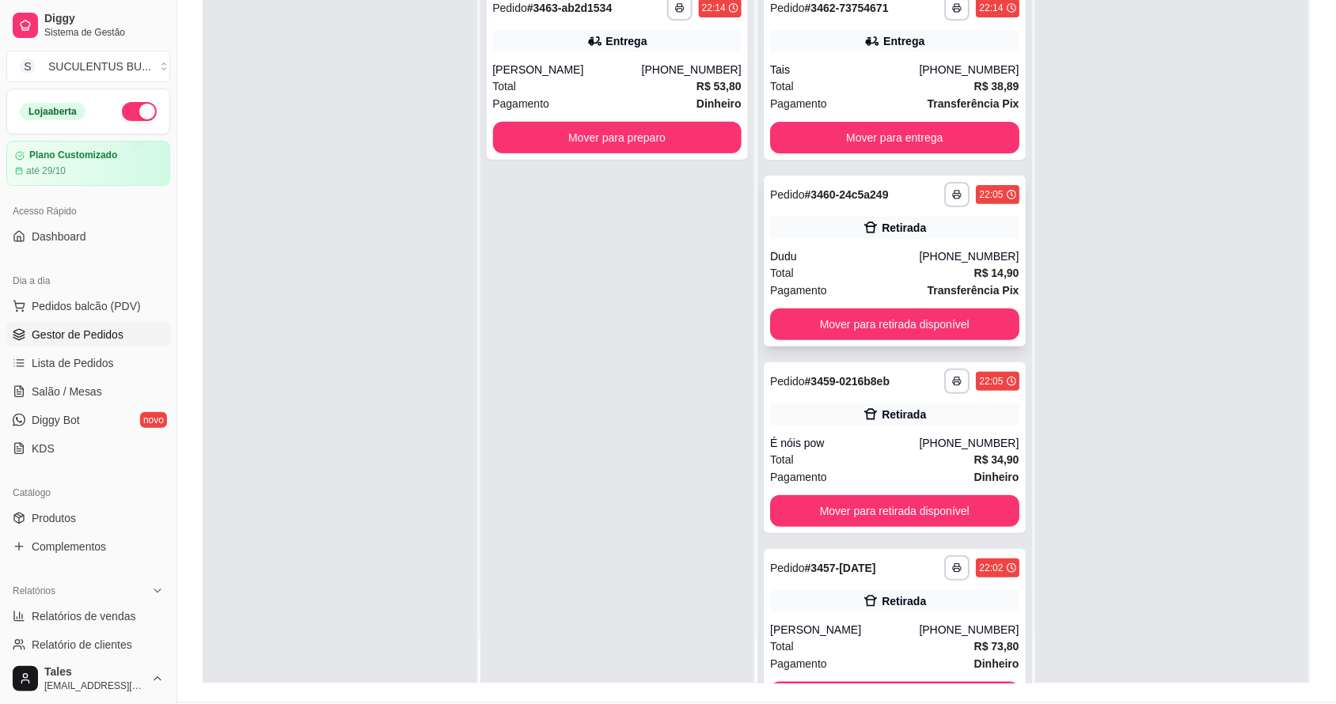
click at [906, 282] on div "Pagamento Transferência Pix" at bounding box center [894, 290] width 249 height 17
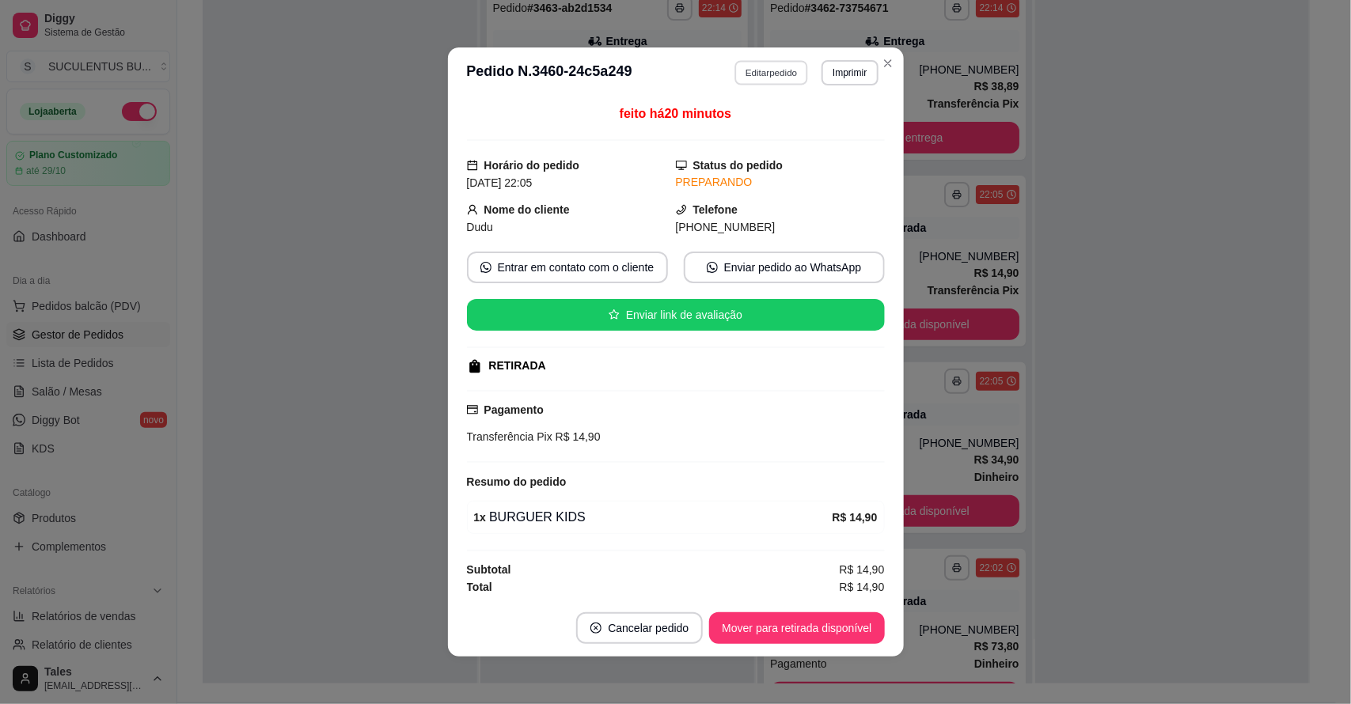
click at [769, 67] on button "Editar pedido" at bounding box center [771, 72] width 74 height 25
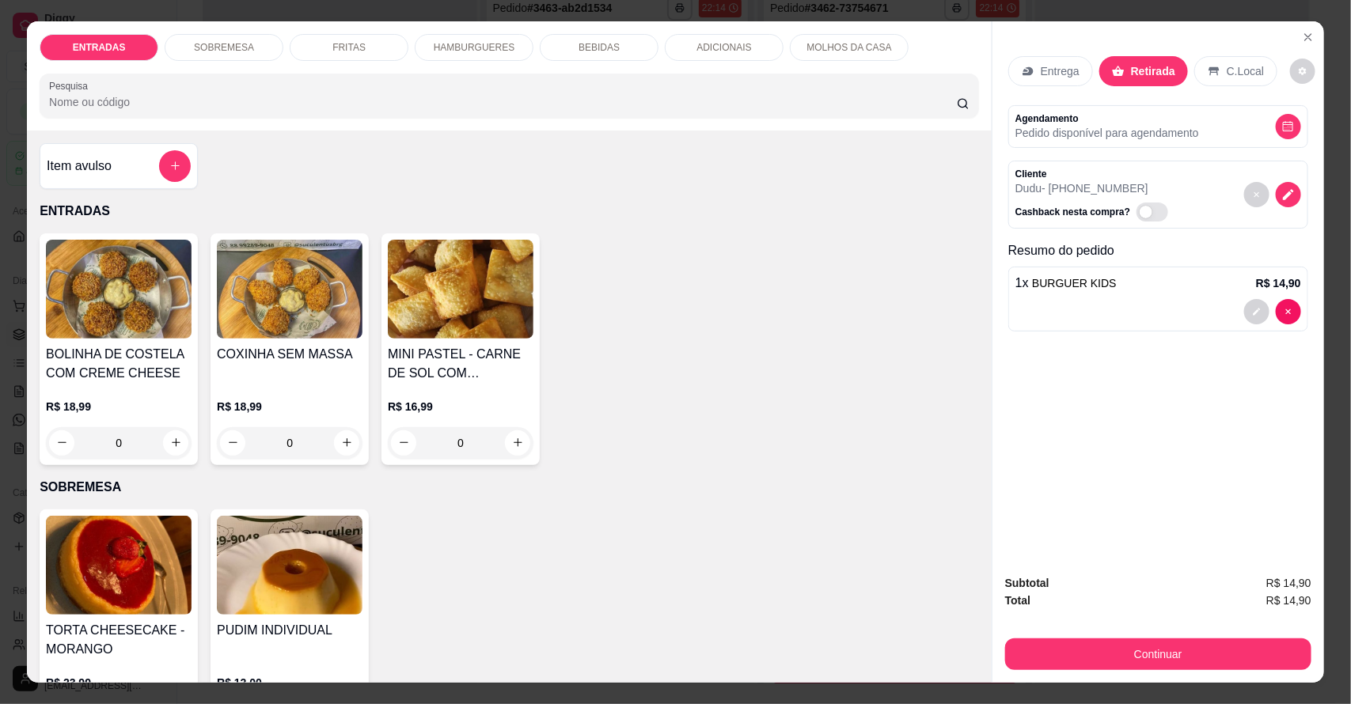
click at [1023, 73] on icon at bounding box center [1028, 70] width 10 height 9
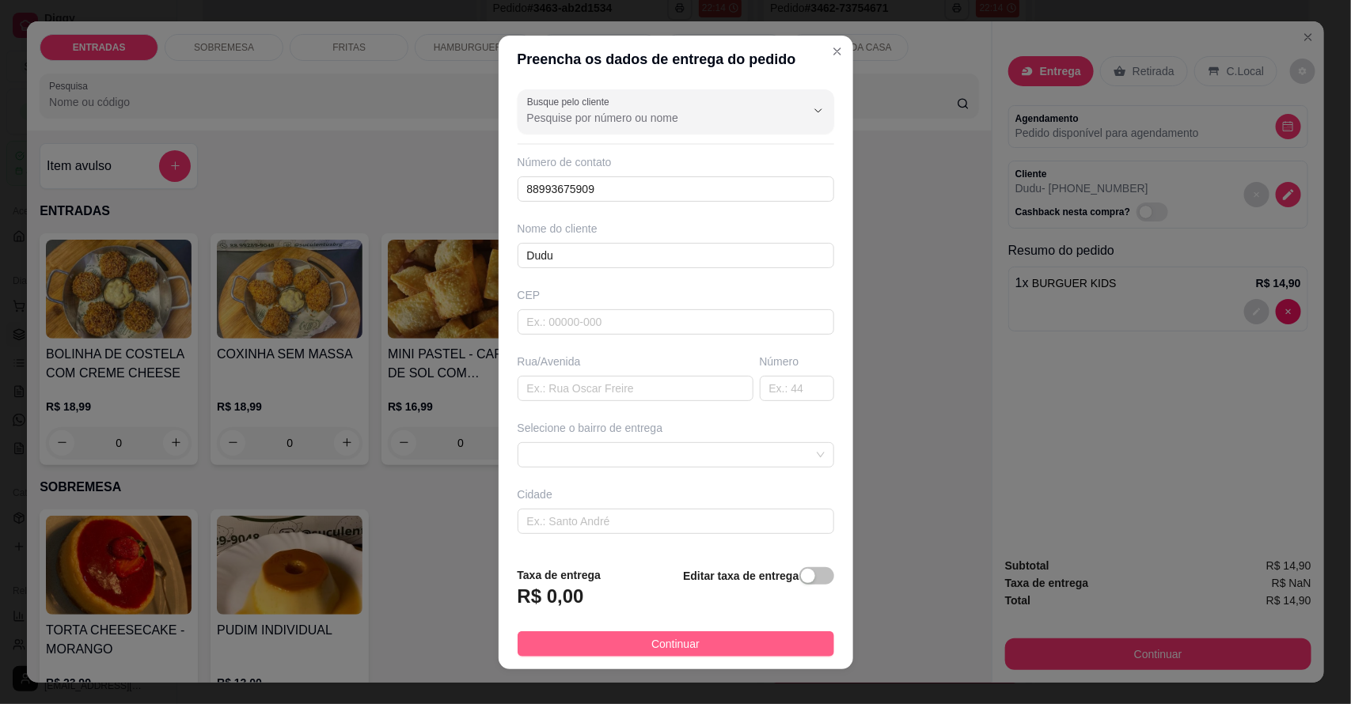
click at [713, 650] on button "Continuar" at bounding box center [676, 644] width 317 height 25
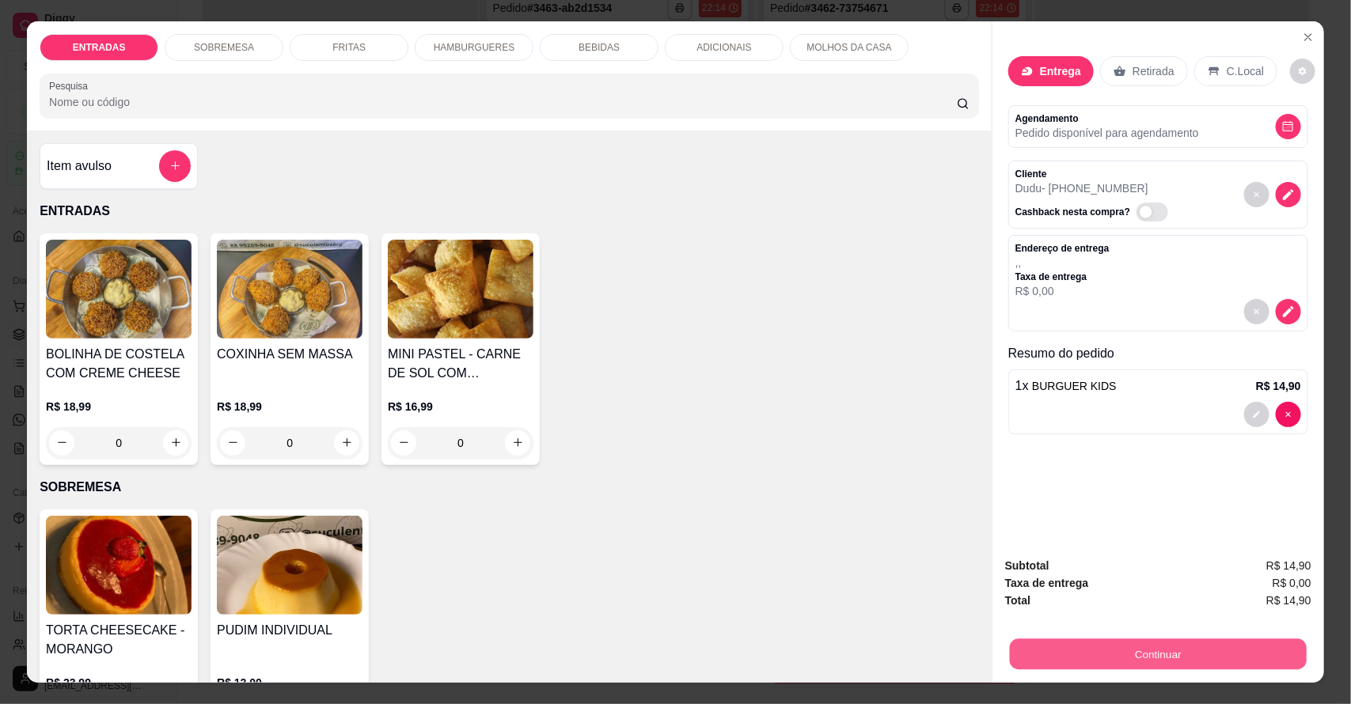
click at [1204, 645] on button "Continuar" at bounding box center [1158, 654] width 297 height 31
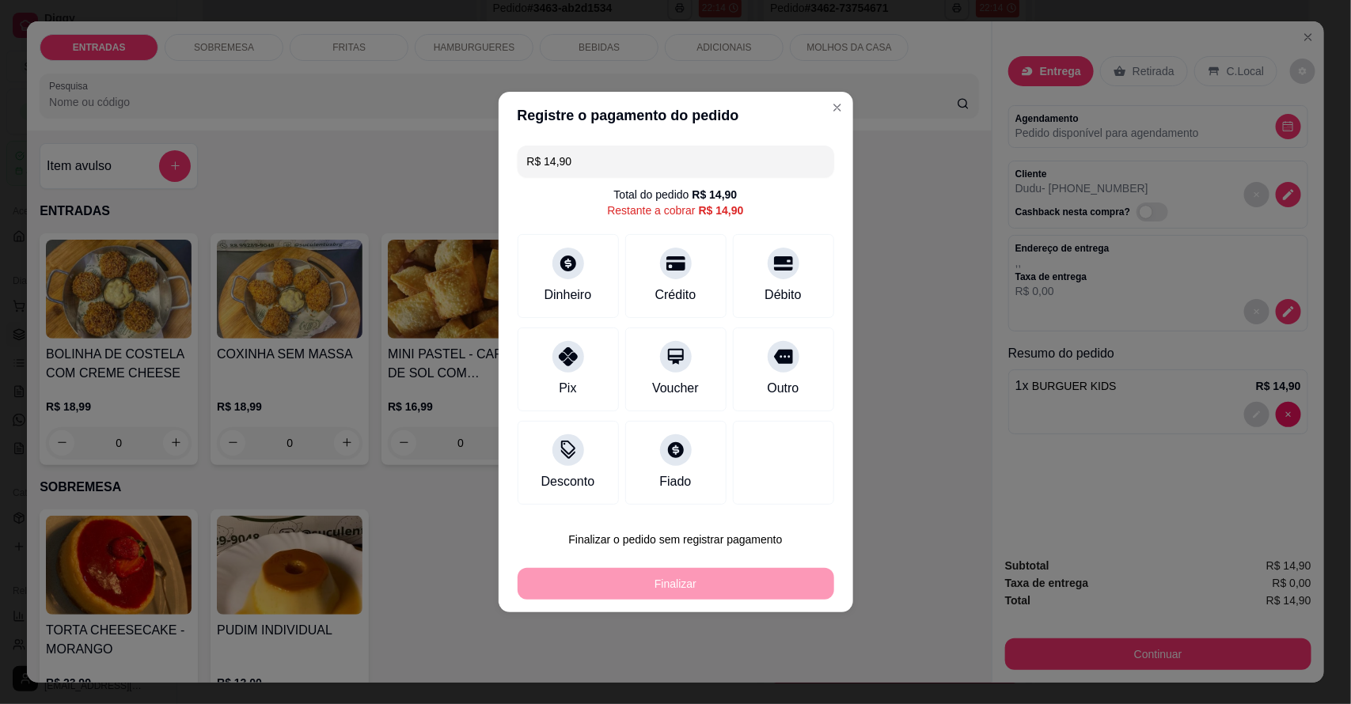
drag, startPoint x: 1208, startPoint y: 647, endPoint x: 722, endPoint y: 582, distance: 490.1
click at [722, 582] on div "Finalizar" at bounding box center [676, 584] width 317 height 32
click at [576, 266] on div at bounding box center [568, 258] width 35 height 35
click at [563, 347] on icon at bounding box center [567, 352] width 21 height 21
type input "R$ 0,00"
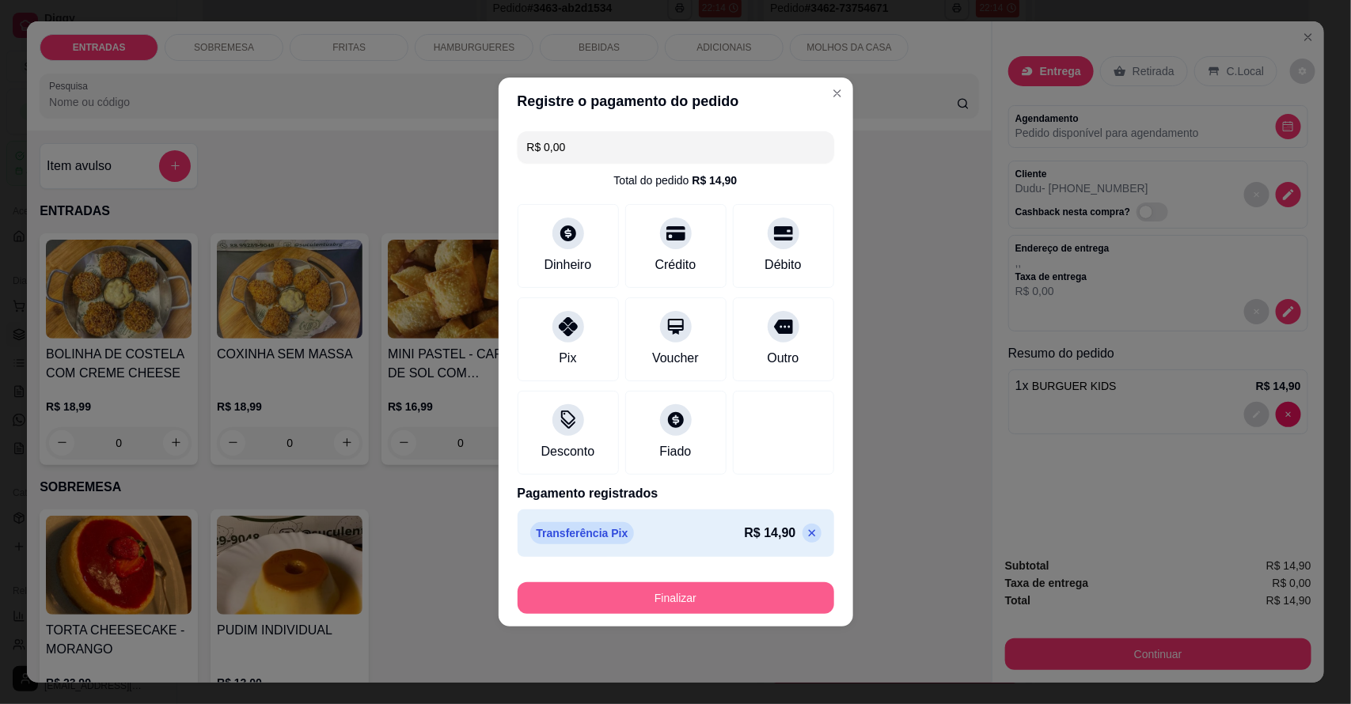
click at [667, 590] on button "Finalizar" at bounding box center [676, 598] width 317 height 32
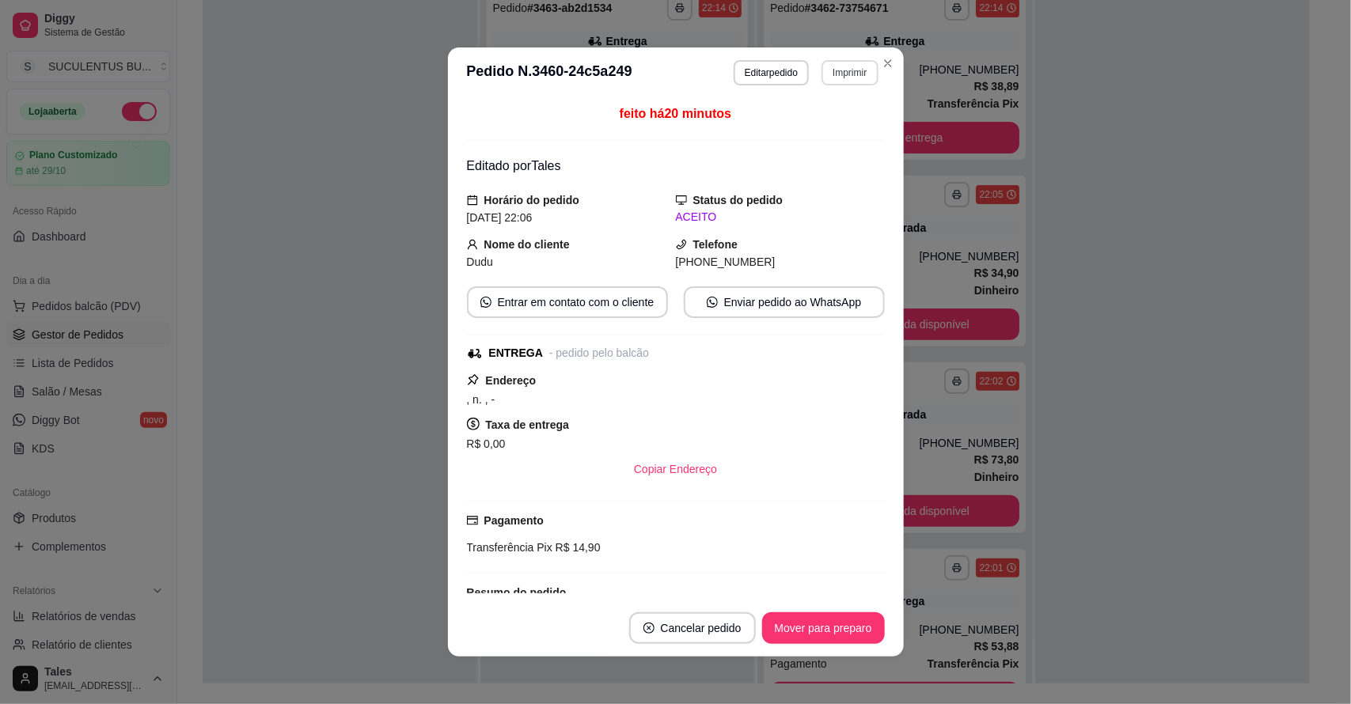
click at [871, 68] on section "**********" at bounding box center [676, 351] width 456 height 609
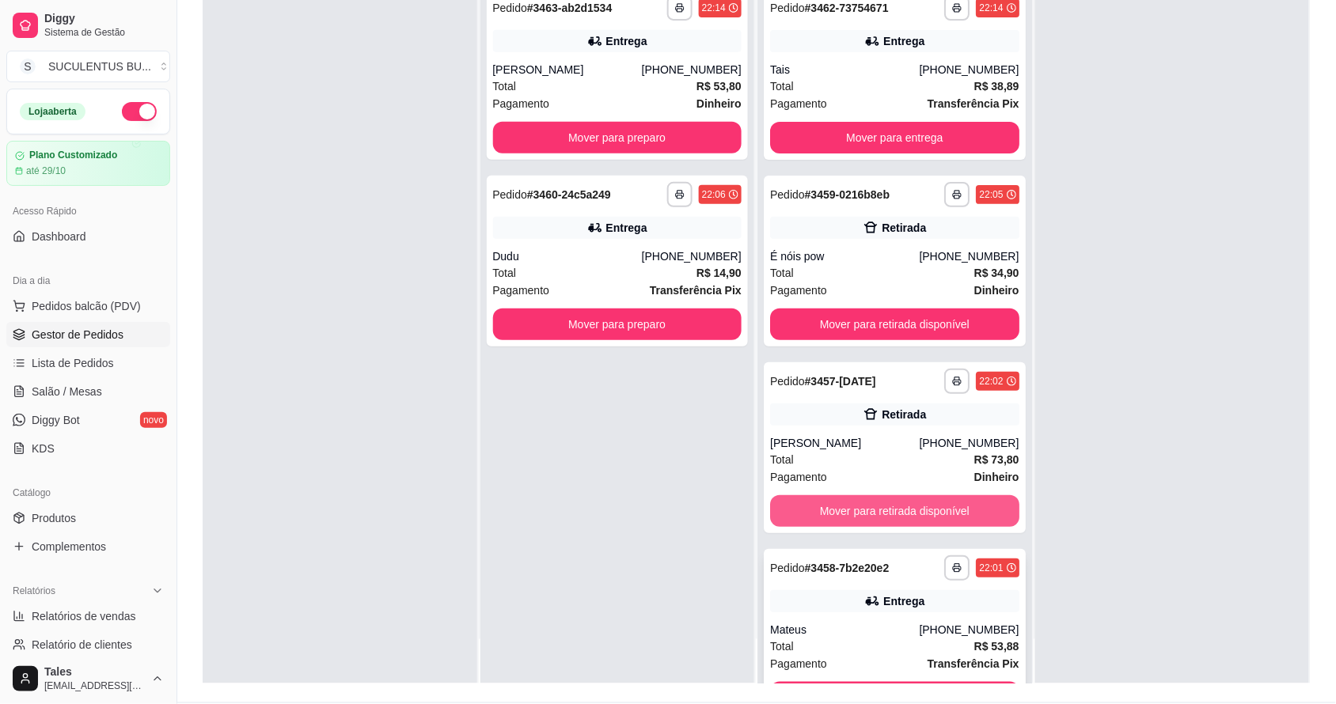
scroll to position [58, 0]
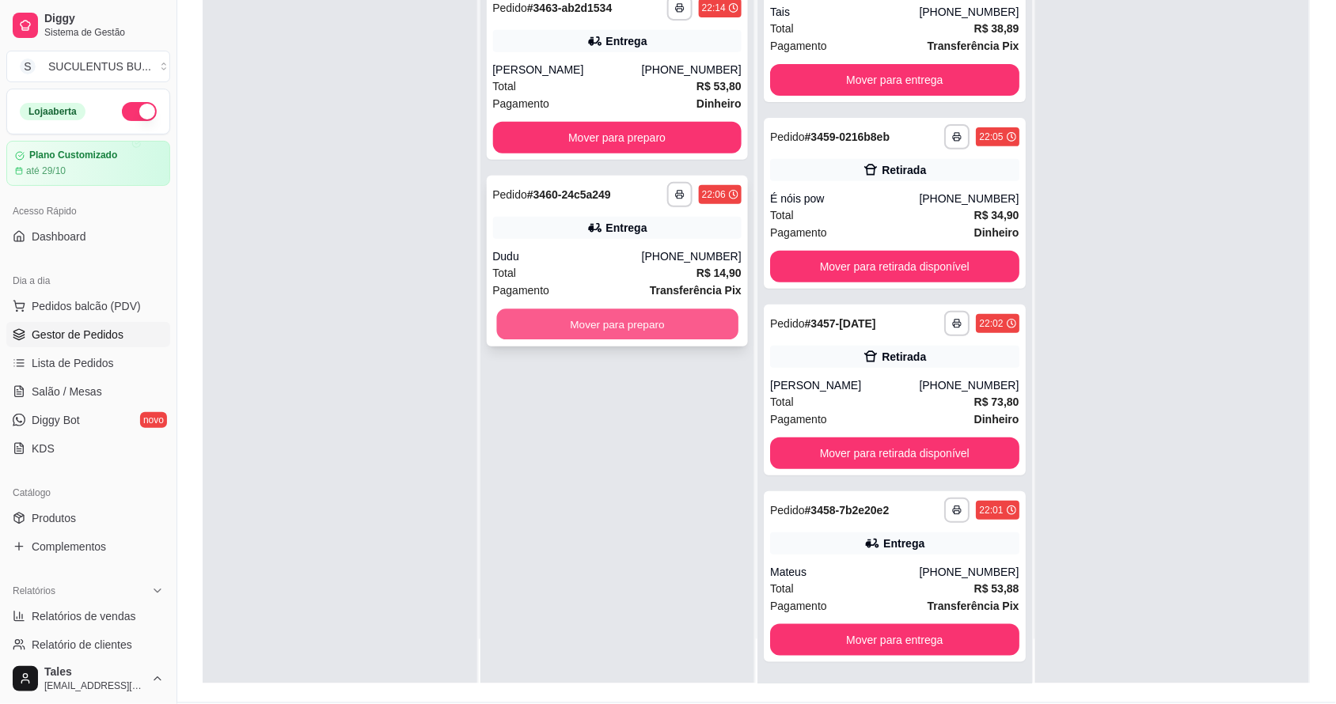
click at [617, 328] on button "Mover para preparo" at bounding box center [616, 324] width 241 height 31
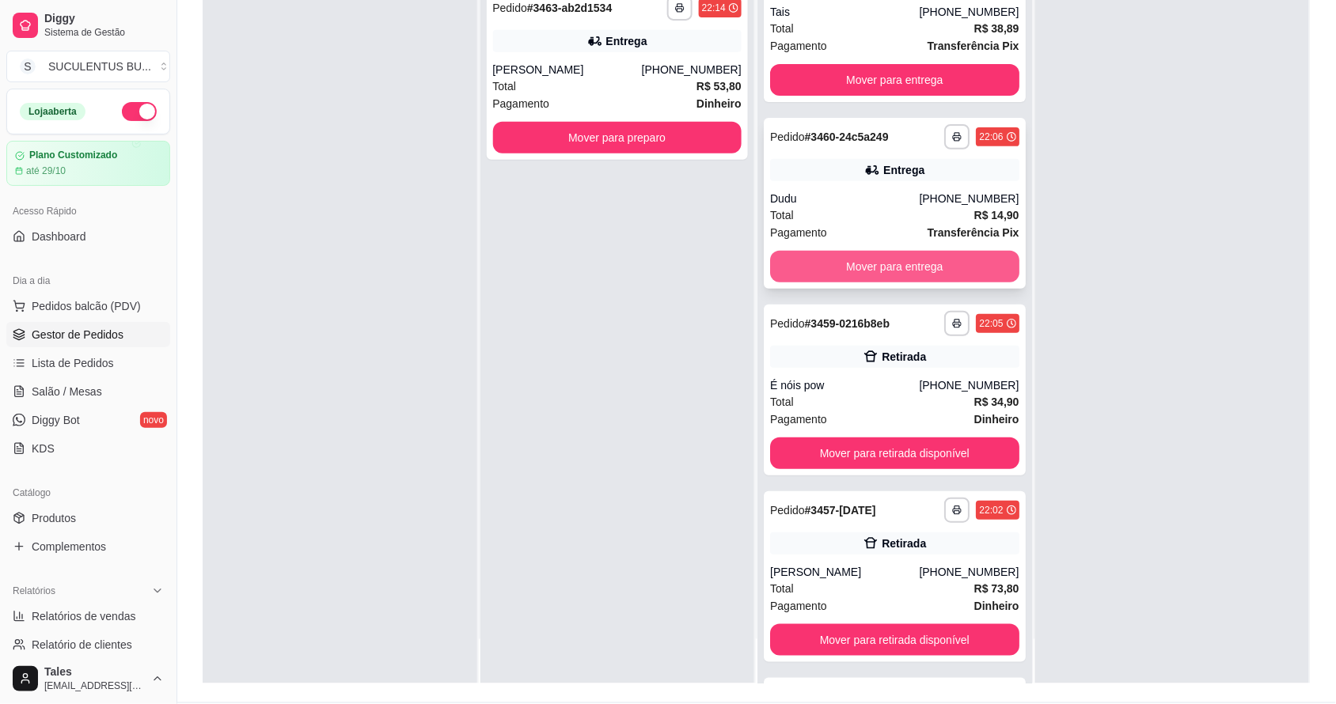
click at [892, 275] on button "Mover para entrega" at bounding box center [894, 267] width 249 height 32
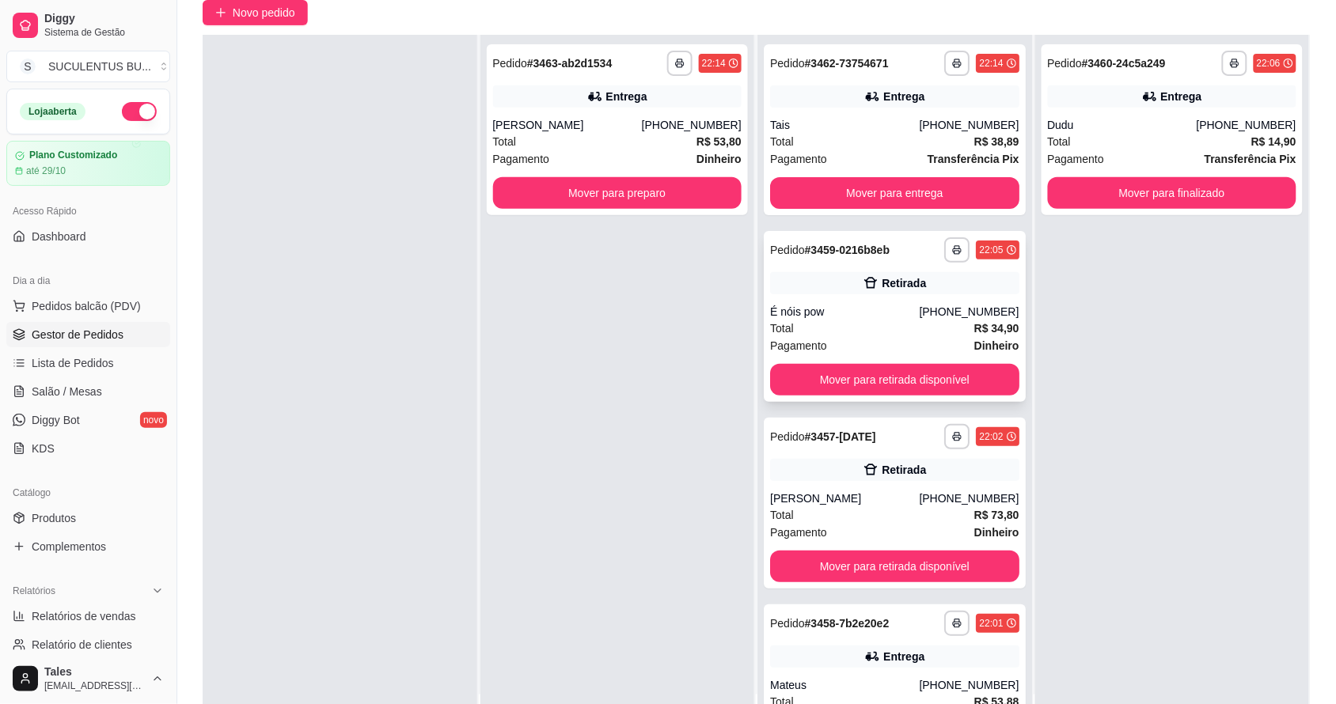
scroll to position [0, 0]
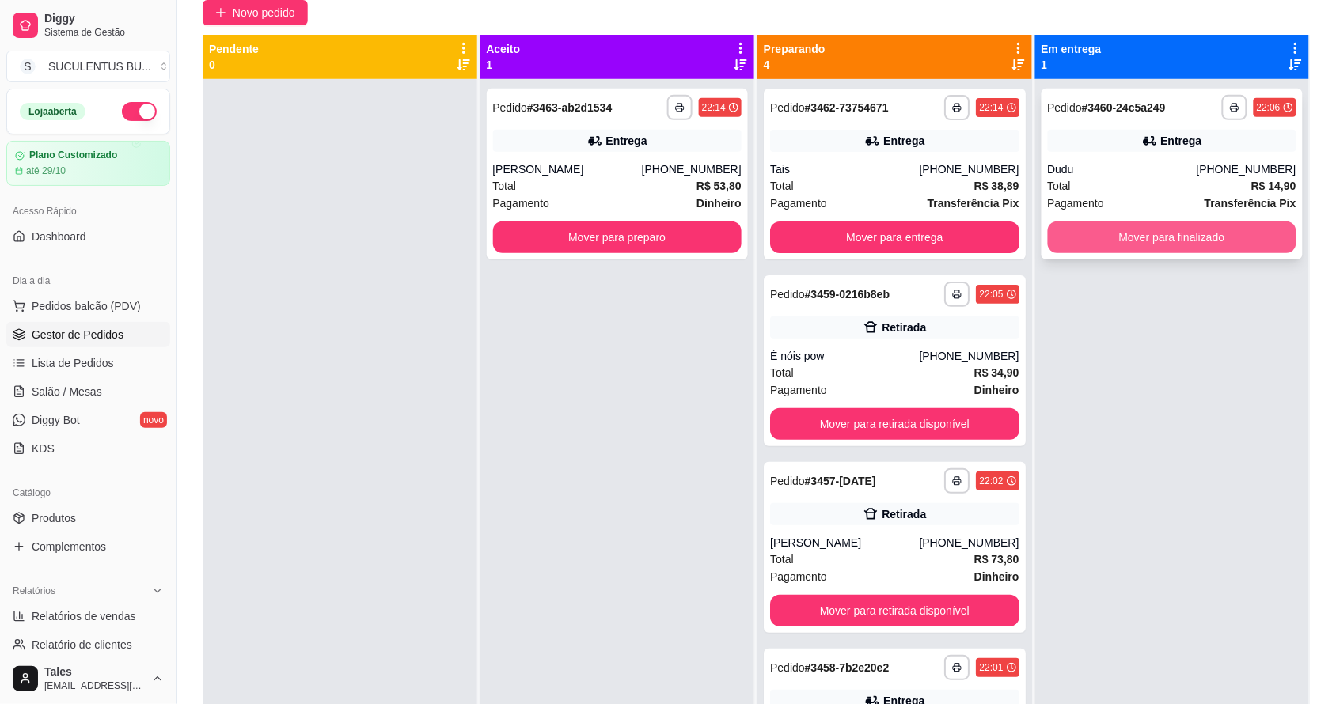
click at [1160, 244] on button "Mover para finalizado" at bounding box center [1172, 238] width 249 height 32
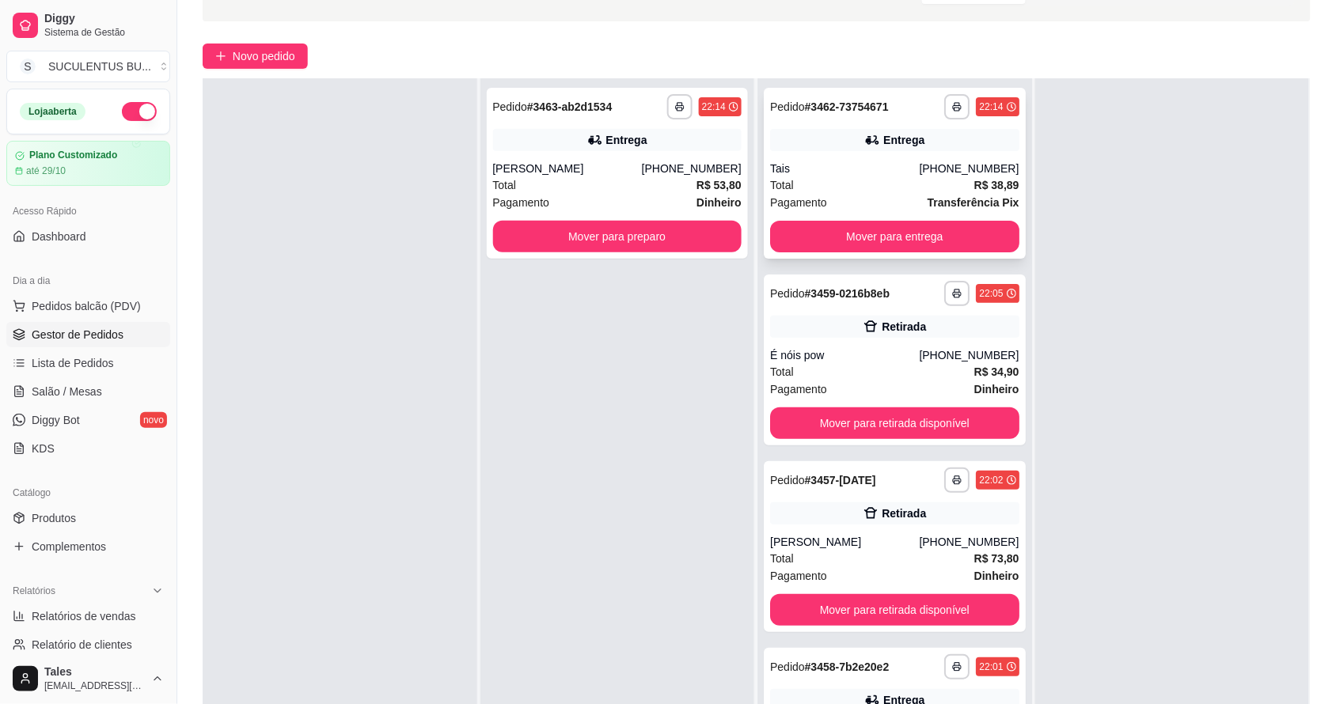
click at [865, 154] on div "**********" at bounding box center [895, 173] width 262 height 171
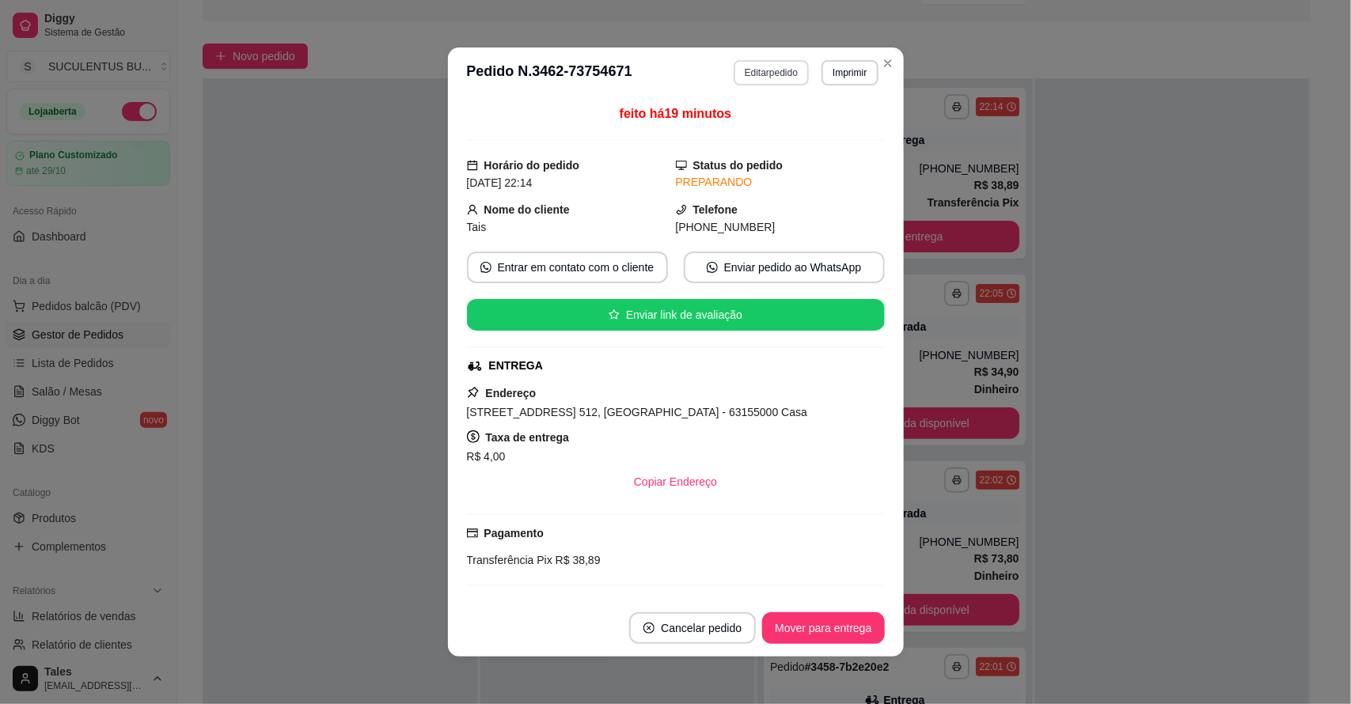
click at [791, 73] on button "Editar pedido" at bounding box center [771, 72] width 75 height 25
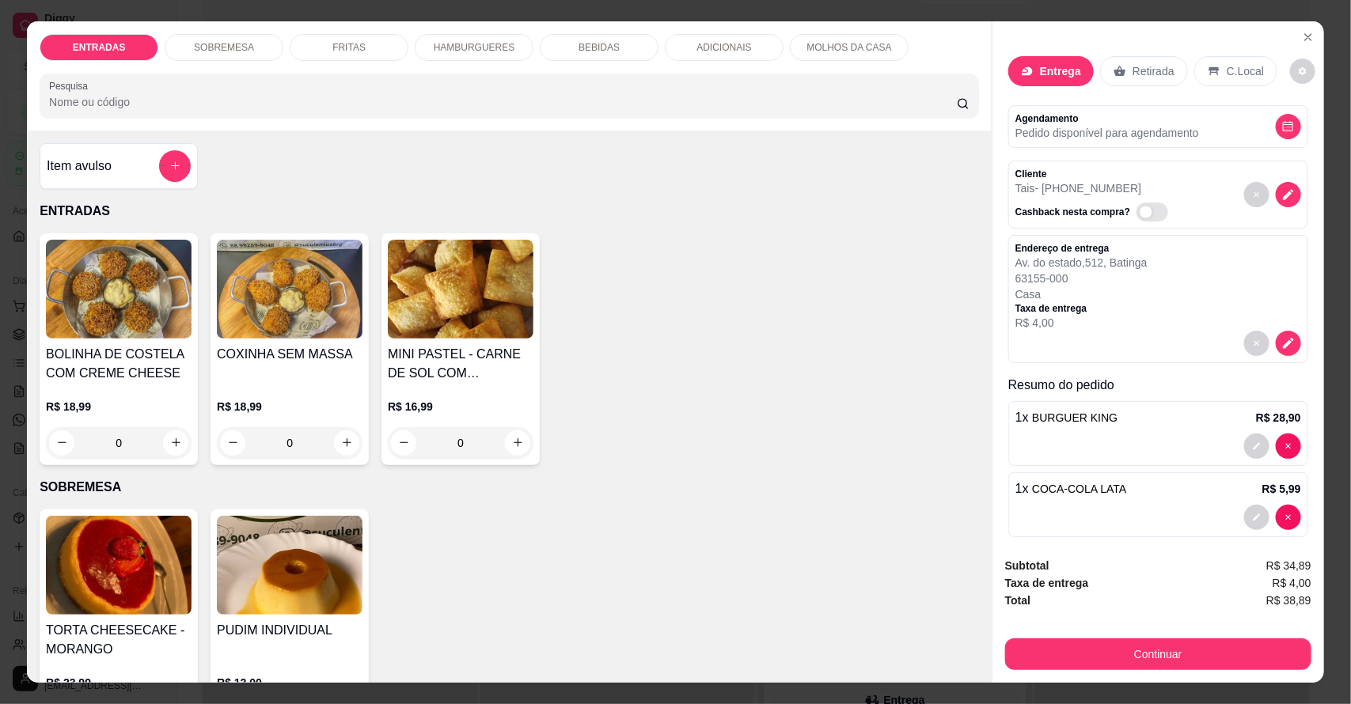
click at [615, 44] on div "BEBIDAS" at bounding box center [599, 47] width 119 height 27
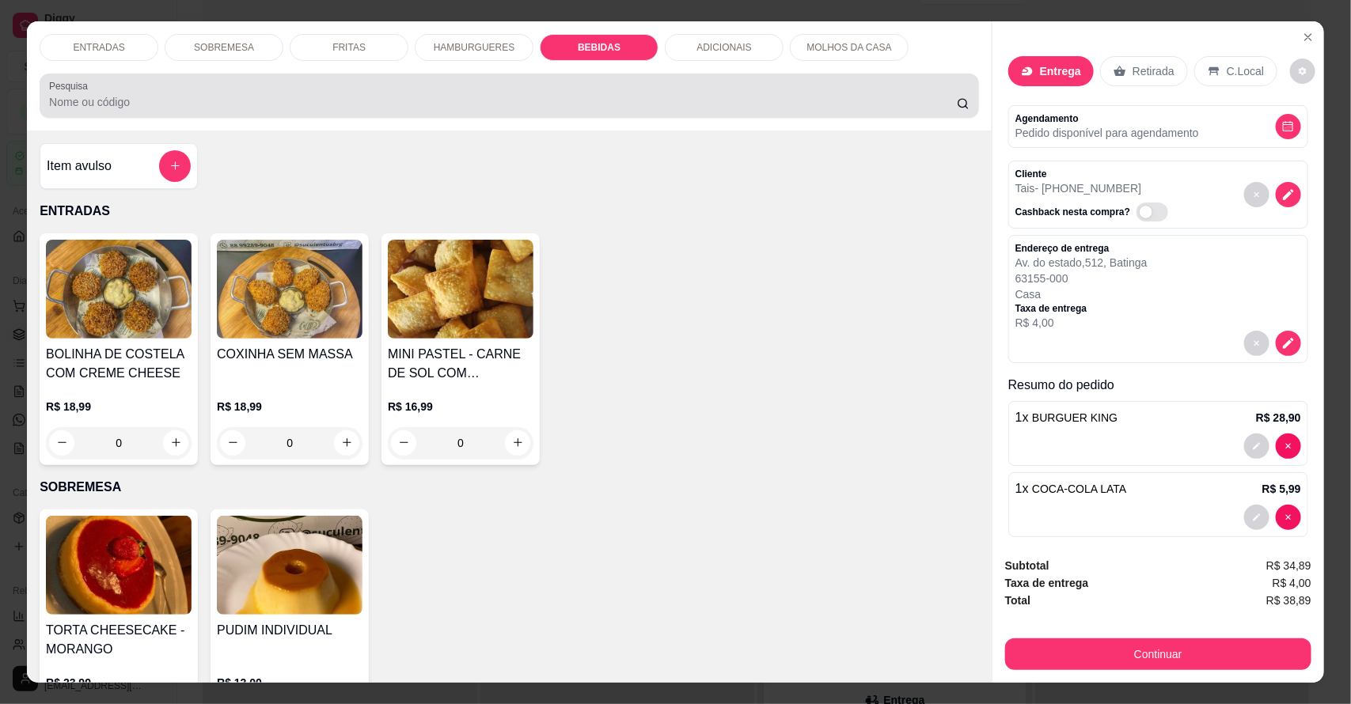
scroll to position [29, 0]
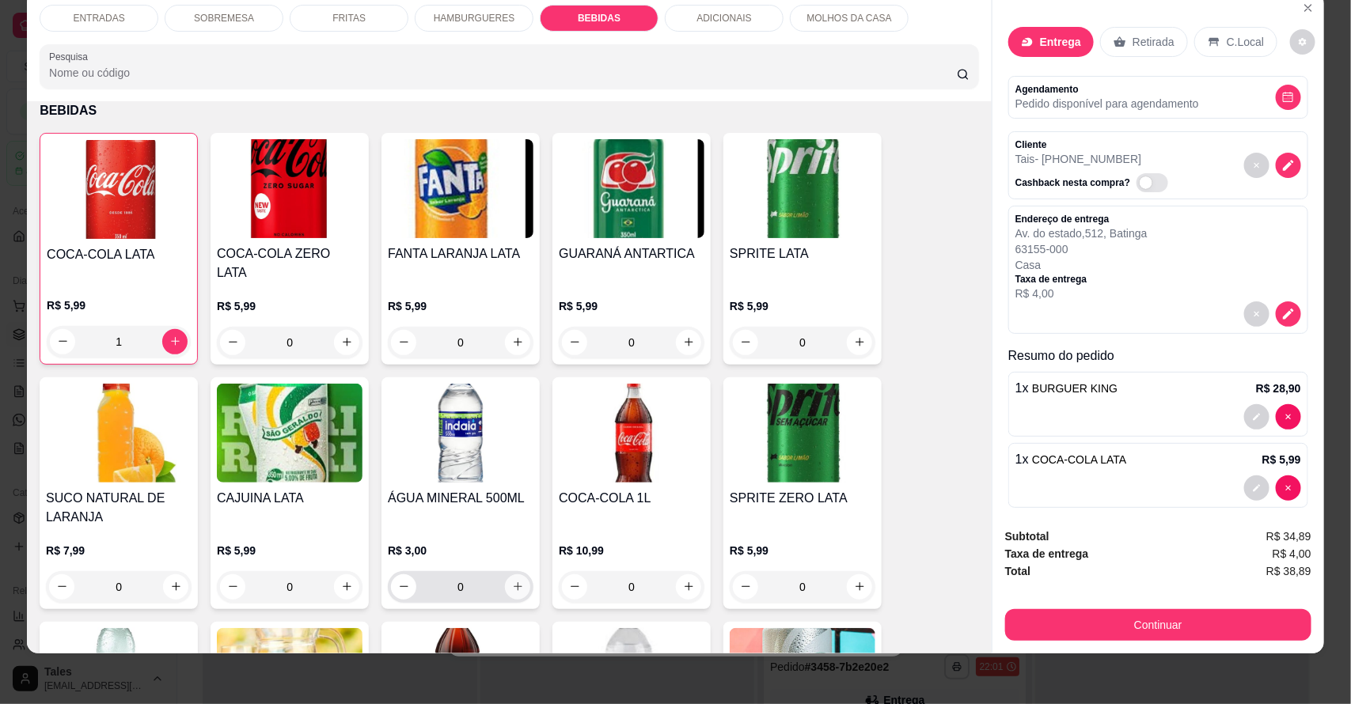
click at [512, 581] on icon "increase-product-quantity" at bounding box center [518, 587] width 12 height 12
type input "1"
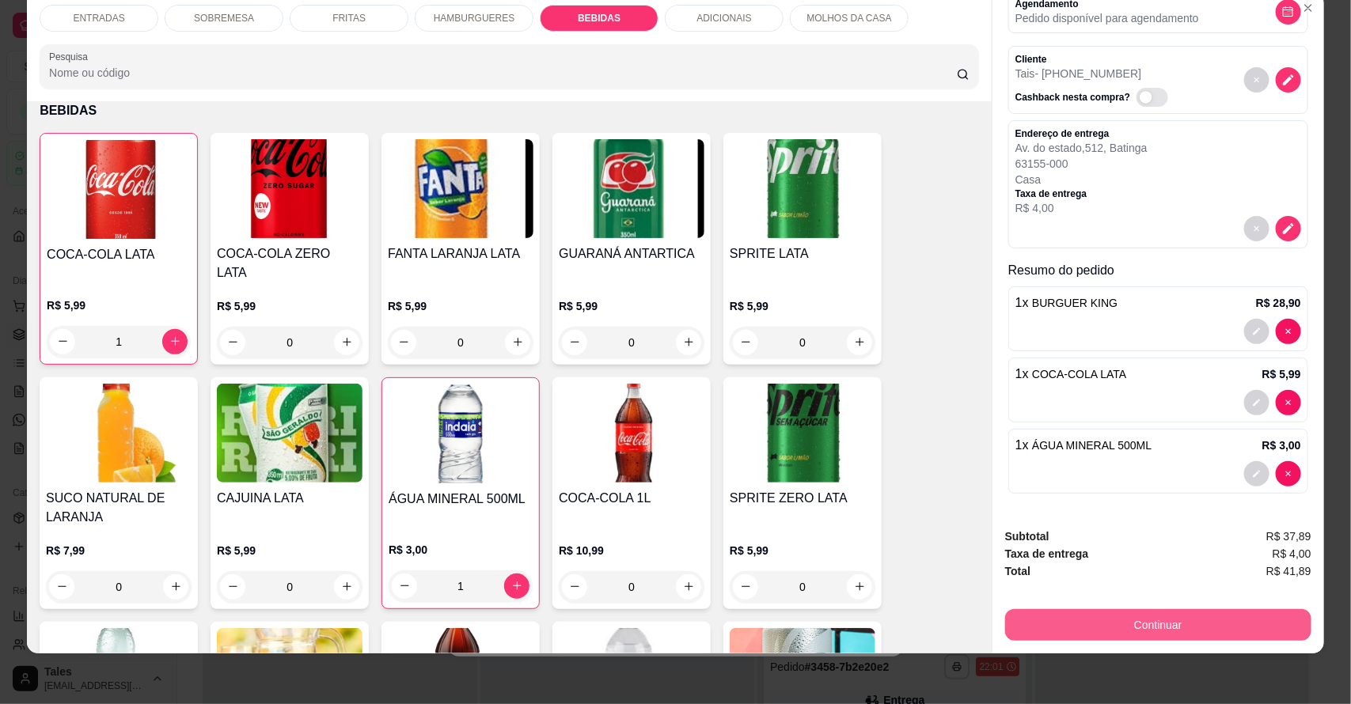
click at [1129, 619] on button "Continuar" at bounding box center [1158, 625] width 306 height 32
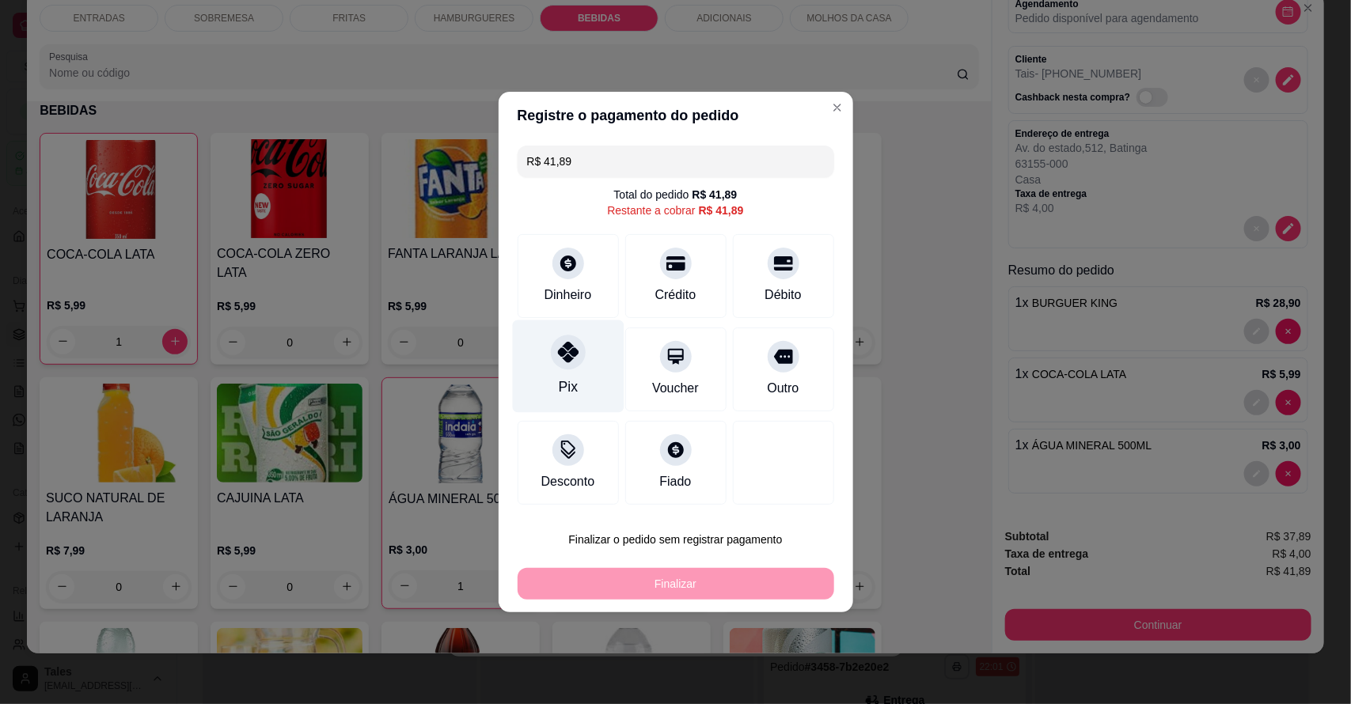
click at [579, 362] on div at bounding box center [568, 352] width 35 height 35
type input "R$ 0,00"
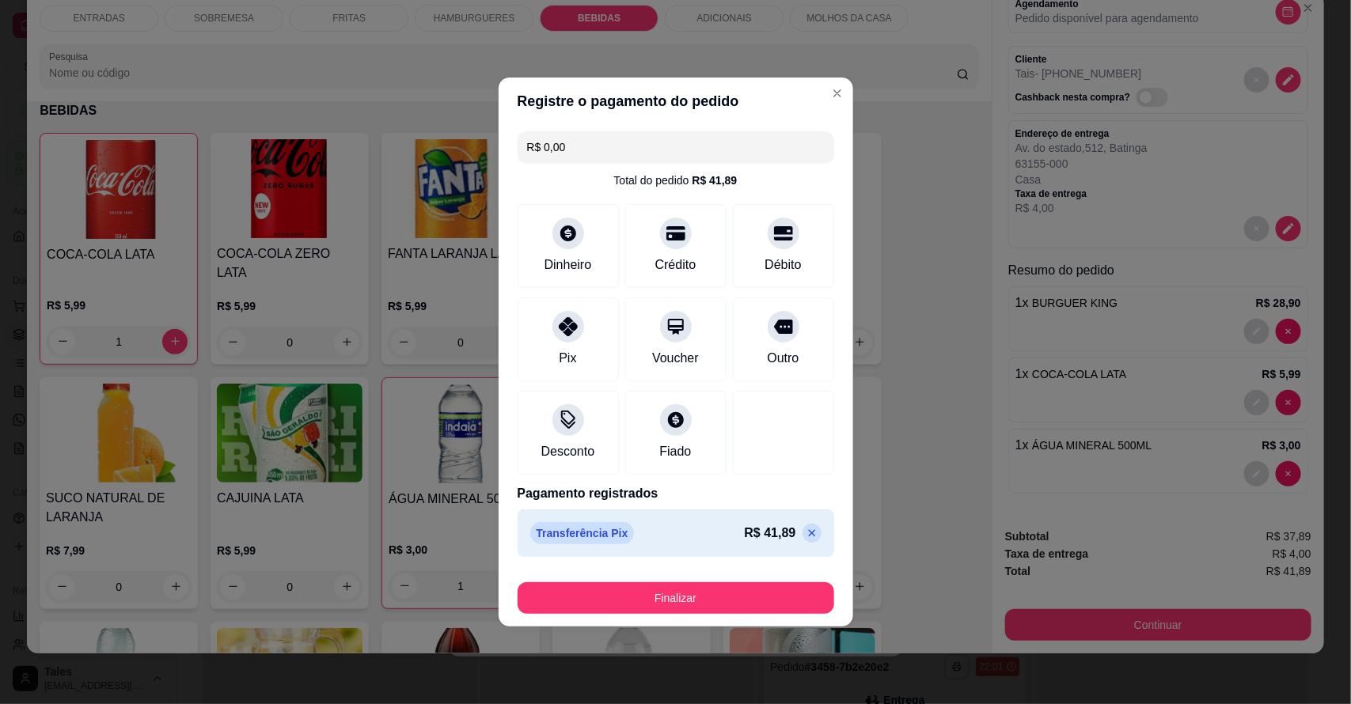
click at [719, 598] on button "Finalizar" at bounding box center [676, 598] width 317 height 32
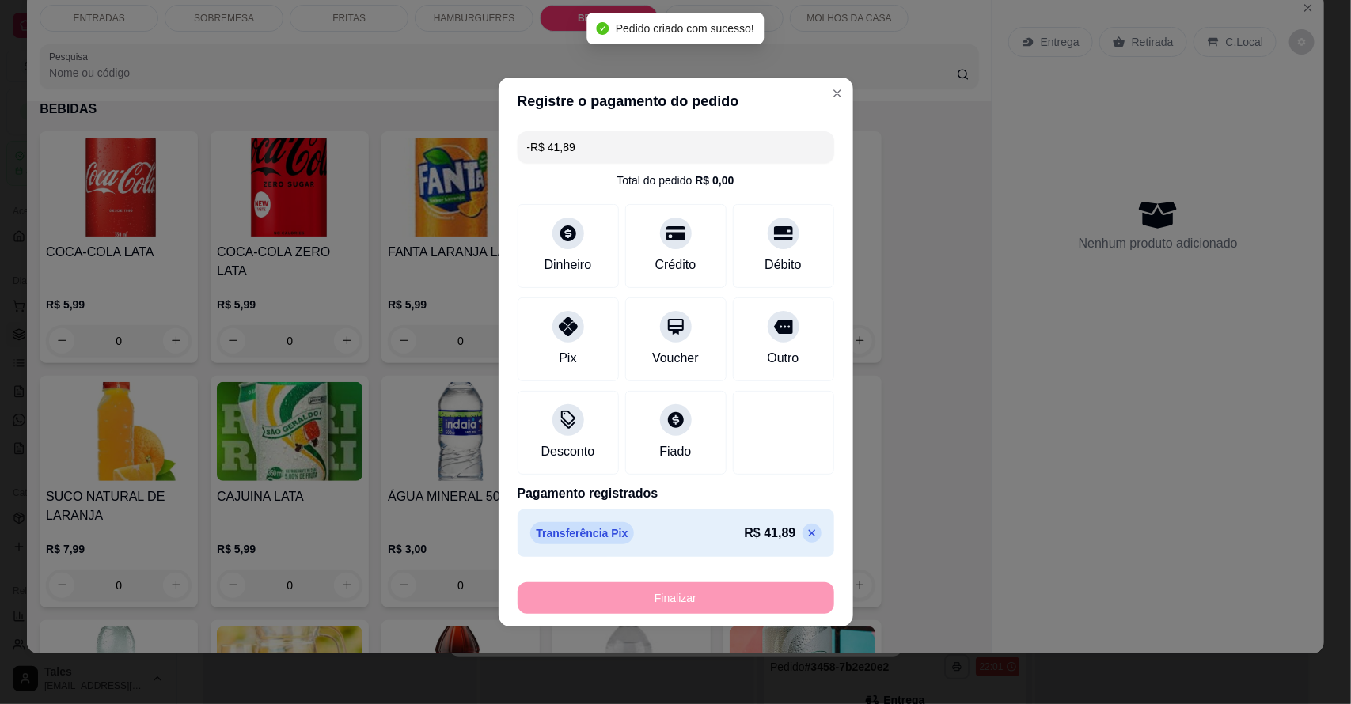
scroll to position [0, 0]
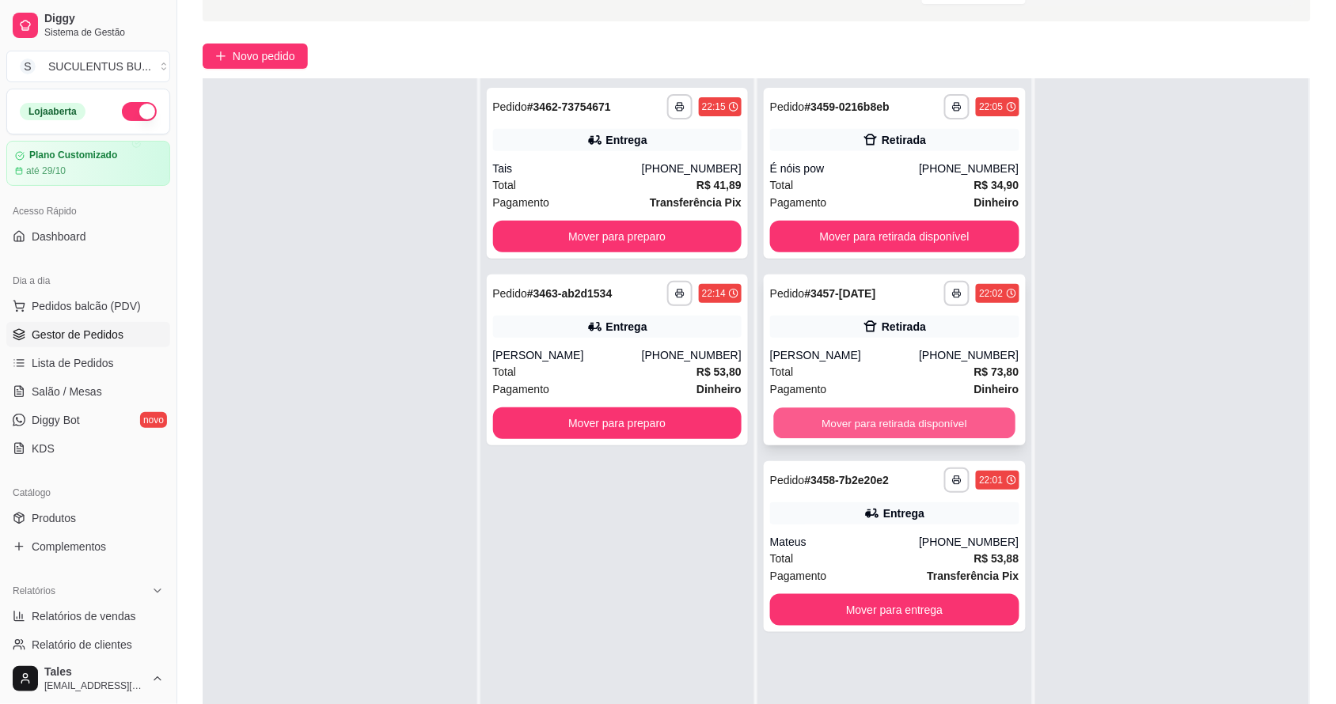
click at [983, 422] on button "Mover para retirada disponível" at bounding box center [894, 423] width 241 height 31
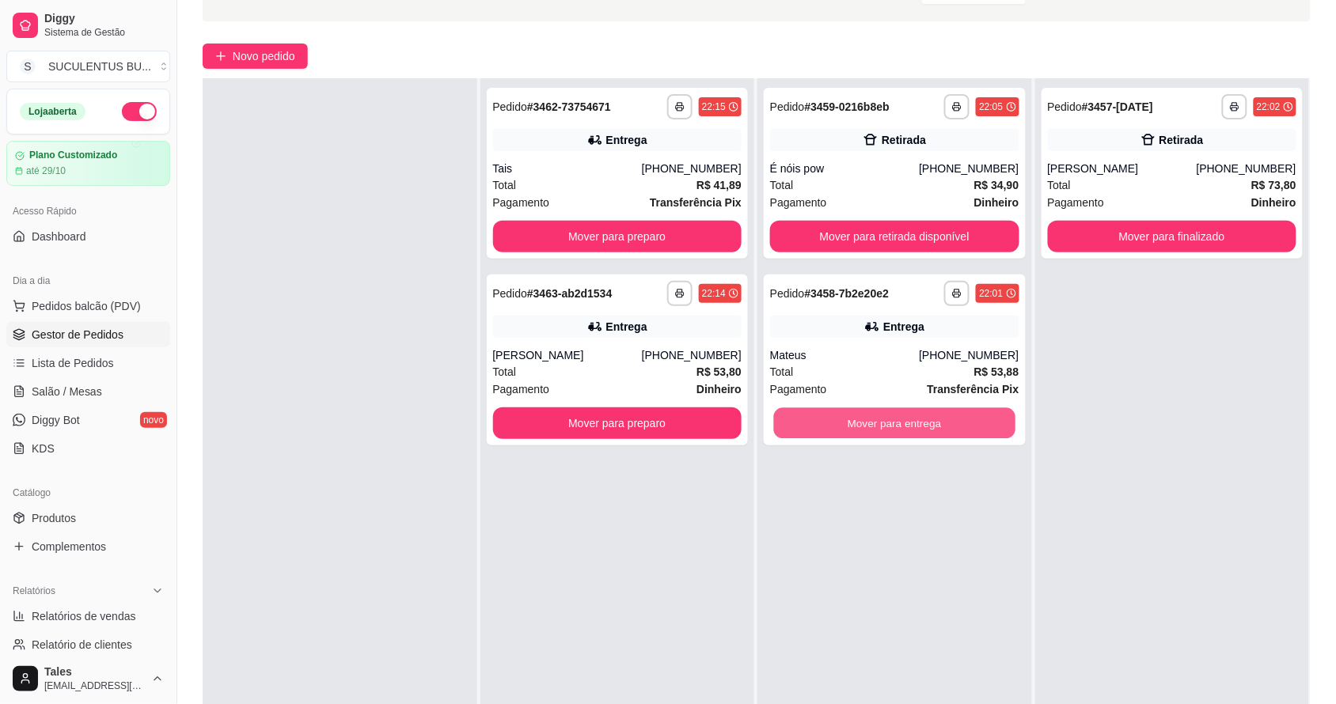
click at [983, 422] on button "Mover para entrega" at bounding box center [894, 423] width 241 height 31
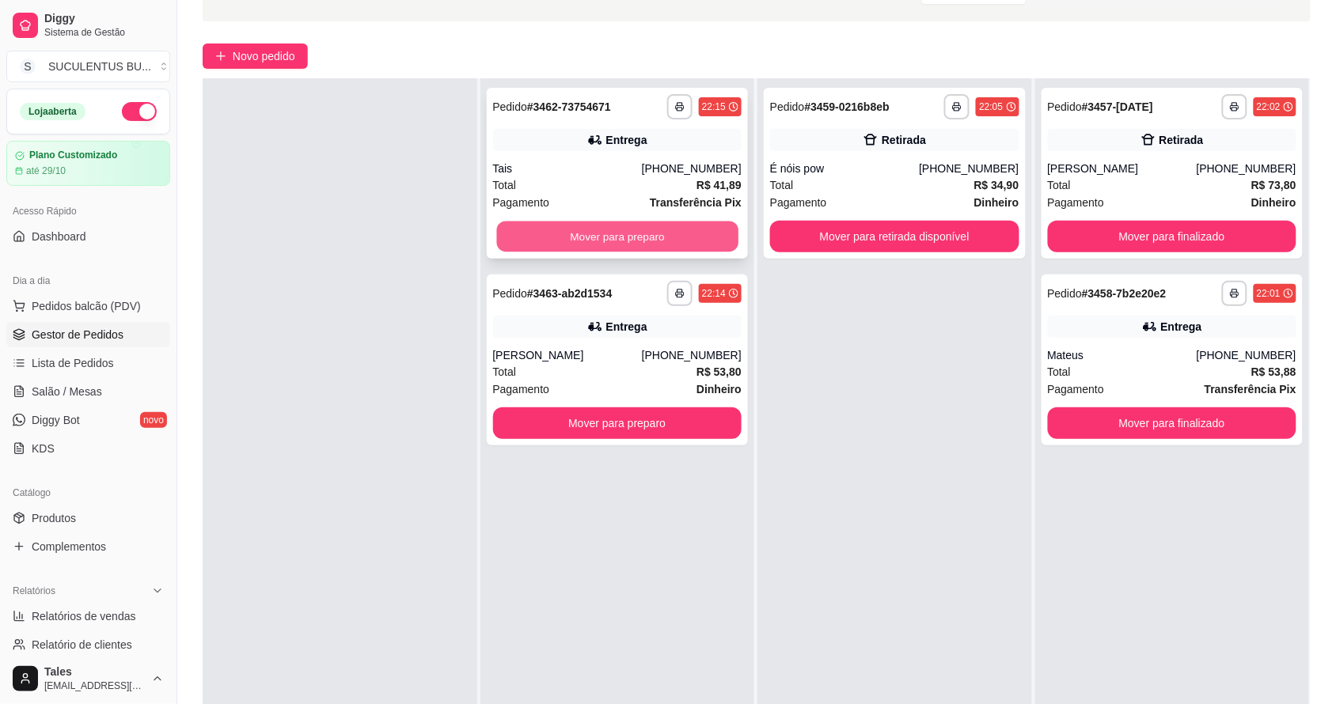
click at [657, 244] on button "Mover para preparo" at bounding box center [616, 237] width 241 height 31
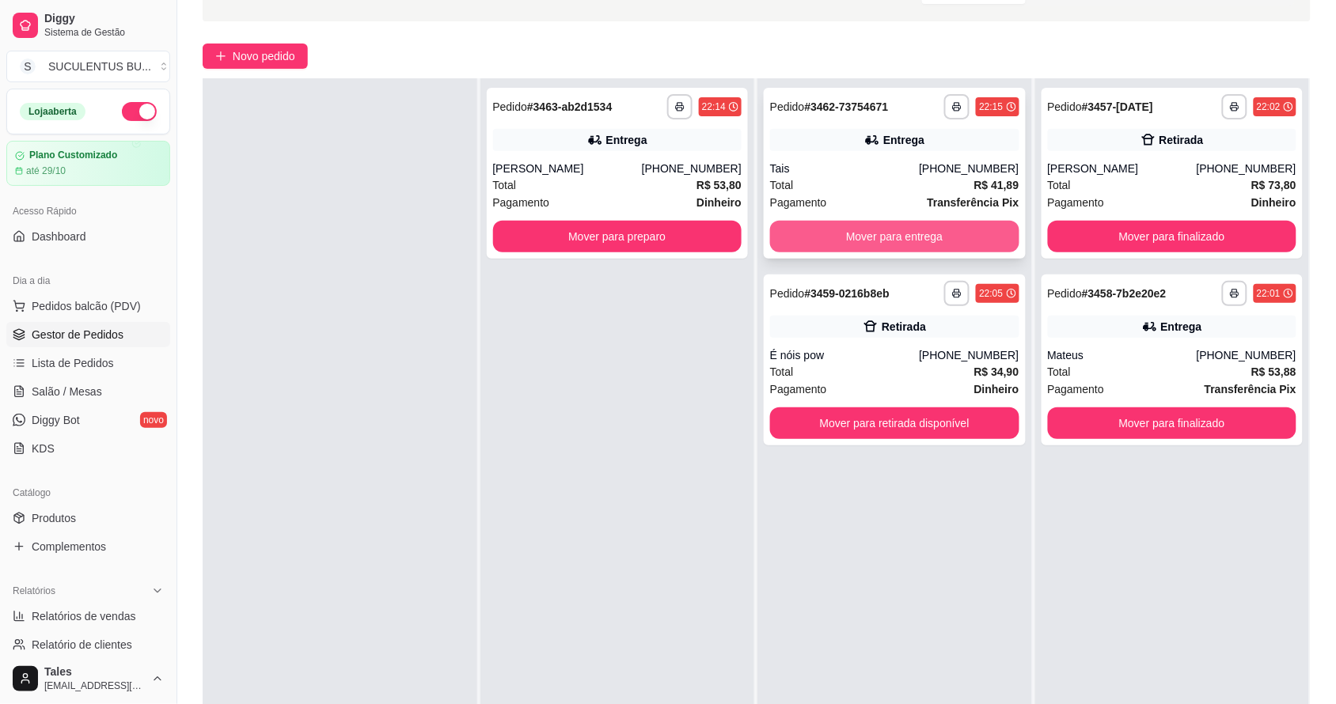
click at [926, 244] on button "Mover para entrega" at bounding box center [894, 237] width 249 height 32
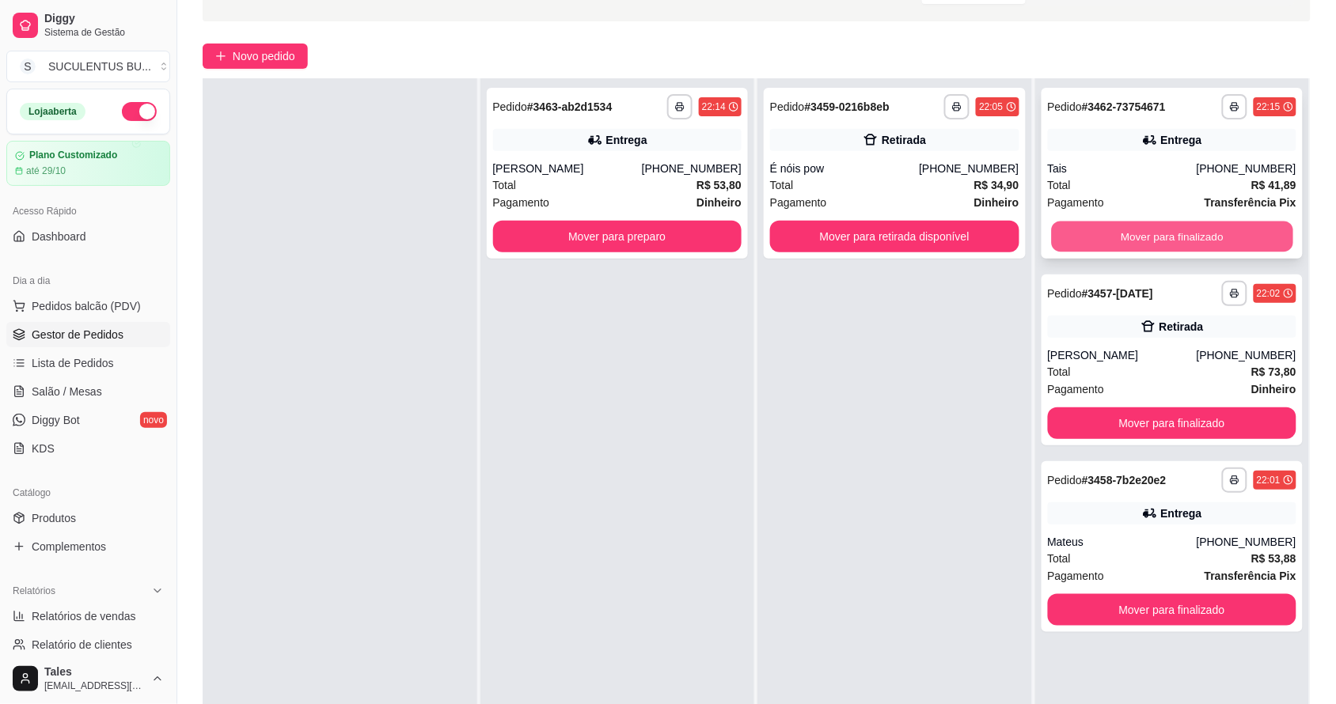
click at [1231, 227] on button "Mover para finalizado" at bounding box center [1171, 237] width 241 height 31
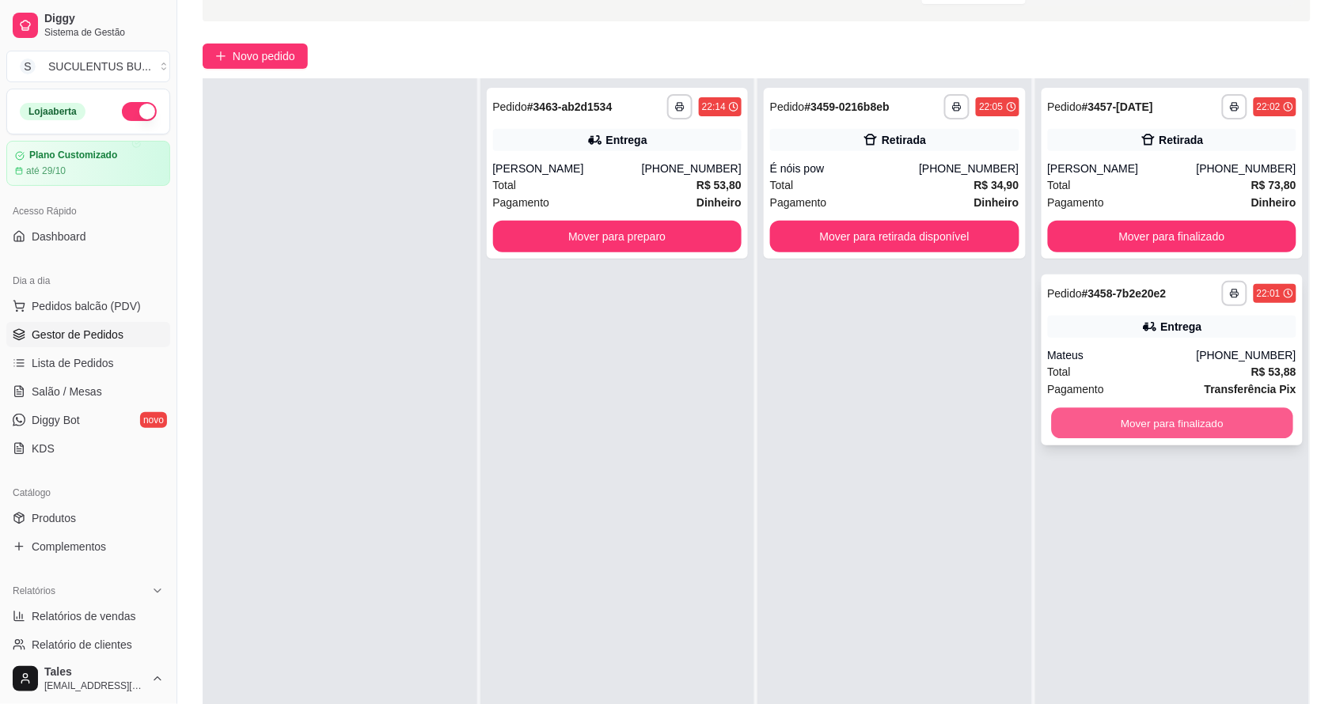
click at [1120, 434] on button "Mover para finalizado" at bounding box center [1171, 423] width 241 height 31
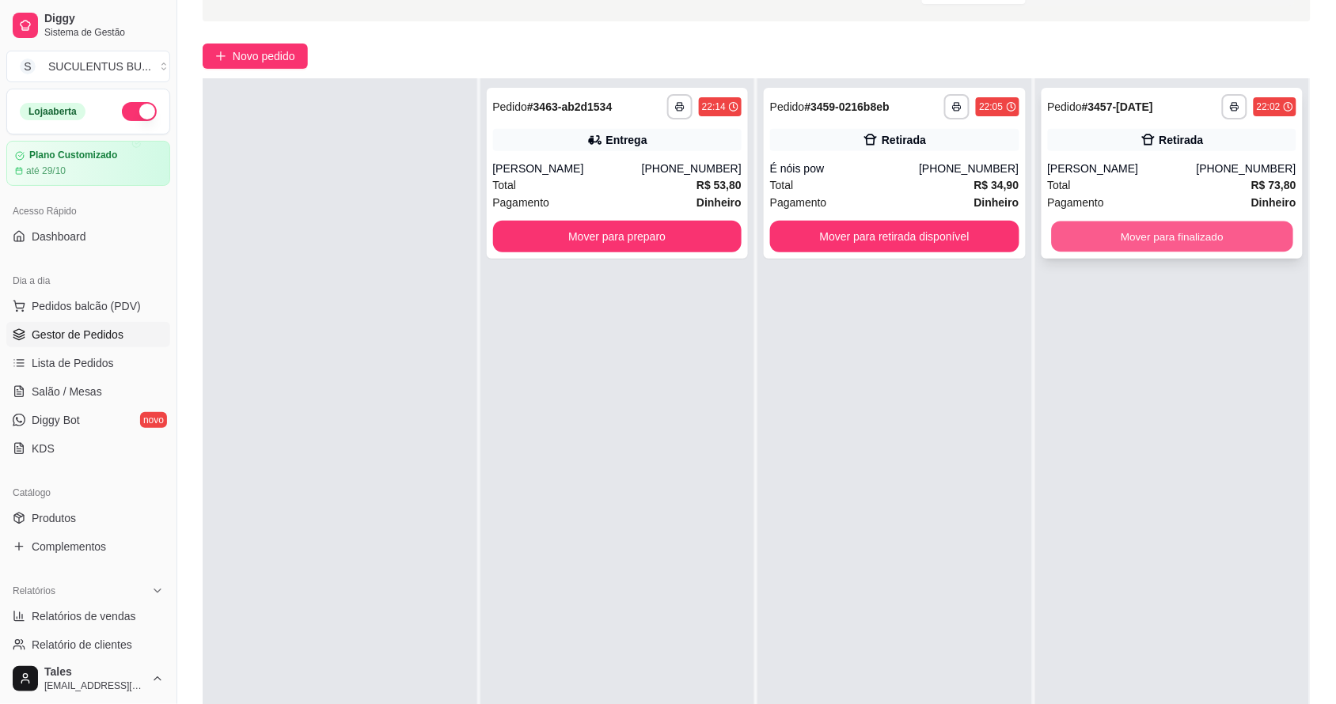
click at [1171, 231] on button "Mover para finalizado" at bounding box center [1171, 237] width 241 height 31
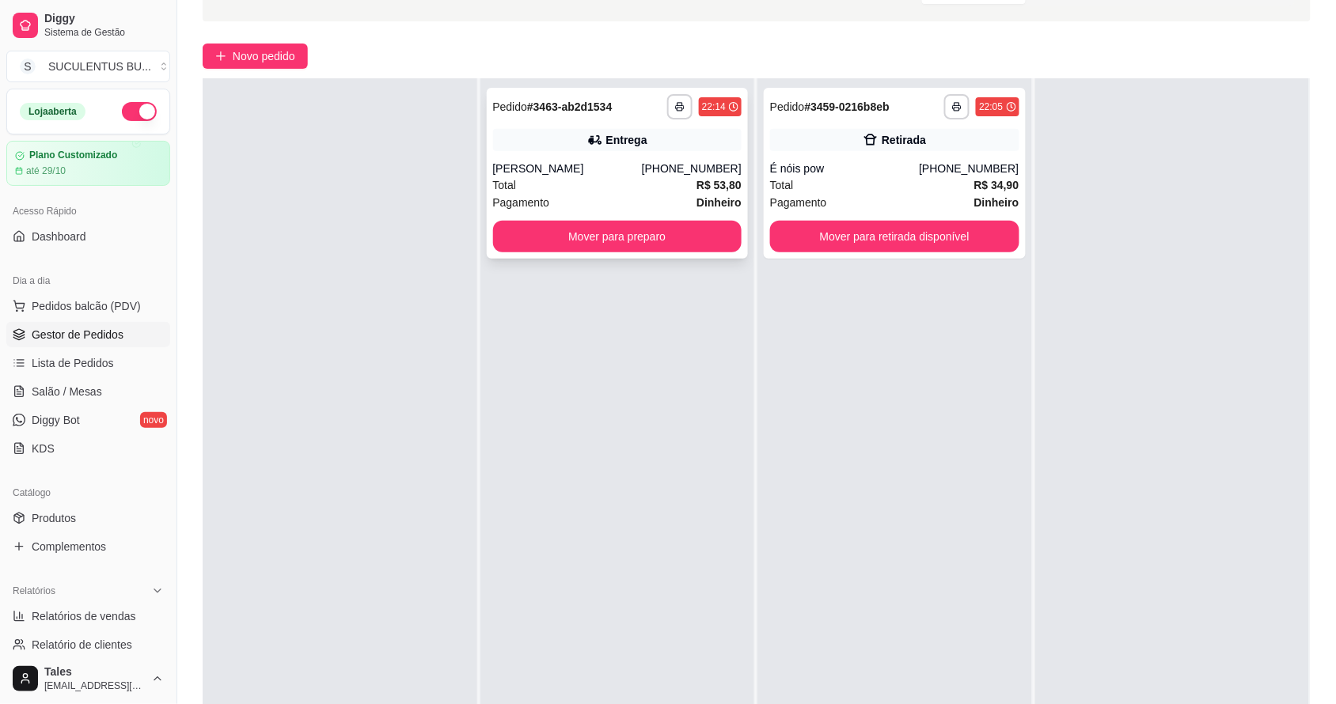
click at [701, 179] on strong "R$ 53,80" at bounding box center [718, 185] width 45 height 13
click at [604, 237] on button "Mover para preparo" at bounding box center [617, 237] width 249 height 32
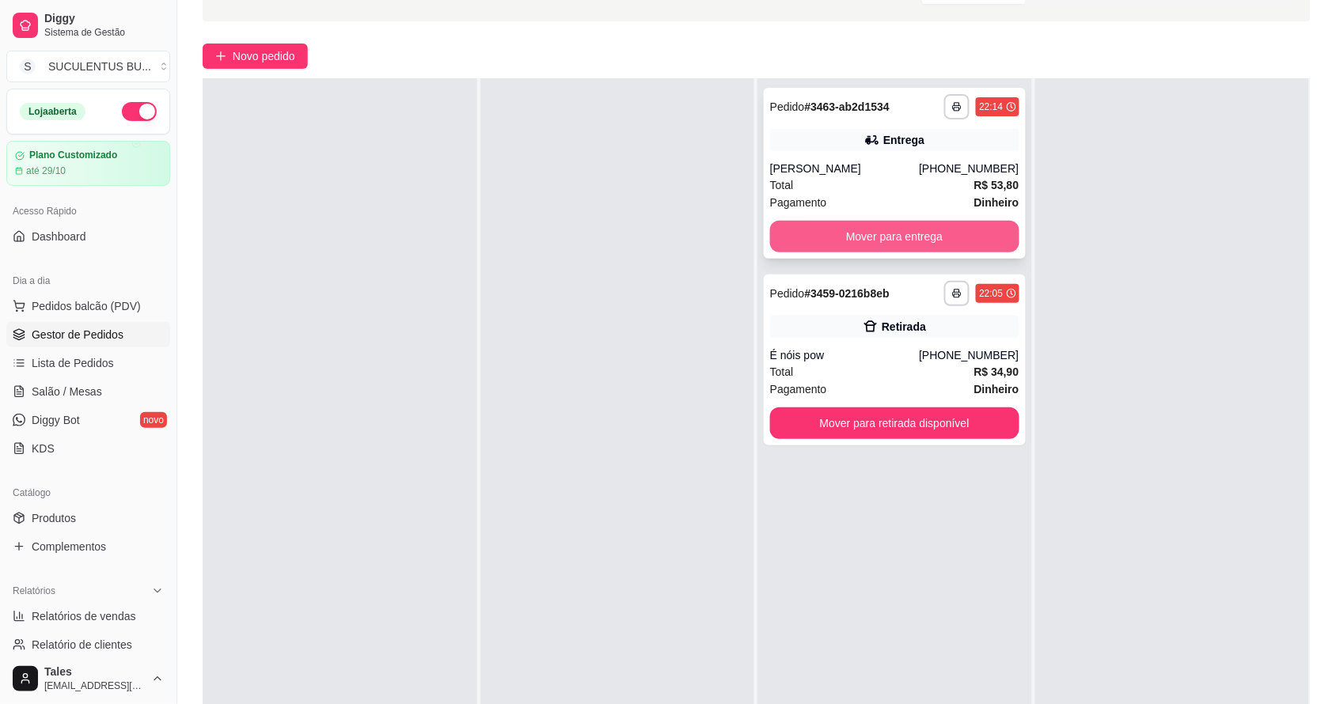
click at [892, 232] on button "Mover para entrega" at bounding box center [894, 237] width 249 height 32
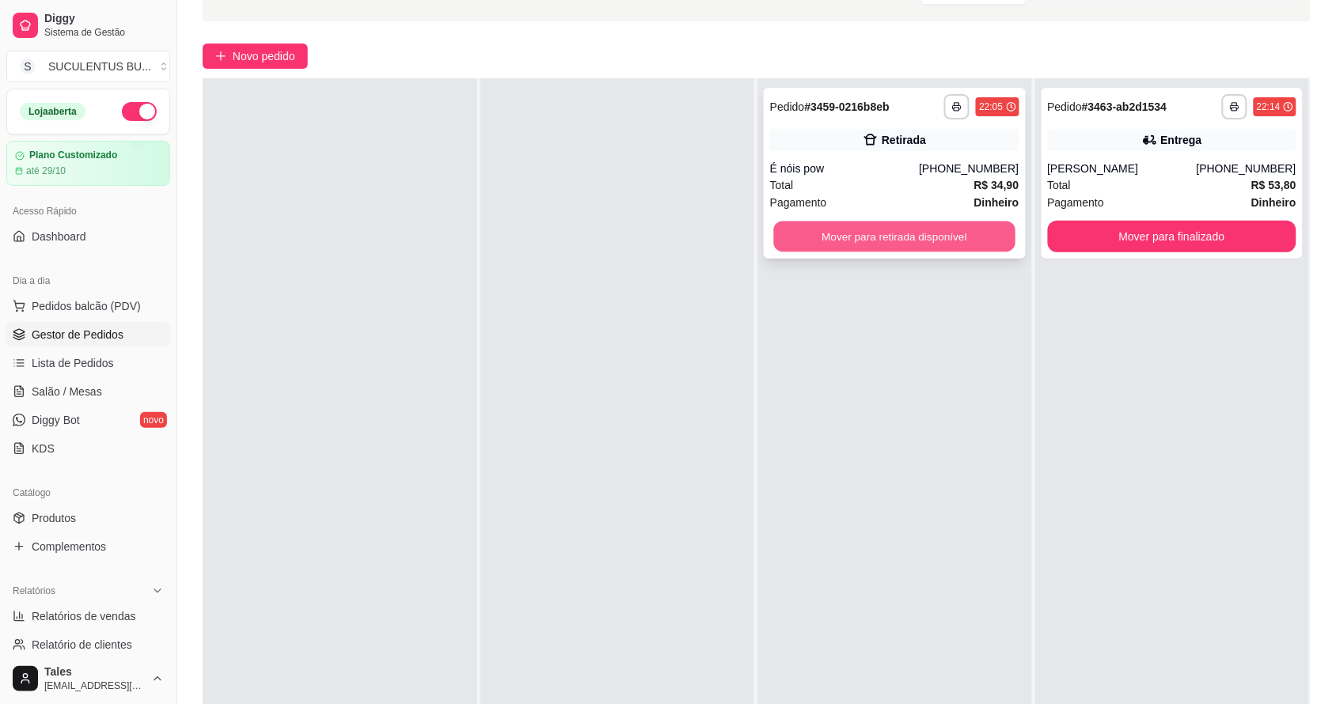
click at [892, 244] on button "Mover para retirada disponível" at bounding box center [894, 237] width 241 height 31
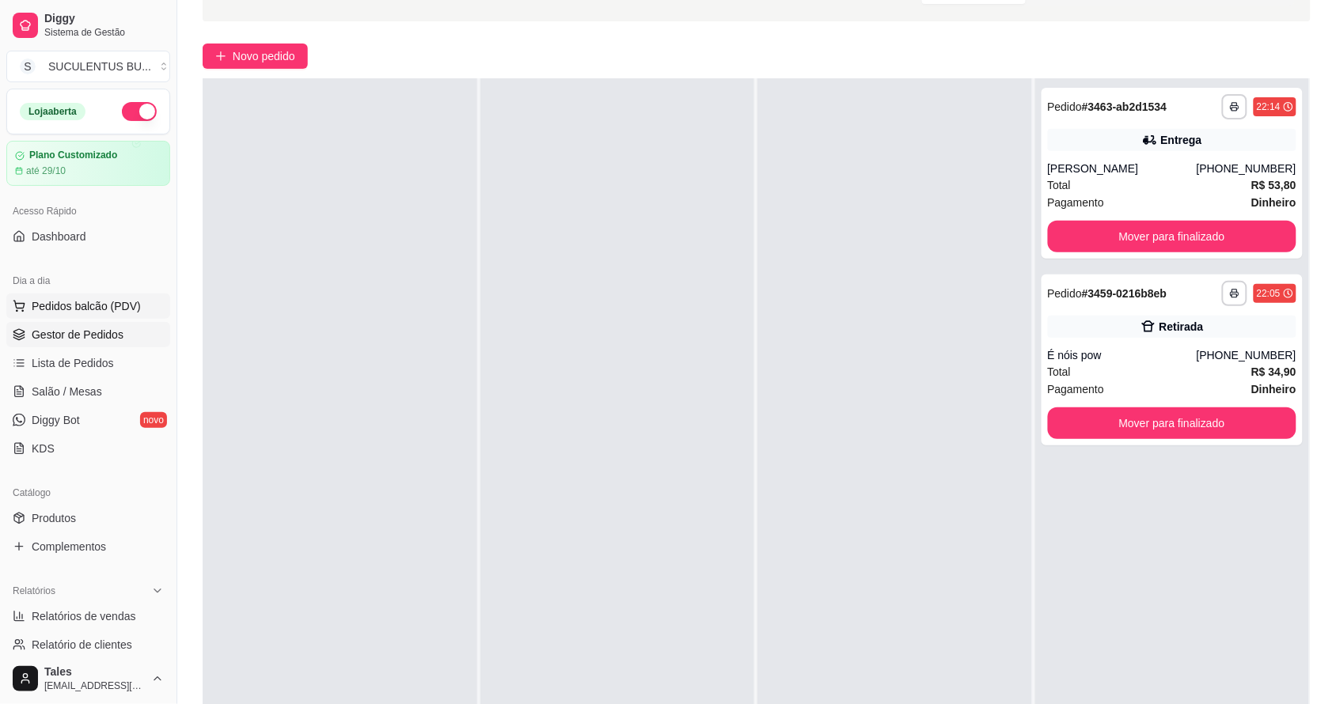
click at [93, 311] on span "Pedidos balcão (PDV)" at bounding box center [86, 306] width 109 height 16
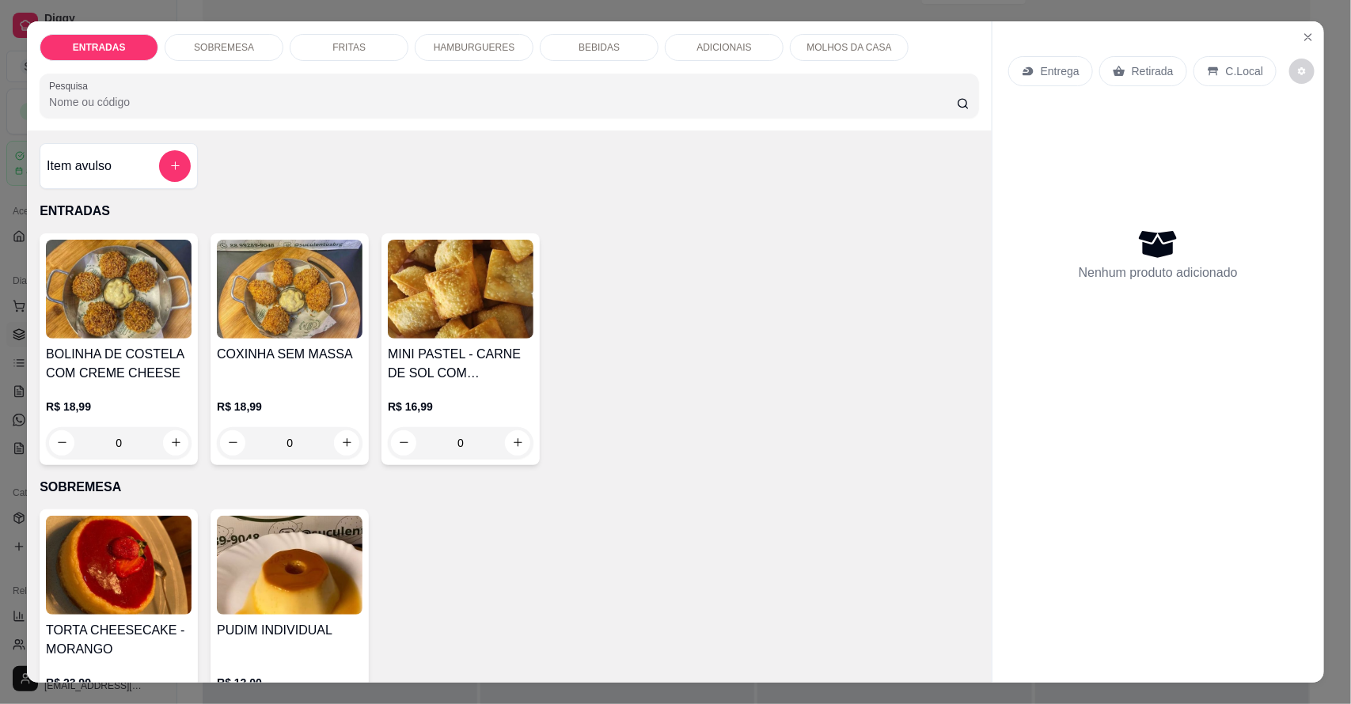
click at [446, 45] on p "HAMBURGUERES" at bounding box center [475, 47] width 82 height 13
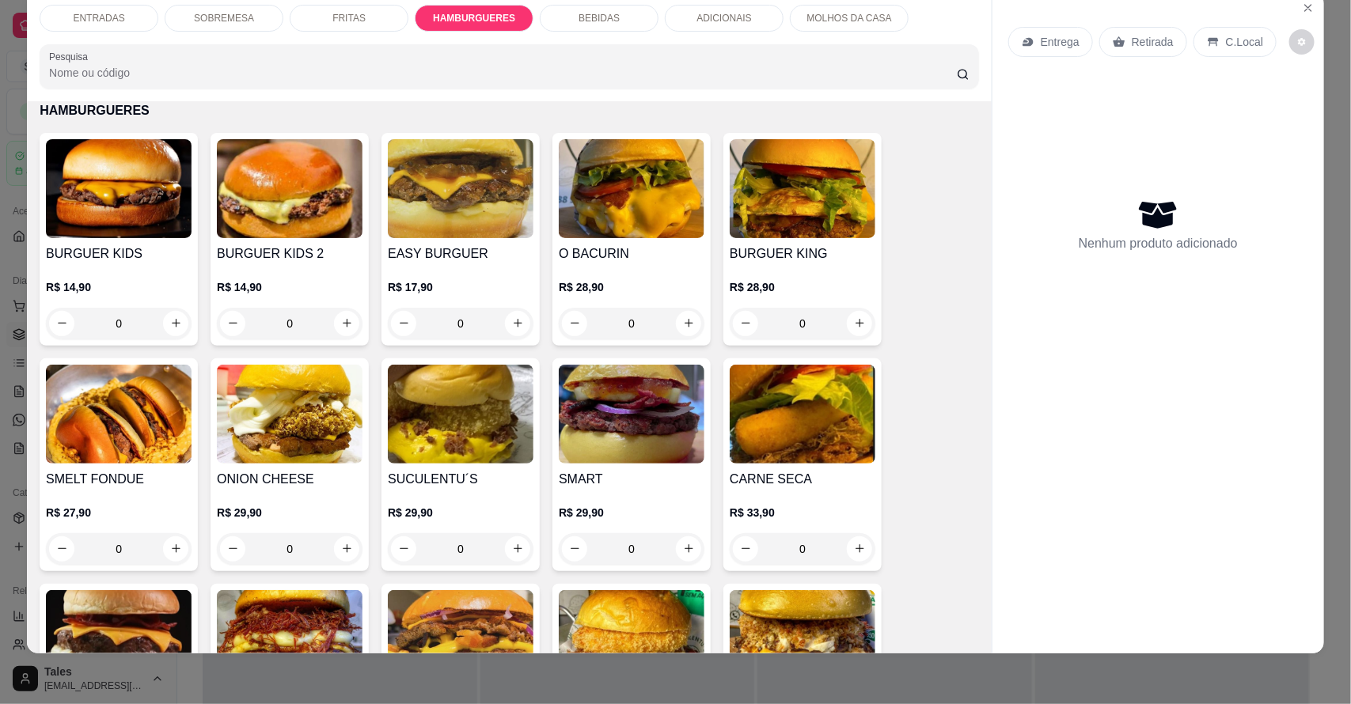
scroll to position [1540, 0]
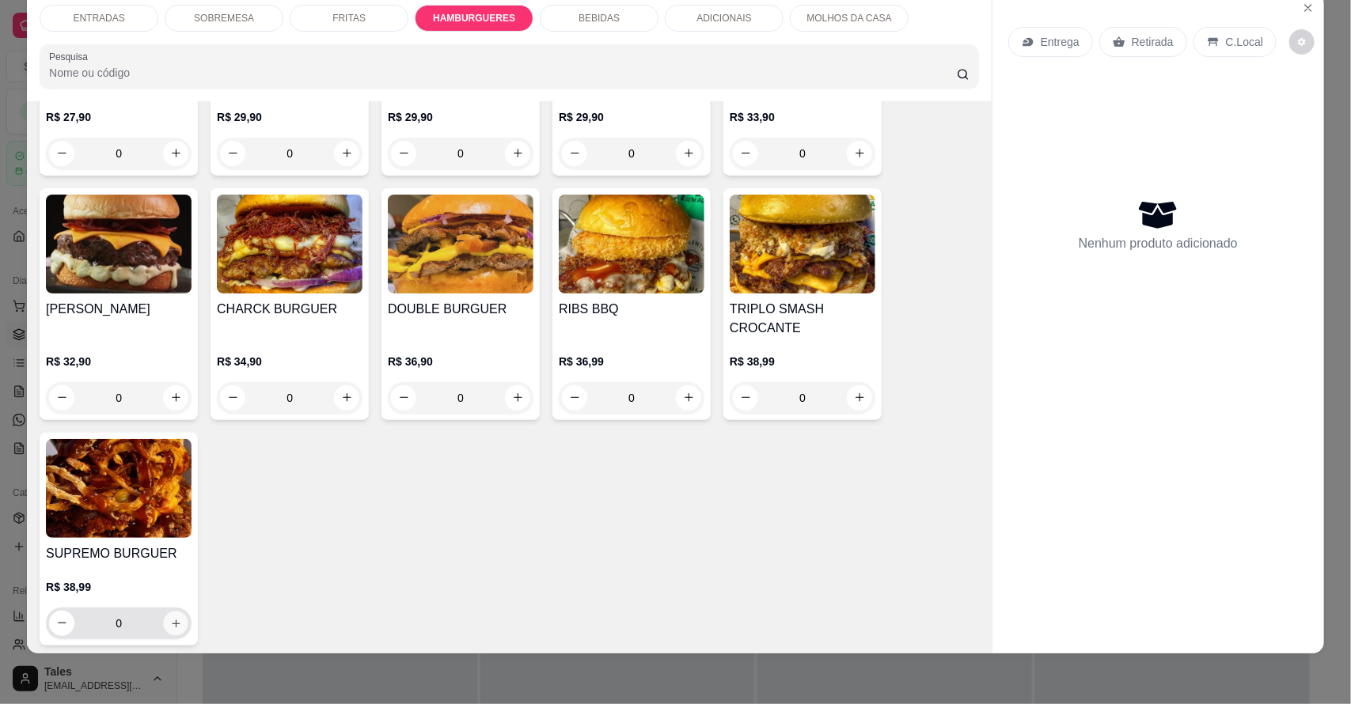
click at [174, 618] on button "increase-product-quantity" at bounding box center [176, 623] width 25 height 25
type input "1"
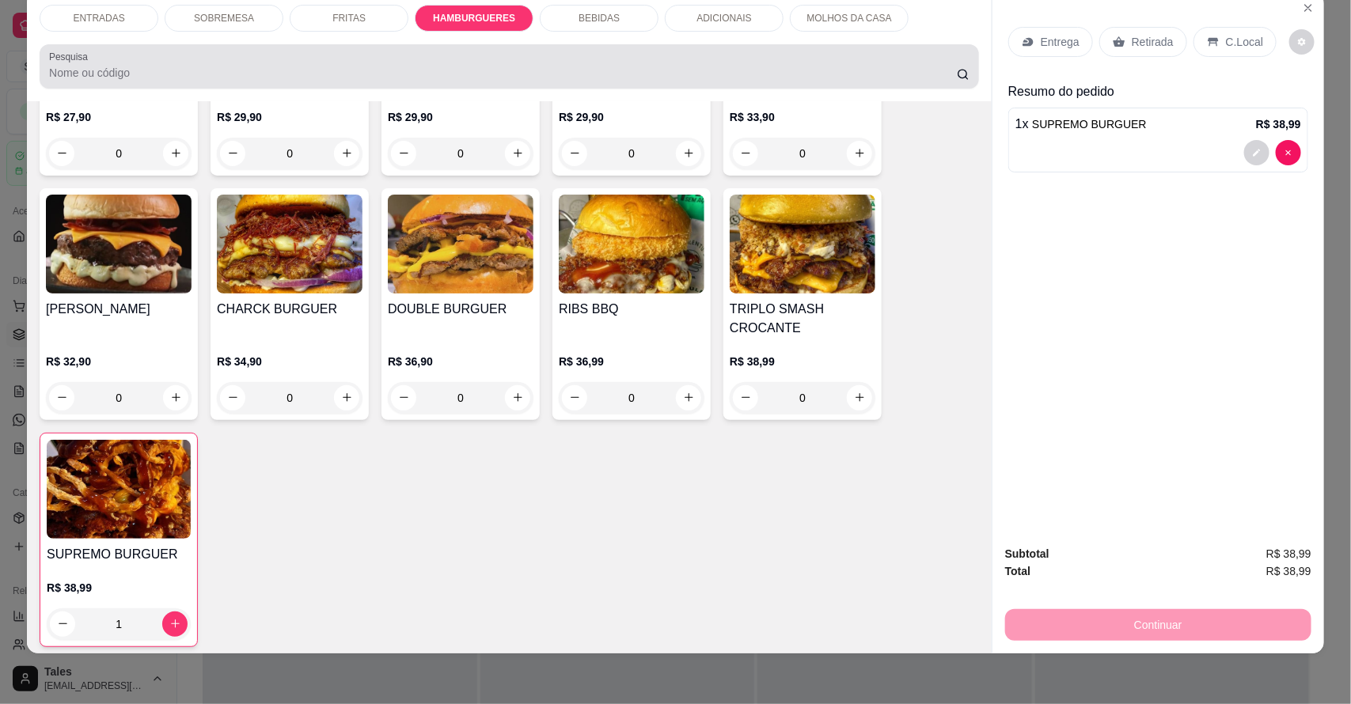
click at [588, 26] on div "BEBIDAS" at bounding box center [599, 18] width 119 height 27
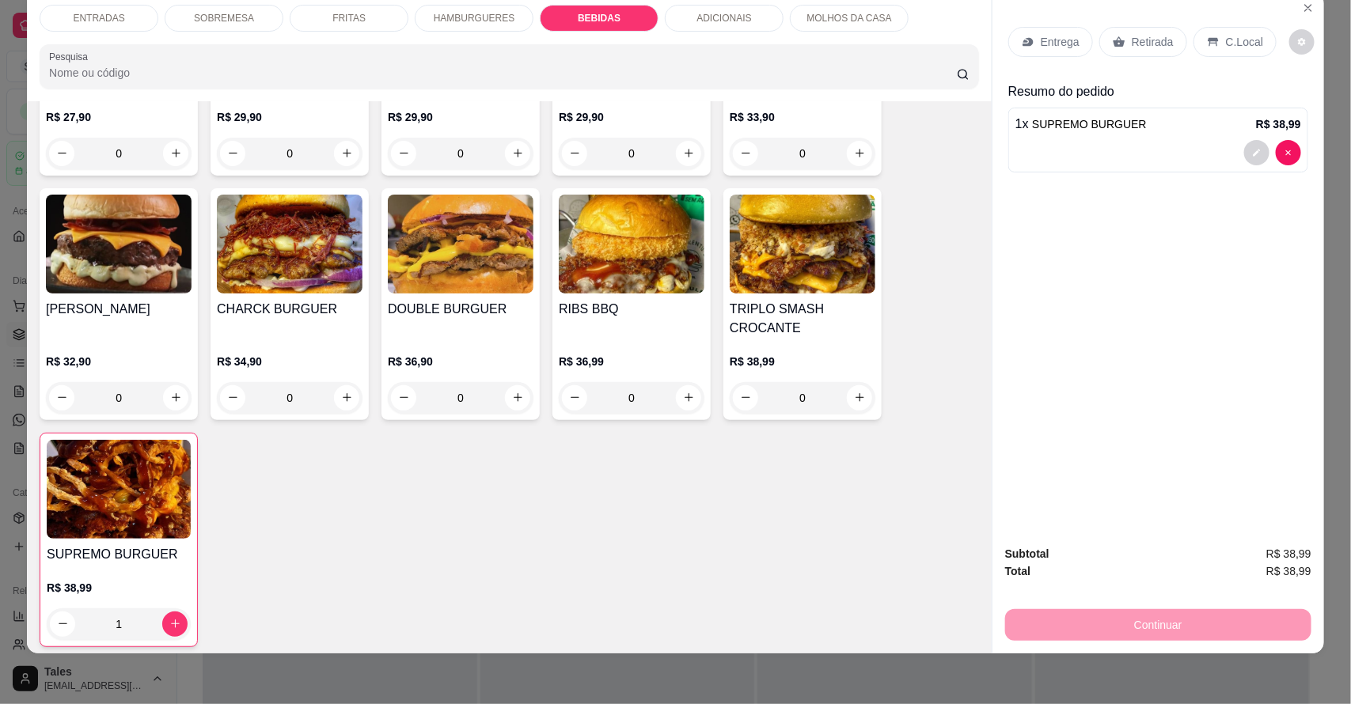
scroll to position [2099, 0]
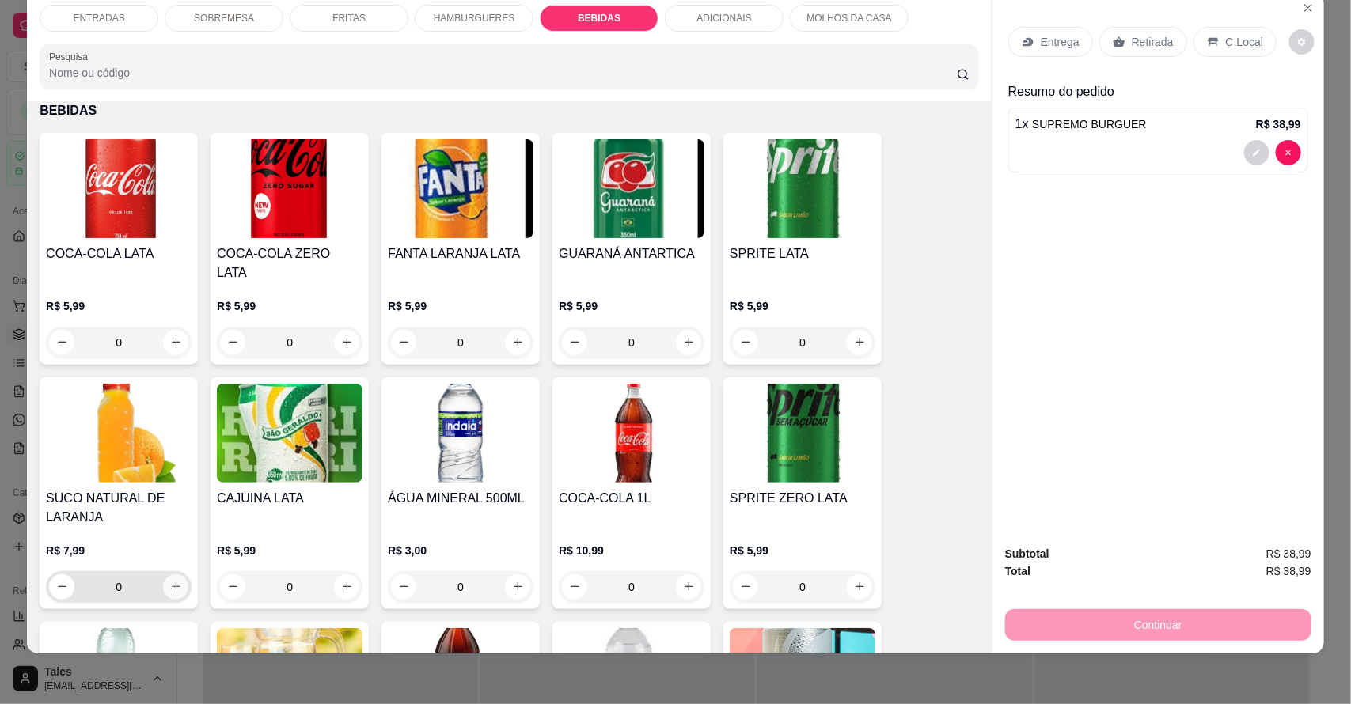
click at [170, 581] on icon "increase-product-quantity" at bounding box center [176, 587] width 12 height 12
type input "1"
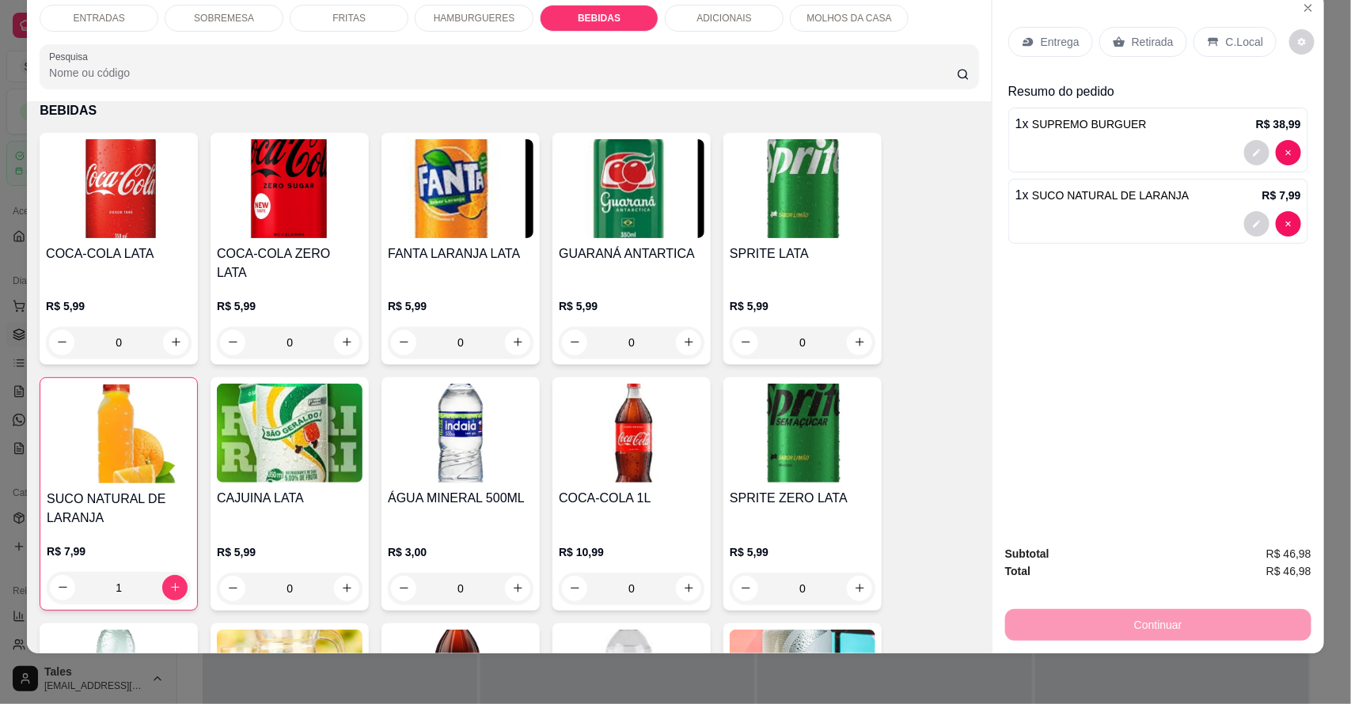
click at [1176, 637] on div "Continuar" at bounding box center [1158, 623] width 306 height 36
click at [1243, 41] on p "C.Local" at bounding box center [1244, 42] width 37 height 16
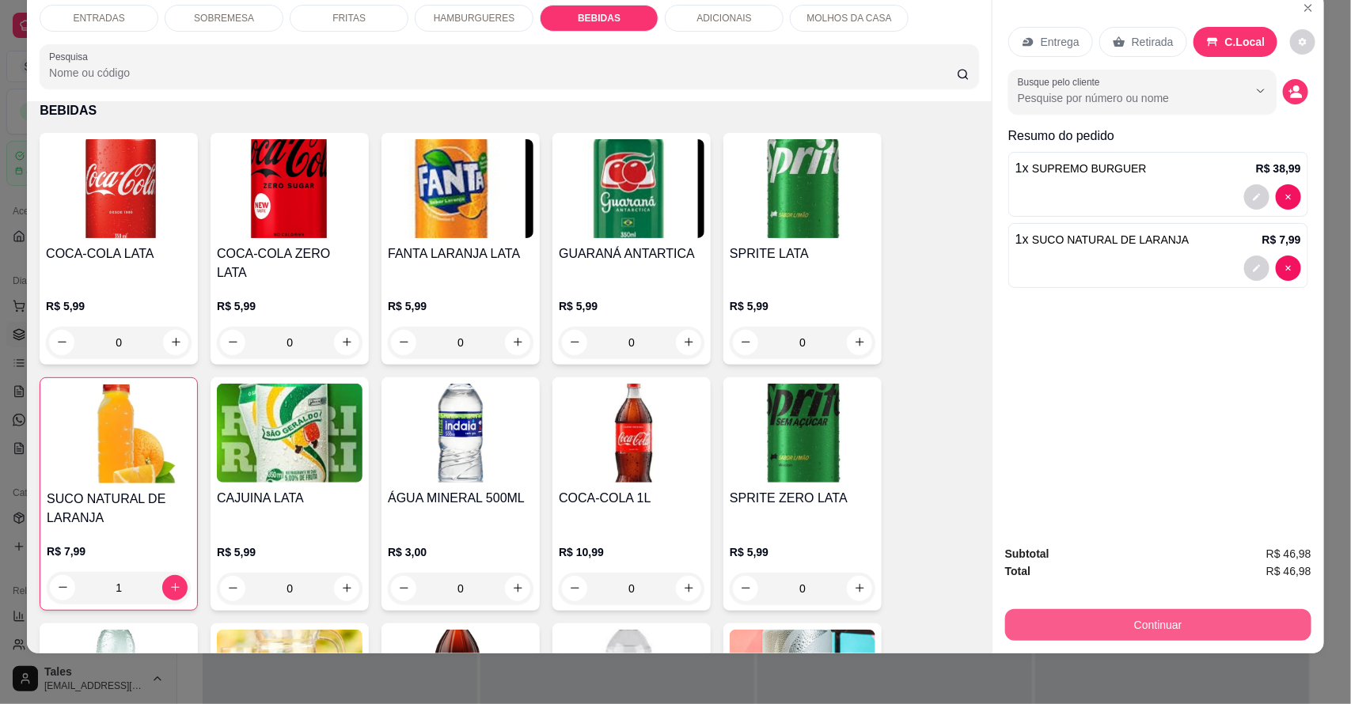
click at [1102, 615] on button "Continuar" at bounding box center [1158, 625] width 306 height 32
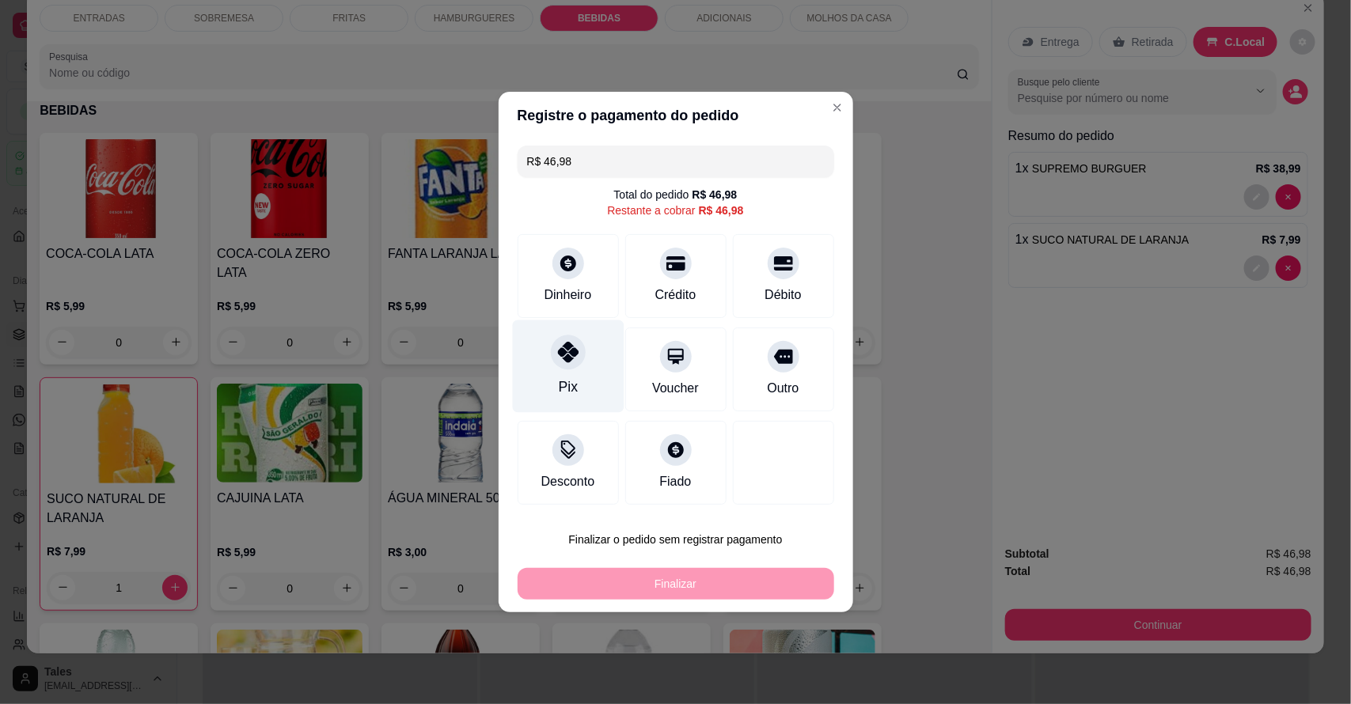
click at [572, 393] on div "Pix" at bounding box center [567, 387] width 19 height 21
type input "R$ 0,00"
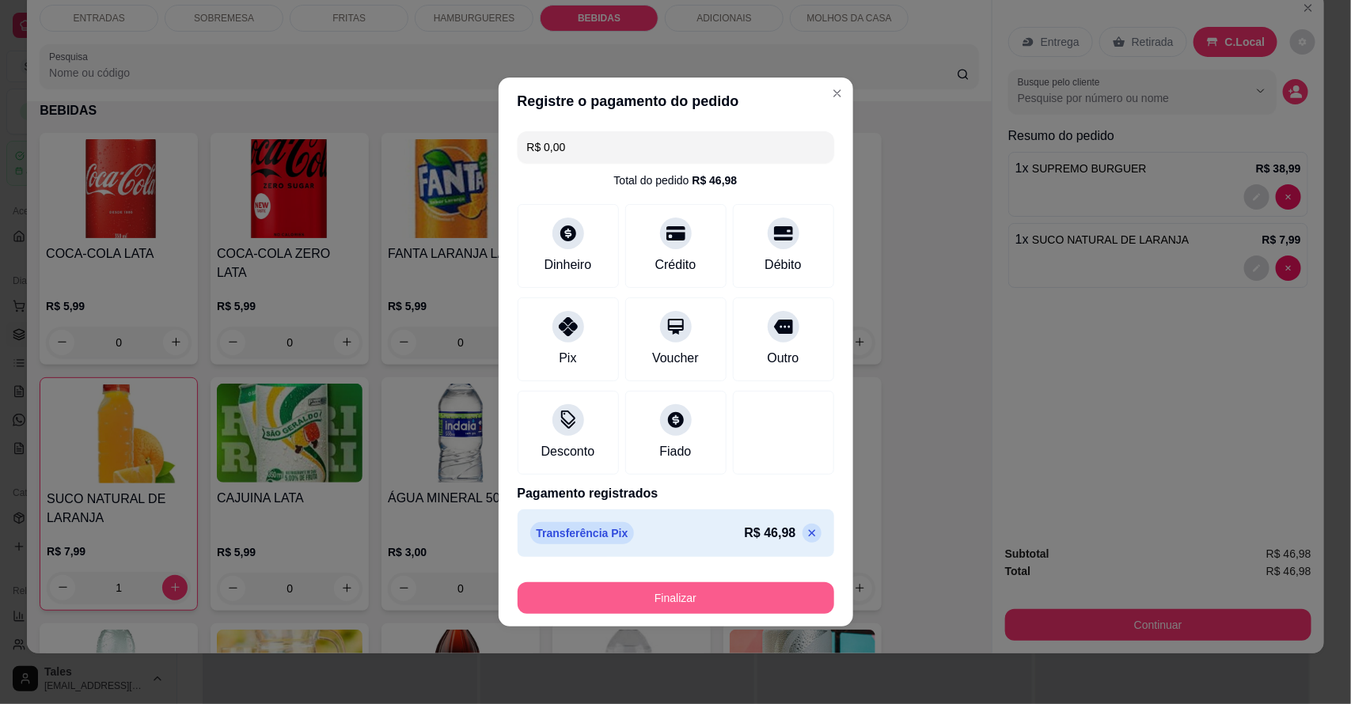
click at [658, 591] on button "Finalizar" at bounding box center [676, 598] width 317 height 32
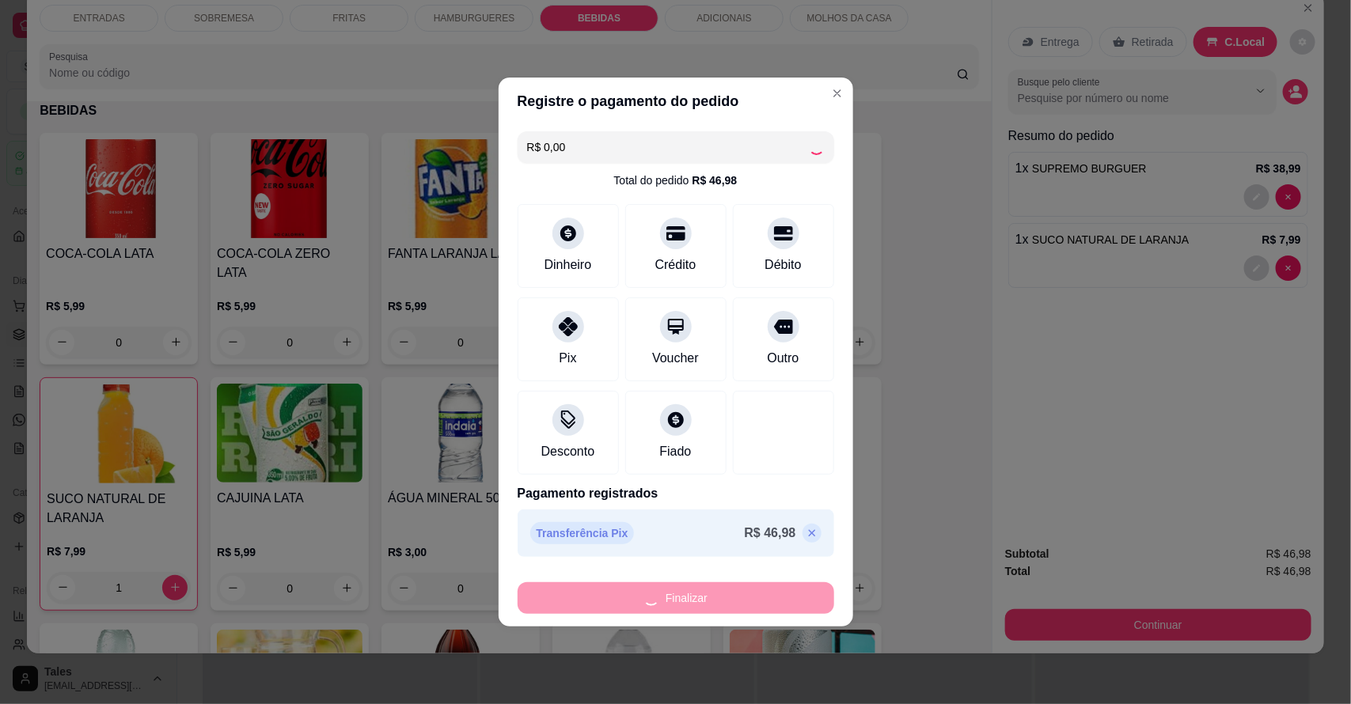
type input "0"
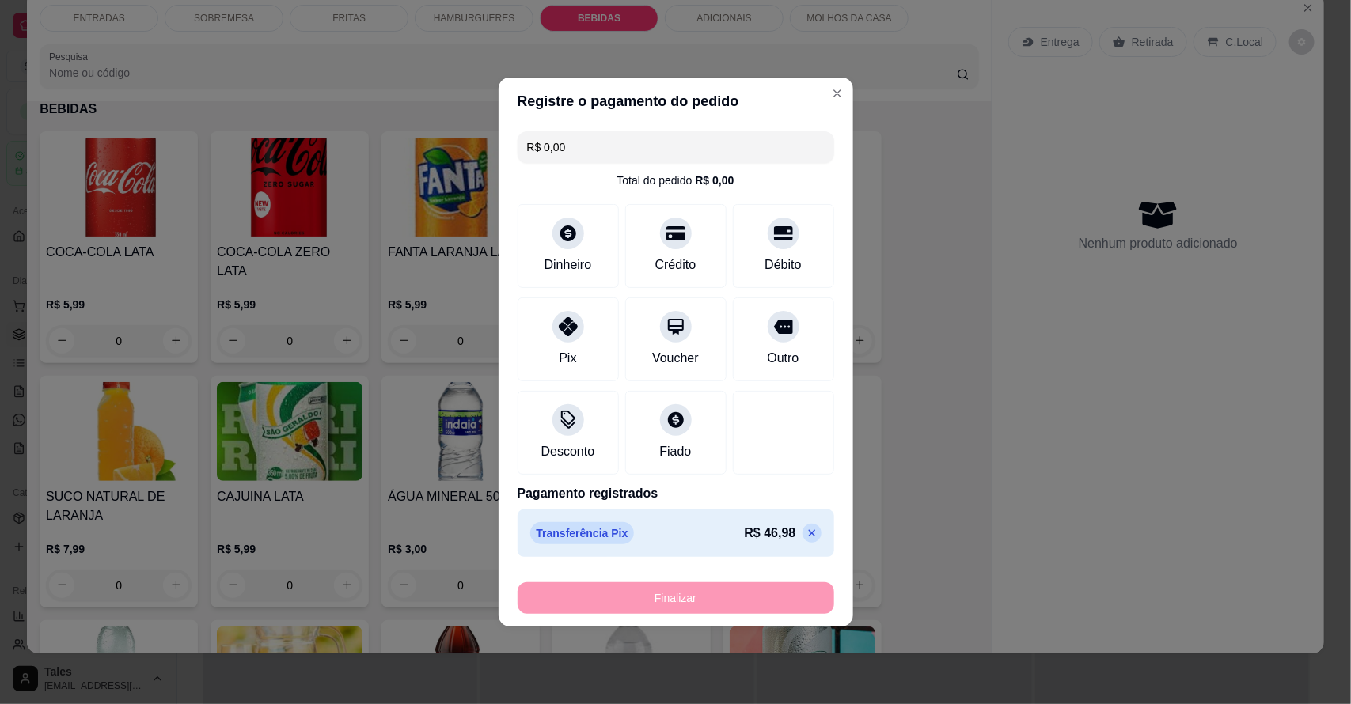
type input "-R$ 46,98"
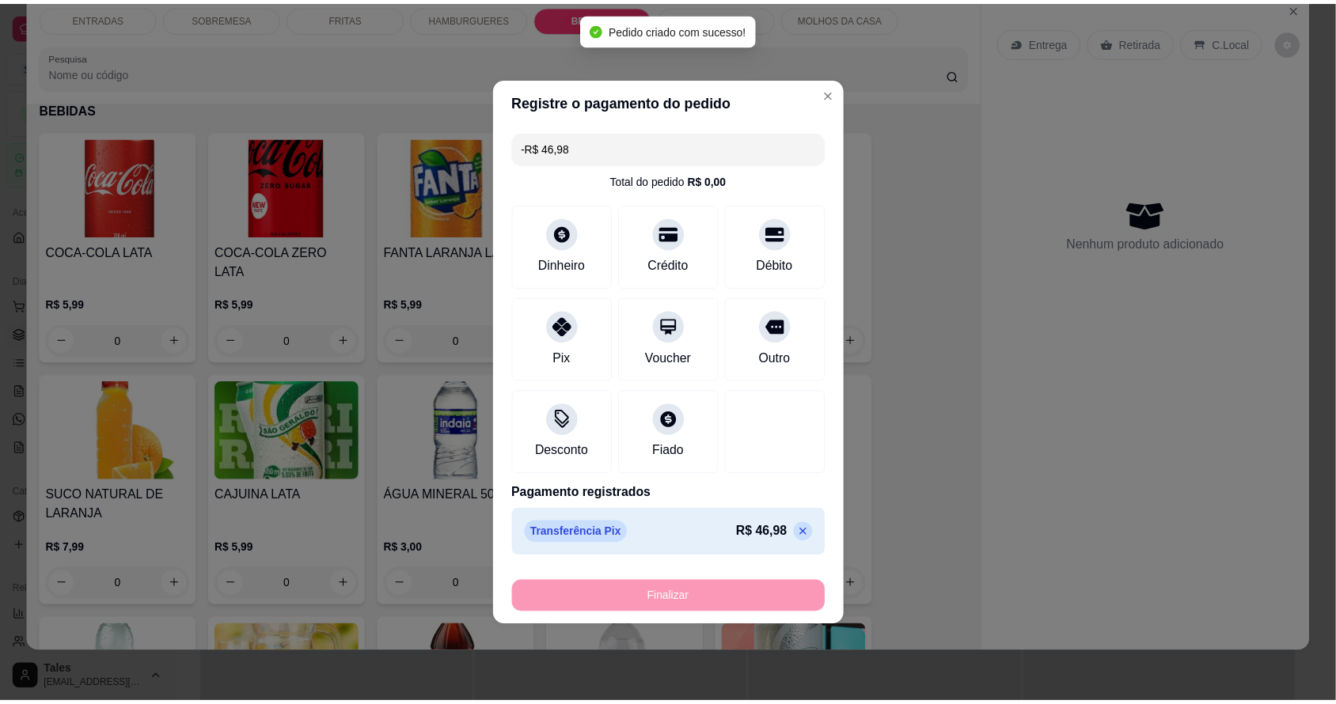
scroll to position [2097, 0]
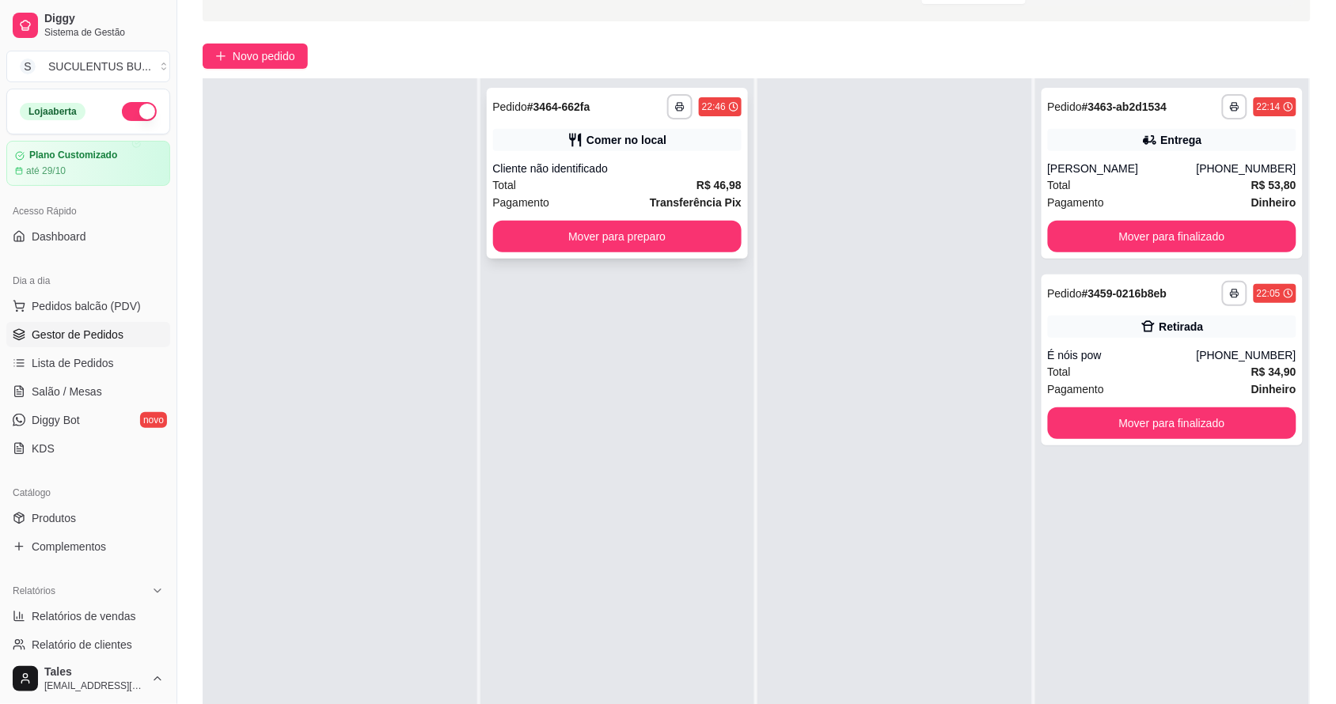
click at [659, 186] on div "Total R$ 46,98" at bounding box center [617, 184] width 249 height 17
click at [1215, 221] on div "Mover para finalizado" at bounding box center [1172, 237] width 249 height 32
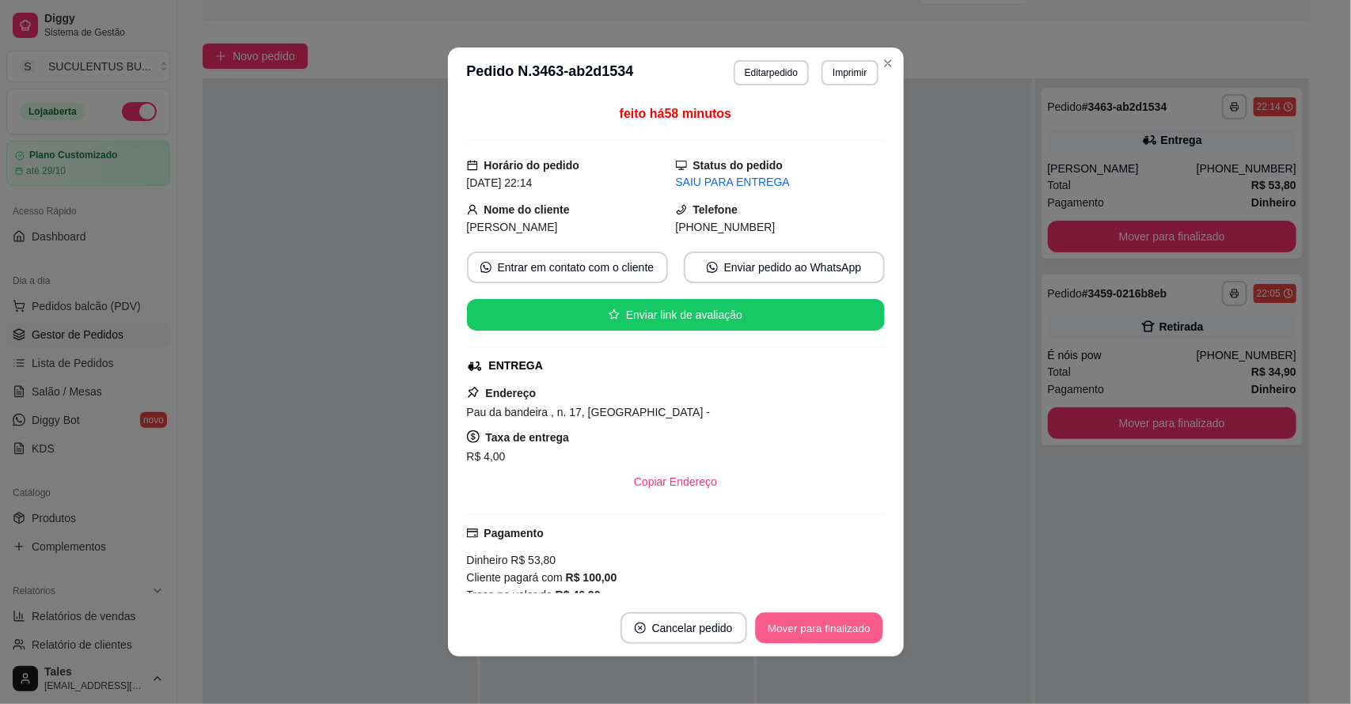
click at [784, 624] on button "Mover para finalizado" at bounding box center [818, 628] width 127 height 31
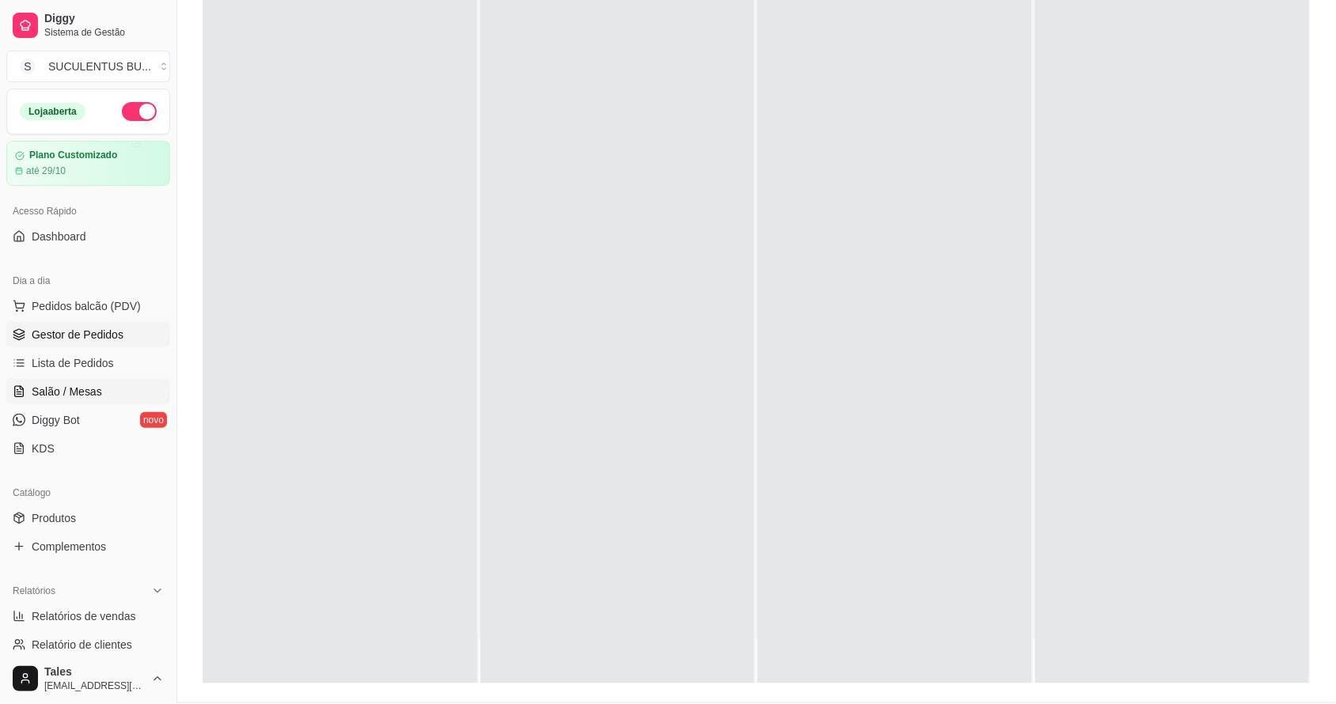
click at [92, 382] on link "Salão / Mesas" at bounding box center [88, 391] width 164 height 25
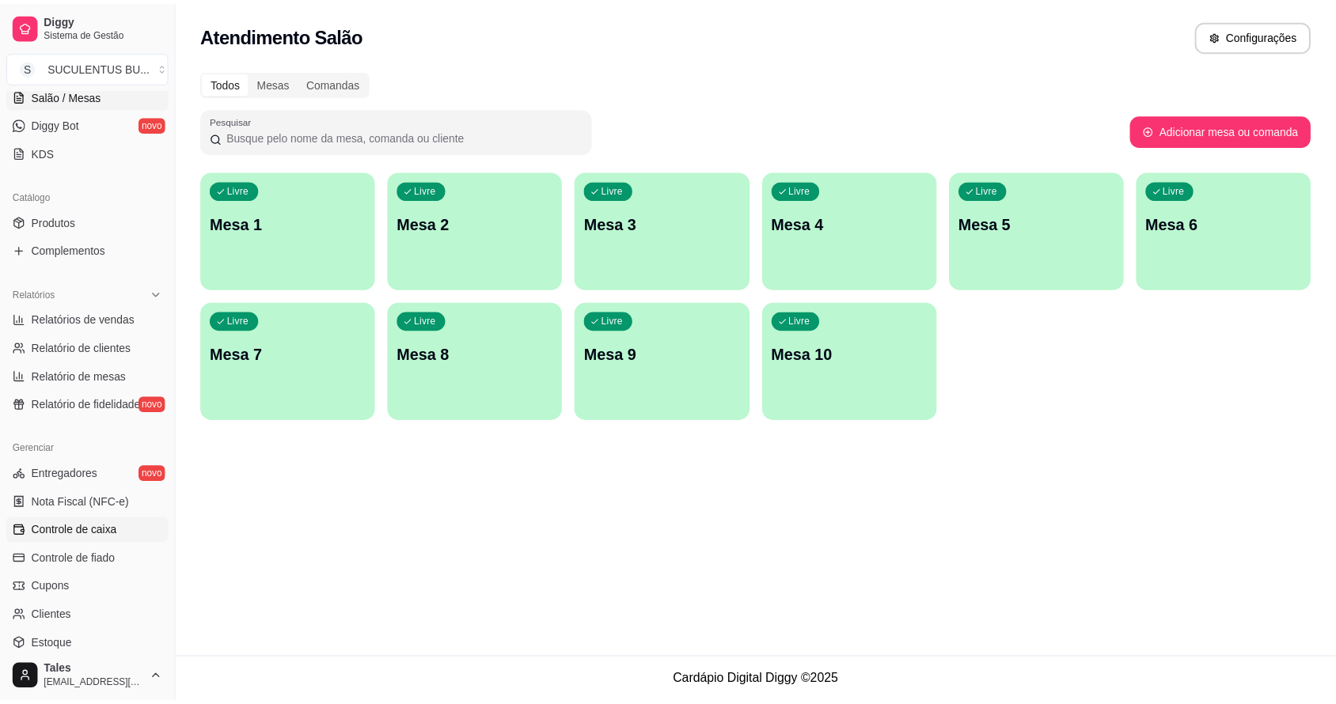
scroll to position [434, 0]
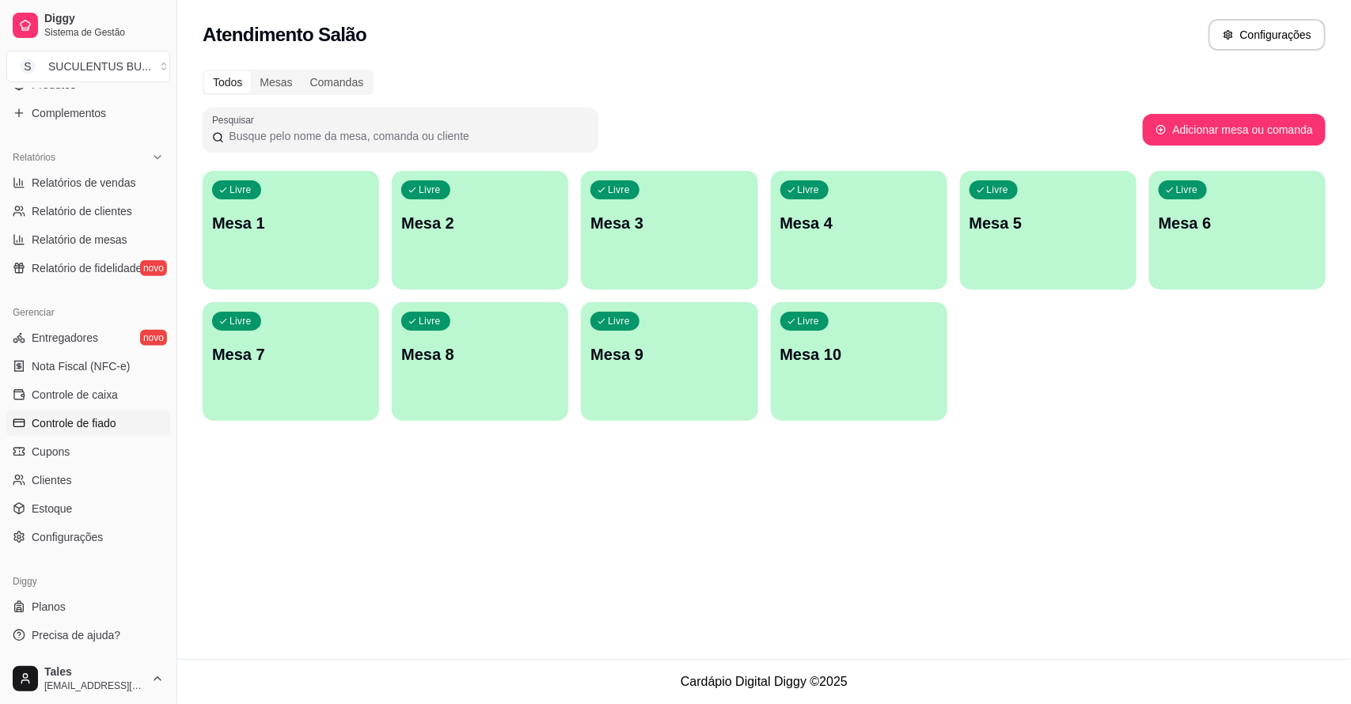
click at [107, 422] on span "Controle de fiado" at bounding box center [74, 424] width 85 height 16
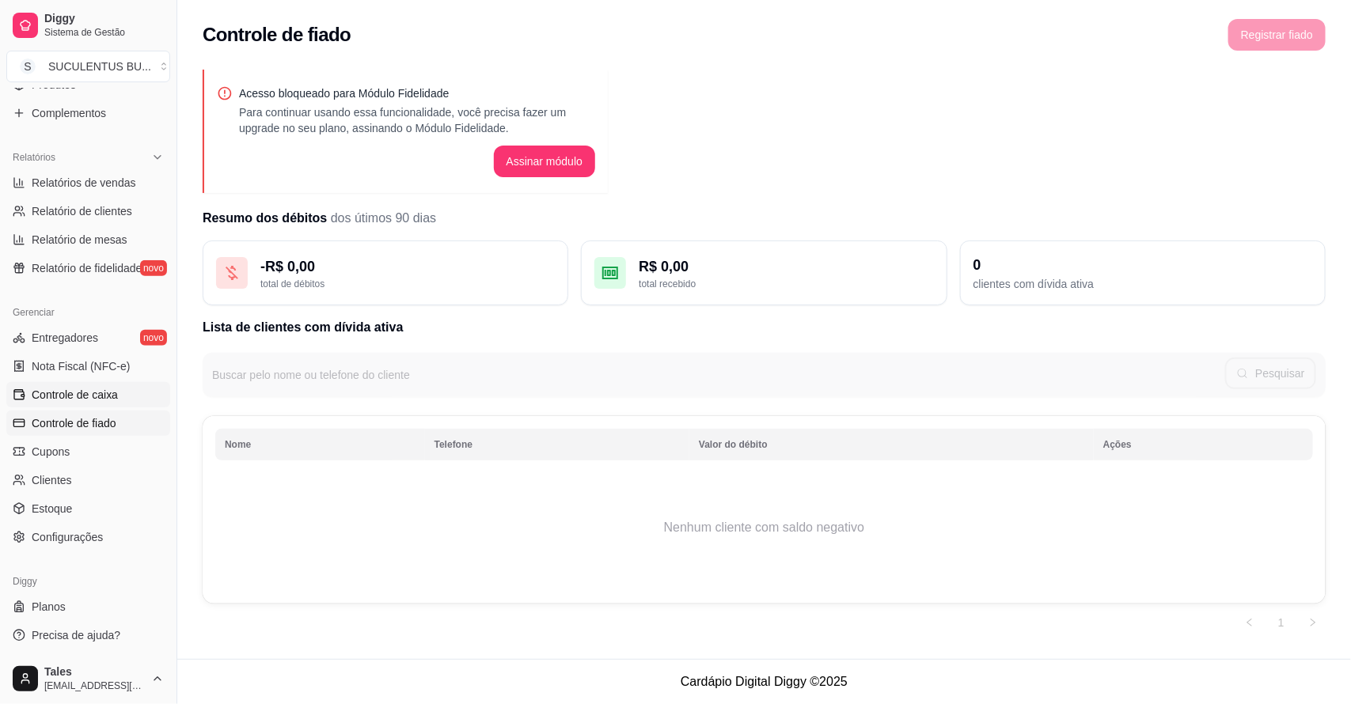
click at [104, 389] on span "Controle de caixa" at bounding box center [75, 395] width 86 height 16
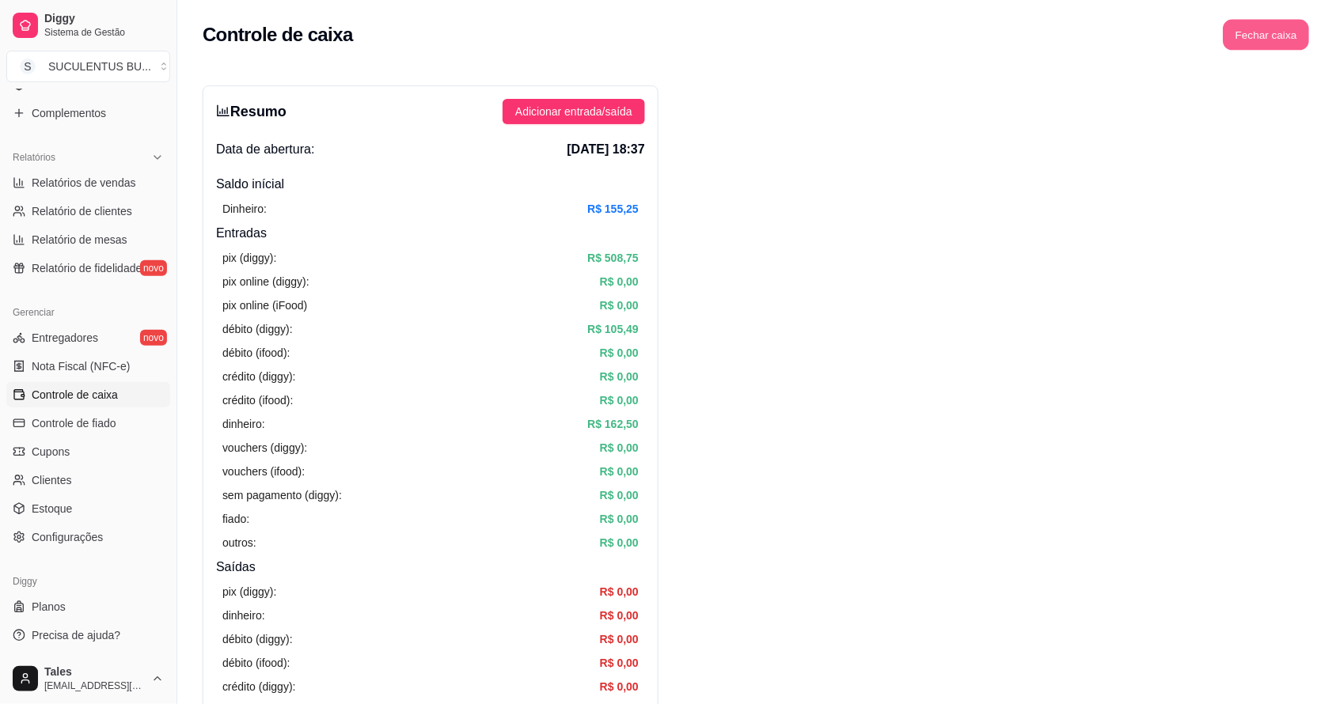
click at [1279, 38] on button "Fechar caixa" at bounding box center [1267, 35] width 86 height 31
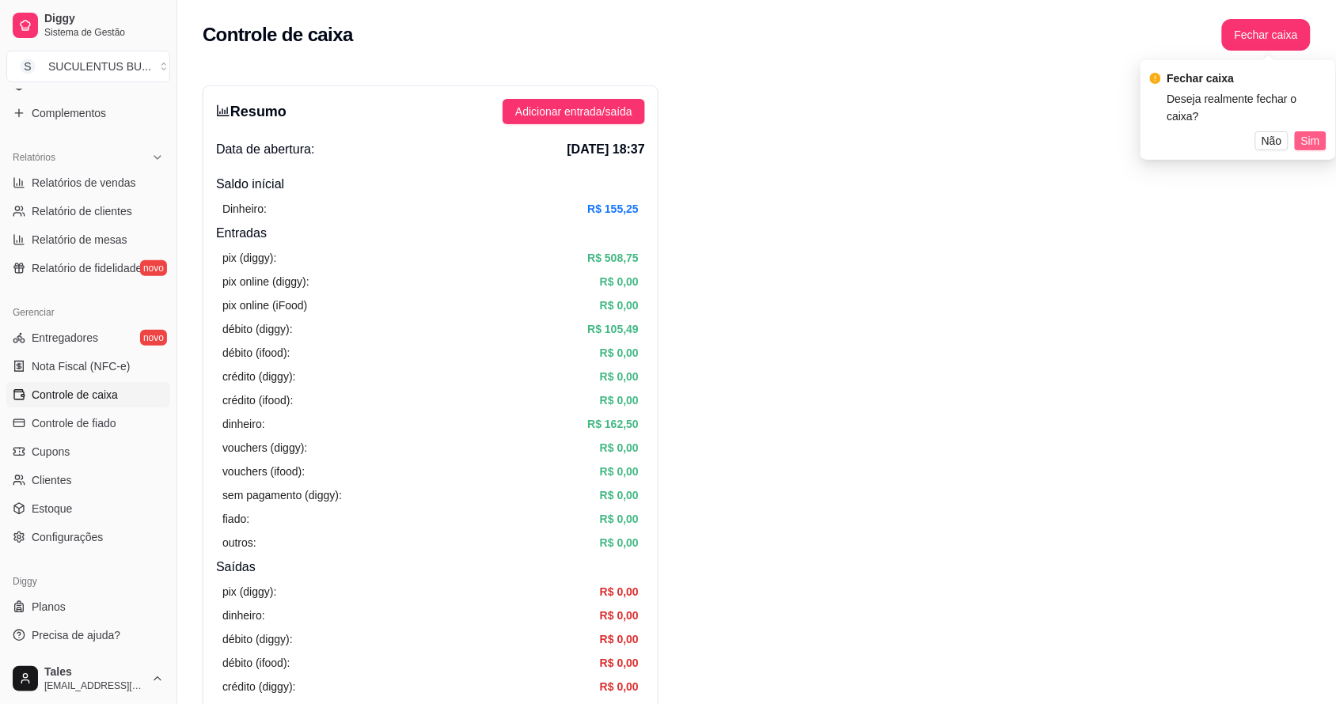
click at [1302, 132] on span "Sim" at bounding box center [1310, 140] width 19 height 17
